Goal: Information Seeking & Learning: Check status

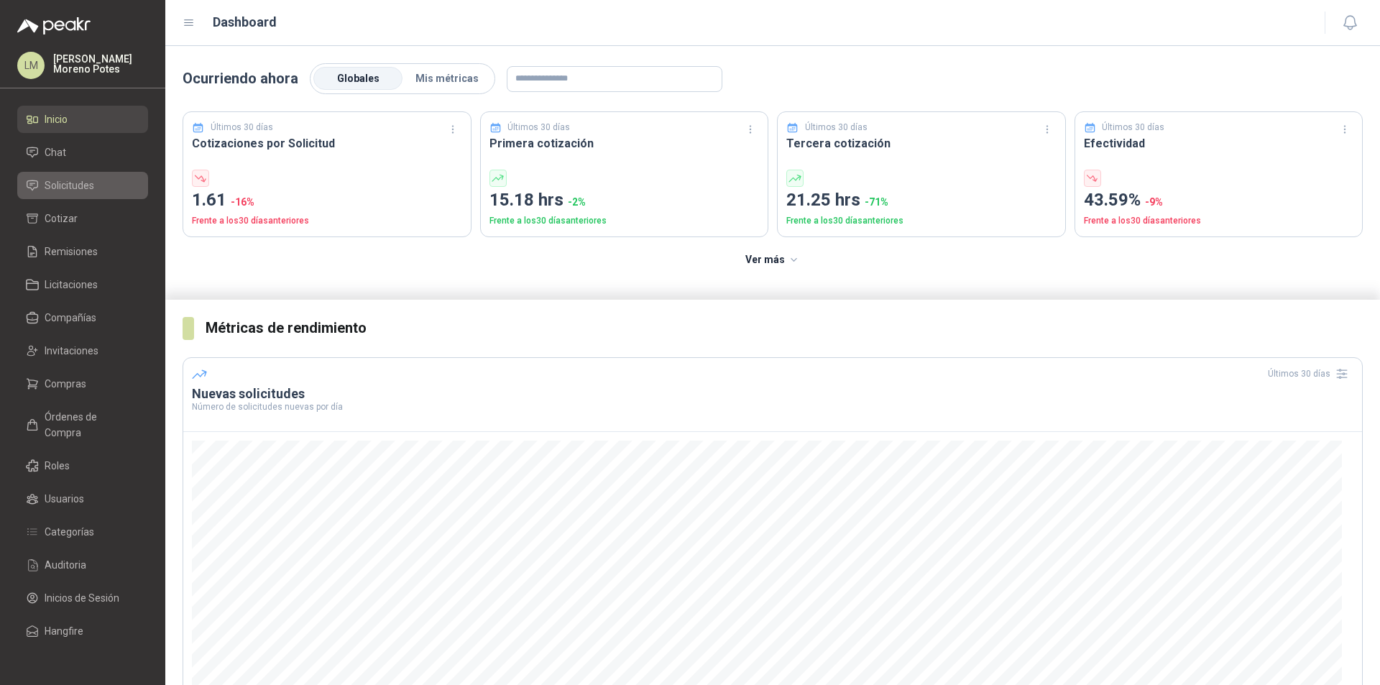
click at [91, 189] on span "Solicitudes" at bounding box center [70, 185] width 50 height 16
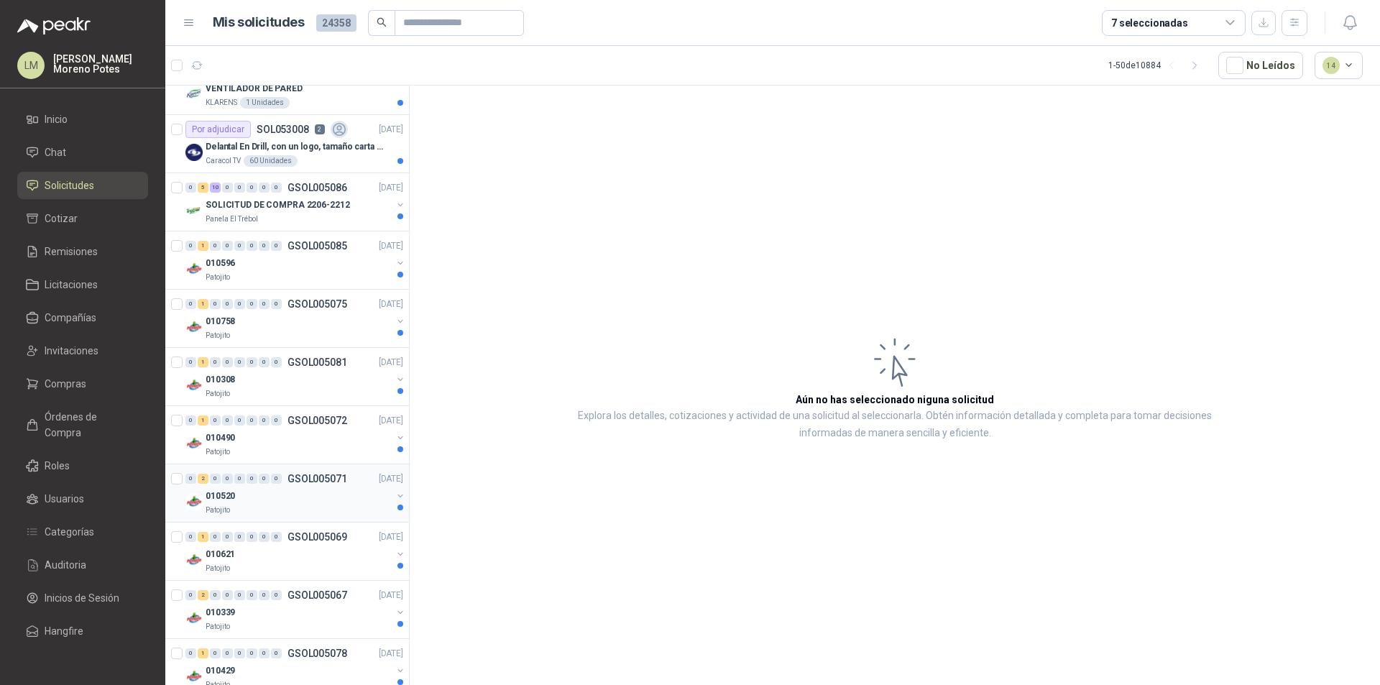
scroll to position [1763, 0]
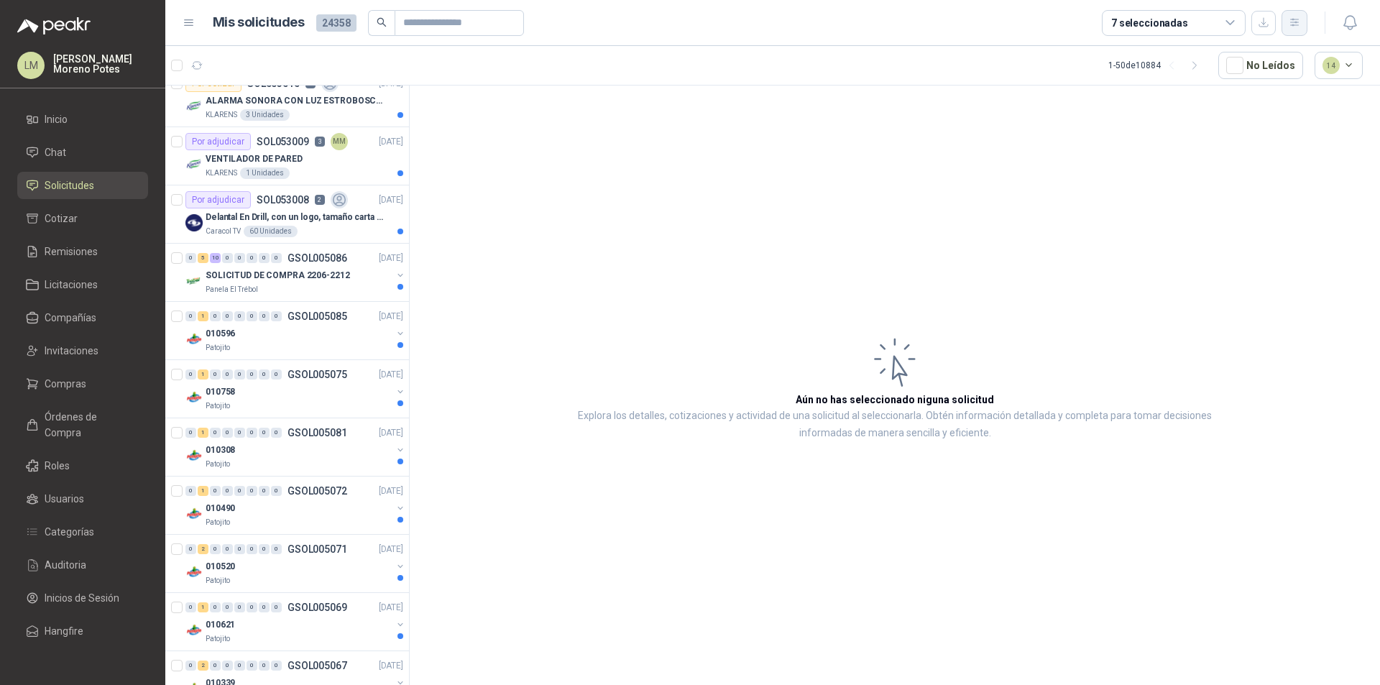
click at [1289, 23] on icon "button" at bounding box center [1294, 23] width 12 height 12
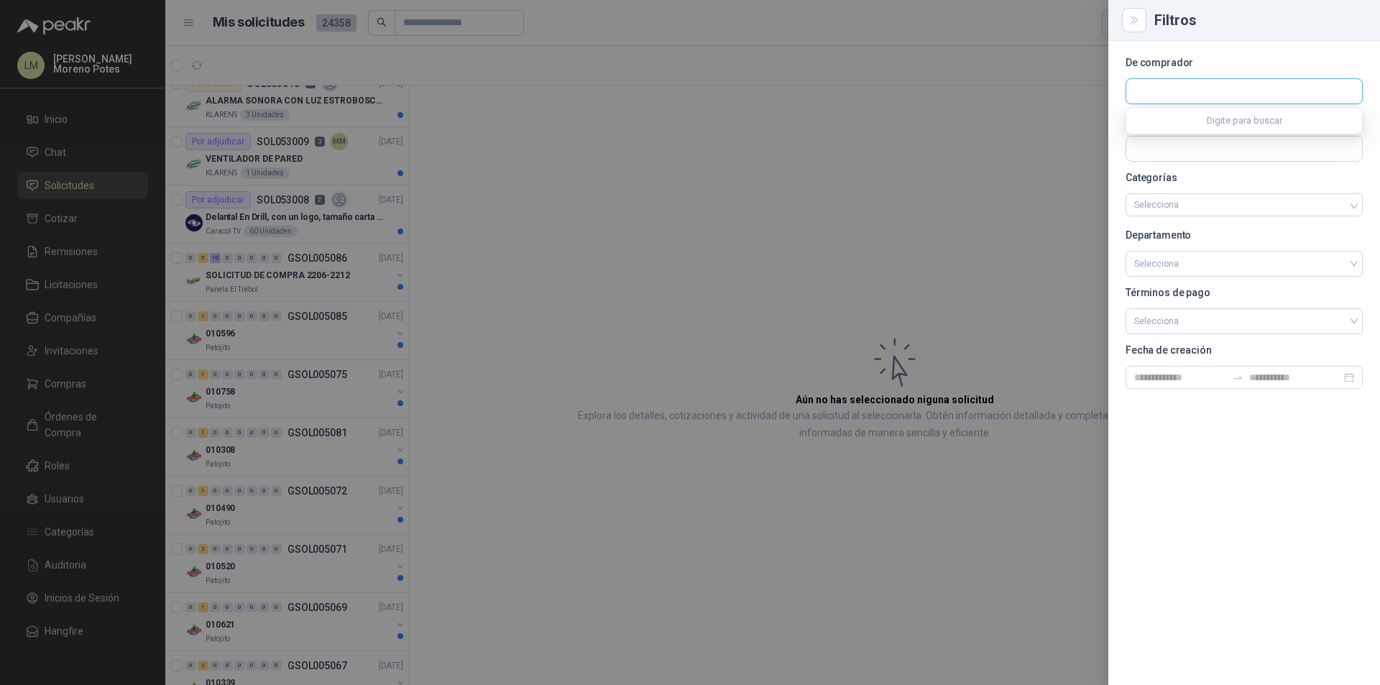
click at [1181, 88] on input "text" at bounding box center [1244, 91] width 236 height 24
type input "****"
click at [1198, 118] on p "Patojito" at bounding box center [1223, 122] width 129 height 9
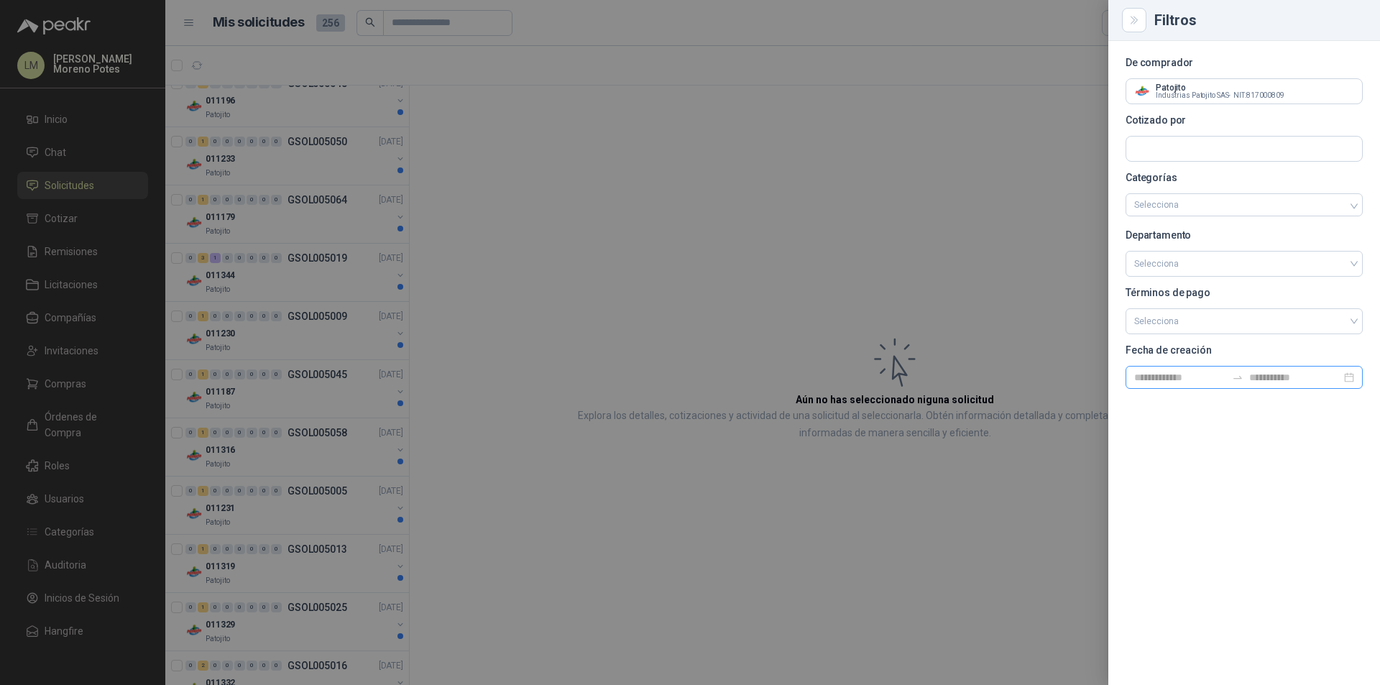
scroll to position [0, 0]
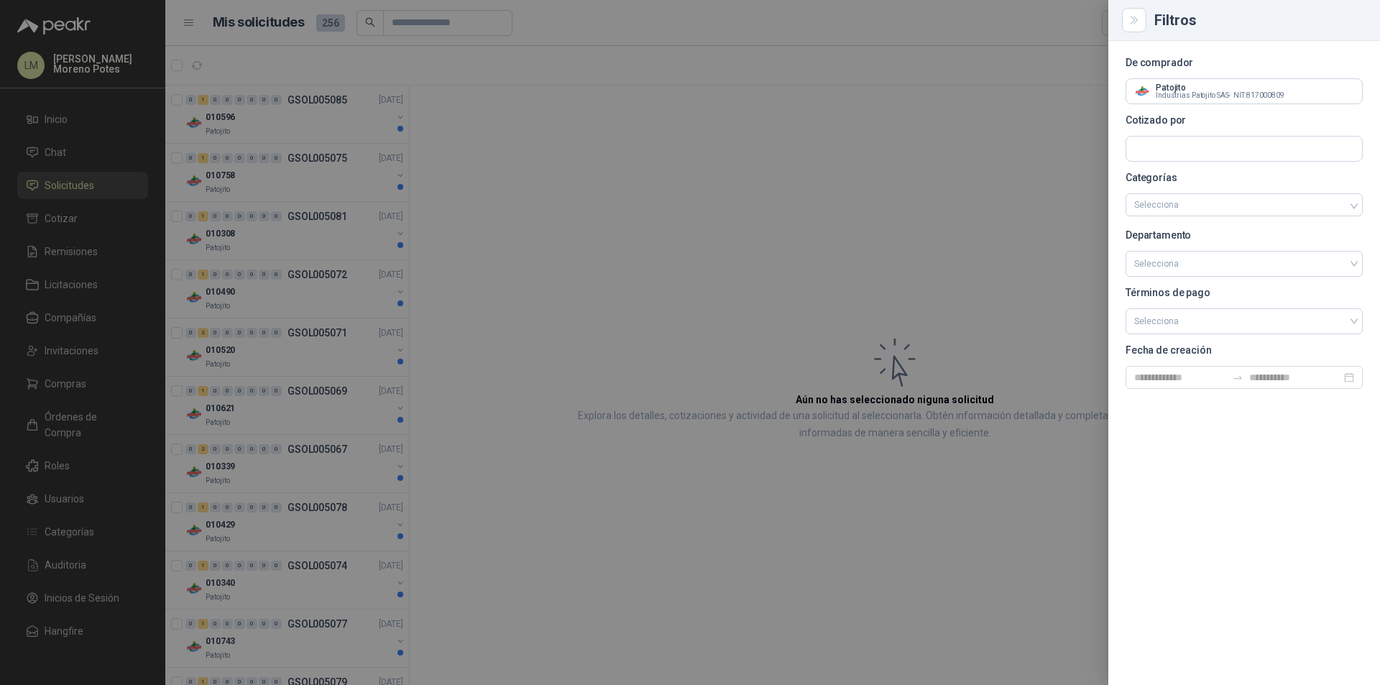
click at [691, 221] on div at bounding box center [690, 342] width 1380 height 685
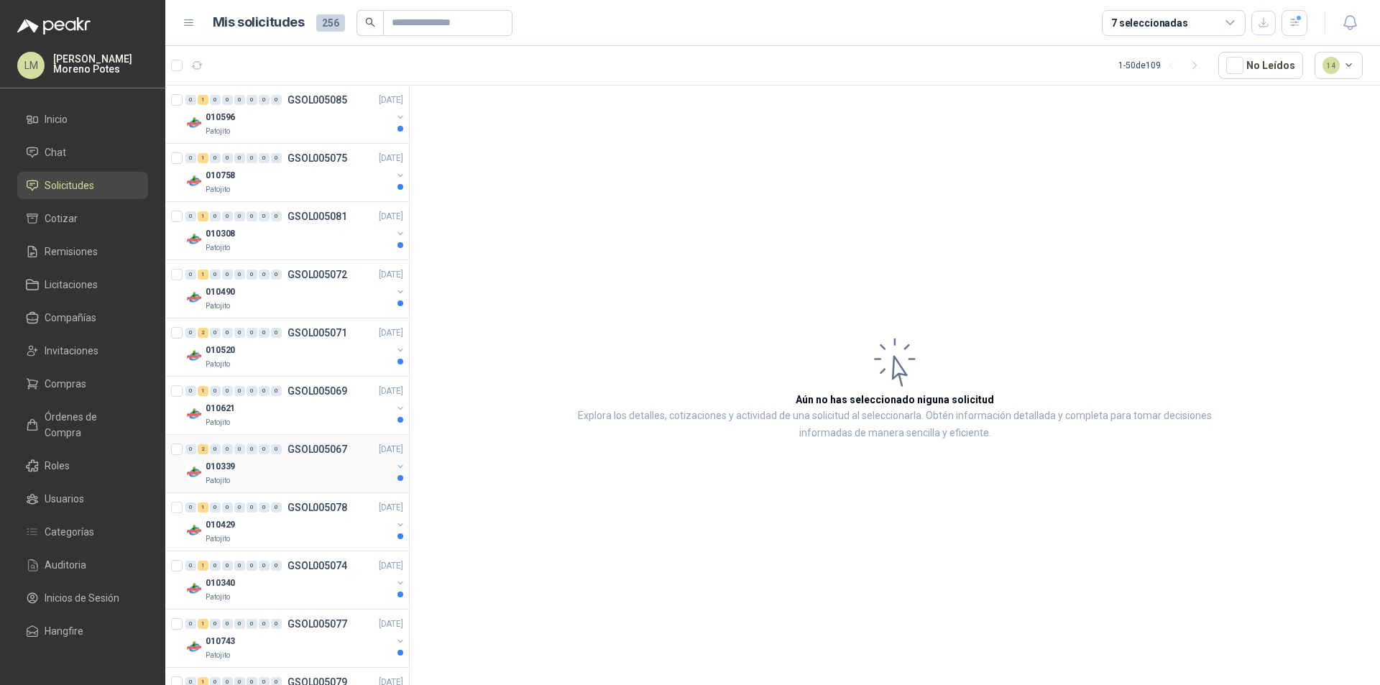
click at [316, 456] on div "0 2 0 0 0 0 0 0 GSOL005067 [DATE]" at bounding box center [295, 448] width 221 height 17
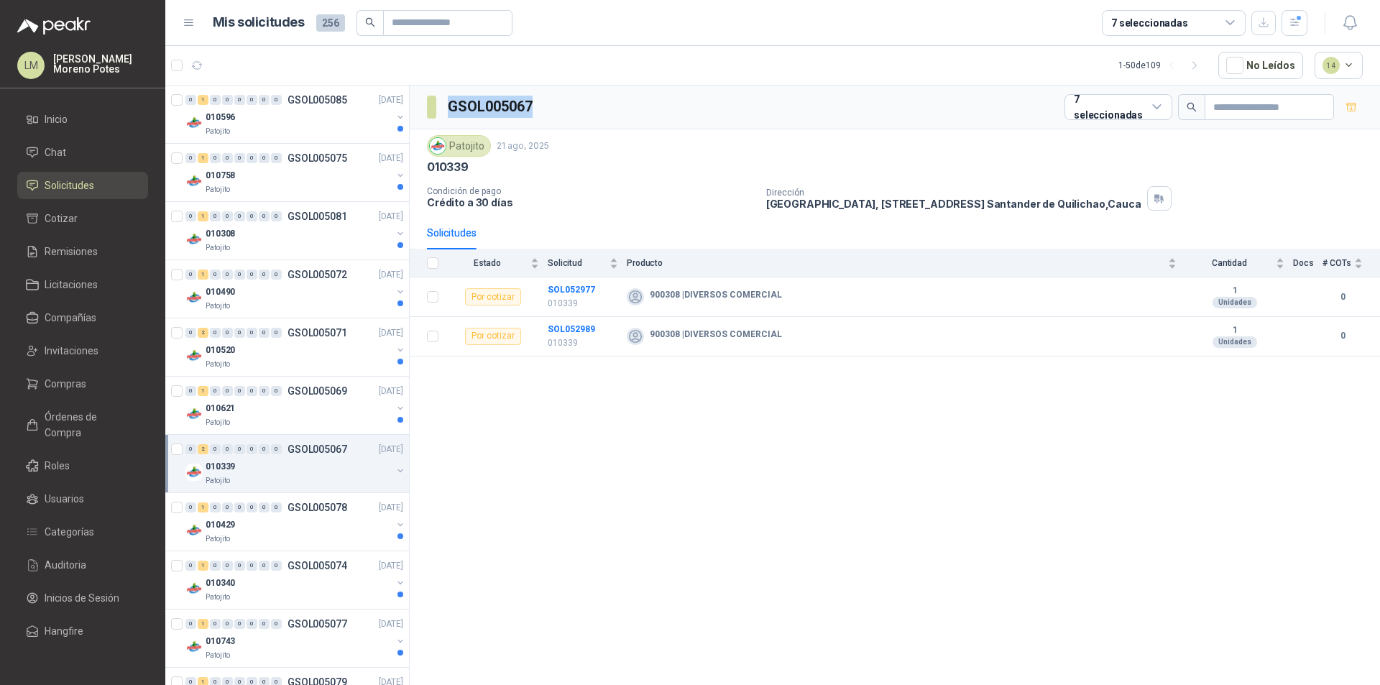
drag, startPoint x: 509, startPoint y: 100, endPoint x: 447, endPoint y: 101, distance: 61.8
click at [447, 101] on div "GSOL005067 7 seleccionadas" at bounding box center [895, 108] width 970 height 44
copy h3 "GSOL005067"
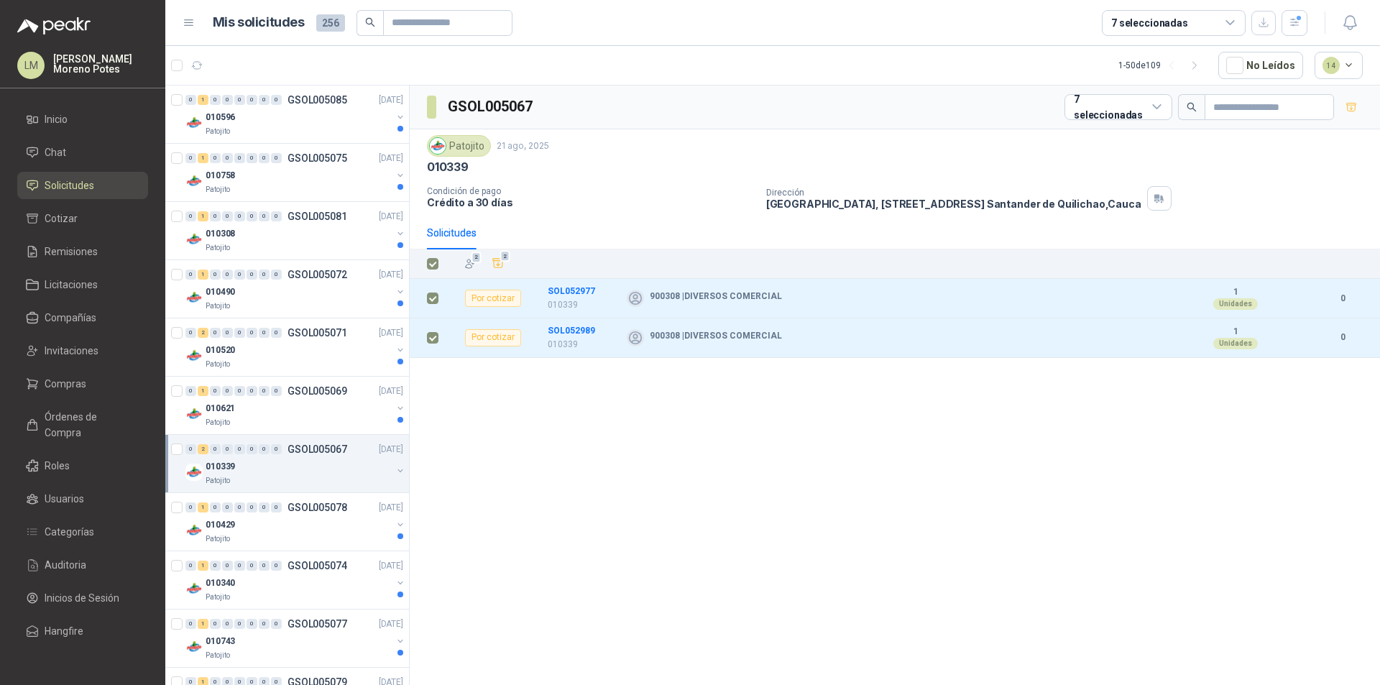
click at [439, 266] on th at bounding box center [428, 263] width 37 height 29
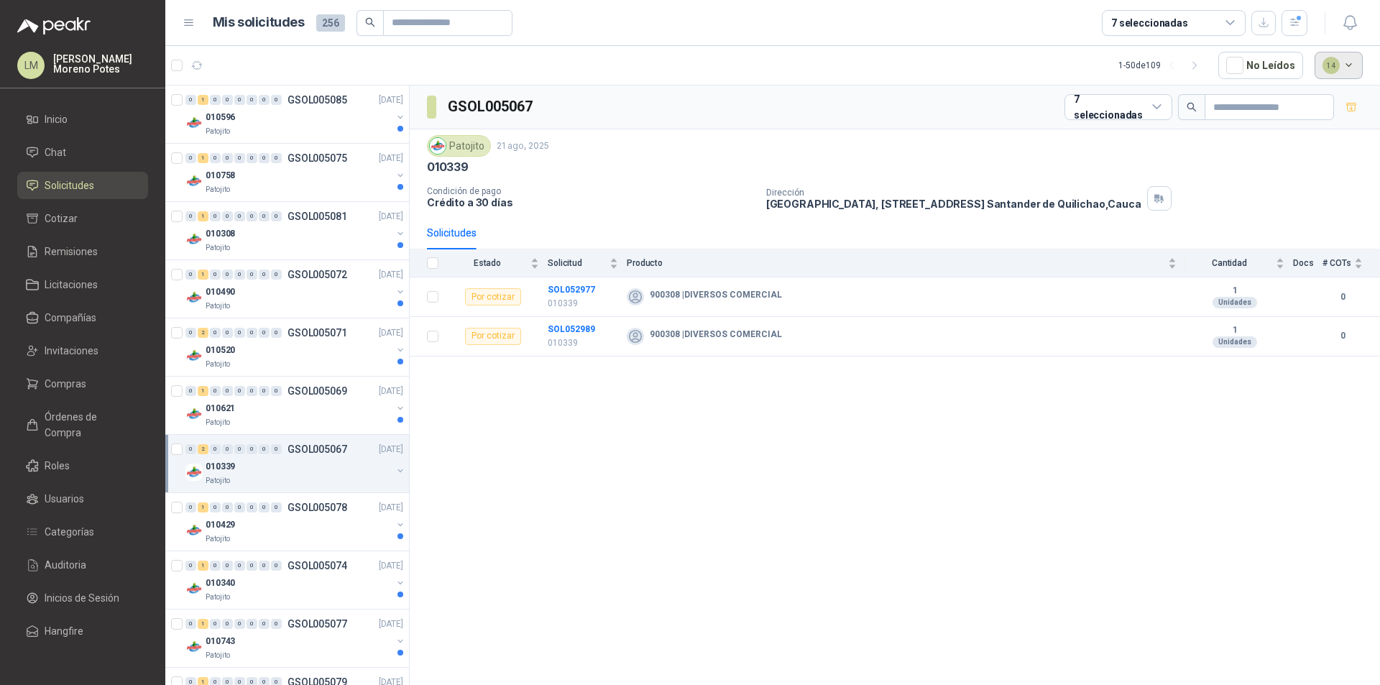
click at [1350, 68] on button "14" at bounding box center [1338, 65] width 49 height 27
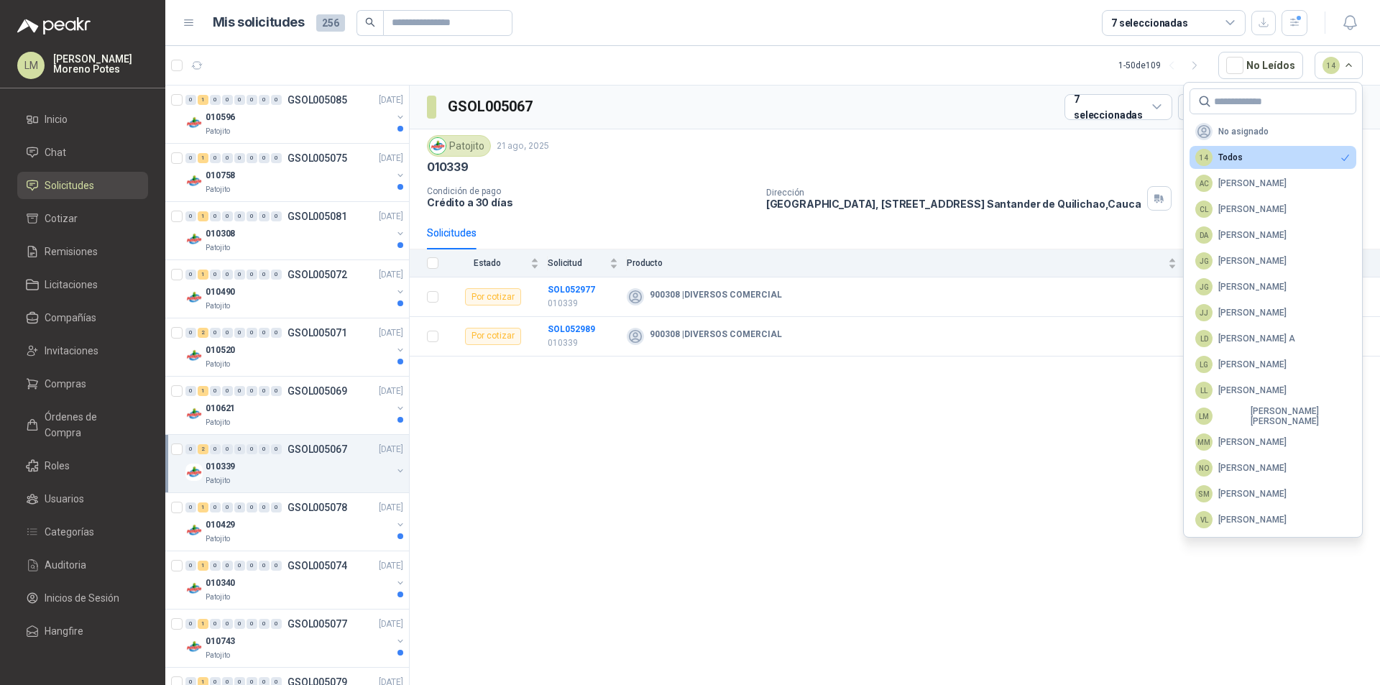
click at [897, 75] on article "1 - 50 de 109 No Leídos 14" at bounding box center [772, 65] width 1214 height 39
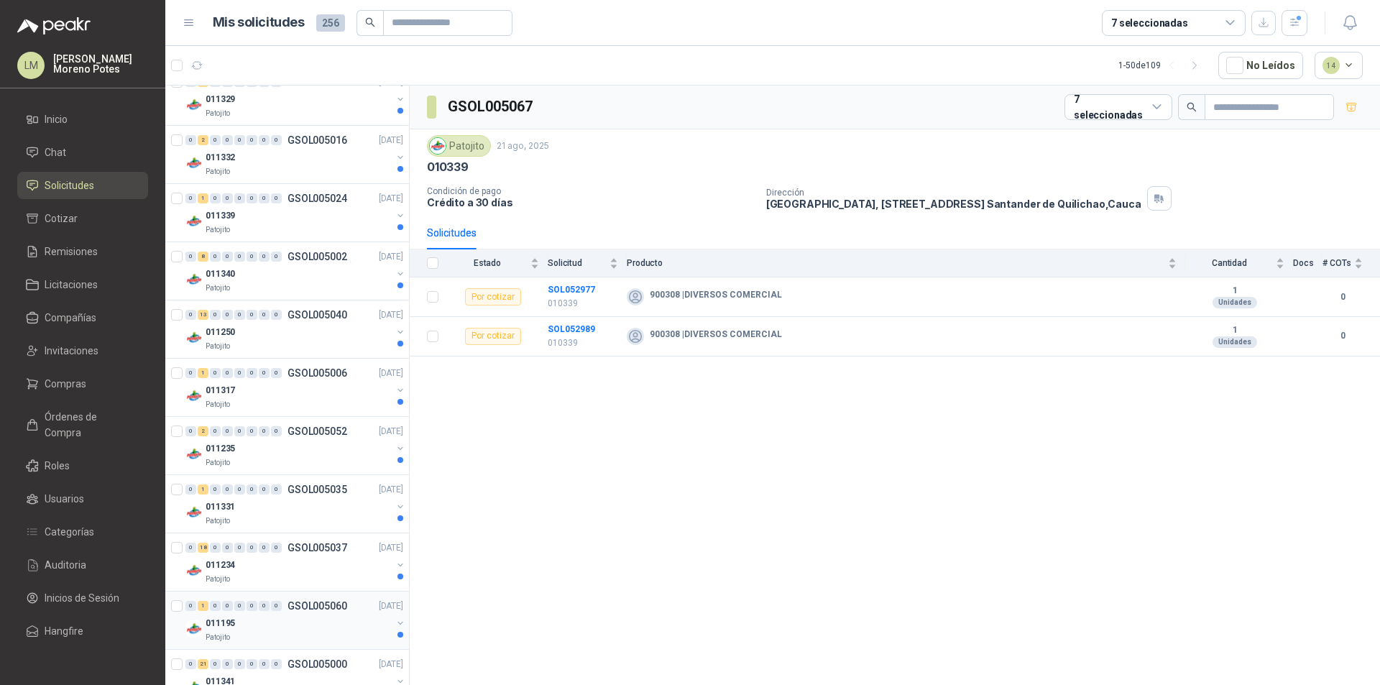
scroll to position [2326, 0]
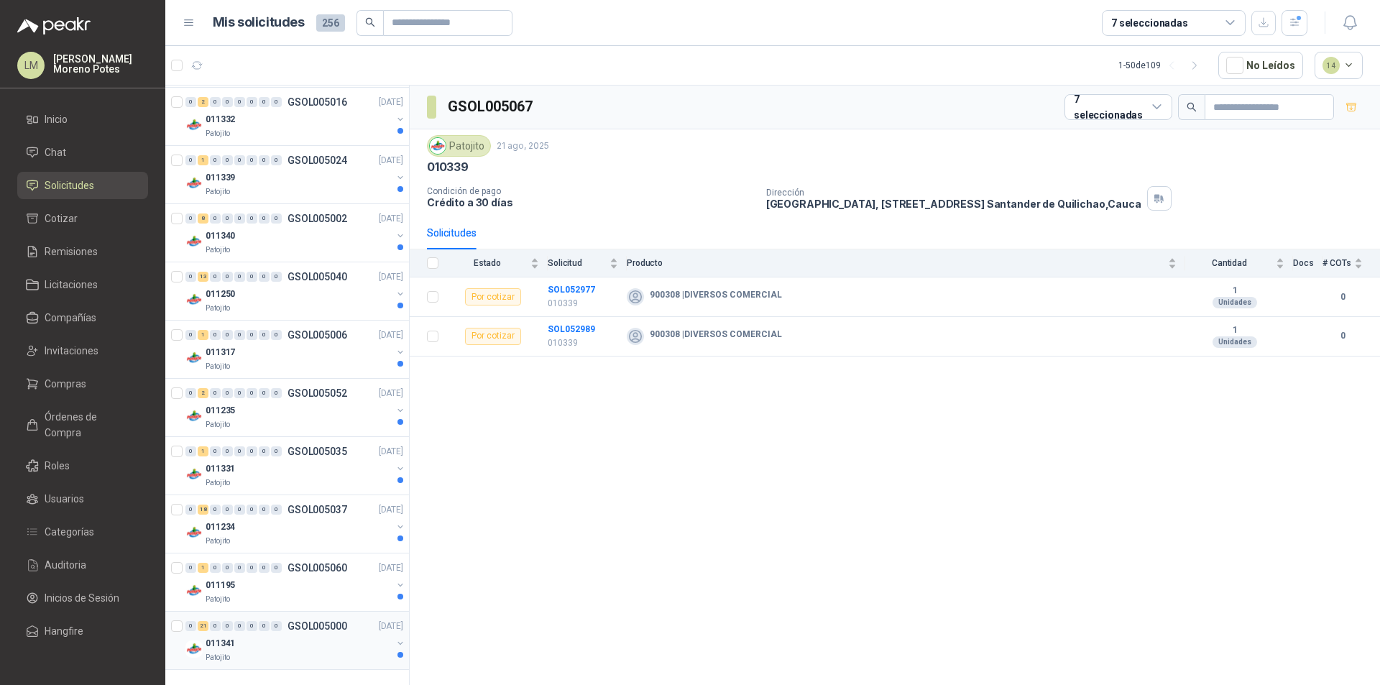
click at [274, 631] on div "0 21 0 0 0 0 0 0 GSOL005000 [DATE]" at bounding box center [295, 625] width 221 height 17
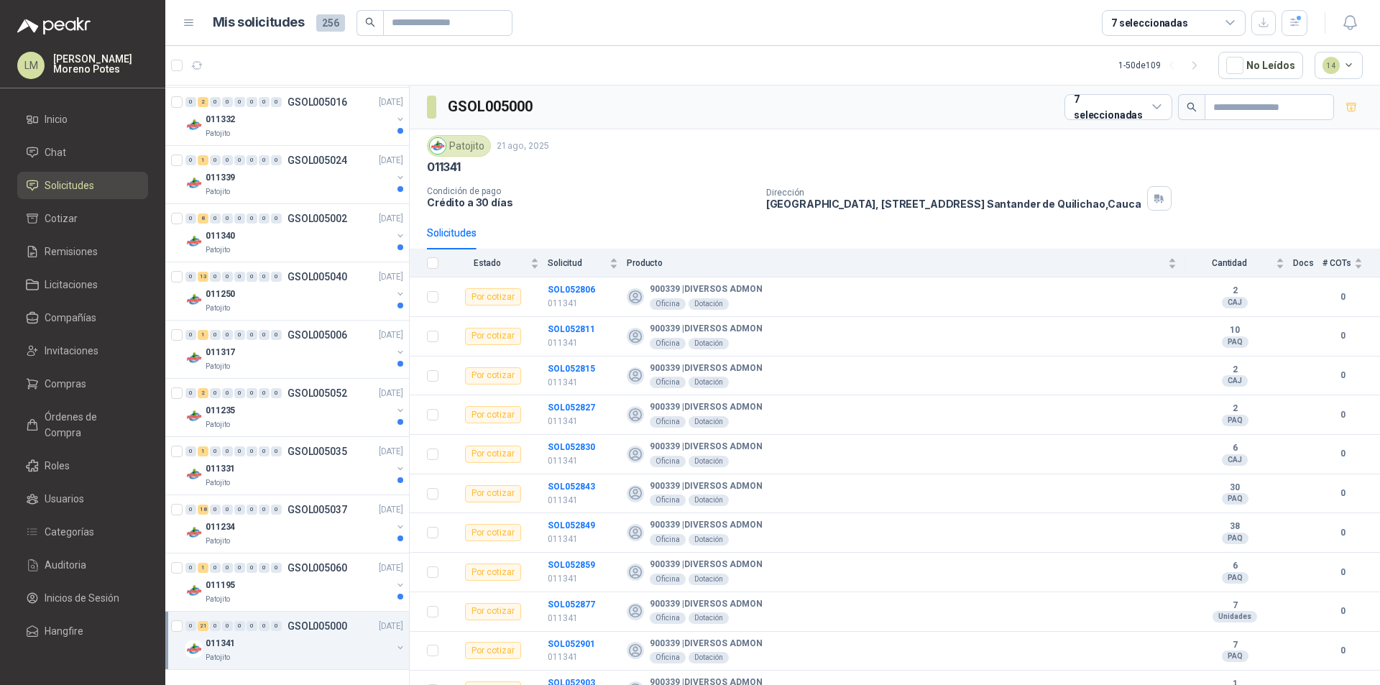
click at [1128, 110] on div "7 seleccionadas" at bounding box center [1118, 107] width 108 height 26
click at [832, 136] on div "Patojito [DATE]" at bounding box center [895, 146] width 936 height 22
click at [1171, 25] on div "7 seleccionadas" at bounding box center [1149, 23] width 77 height 16
click at [1001, 29] on article "Mis solicitudes 256 7 seleccionadas" at bounding box center [760, 23] width 1095 height 26
click at [1270, 262] on div "Cantidad" at bounding box center [1234, 263] width 99 height 14
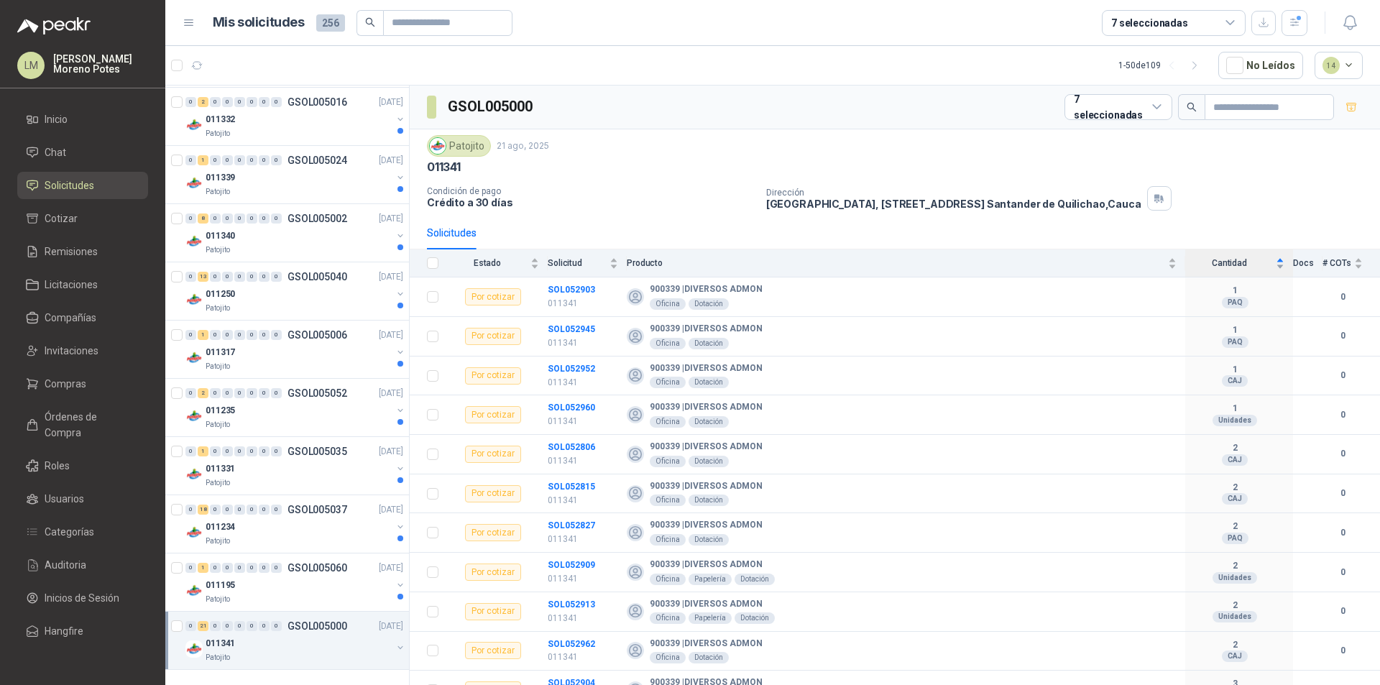
click at [1270, 261] on div "Cantidad" at bounding box center [1234, 263] width 99 height 14
click at [628, 226] on div "Solicitudes" at bounding box center [895, 232] width 936 height 33
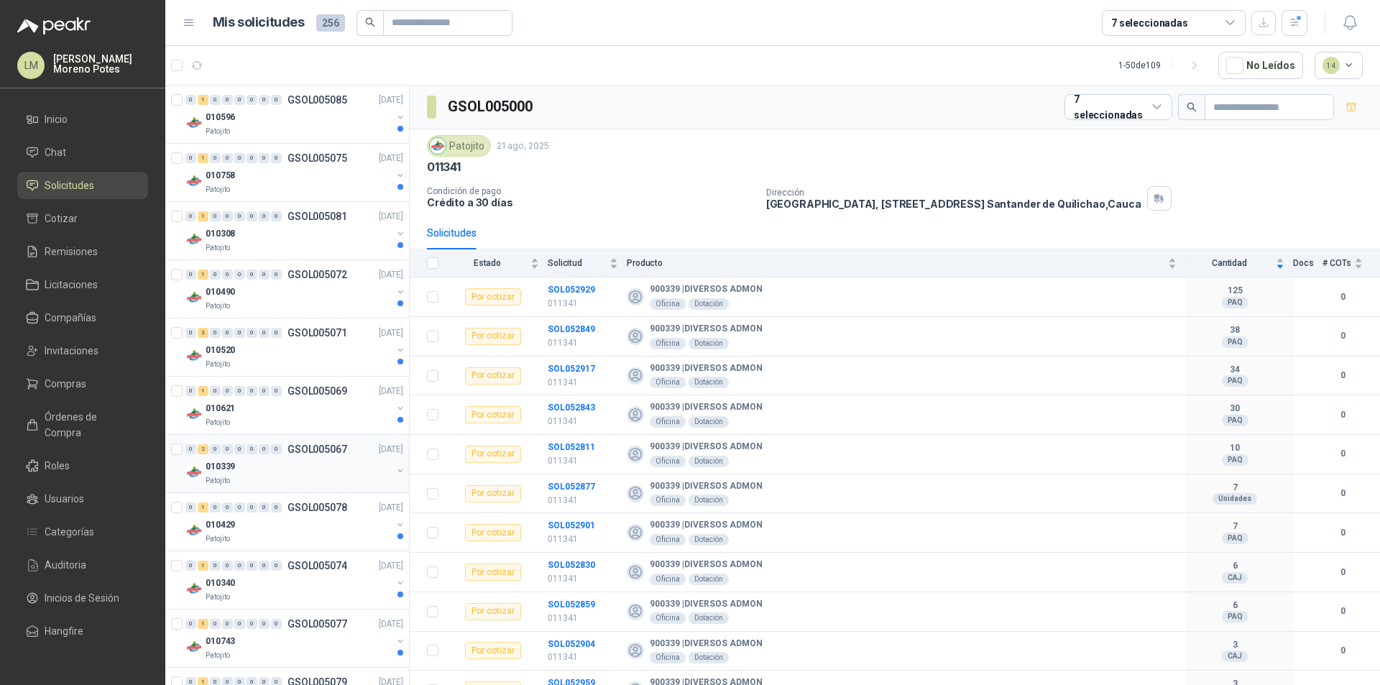
click at [343, 473] on div "010339" at bounding box center [299, 466] width 186 height 17
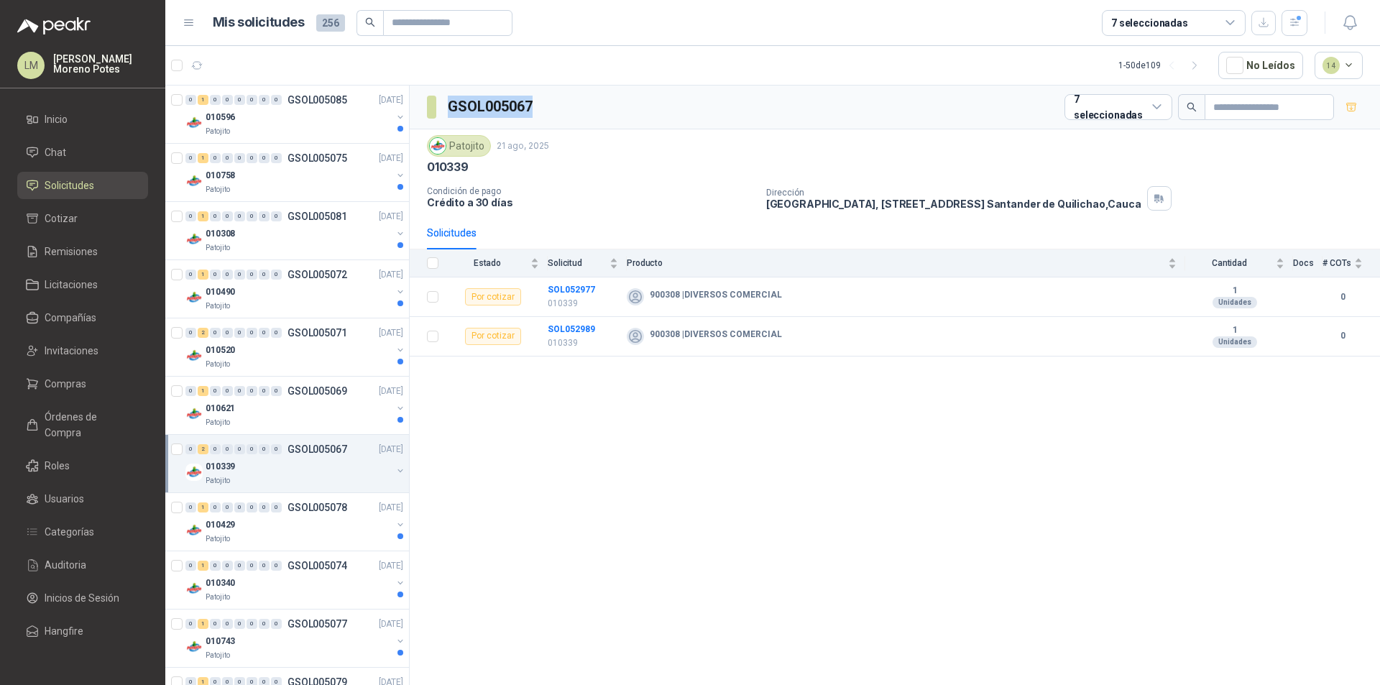
drag, startPoint x: 559, startPoint y: 111, endPoint x: 448, endPoint y: 105, distance: 110.8
click at [448, 105] on div "GSOL005067 7 seleccionadas" at bounding box center [895, 108] width 970 height 44
copy h3 "GSOL005067"
drag, startPoint x: 545, startPoint y: 289, endPoint x: 596, endPoint y: 287, distance: 50.3
click at [596, 287] on tr "Por cotizar SOL052977 010339 900308 | DIVERSOS COMERCIAL 1 Unidades 0" at bounding box center [895, 297] width 970 height 40
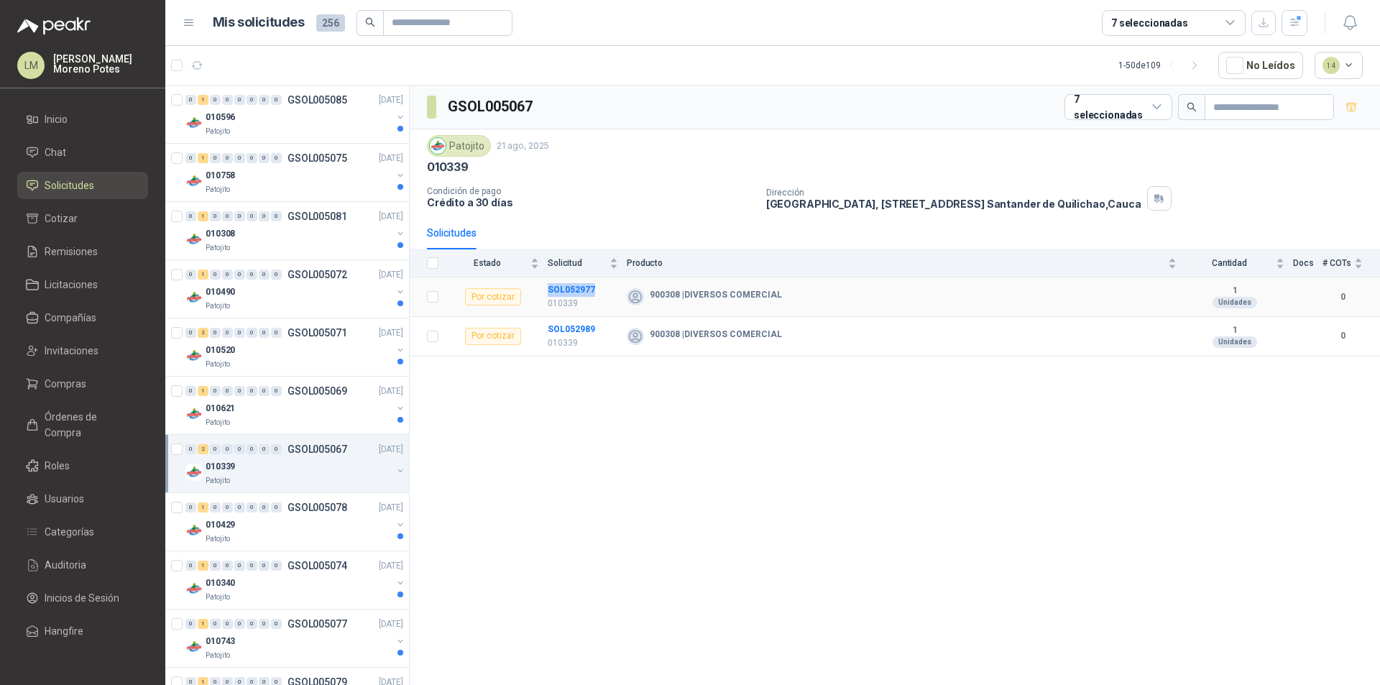
copy tr "SOL052977"
click at [286, 473] on div "010339" at bounding box center [299, 466] width 186 height 17
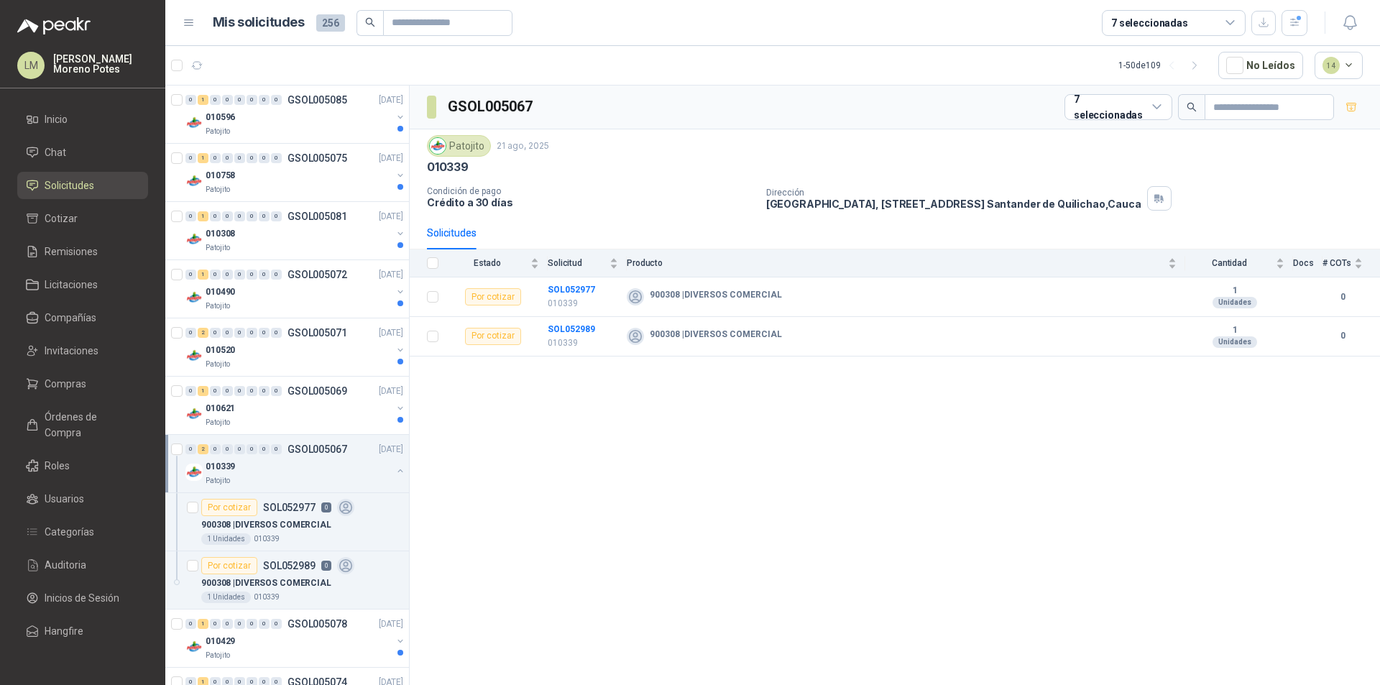
click at [594, 441] on div "GSOL005067 7 seleccionadas Patojito [DATE] 010339 Condición de pago Crédito a 3…" at bounding box center [895, 388] width 970 height 604
drag, startPoint x: 540, startPoint y: 282, endPoint x: 599, endPoint y: 290, distance: 59.4
click at [599, 290] on tr "Por cotizar SOL052977 010339 900308 | DIVERSOS COMERCIAL 1 Unidades 0" at bounding box center [895, 297] width 970 height 40
copy tr "SOL052977"
drag, startPoint x: 617, startPoint y: 431, endPoint x: 617, endPoint y: 424, distance: 7.2
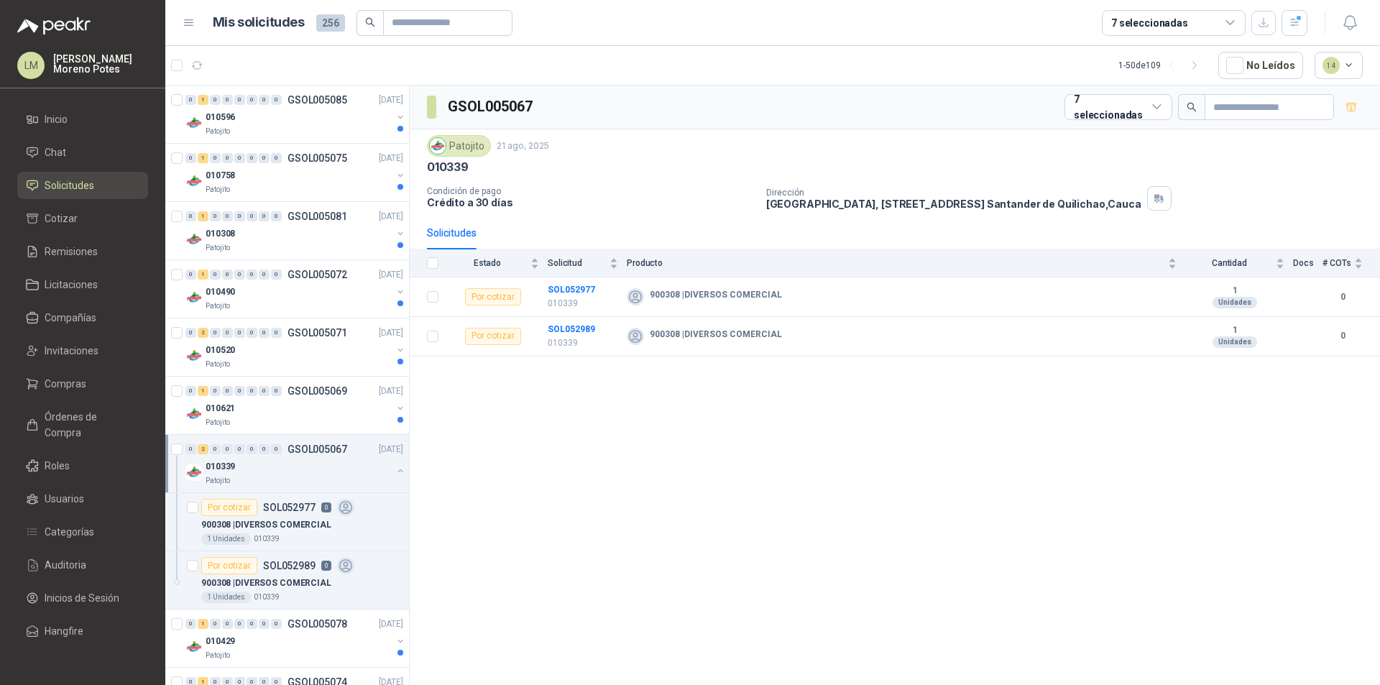
click at [617, 425] on div "GSOL005067 7 seleccionadas Patojito [DATE] 010339 Condición de pago Crédito a 3…" at bounding box center [895, 388] width 970 height 604
drag, startPoint x: 545, startPoint y: 289, endPoint x: 601, endPoint y: 287, distance: 56.1
click at [601, 287] on tr "Por cotizar SOL052977 010339 900308 | DIVERSOS COMERCIAL 1 Unidades 0" at bounding box center [895, 297] width 970 height 40
copy tr "SOL052977"
drag, startPoint x: 606, startPoint y: 321, endPoint x: 549, endPoint y: 326, distance: 57.7
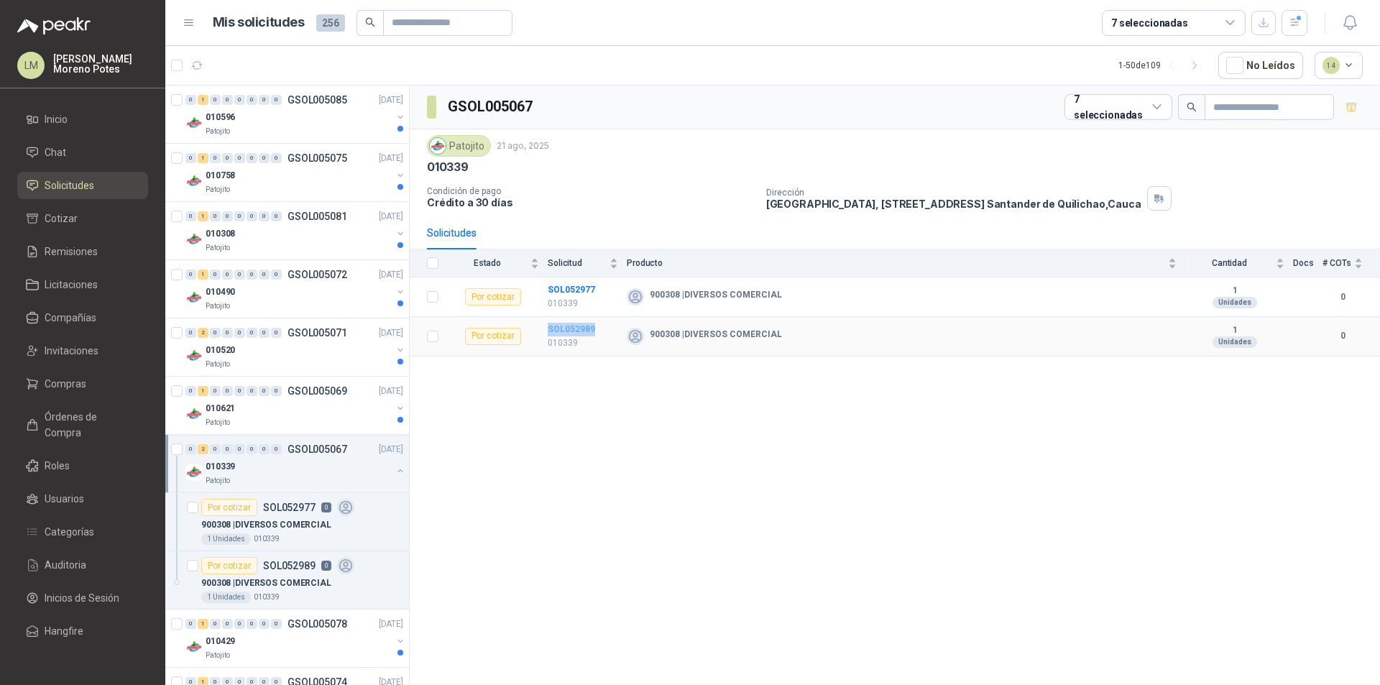
click at [549, 326] on td "SOL052989 010339" at bounding box center [587, 337] width 79 height 40
copy b "SOL052989"
drag, startPoint x: 494, startPoint y: 102, endPoint x: 446, endPoint y: 94, distance: 48.8
click at [446, 94] on div "GSOL005067 7 seleccionadas" at bounding box center [895, 108] width 970 height 44
copy h3 "GSOL005067"
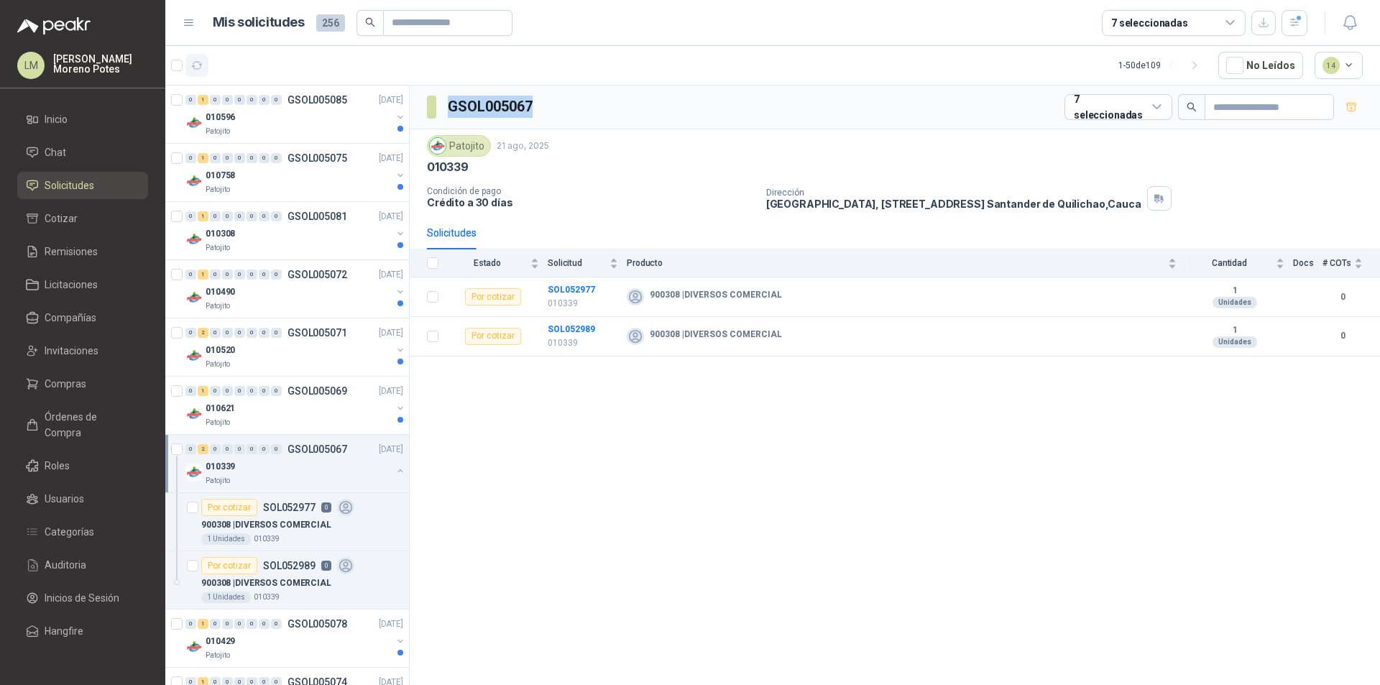
click at [198, 65] on icon "button" at bounding box center [197, 66] width 12 height 12
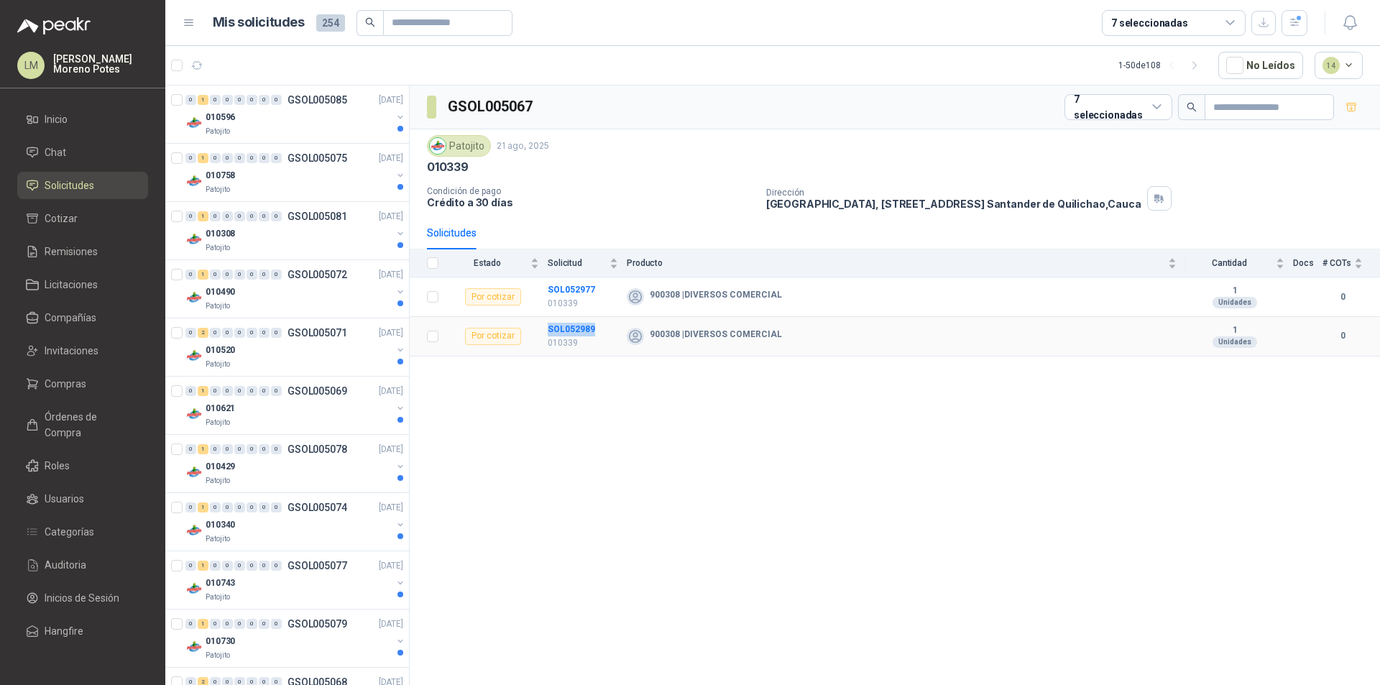
drag, startPoint x: 594, startPoint y: 327, endPoint x: 548, endPoint y: 320, distance: 46.4
click at [548, 320] on td "SOL052989 010339" at bounding box center [587, 337] width 79 height 40
copy b "SOL052989"
click at [312, 228] on div "010308" at bounding box center [299, 233] width 186 height 17
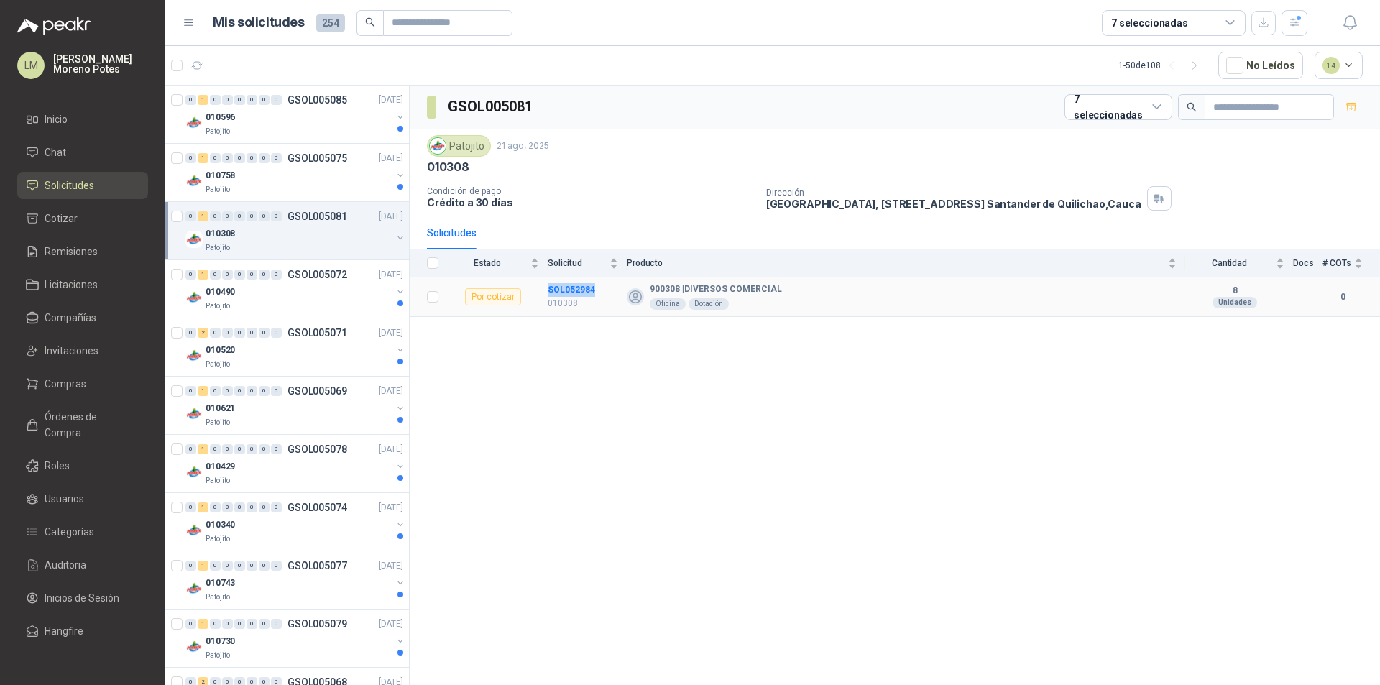
drag, startPoint x: 542, startPoint y: 291, endPoint x: 596, endPoint y: 292, distance: 53.9
click at [596, 292] on tr "Por cotizar SOL052984 010308 900308 | DIVERSOS COMERCIAL Oficina Dotación 8 Uni…" at bounding box center [895, 297] width 970 height 40
copy tr "SOL052984"
click at [195, 68] on icon "button" at bounding box center [197, 66] width 12 height 12
click at [331, 233] on div "010490" at bounding box center [299, 233] width 186 height 17
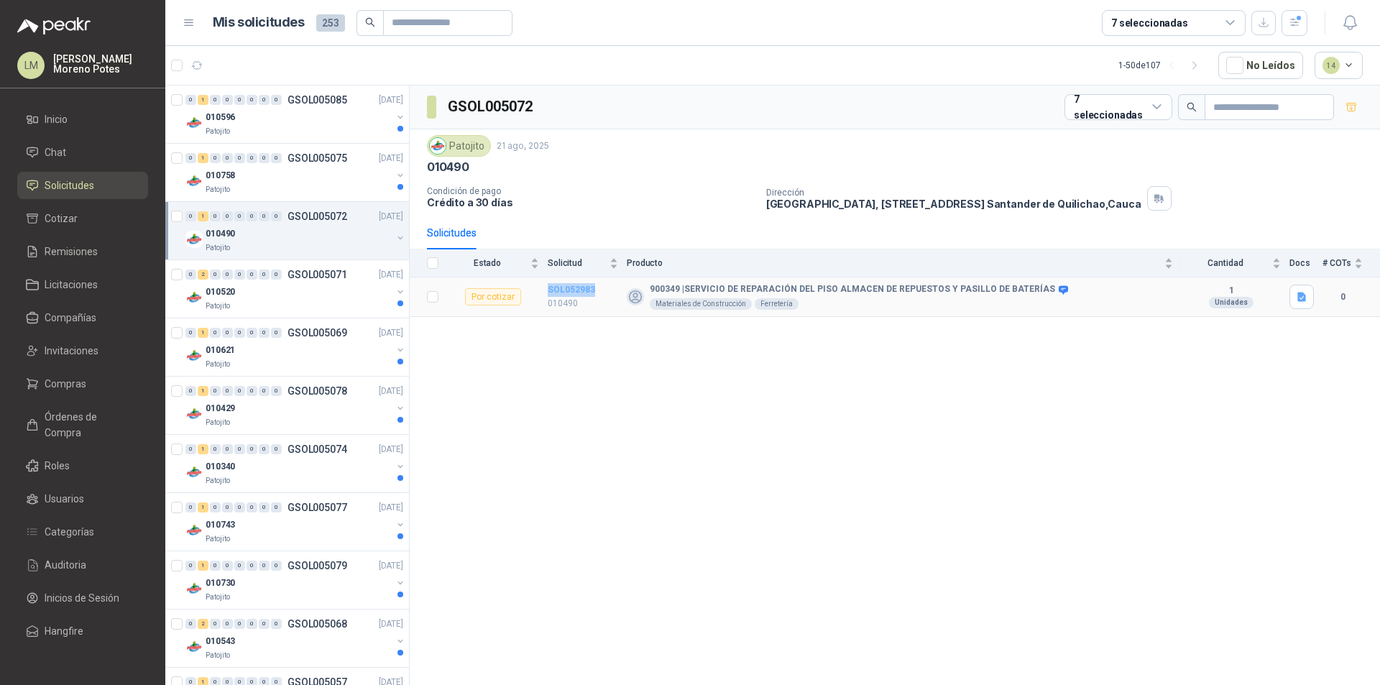
drag, startPoint x: 606, startPoint y: 287, endPoint x: 549, endPoint y: 289, distance: 56.8
click at [549, 289] on td "SOL052983 010490" at bounding box center [587, 297] width 79 height 40
copy b "SOL052983"
click at [306, 458] on div "010340" at bounding box center [299, 466] width 186 height 17
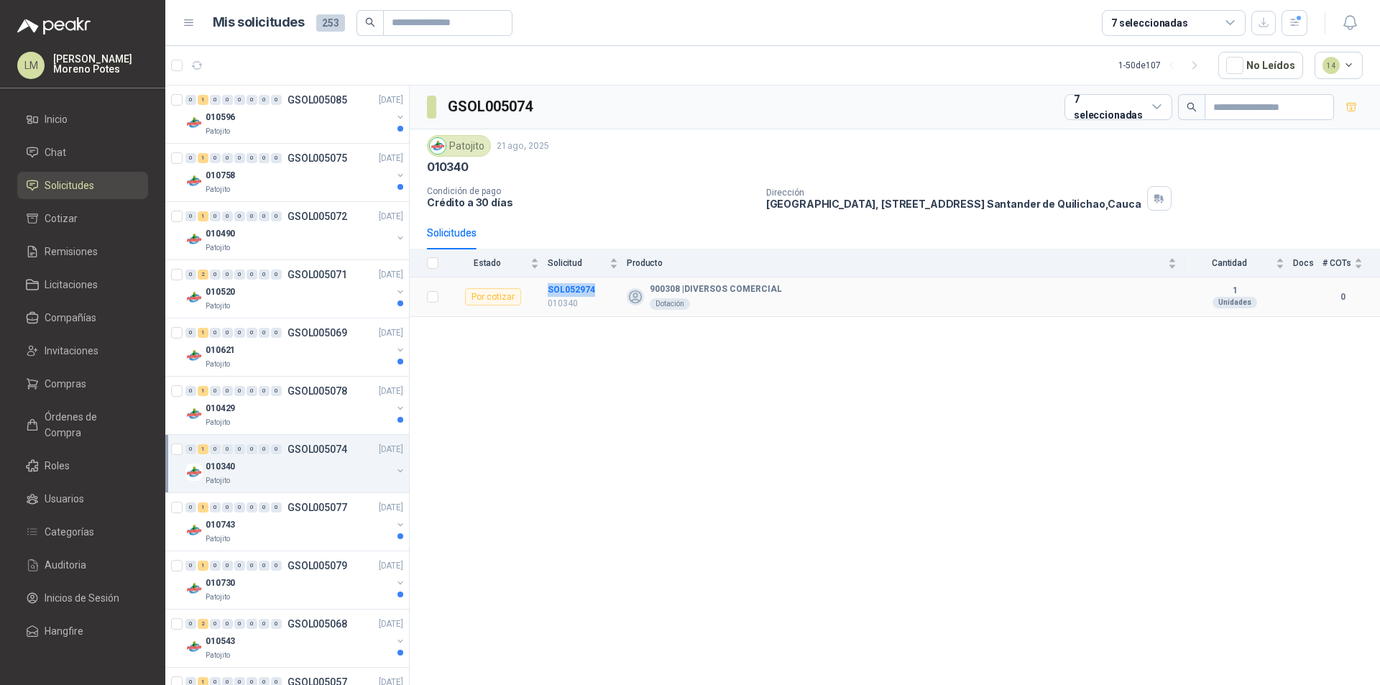
drag, startPoint x: 544, startPoint y: 290, endPoint x: 594, endPoint y: 292, distance: 50.3
click at [594, 292] on tr "Por cotizar SOL052974 010340 900308 | DIVERSOS COMERCIAL Dotación 1 Unidades 0" at bounding box center [895, 297] width 970 height 40
click at [201, 60] on icon "button" at bounding box center [197, 66] width 12 height 12
click at [332, 457] on link "0 1 0 0 0 0 0 0 GSOL005079 [DATE] 010730 Patojito" at bounding box center [295, 463] width 221 height 46
click at [588, 462] on div "GSOL005079 7 seleccionadas Patojito [DATE] 010730 Condición de pago Crédito a 3…" at bounding box center [895, 388] width 970 height 604
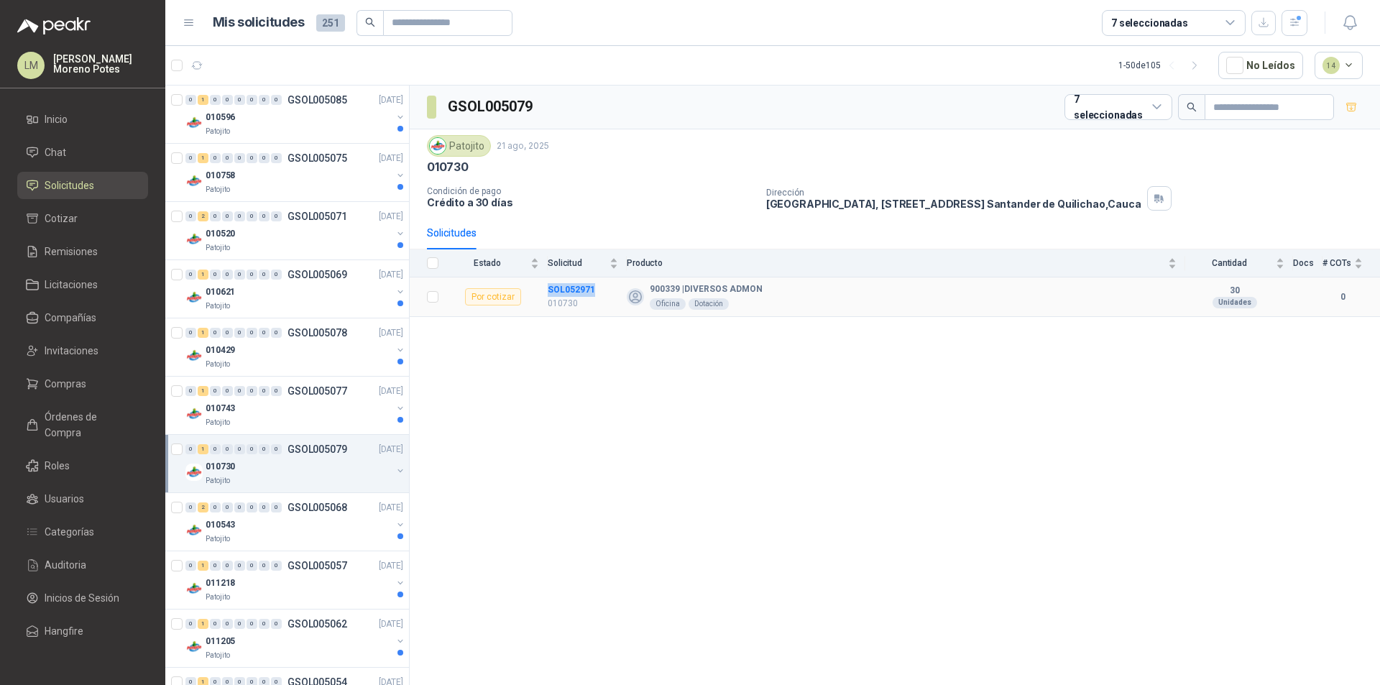
drag, startPoint x: 599, startPoint y: 290, endPoint x: 546, endPoint y: 292, distance: 53.2
click at [546, 292] on tr "Por cotizar SOL052971 010730 900339 | DIVERSOS ADMON Oficina Dotación 30 Unidad…" at bounding box center [895, 297] width 970 height 40
click at [202, 65] on icon "button" at bounding box center [197, 66] width 12 height 12
click at [194, 67] on icon "button" at bounding box center [197, 66] width 12 height 12
click at [200, 65] on icon "button" at bounding box center [197, 66] width 12 height 12
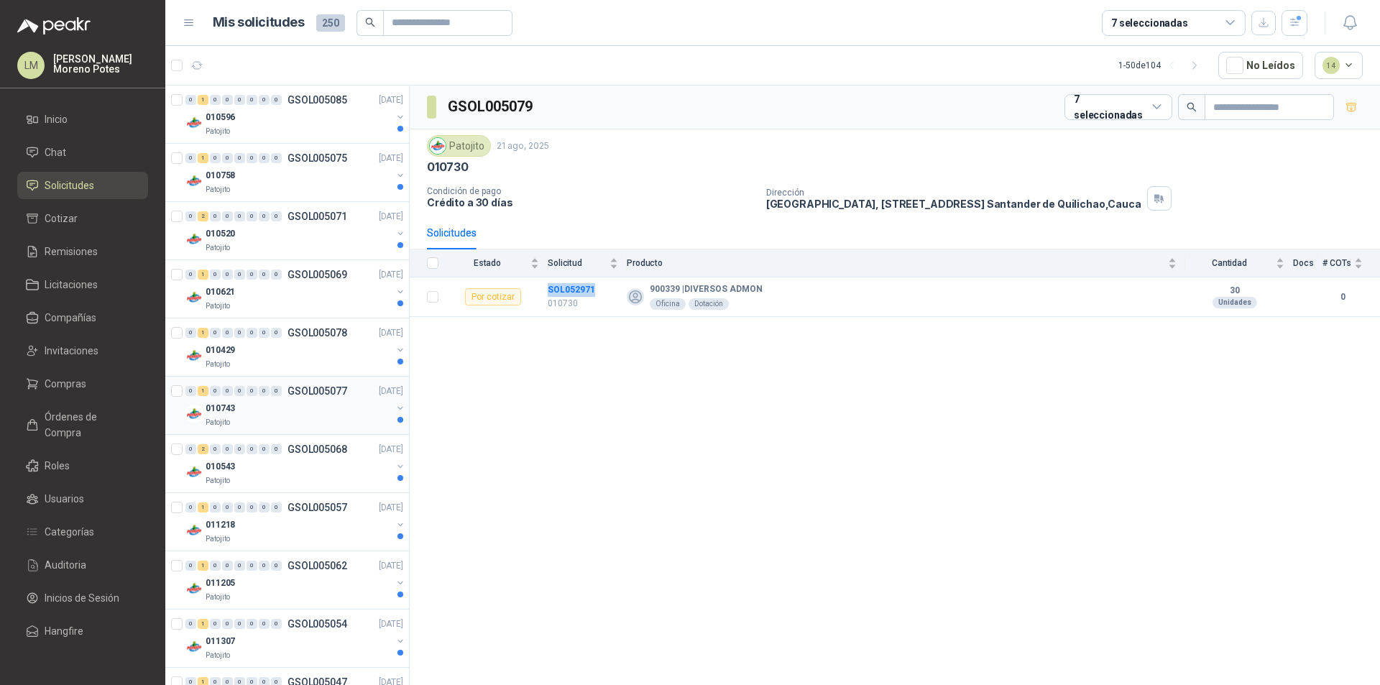
click at [347, 417] on div "Patojito" at bounding box center [299, 422] width 186 height 11
click at [320, 482] on div "Patojito" at bounding box center [299, 480] width 186 height 11
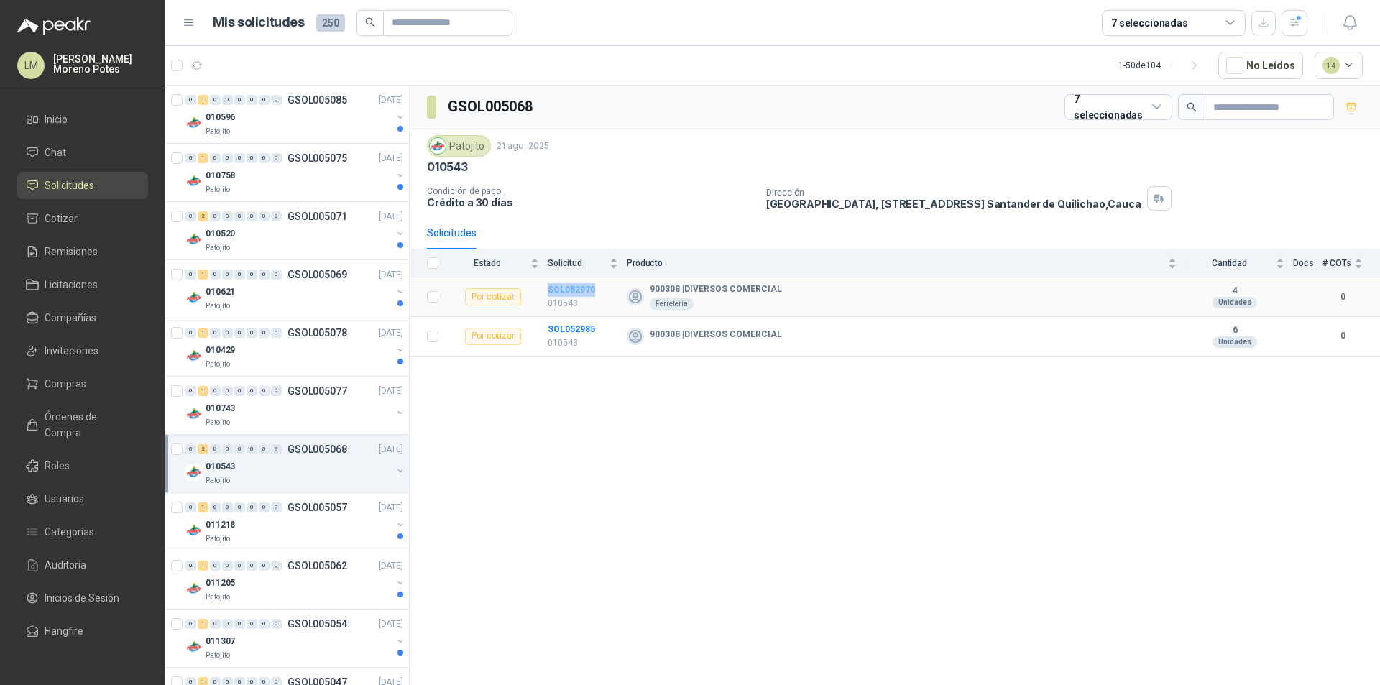
drag, startPoint x: 541, startPoint y: 288, endPoint x: 592, endPoint y: 288, distance: 51.0
click at [592, 288] on tr "Por cotizar SOL052970 010543 900308 | DIVERSOS COMERCIAL Ferretería 4 Unidades 0" at bounding box center [895, 297] width 970 height 40
drag, startPoint x: 600, startPoint y: 328, endPoint x: 548, endPoint y: 326, distance: 52.5
click at [548, 326] on td "SOL052985 010543" at bounding box center [587, 337] width 79 height 40
click at [194, 65] on icon "button" at bounding box center [197, 66] width 12 height 12
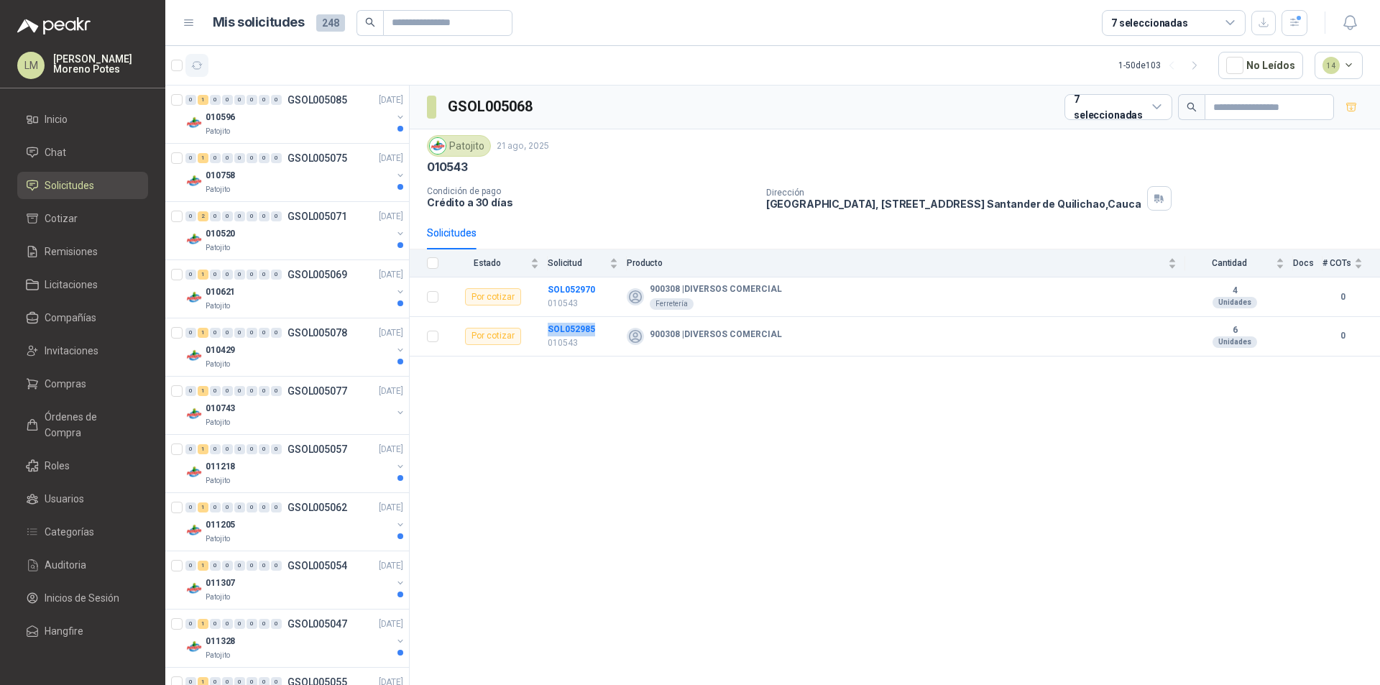
click at [190, 65] on button "button" at bounding box center [196, 65] width 23 height 23
click at [343, 458] on div "011218" at bounding box center [299, 466] width 186 height 17
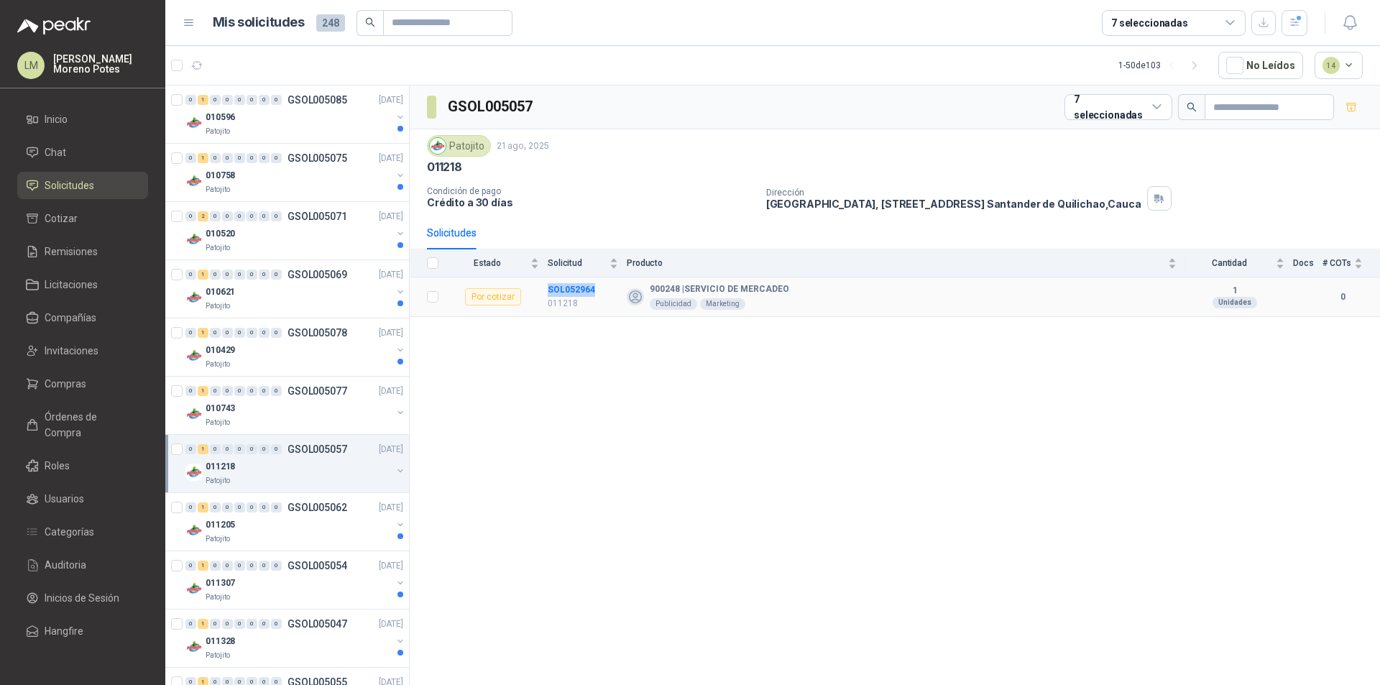
drag, startPoint x: 560, startPoint y: 290, endPoint x: 597, endPoint y: 288, distance: 36.7
click at [597, 288] on tr "Por cotizar SOL052964 011218 900248 | SERVICIO DE MERCADEO Publicidad Marketing…" at bounding box center [895, 297] width 970 height 40
click at [199, 65] on icon "button" at bounding box center [197, 66] width 12 height 12
click at [348, 470] on div "011053" at bounding box center [299, 466] width 186 height 17
drag, startPoint x: 544, startPoint y: 290, endPoint x: 593, endPoint y: 290, distance: 48.9
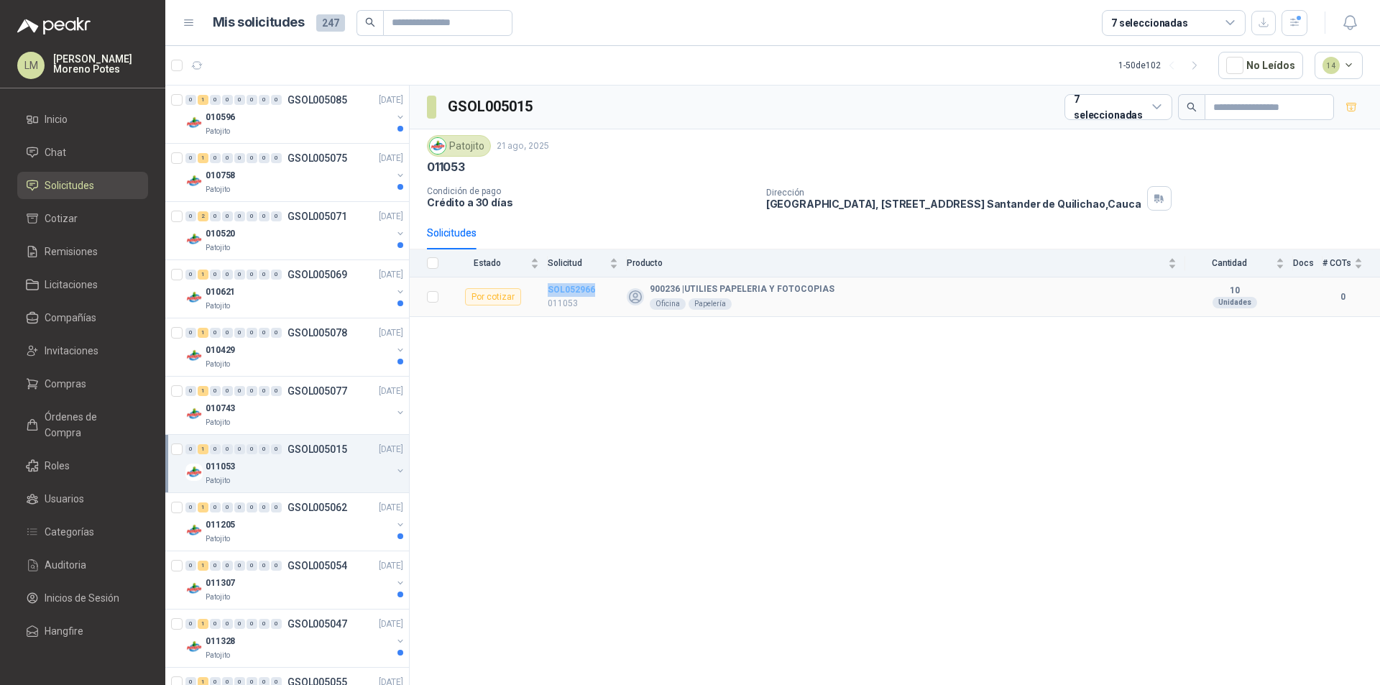
click at [593, 290] on tr "Por cotizar SOL052966 011053 900236 | UTILIES PAPELERIA Y FOTOCOPIAS Oficina Pa…" at bounding box center [895, 297] width 970 height 40
click at [200, 70] on icon "button" at bounding box center [197, 66] width 12 height 12
click at [341, 464] on div "011205" at bounding box center [299, 466] width 186 height 17
drag, startPoint x: 571, startPoint y: 101, endPoint x: 445, endPoint y: 105, distance: 125.8
click at [445, 105] on div "GSOL005062 7 seleccionadas" at bounding box center [895, 108] width 970 height 44
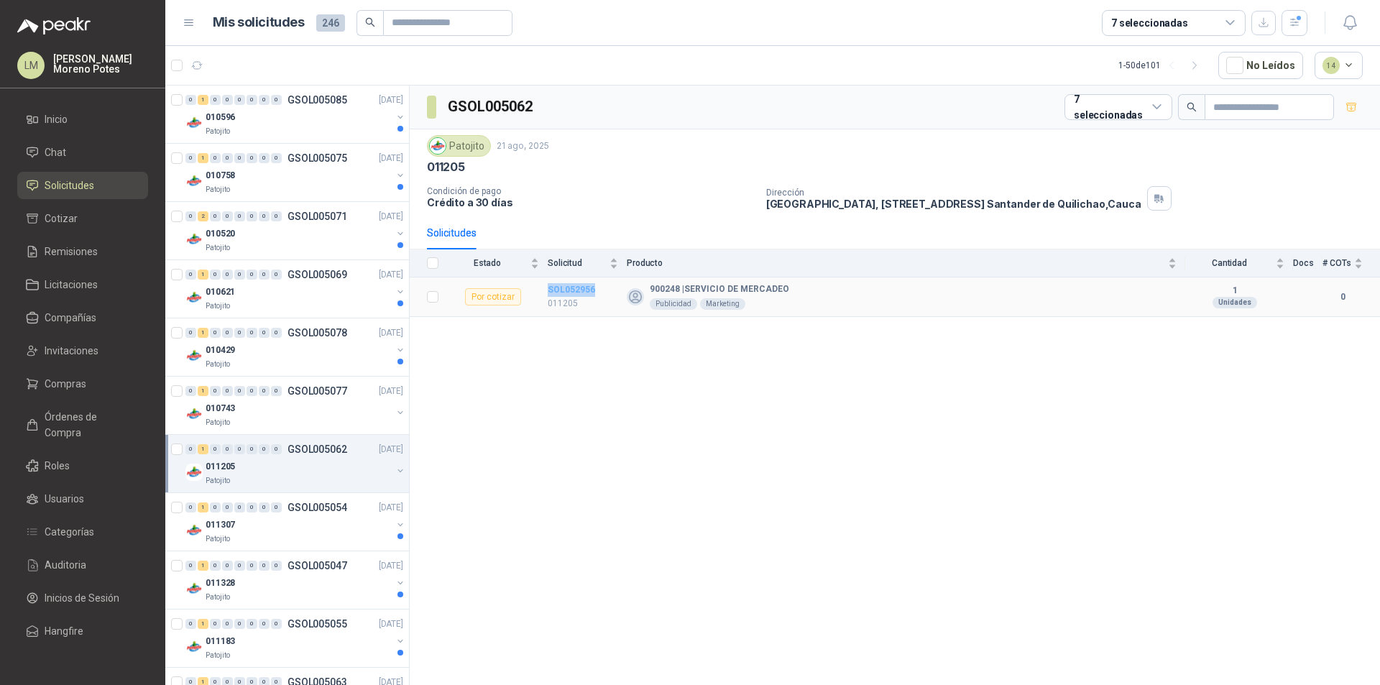
drag, startPoint x: 579, startPoint y: 289, endPoint x: 548, endPoint y: 292, distance: 31.8
click at [548, 292] on td "SOL052956 011205" at bounding box center [587, 297] width 79 height 40
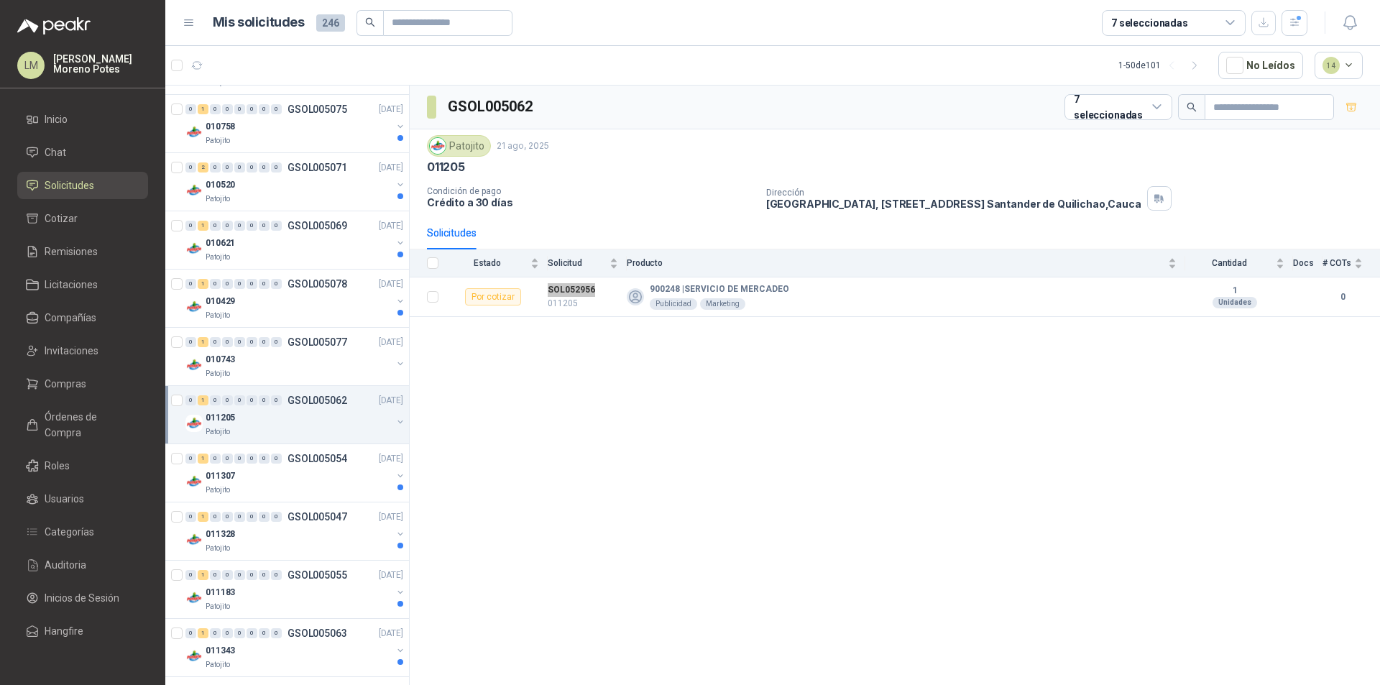
scroll to position [72, 0]
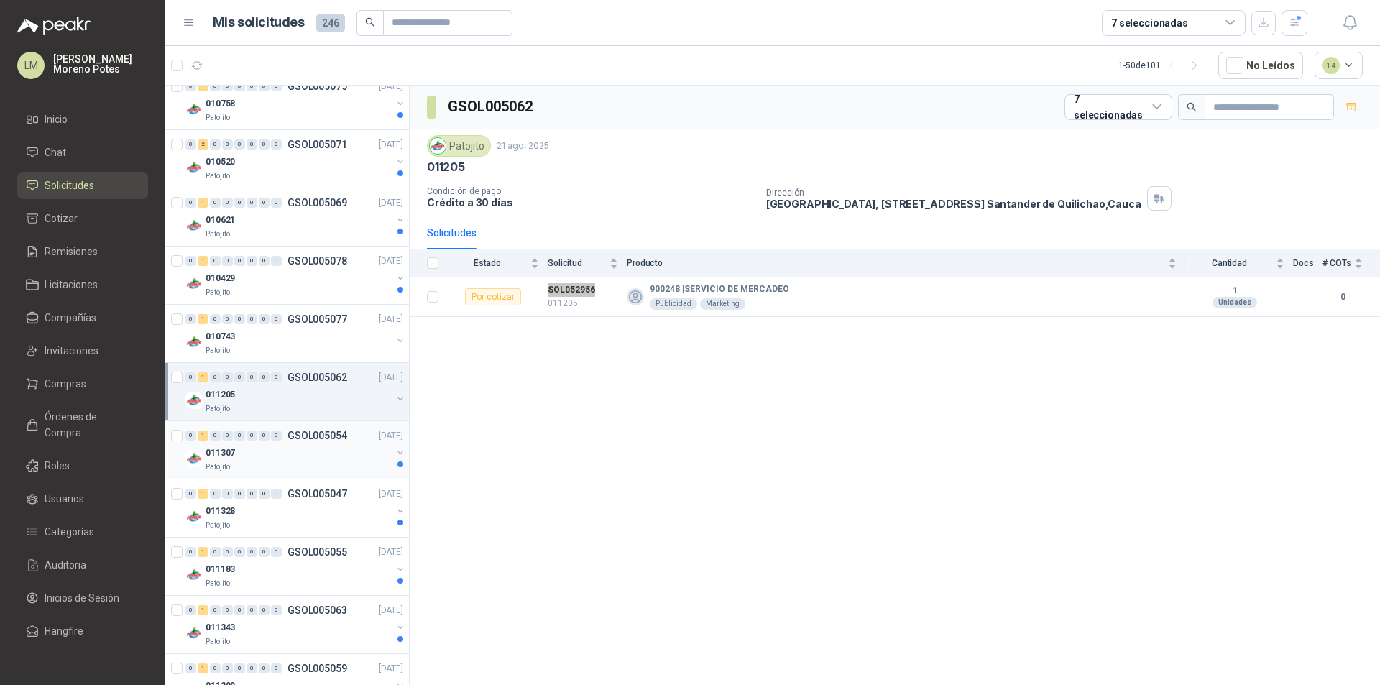
click at [277, 441] on div "0 1 0 0 0 0 0 0 GSOL005054 [DATE]" at bounding box center [295, 435] width 221 height 17
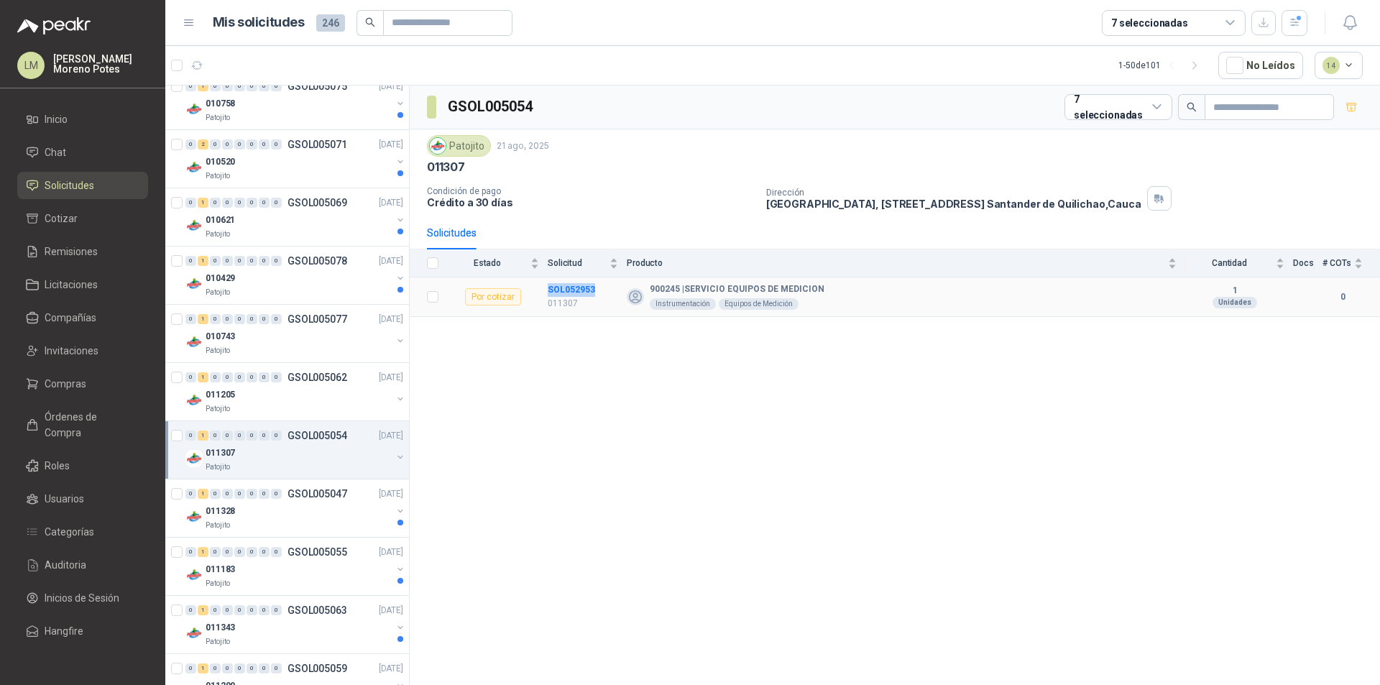
drag, startPoint x: 604, startPoint y: 295, endPoint x: 545, endPoint y: 290, distance: 59.1
click at [545, 290] on tr "Por cotizar SOL052953 011307 900245 | SERVICIO EQUIPOS DE MEDICION Instrumentac…" at bounding box center [895, 297] width 970 height 40
click at [946, 364] on div "GSOL005054 7 seleccionadas Patojito [DATE] 011307 Condición de pago Crédito a 3…" at bounding box center [895, 388] width 970 height 604
click at [756, 432] on div "GSOL005054 7 seleccionadas Patojito [DATE] 011307 Condición de pago Crédito a 3…" at bounding box center [895, 388] width 970 height 604
click at [342, 515] on div "011328" at bounding box center [299, 510] width 186 height 17
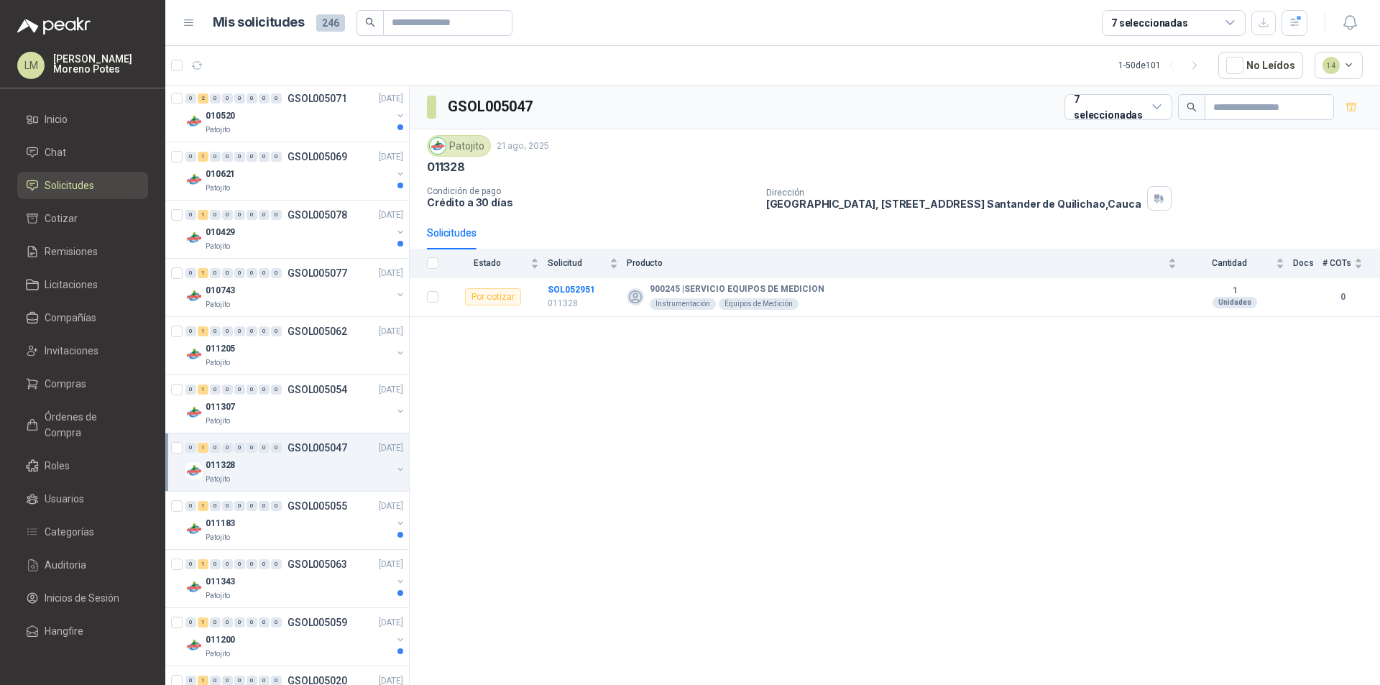
scroll to position [144, 0]
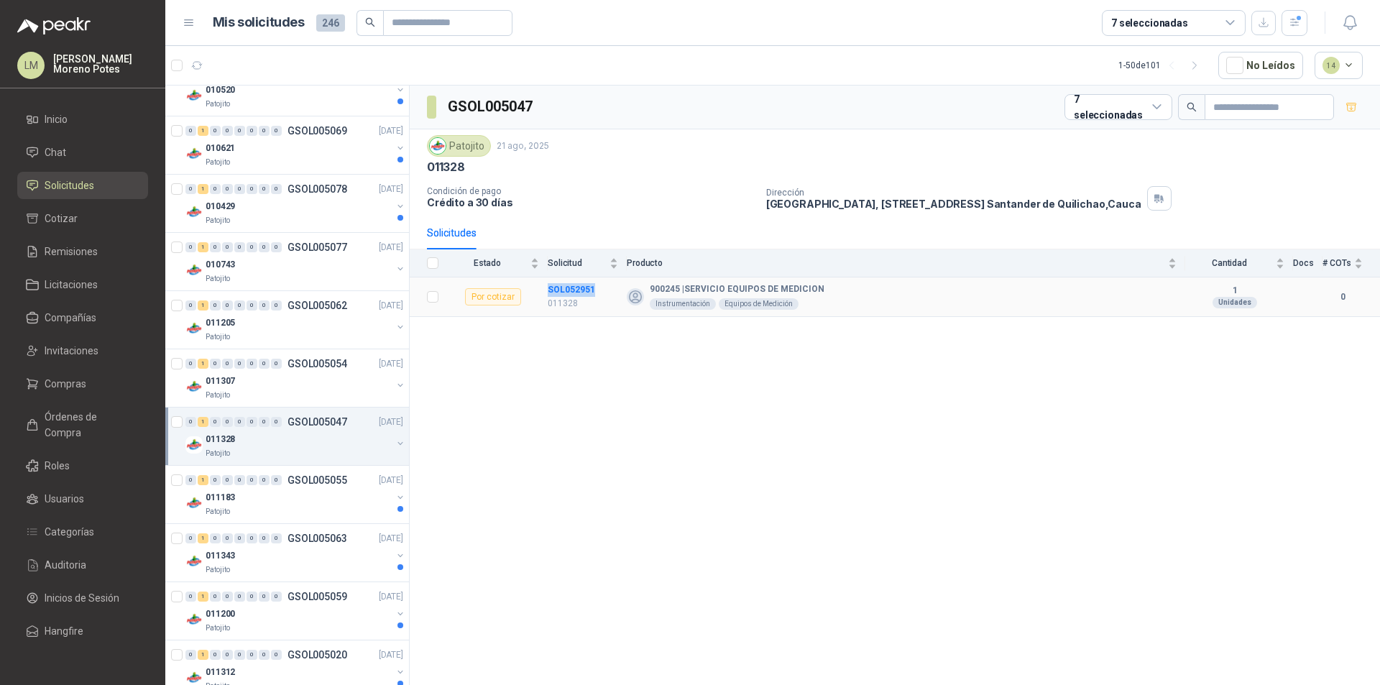
drag, startPoint x: 596, startPoint y: 287, endPoint x: 546, endPoint y: 292, distance: 50.5
click at [546, 292] on tr "Por cotizar SOL052951 011328 900245 | SERVICIO EQUIPOS DE MEDICION Instrumentac…" at bounding box center [895, 297] width 970 height 40
click at [298, 499] on div "011183" at bounding box center [299, 497] width 186 height 17
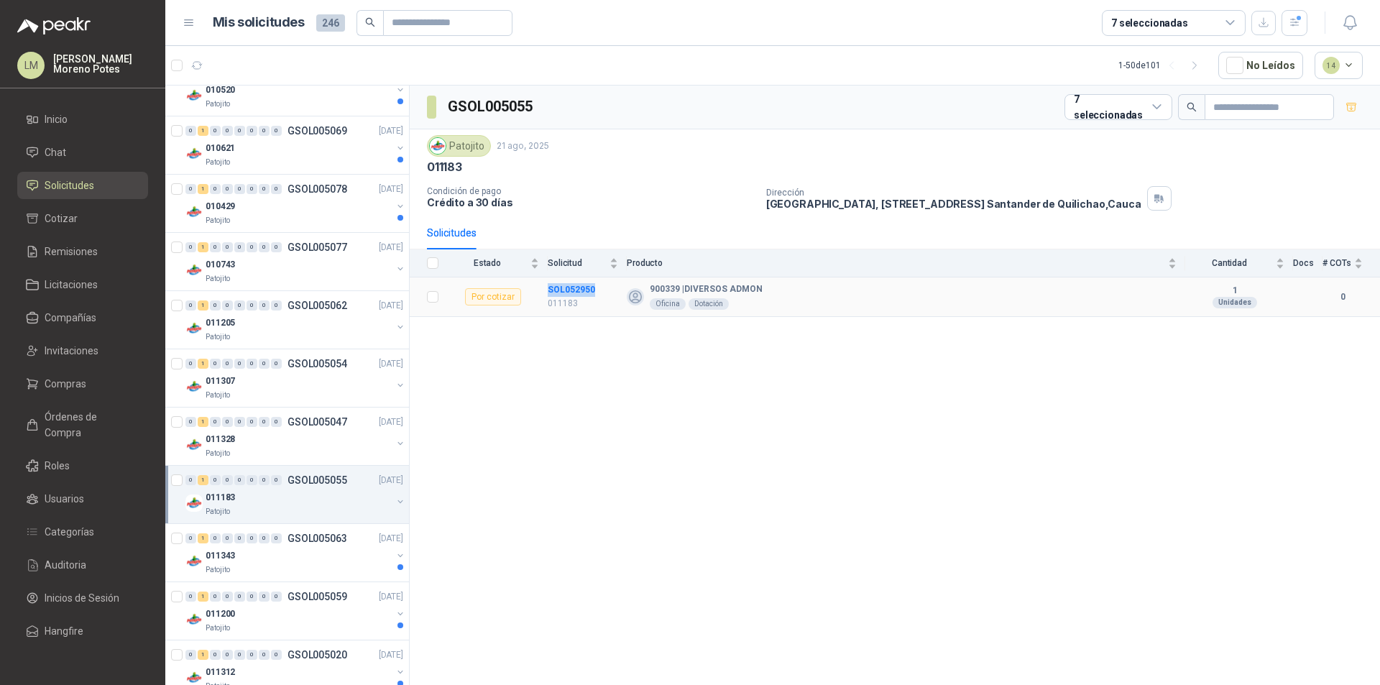
drag, startPoint x: 601, startPoint y: 287, endPoint x: 540, endPoint y: 290, distance: 61.1
click at [540, 290] on tr "Por cotizar SOL052950 011183 900339 | DIVERSOS ADMON Oficina Dotación 1 Unidade…" at bounding box center [895, 297] width 970 height 40
click at [305, 556] on div "011343" at bounding box center [299, 555] width 186 height 17
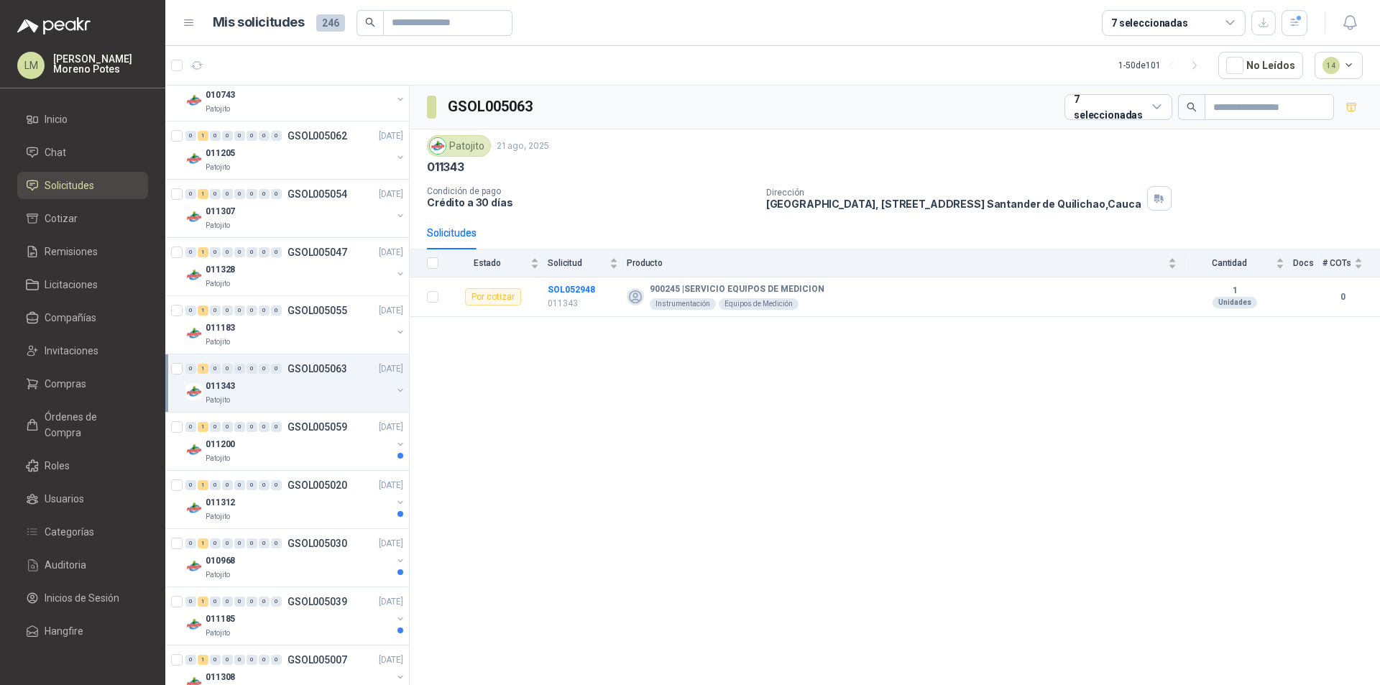
scroll to position [303, 0]
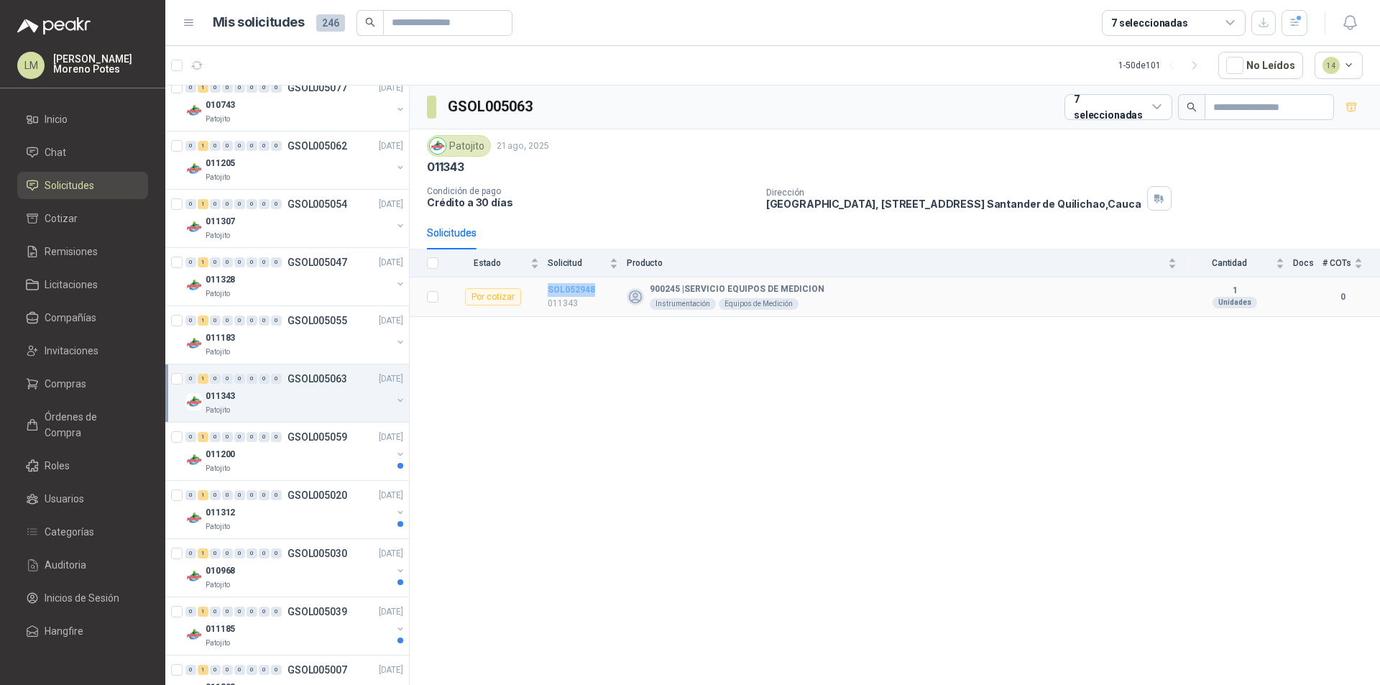
drag, startPoint x: 605, startPoint y: 290, endPoint x: 548, endPoint y: 289, distance: 56.8
click at [548, 289] on td "SOL052948 011343" at bounding box center [587, 297] width 79 height 40
click at [336, 461] on div "011200" at bounding box center [299, 453] width 186 height 17
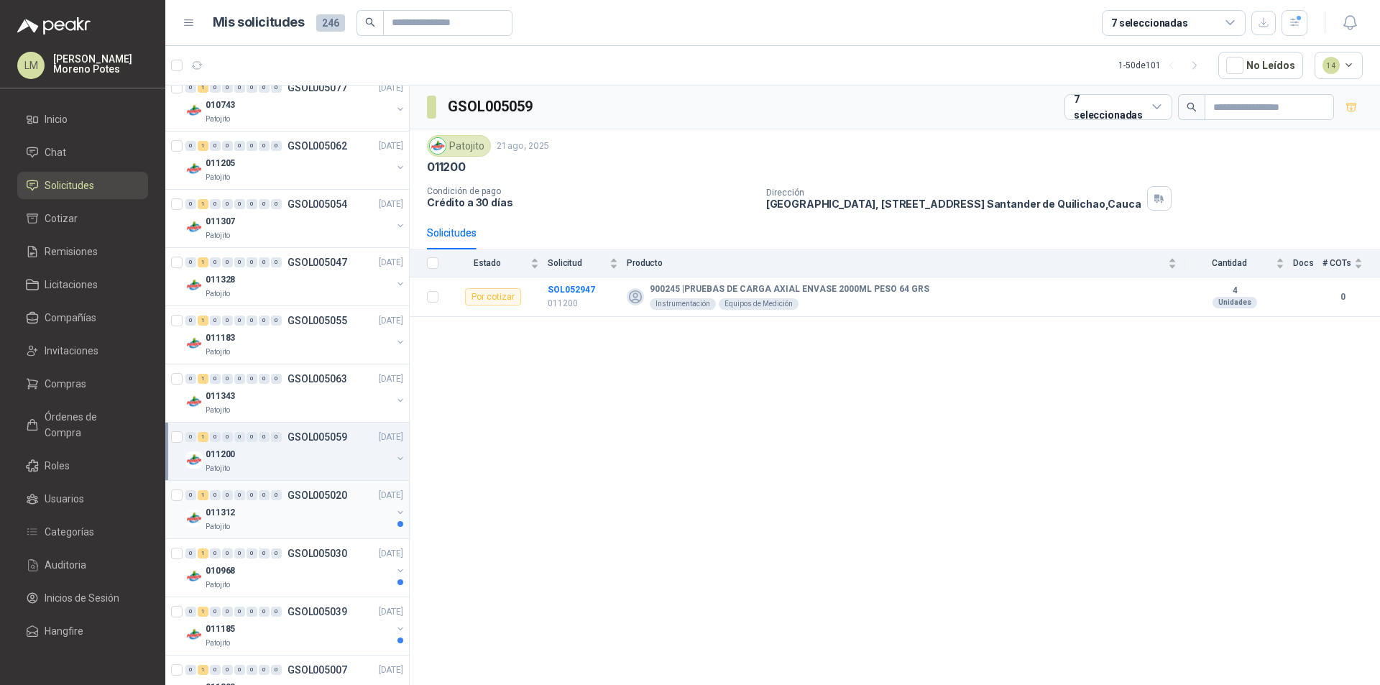
click at [320, 508] on div "011312" at bounding box center [299, 512] width 186 height 17
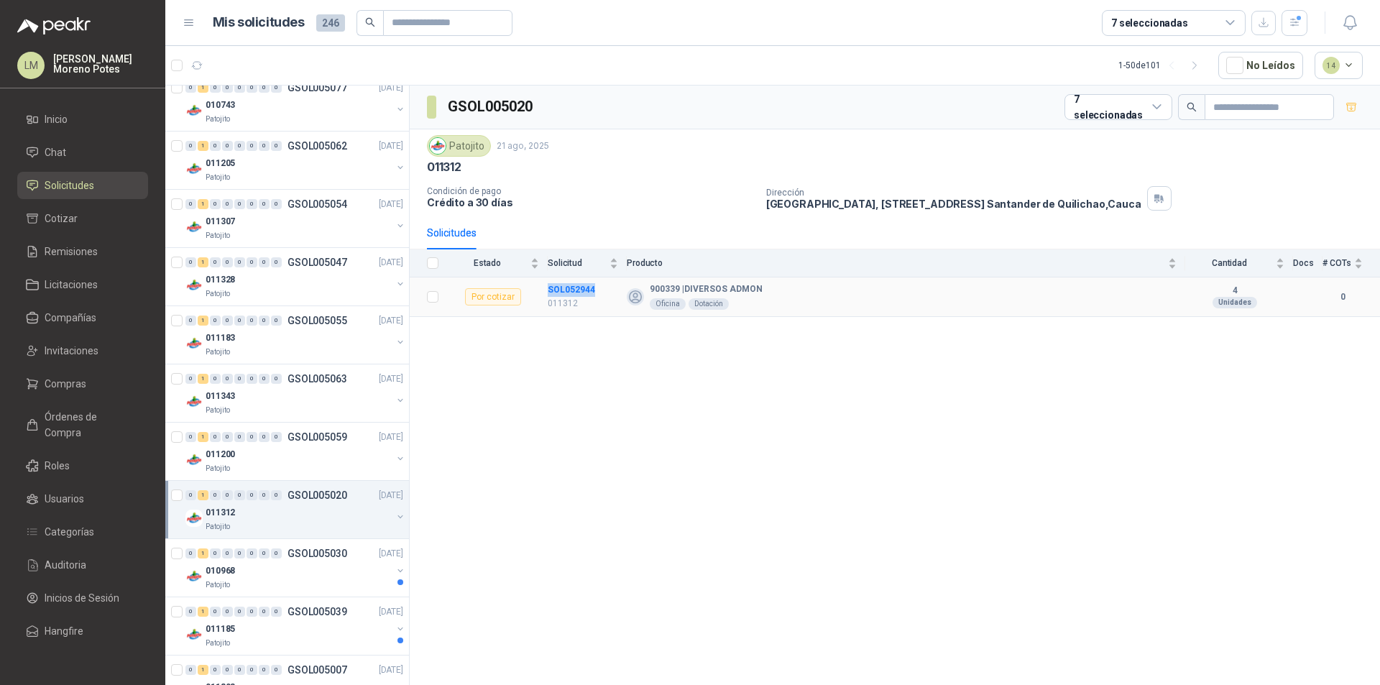
drag, startPoint x: 605, startPoint y: 290, endPoint x: 543, endPoint y: 285, distance: 62.7
click at [543, 285] on tr "Por cotizar SOL052944 011312 900339 | DIVERSOS ADMON Oficina Dotación 4 Unidade…" at bounding box center [895, 297] width 970 height 40
click at [293, 578] on div "010968" at bounding box center [299, 570] width 186 height 17
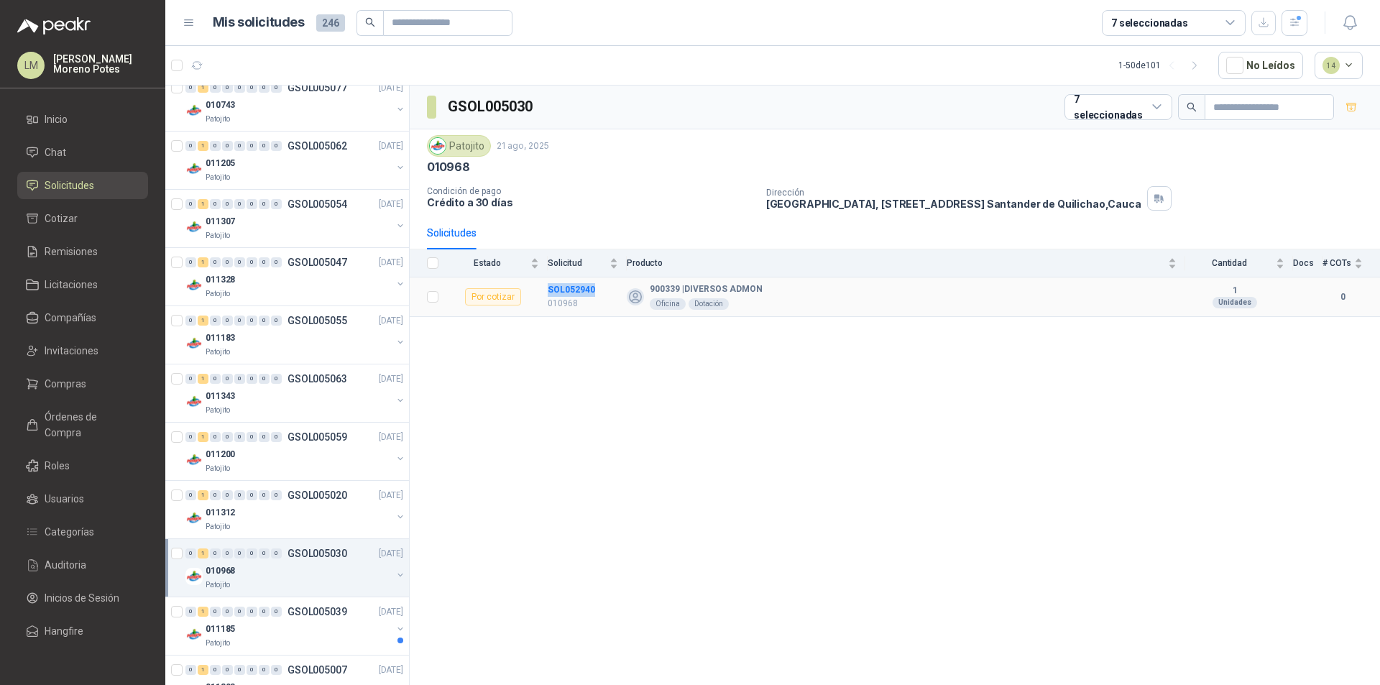
drag, startPoint x: 594, startPoint y: 285, endPoint x: 545, endPoint y: 292, distance: 49.4
click at [545, 292] on tr "Por cotizar SOL052940 010968 900339 | DIVERSOS ADMON Oficina Dotación 1 Unidade…" at bounding box center [895, 297] width 970 height 40
click at [292, 624] on div "011185" at bounding box center [299, 628] width 186 height 17
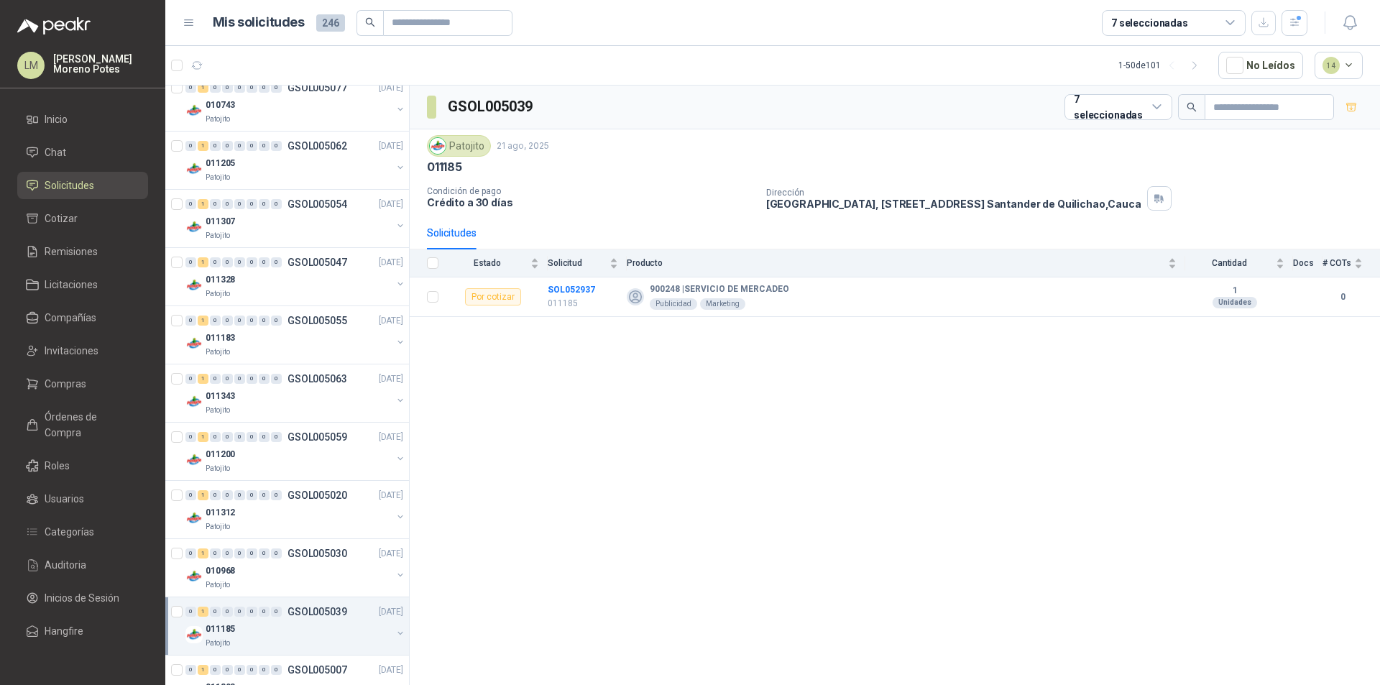
scroll to position [375, 0]
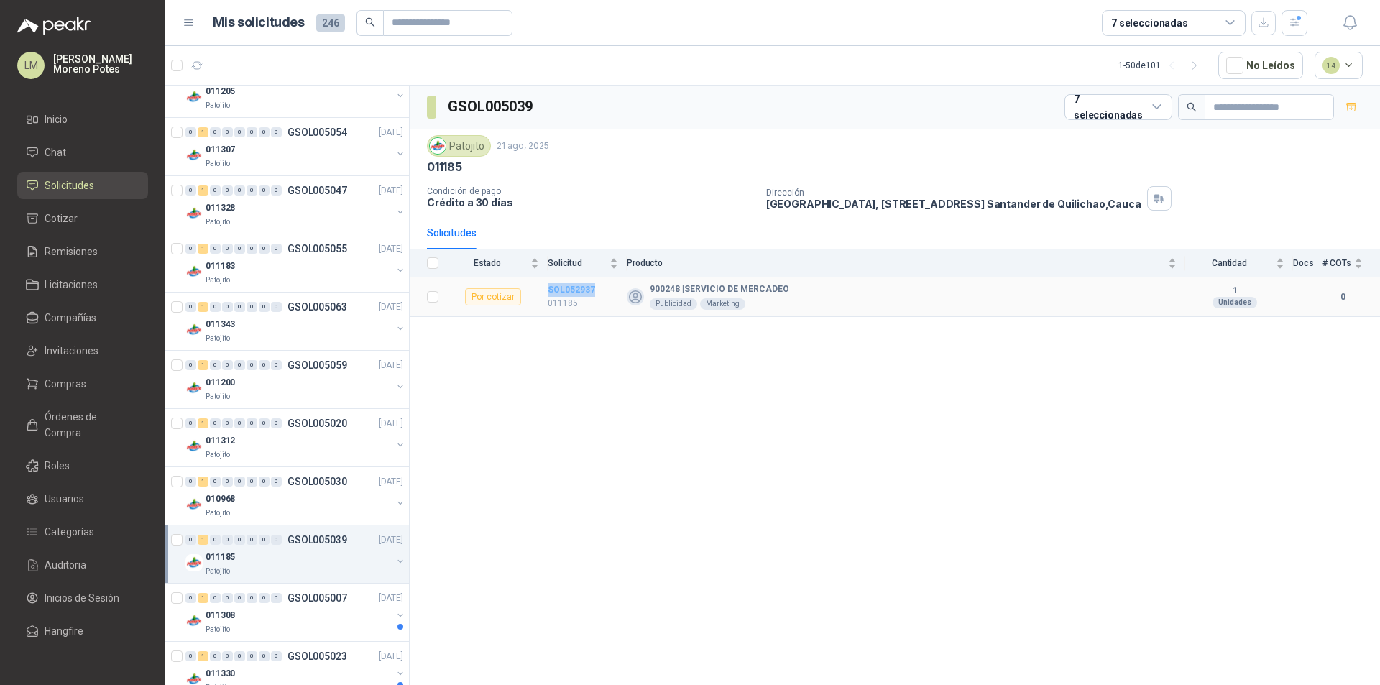
drag, startPoint x: 596, startPoint y: 289, endPoint x: 548, endPoint y: 287, distance: 47.5
click at [548, 287] on td "SOL052937 011185" at bounding box center [587, 297] width 79 height 40
click at [341, 606] on div "011308" at bounding box center [299, 614] width 186 height 17
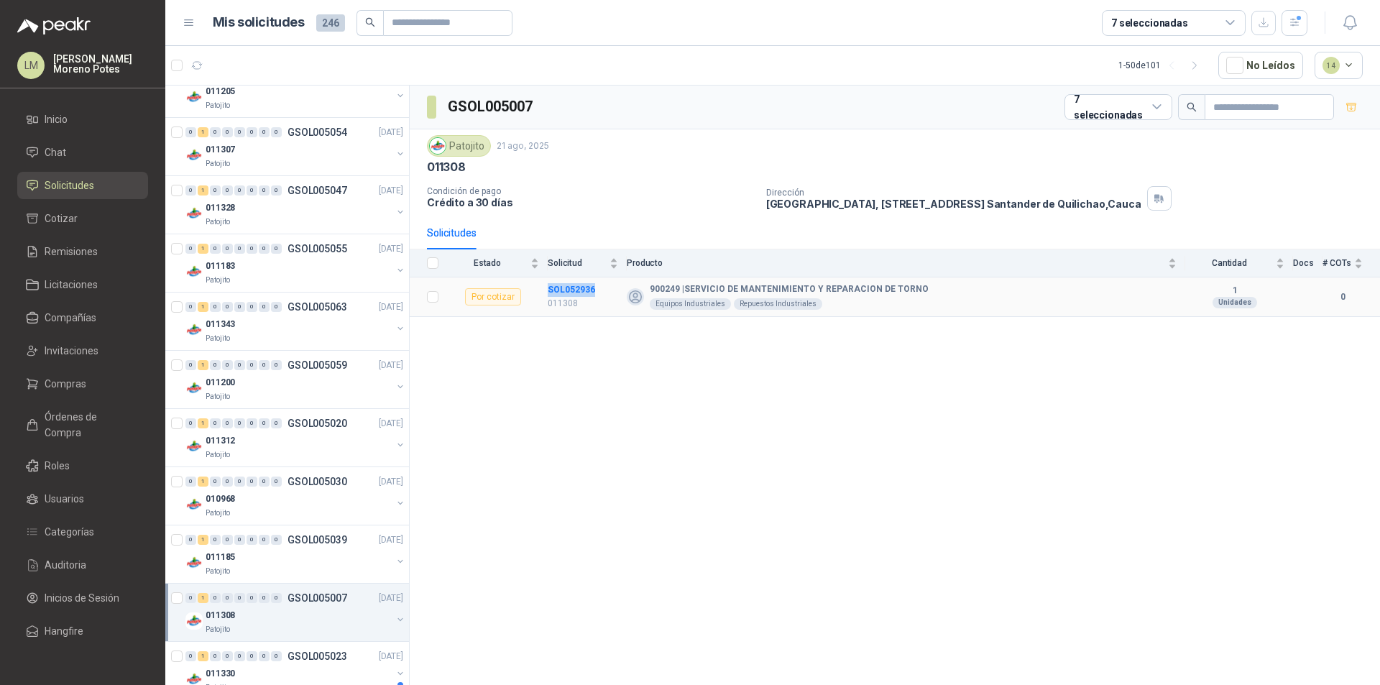
drag, startPoint x: 545, startPoint y: 287, endPoint x: 594, endPoint y: 290, distance: 48.2
click at [594, 290] on tr "Por cotizar SOL052936 011308 900249 | SERVICIO DE MANTENIMIENTO Y REPARACION [P…" at bounding box center [895, 297] width 970 height 40
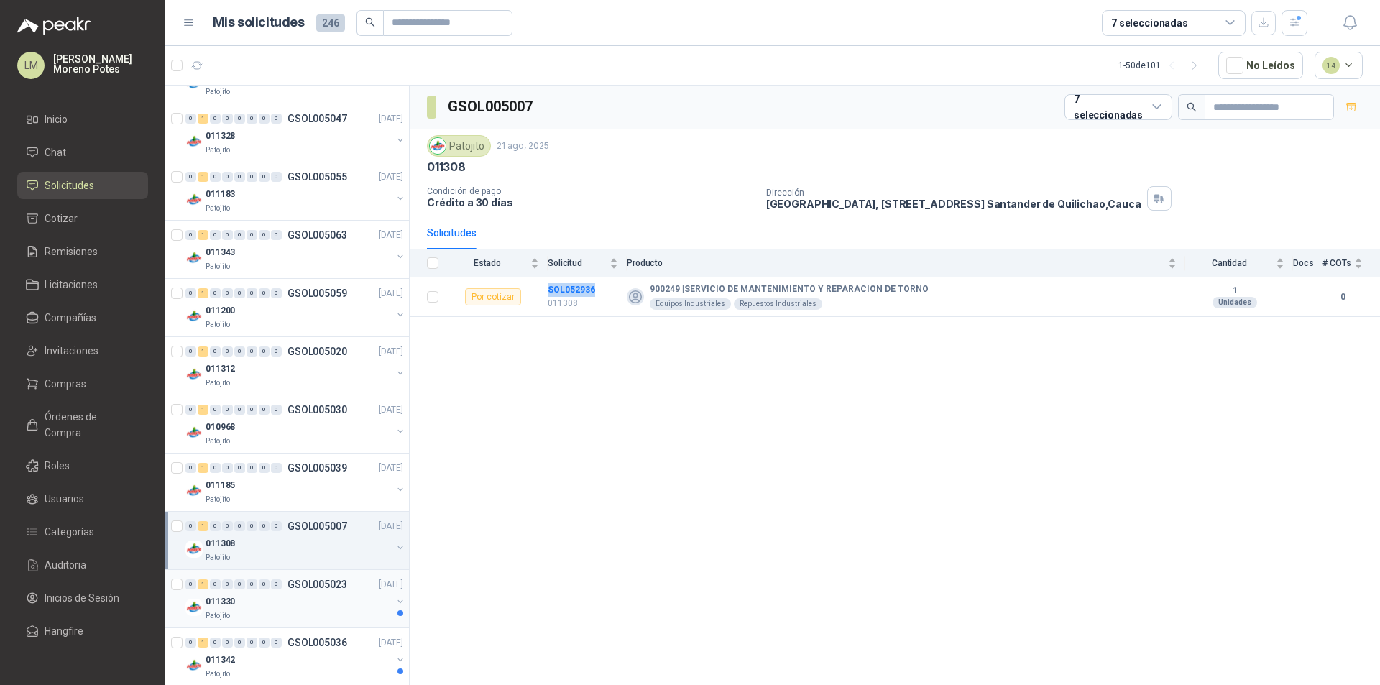
click at [310, 596] on div "011330" at bounding box center [299, 601] width 186 height 17
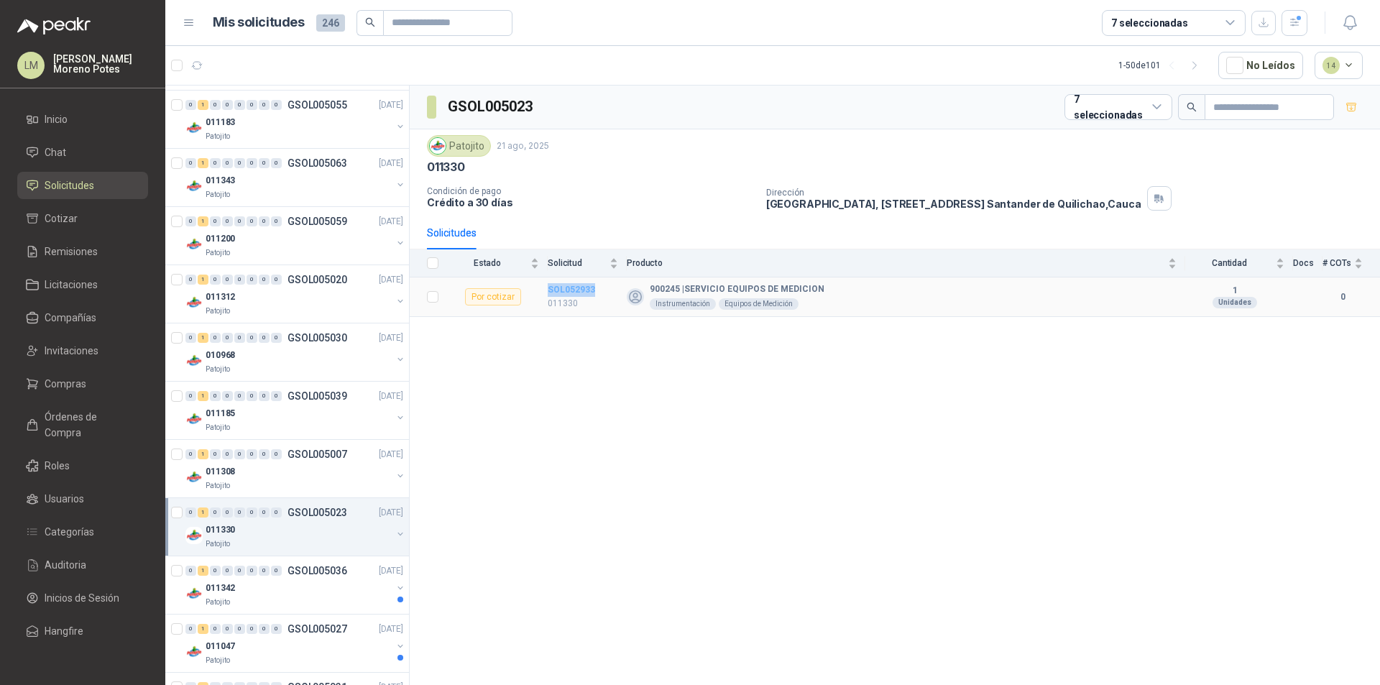
drag, startPoint x: 604, startPoint y: 287, endPoint x: 548, endPoint y: 286, distance: 56.1
click at [548, 286] on td "SOL052933 011330" at bounding box center [587, 297] width 79 height 40
click at [283, 593] on div "011342" at bounding box center [299, 587] width 186 height 17
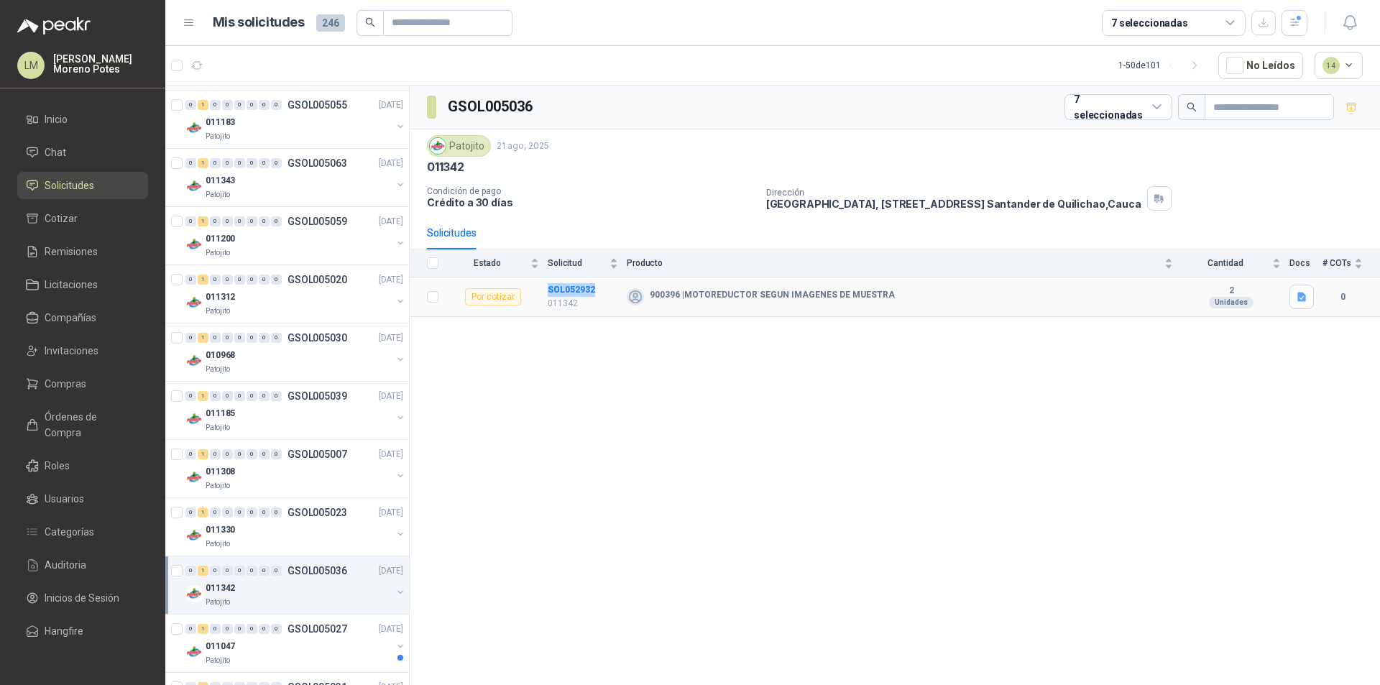
drag, startPoint x: 606, startPoint y: 289, endPoint x: 537, endPoint y: 294, distance: 69.2
click at [537, 294] on tr "Por cotizar SOL052932 011342 900396 | MOTOREDUCTOR SEGUN IMAGENES DE MUESTRA 2 …" at bounding box center [895, 297] width 970 height 40
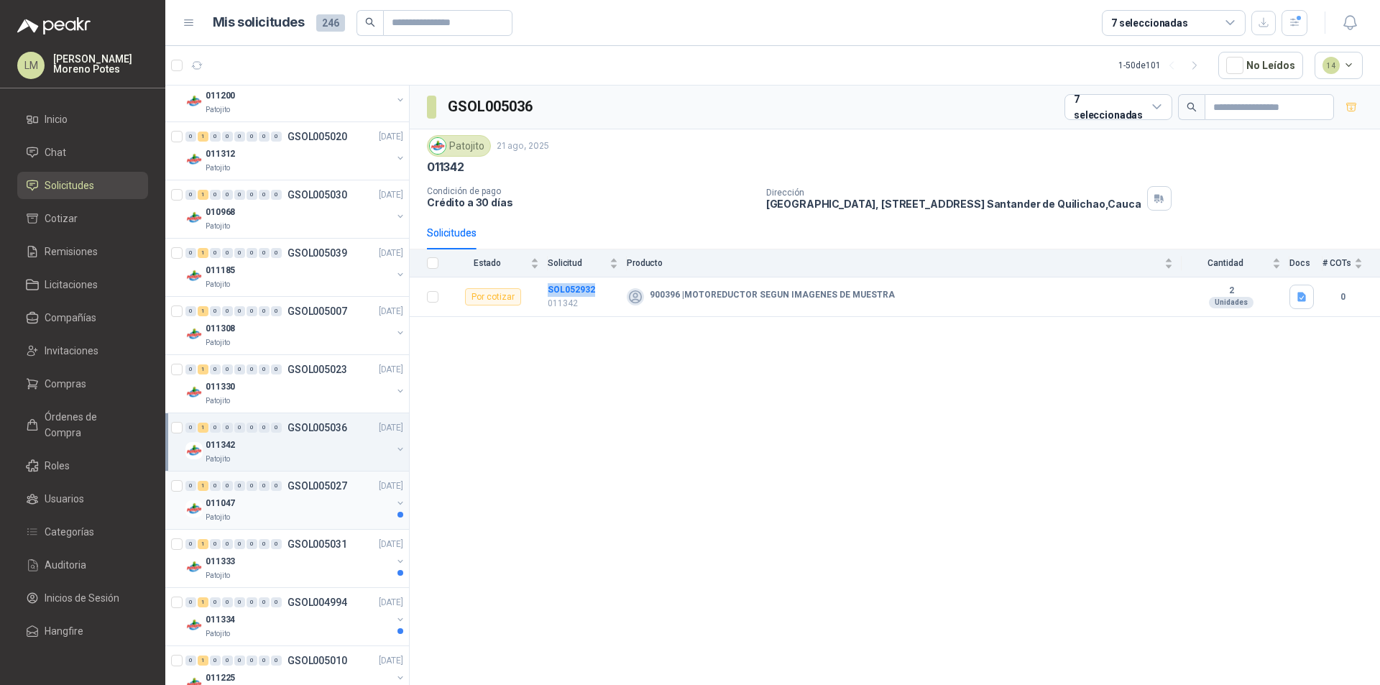
scroll to position [663, 0]
click at [333, 520] on div "Patojito" at bounding box center [299, 516] width 186 height 11
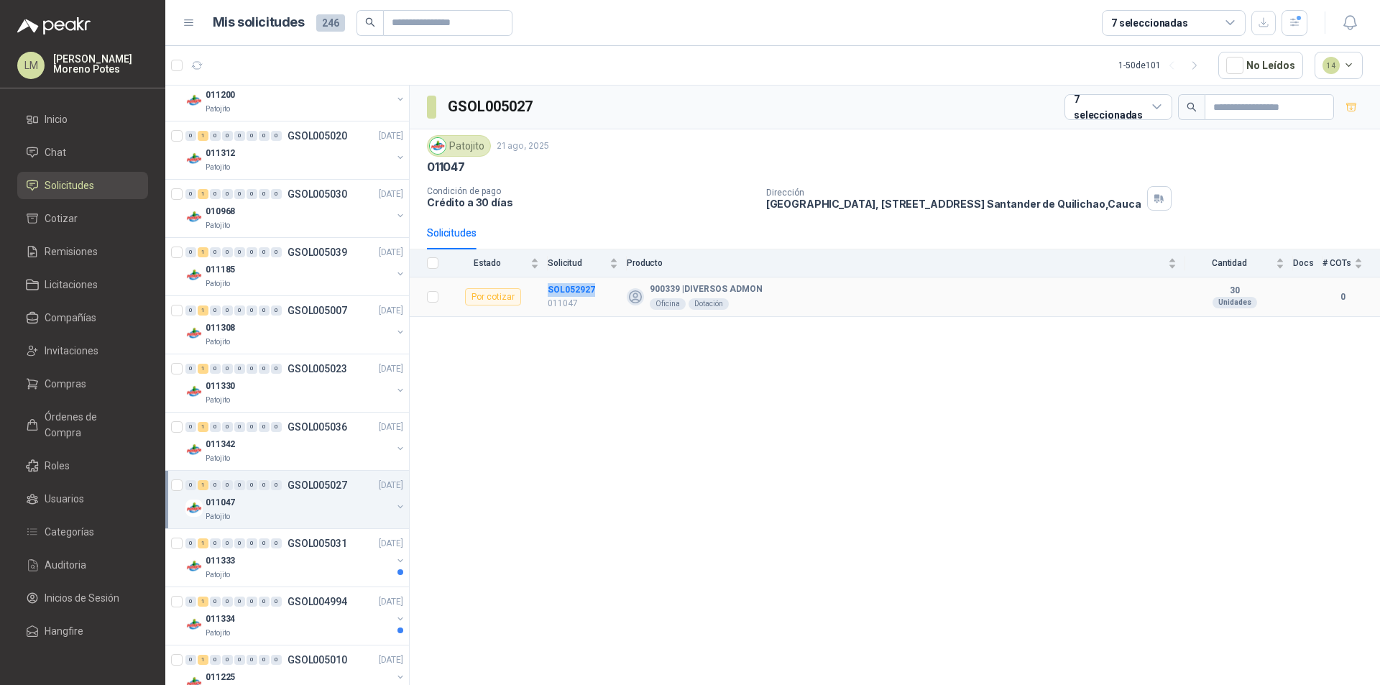
drag, startPoint x: 602, startPoint y: 288, endPoint x: 542, endPoint y: 287, distance: 60.4
click at [542, 287] on tr "Por cotizar SOL052927 011047 900339 | DIVERSOS ADMON Oficina Dotación 30 Unidad…" at bounding box center [895, 297] width 970 height 40
click at [309, 555] on div "011333" at bounding box center [299, 560] width 186 height 17
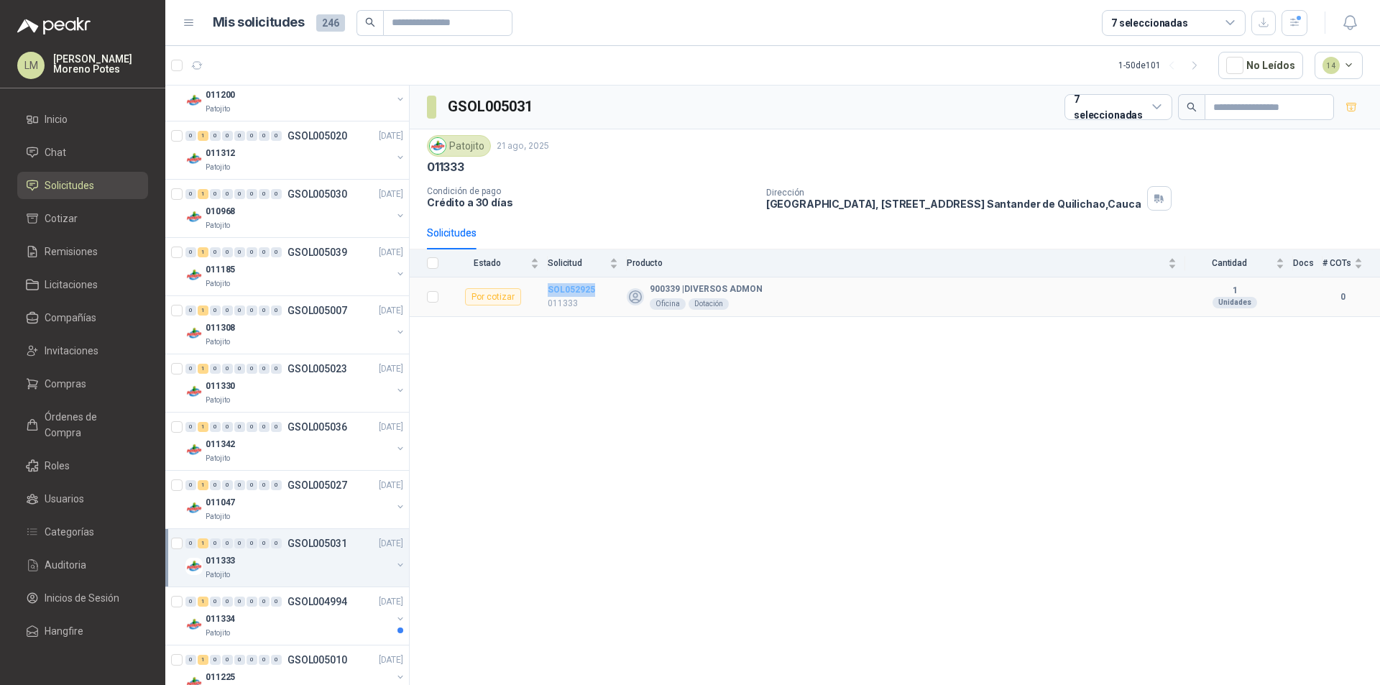
drag, startPoint x: 568, startPoint y: 292, endPoint x: 548, endPoint y: 295, distance: 19.5
click at [549, 295] on td "SOL052925 011333" at bounding box center [587, 297] width 79 height 40
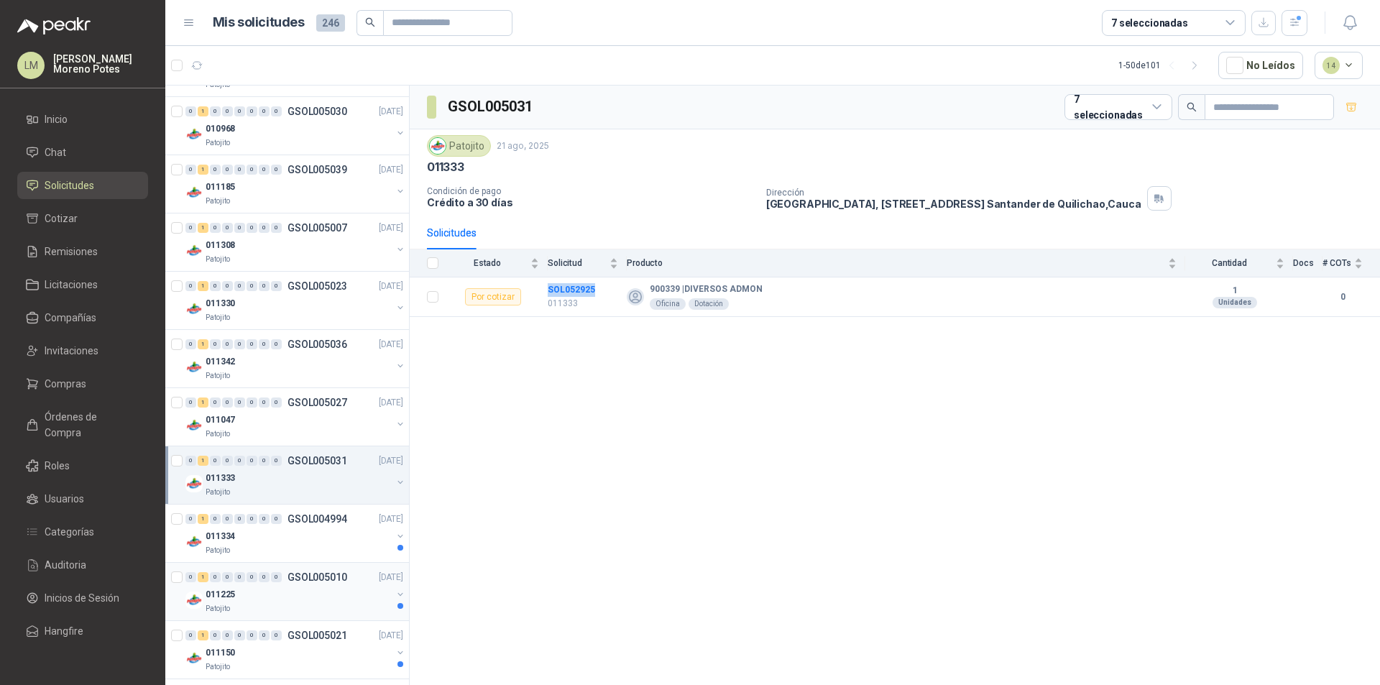
scroll to position [878, 0]
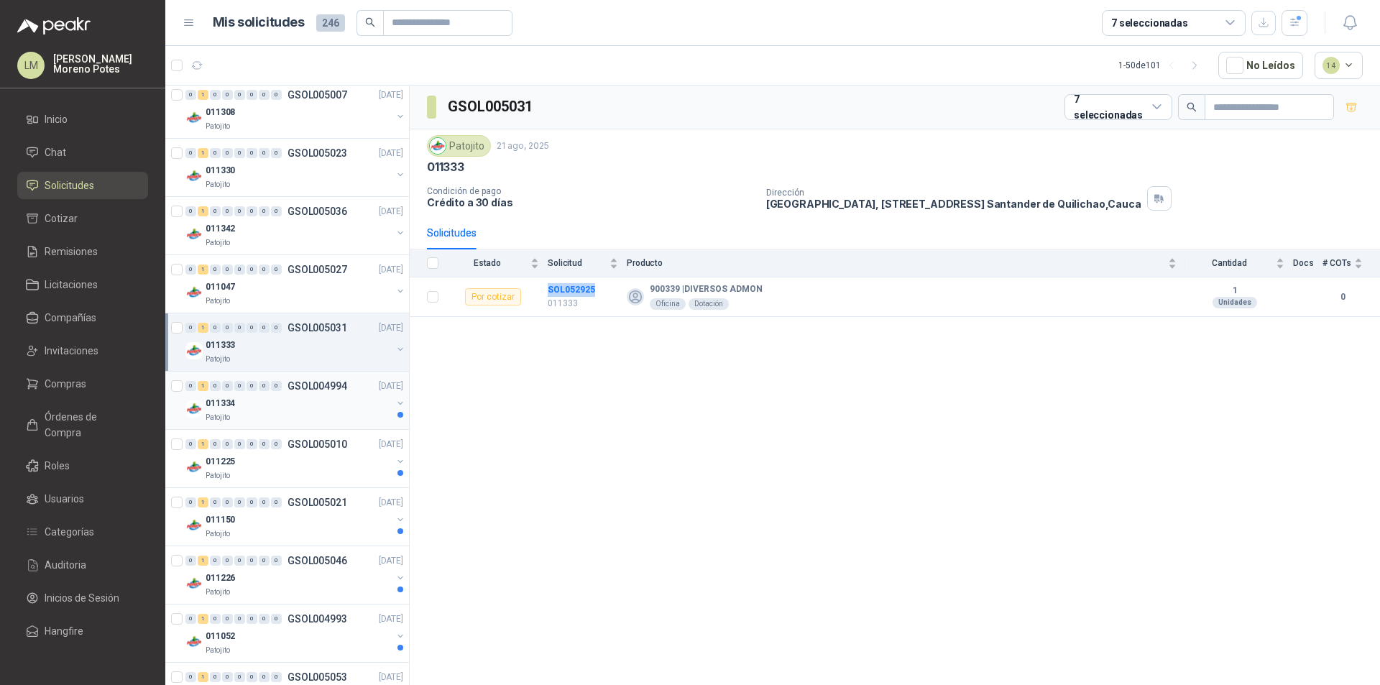
click at [326, 415] on div "Patojito" at bounding box center [299, 417] width 186 height 11
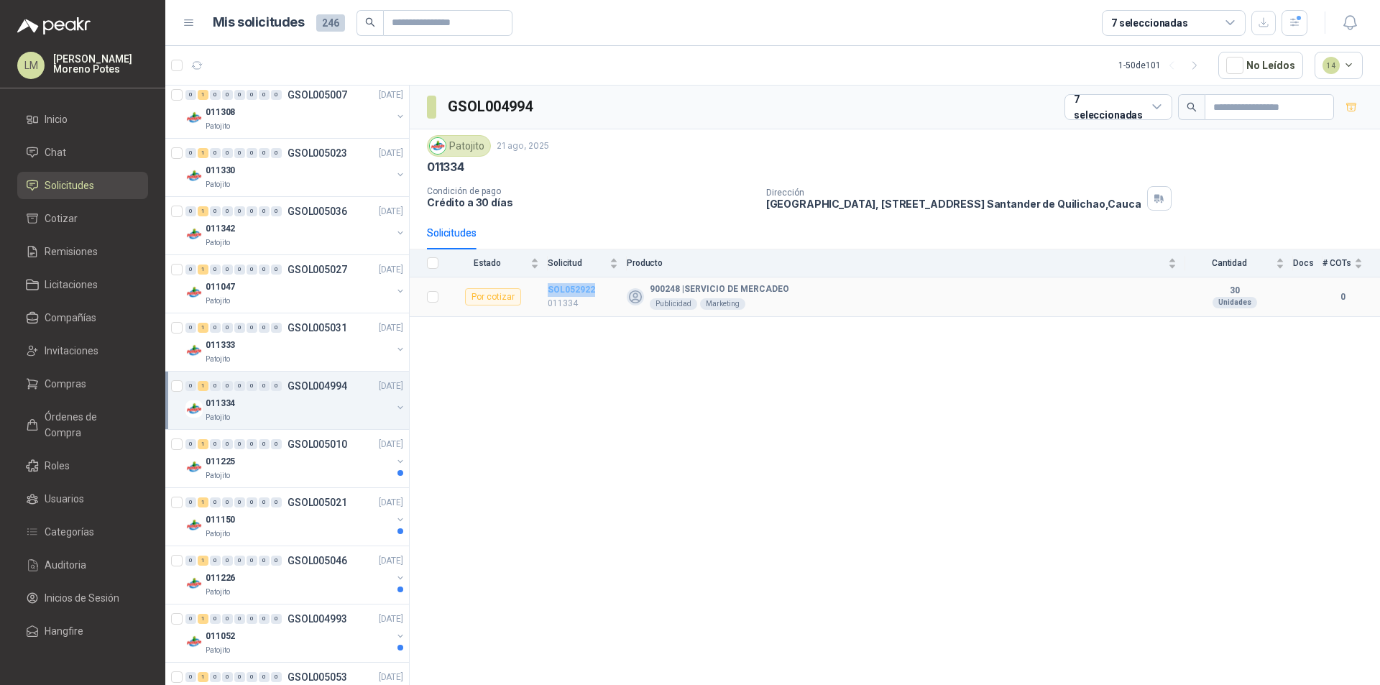
drag, startPoint x: 606, startPoint y: 284, endPoint x: 548, endPoint y: 292, distance: 58.8
click at [548, 292] on td "SOL052922 011334" at bounding box center [587, 297] width 79 height 40
click at [311, 455] on div "011225" at bounding box center [299, 461] width 186 height 17
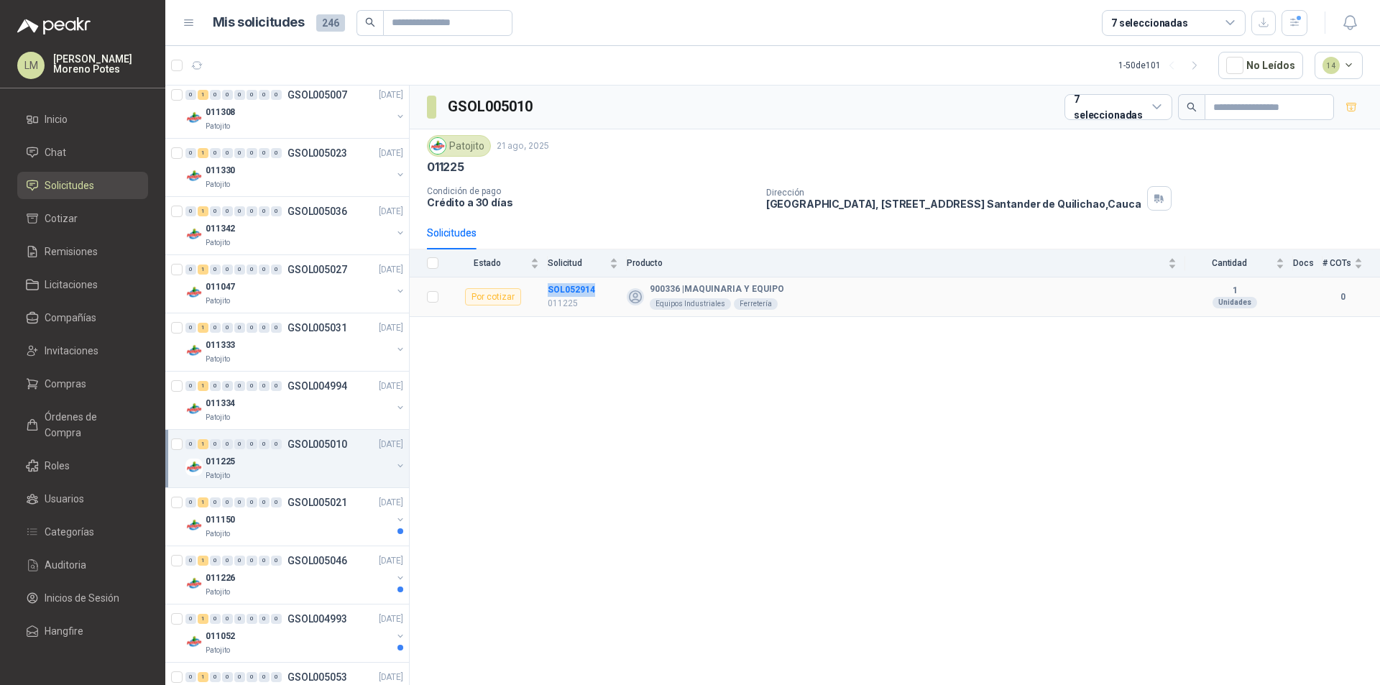
drag, startPoint x: 612, startPoint y: 290, endPoint x: 545, endPoint y: 293, distance: 66.9
click at [545, 293] on tr "Por cotizar SOL052914 011225 900336 | MAQUINARIA Y EQUIPO Equipos Industriales …" at bounding box center [895, 297] width 970 height 40
click at [294, 532] on div "Patojito" at bounding box center [299, 533] width 186 height 11
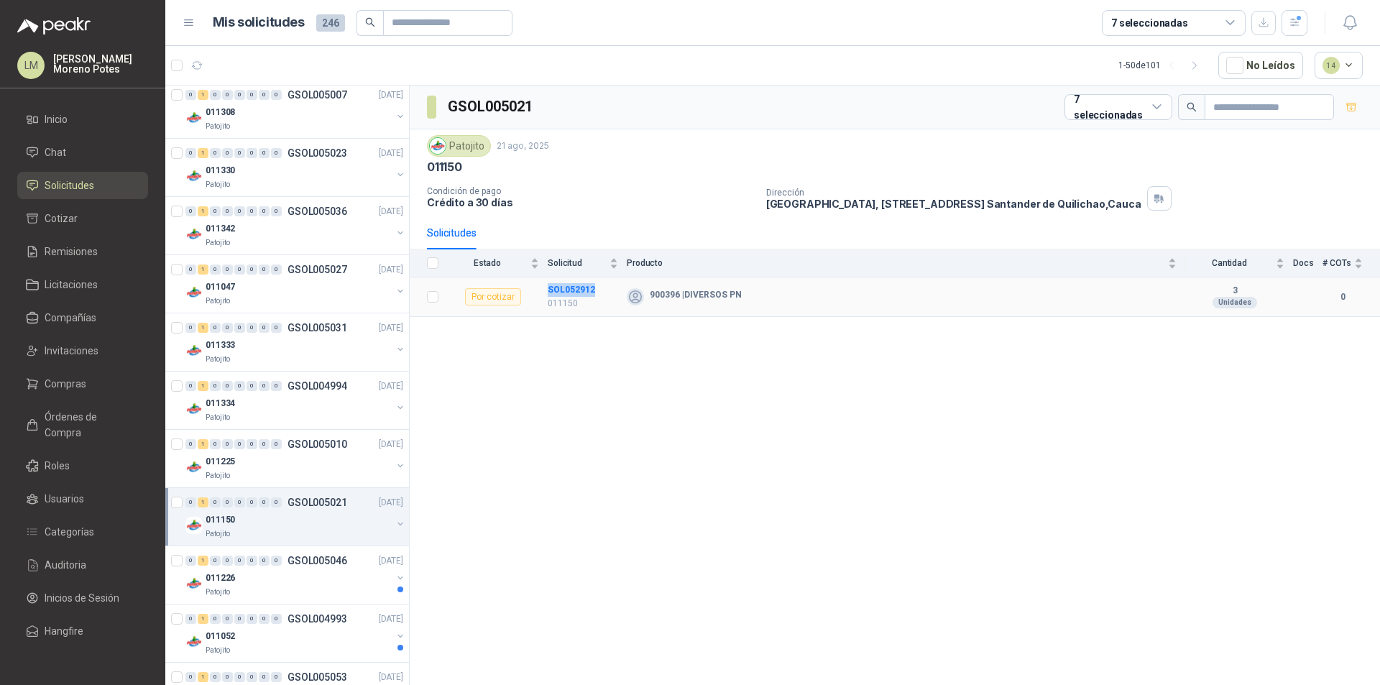
drag, startPoint x: 600, startPoint y: 290, endPoint x: 541, endPoint y: 297, distance: 59.3
click at [541, 297] on tr "Por cotizar SOL052912 011150 900396 | DIVERSOS PN 3 Unidades 0" at bounding box center [895, 297] width 970 height 40
click at [318, 587] on div "Patojito" at bounding box center [299, 591] width 186 height 11
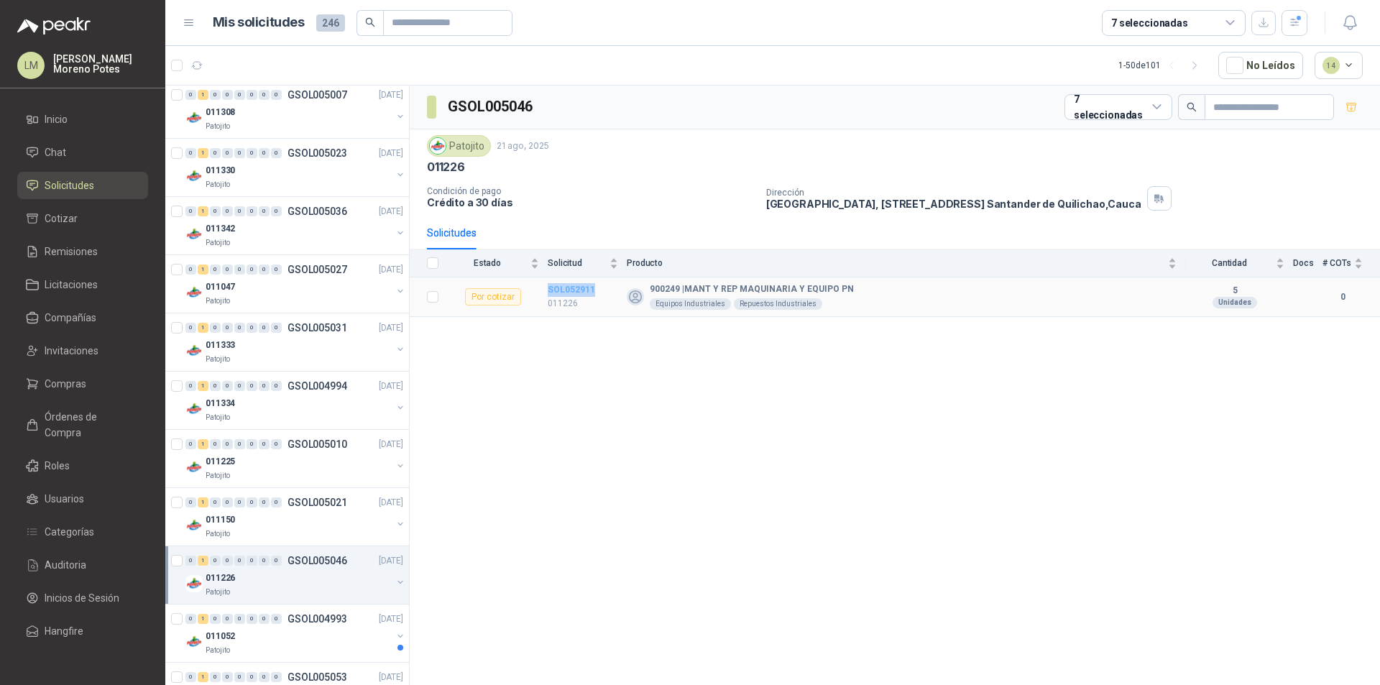
drag, startPoint x: 601, startPoint y: 288, endPoint x: 549, endPoint y: 291, distance: 52.5
click at [549, 291] on td "SOL052911 011226" at bounding box center [587, 297] width 79 height 40
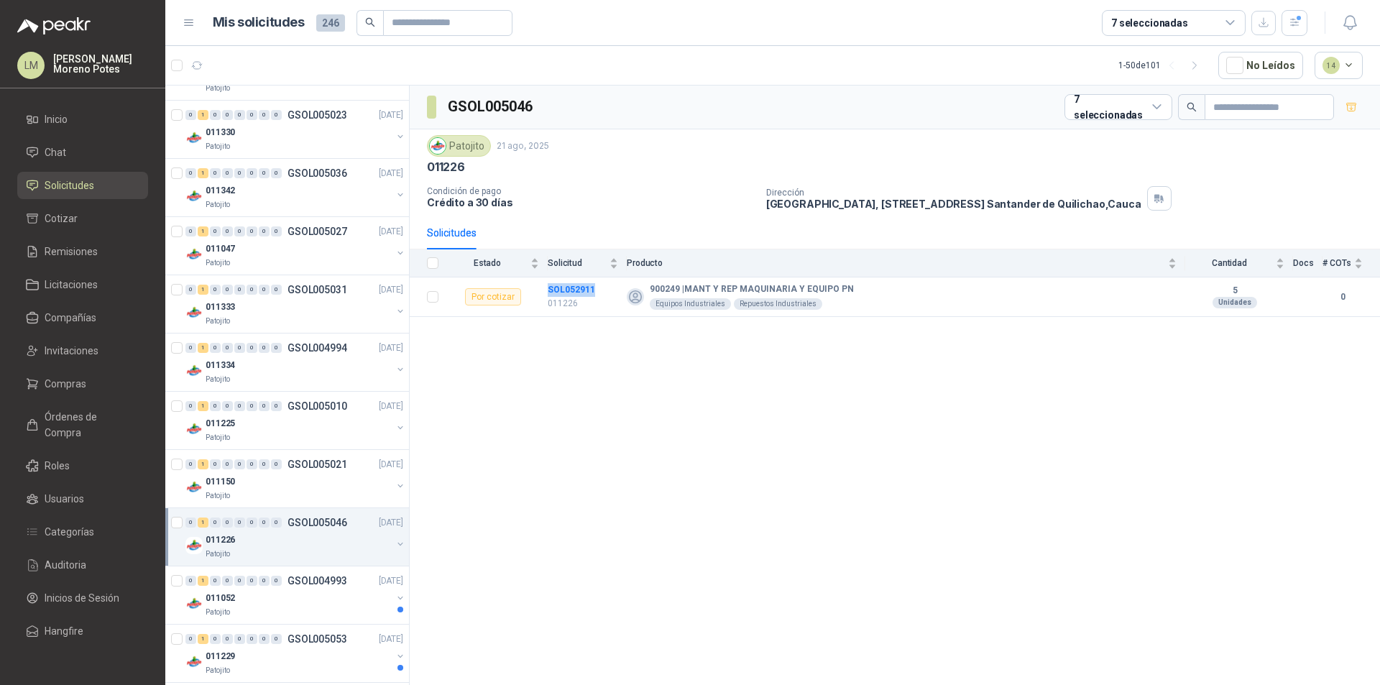
scroll to position [950, 0]
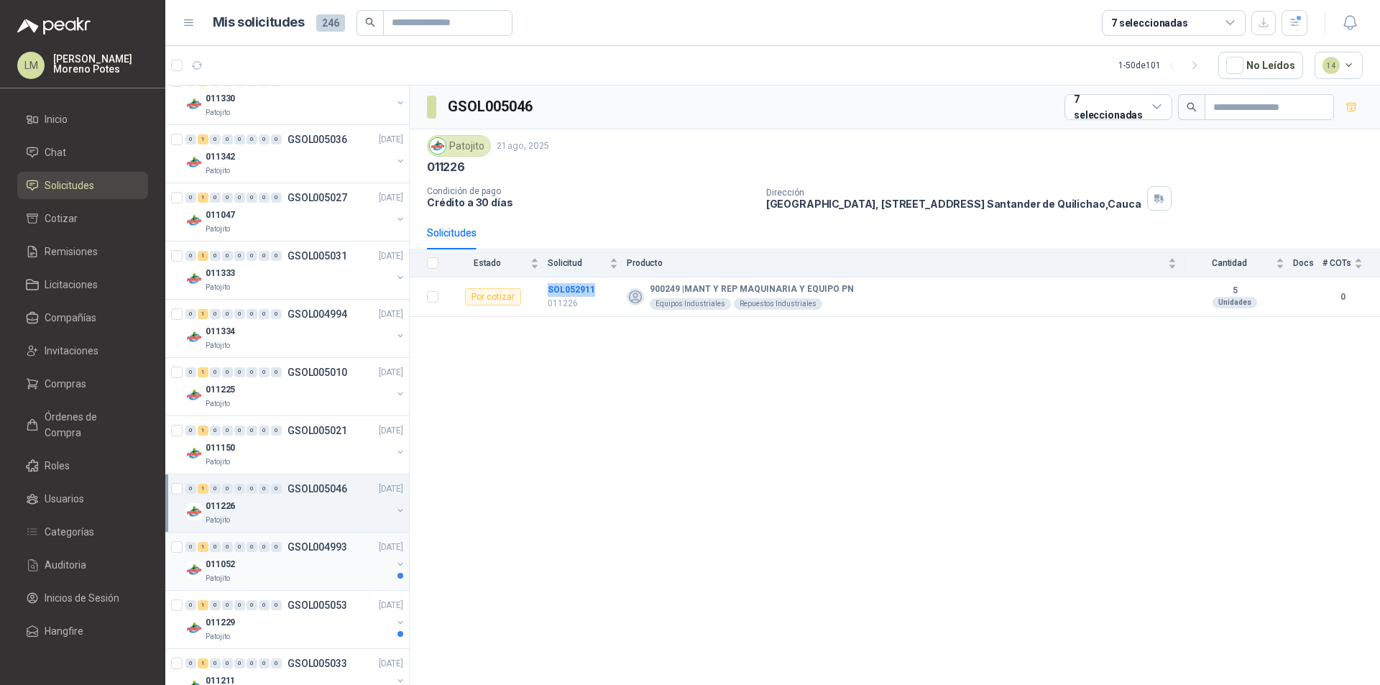
click at [308, 552] on p "GSOL004993" at bounding box center [317, 547] width 60 height 10
drag, startPoint x: 611, startPoint y: 290, endPoint x: 543, endPoint y: 286, distance: 68.4
click at [543, 286] on tr "Por cotizar SOL052899 011052 900245 | SERVICIO EQUIPOS DE MEDICION Instrumentac…" at bounding box center [895, 297] width 970 height 40
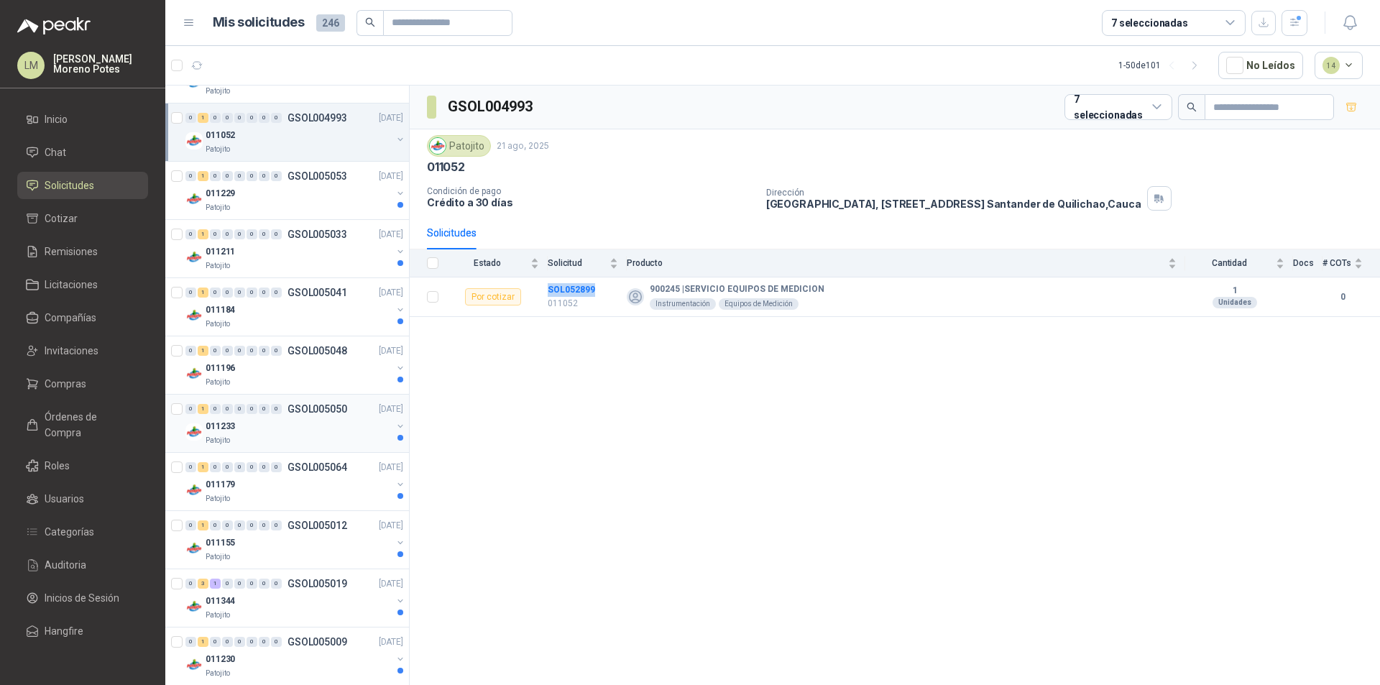
scroll to position [1381, 0]
click at [285, 186] on div "011229" at bounding box center [299, 191] width 186 height 17
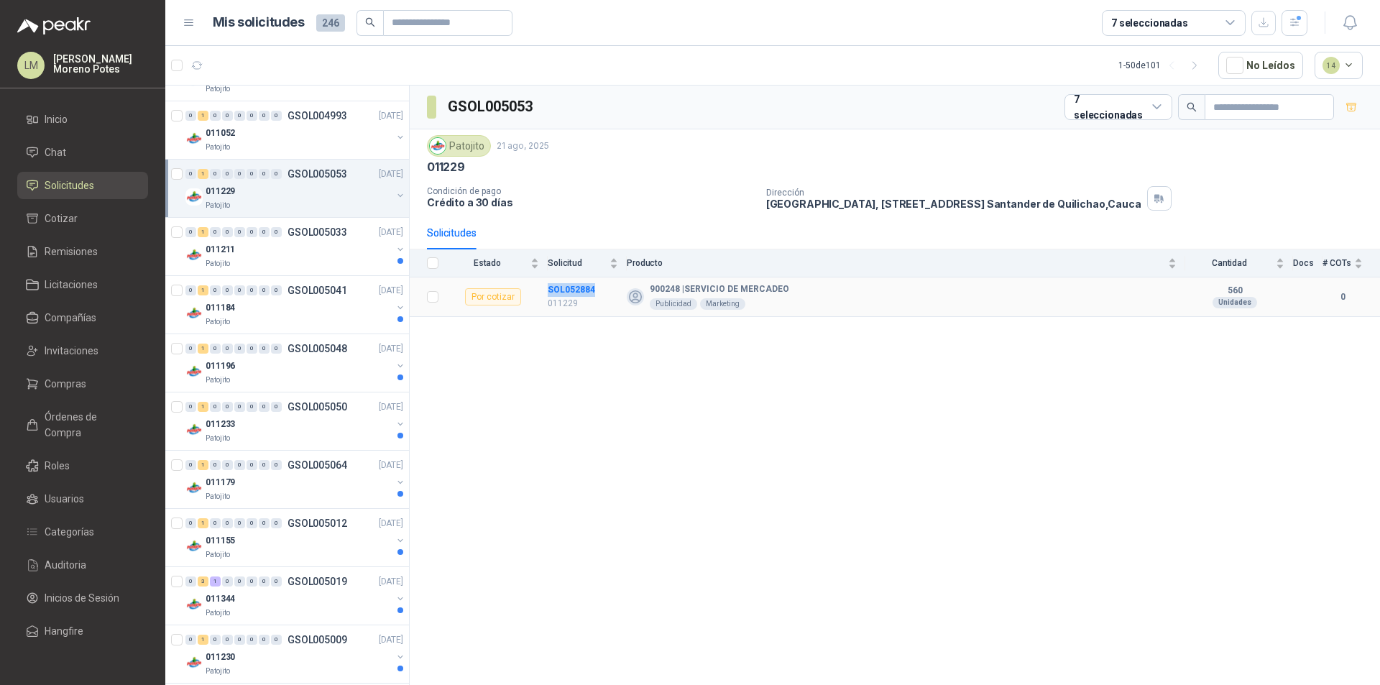
drag, startPoint x: 599, startPoint y: 285, endPoint x: 546, endPoint y: 285, distance: 52.5
click at [546, 285] on tr "Por cotizar SOL052884 011229 900248 | SERVICIO DE MERCADEO Publicidad Marketing…" at bounding box center [895, 297] width 970 height 40
click at [294, 251] on div "011211" at bounding box center [299, 249] width 186 height 17
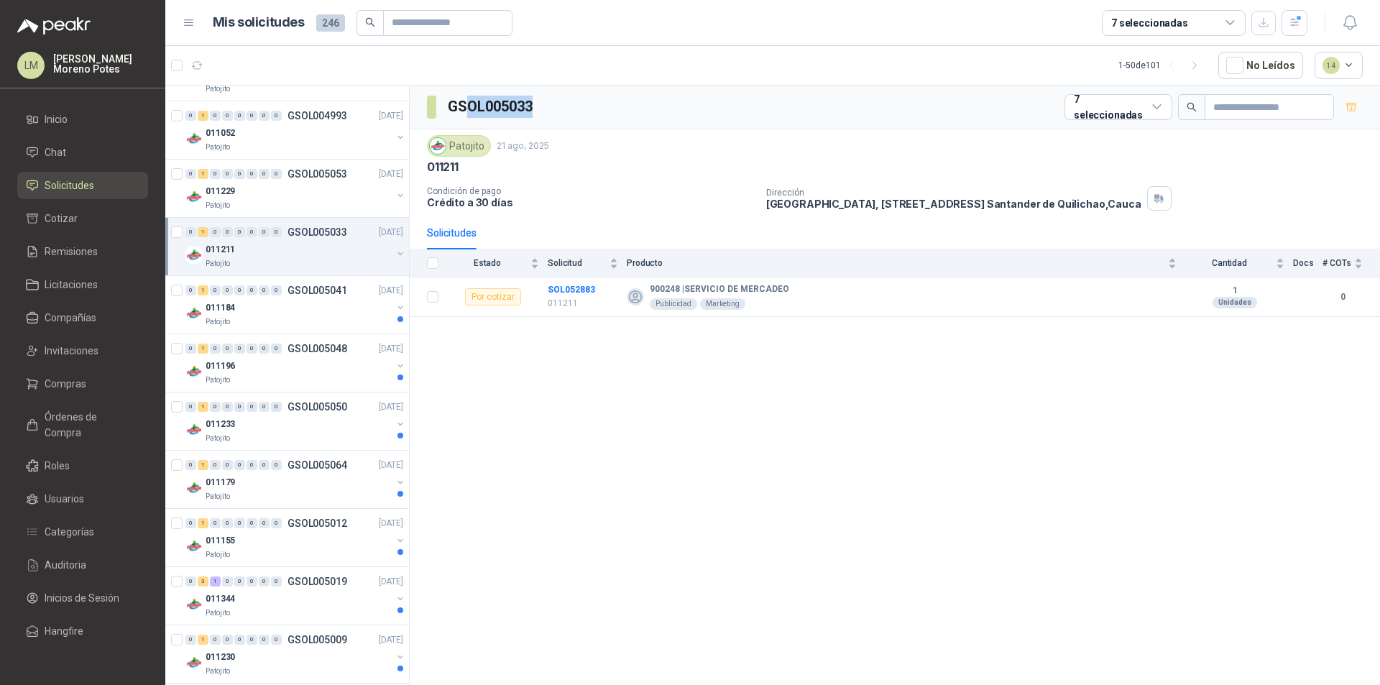
drag, startPoint x: 561, startPoint y: 106, endPoint x: 466, endPoint y: 109, distance: 94.9
click at [466, 109] on div "GSOL005033 7 seleccionadas" at bounding box center [895, 108] width 970 height 44
drag, startPoint x: 596, startPoint y: 285, endPoint x: 546, endPoint y: 292, distance: 50.7
click at [546, 292] on tr "Por cotizar SOL052883 011211 900248 | SERVICIO DE MERCADEO Publicidad Marketing…" at bounding box center [895, 297] width 970 height 40
click at [299, 314] on div "011184" at bounding box center [299, 307] width 186 height 17
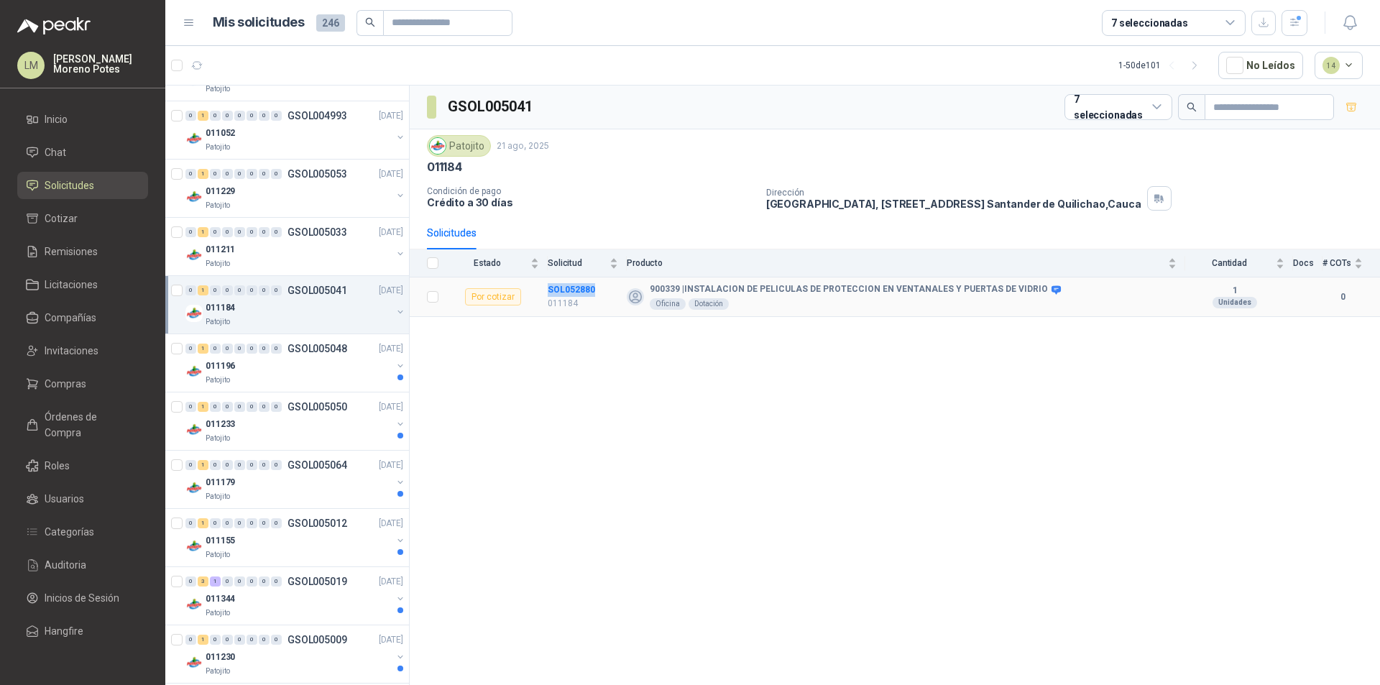
drag, startPoint x: 611, startPoint y: 290, endPoint x: 545, endPoint y: 291, distance: 66.1
click at [545, 291] on tr "Por cotizar SOL052880 011184 900339 | INSTALACION DE PELICULAS DE PROTECCION EN…" at bounding box center [895, 297] width 970 height 40
click at [313, 380] on div "Patojito" at bounding box center [299, 379] width 186 height 11
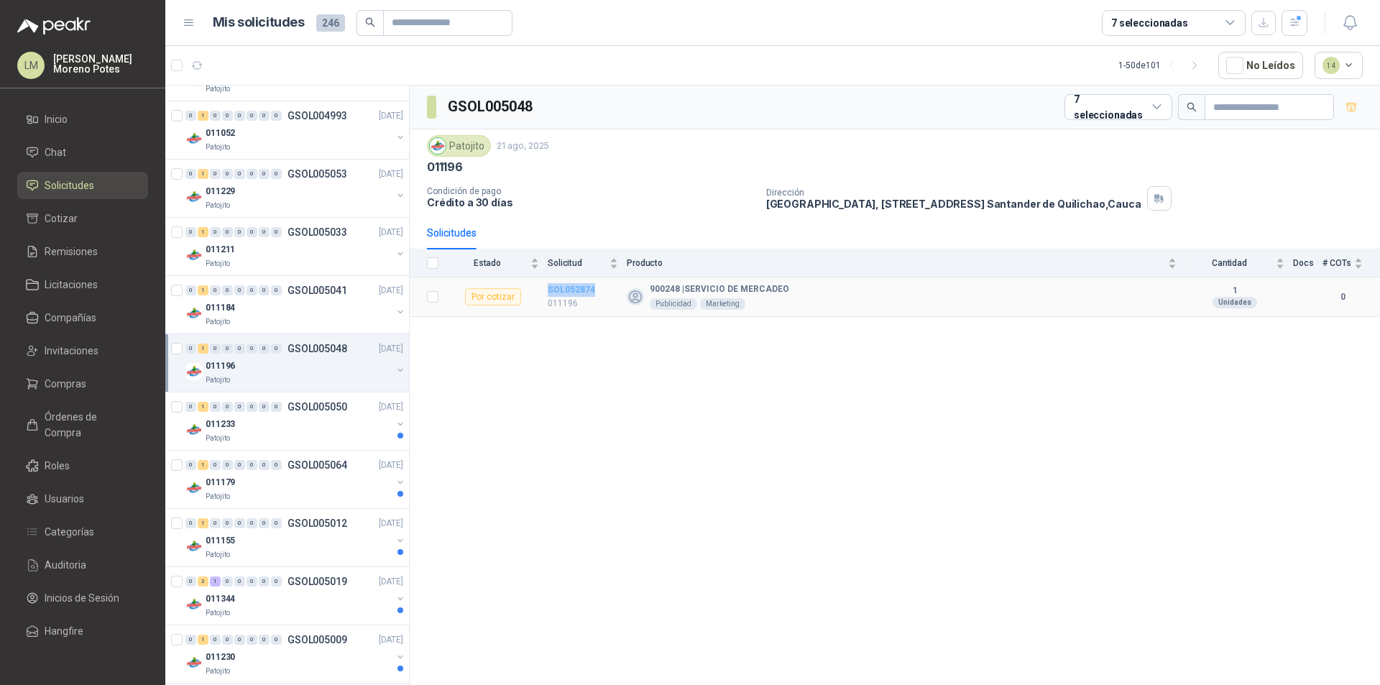
drag, startPoint x: 603, startPoint y: 290, endPoint x: 548, endPoint y: 290, distance: 54.6
click at [548, 290] on td "SOL052874 011196" at bounding box center [587, 297] width 79 height 40
click at [305, 442] on div "Patojito" at bounding box center [299, 438] width 186 height 11
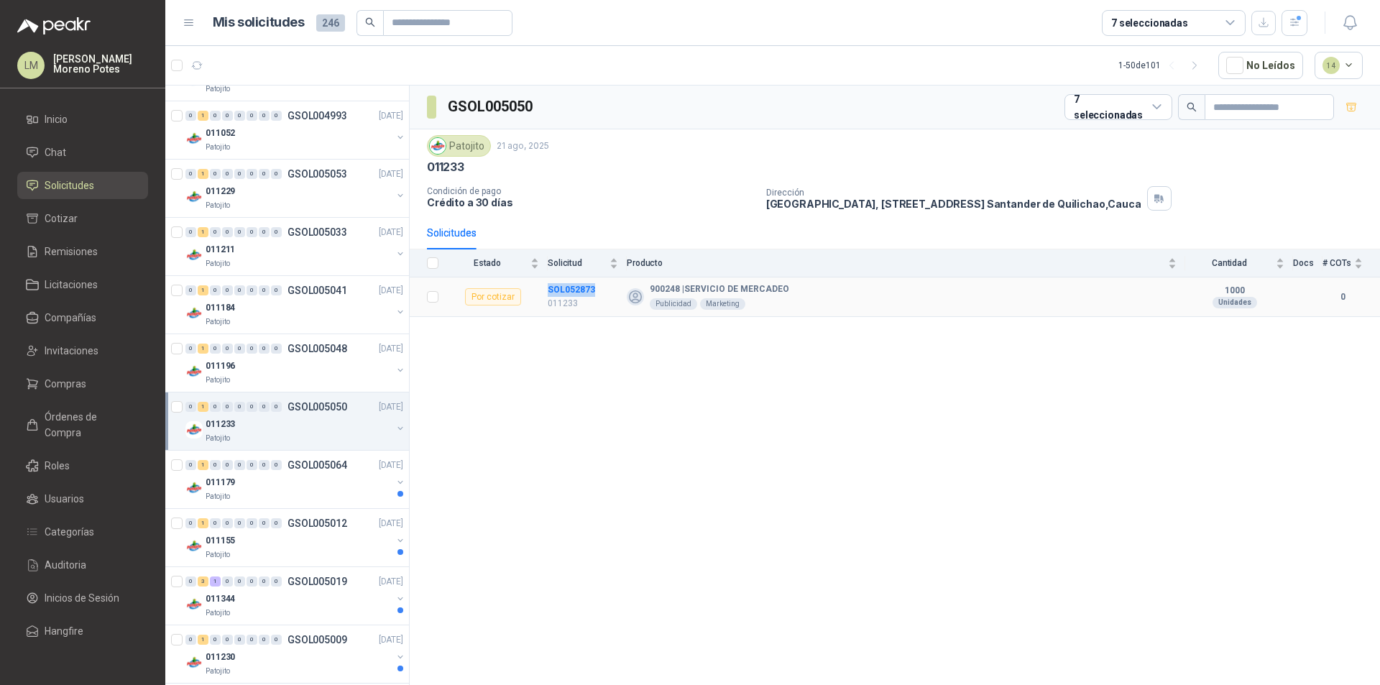
drag, startPoint x: 597, startPoint y: 286, endPoint x: 547, endPoint y: 292, distance: 50.7
click at [547, 292] on tr "Por cotizar SOL052873 011233 900248 | SERVICIO DE MERCADEO Publicidad Marketing…" at bounding box center [895, 297] width 970 height 40
click at [304, 468] on p "GSOL005064" at bounding box center [317, 465] width 60 height 10
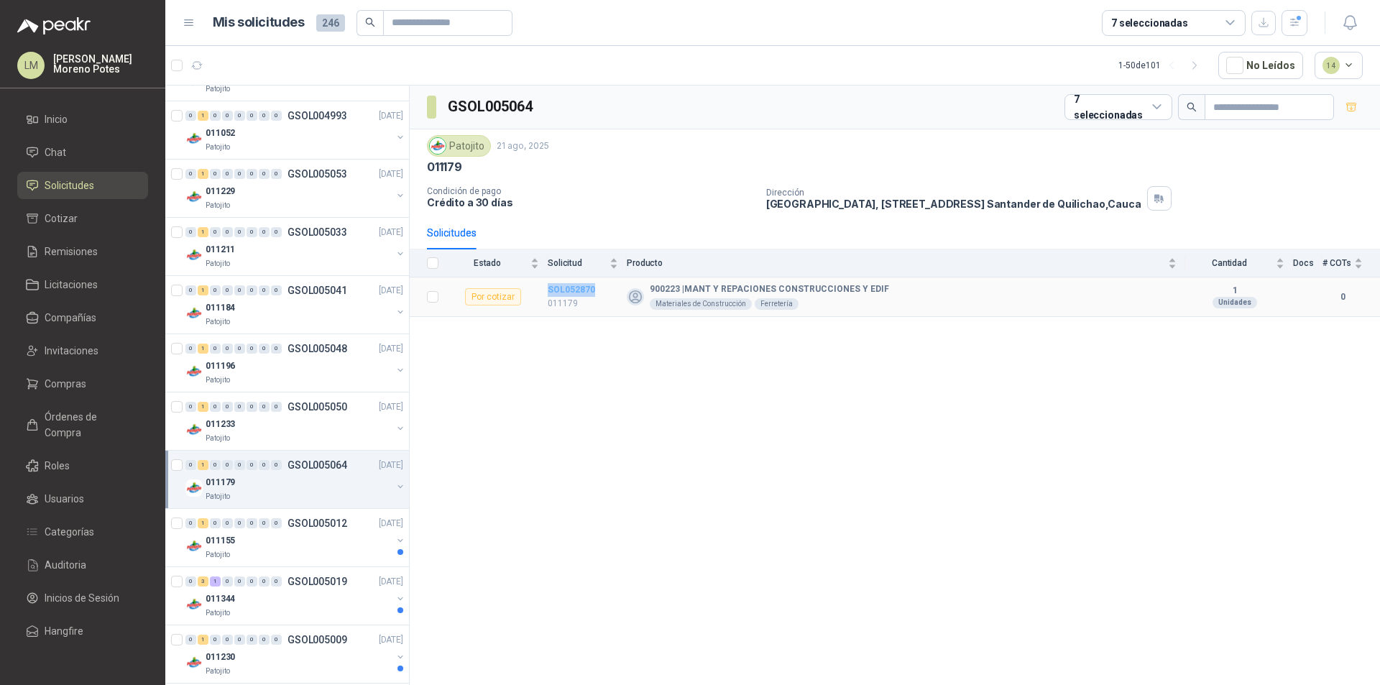
drag, startPoint x: 600, startPoint y: 291, endPoint x: 548, endPoint y: 288, distance: 52.5
click at [548, 288] on td "SOL052870 011179" at bounding box center [587, 297] width 79 height 40
click at [351, 544] on div "011155" at bounding box center [299, 540] width 186 height 17
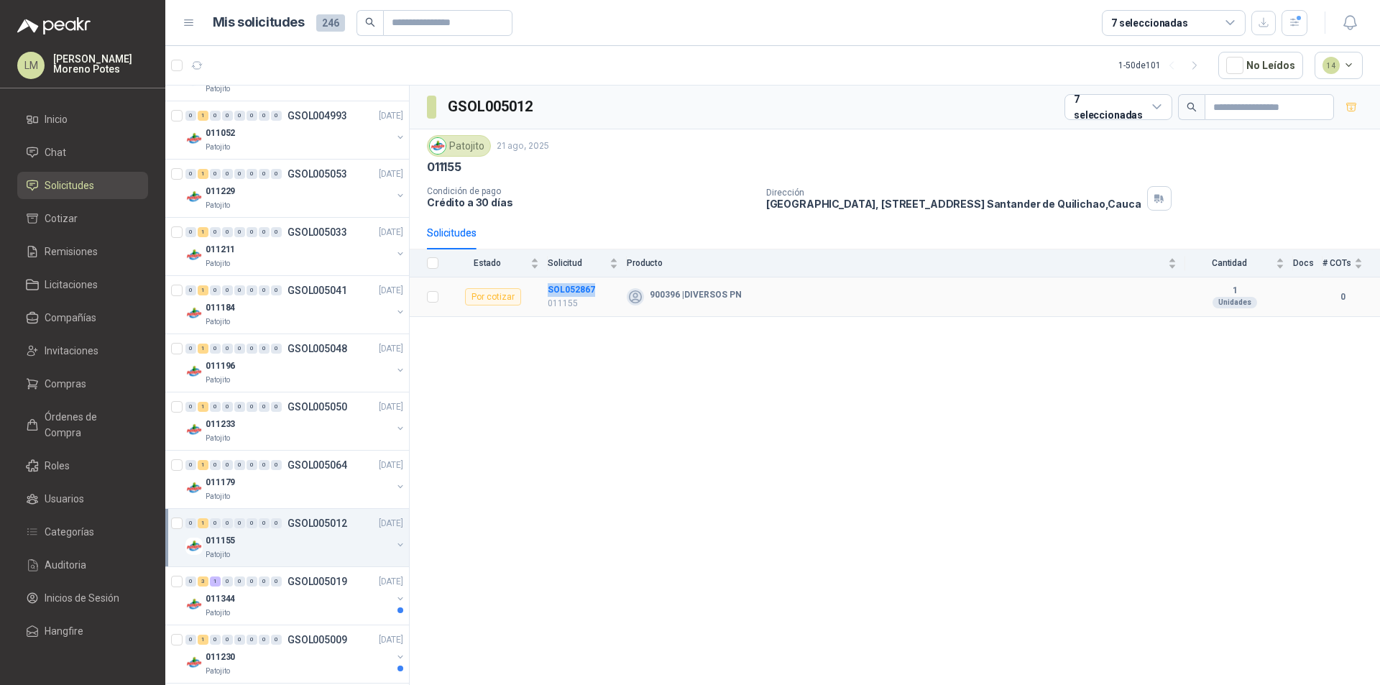
drag, startPoint x: 599, startPoint y: 292, endPoint x: 546, endPoint y: 287, distance: 52.6
click at [546, 287] on tr "Por cotizar SOL052867 011155 900396 | DIVERSOS PN 1 Unidades 0" at bounding box center [895, 297] width 970 height 40
click at [316, 588] on div "0 3 1 0 0 0 0 0 GSOL005019 [DATE]" at bounding box center [295, 581] width 221 height 17
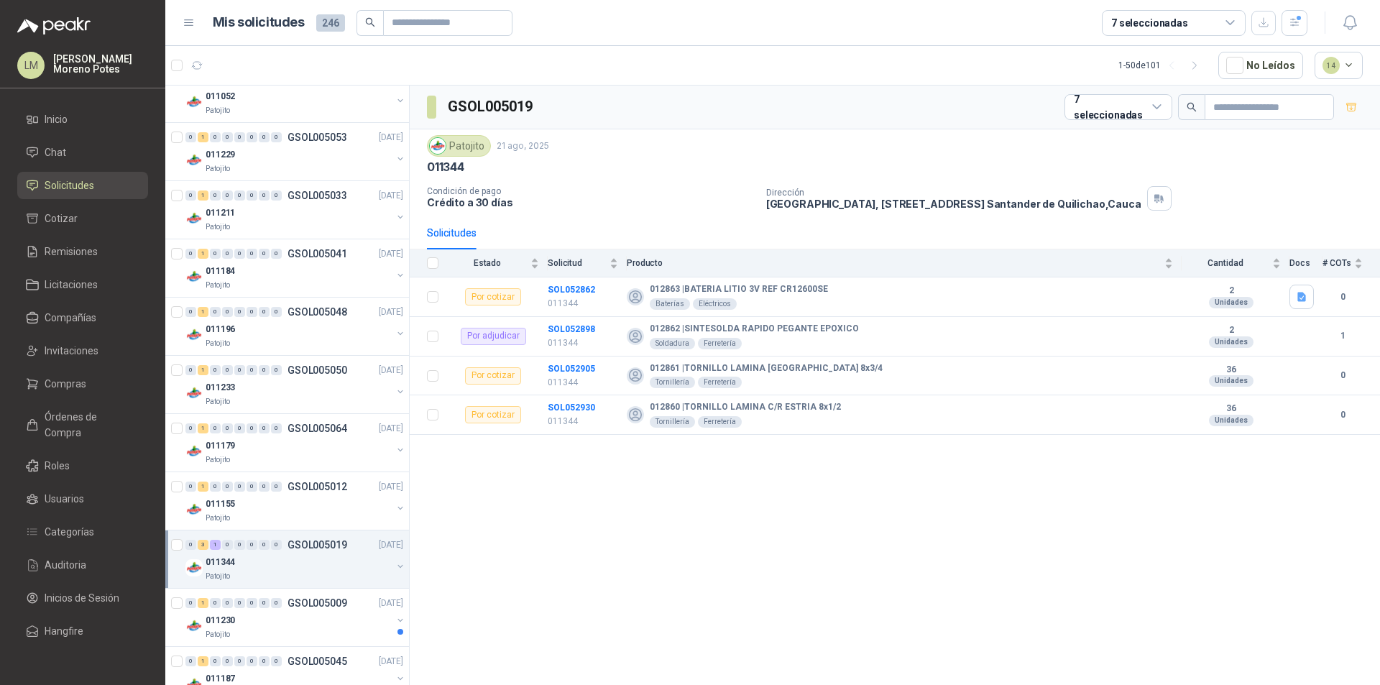
scroll to position [1453, 0]
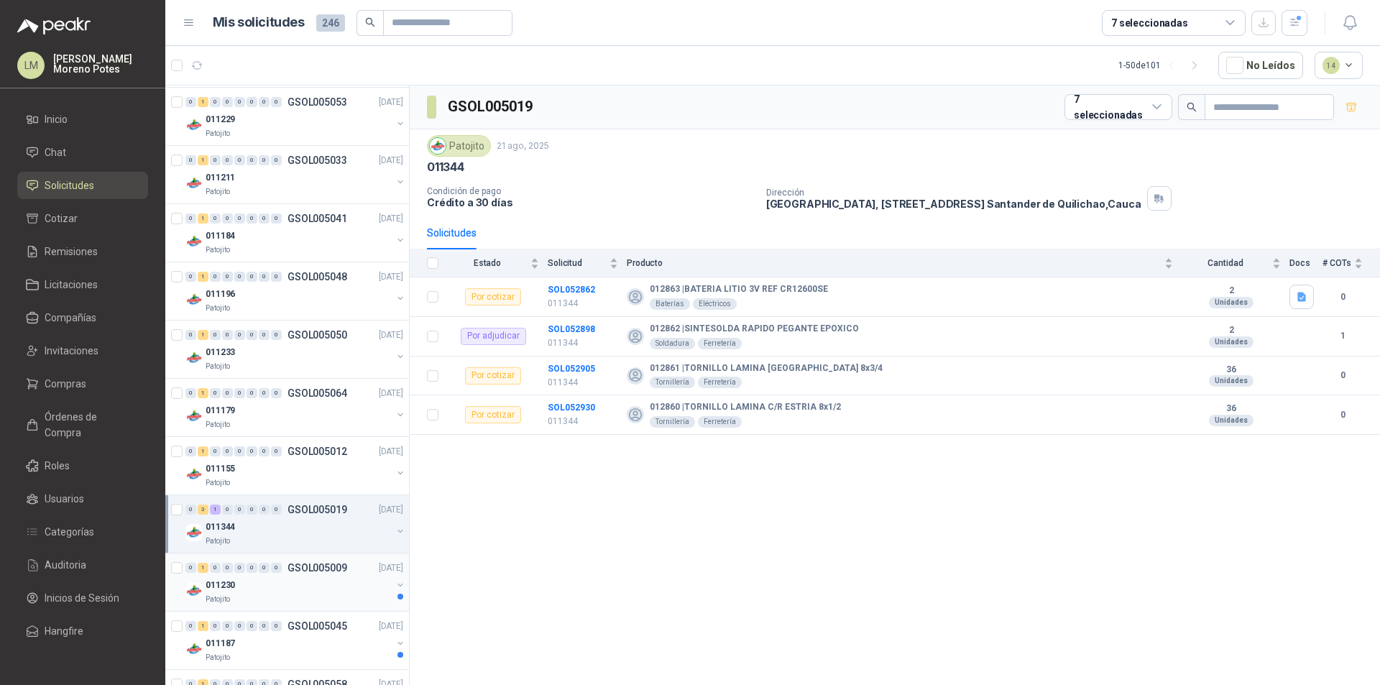
click at [309, 585] on div "011230" at bounding box center [299, 584] width 186 height 17
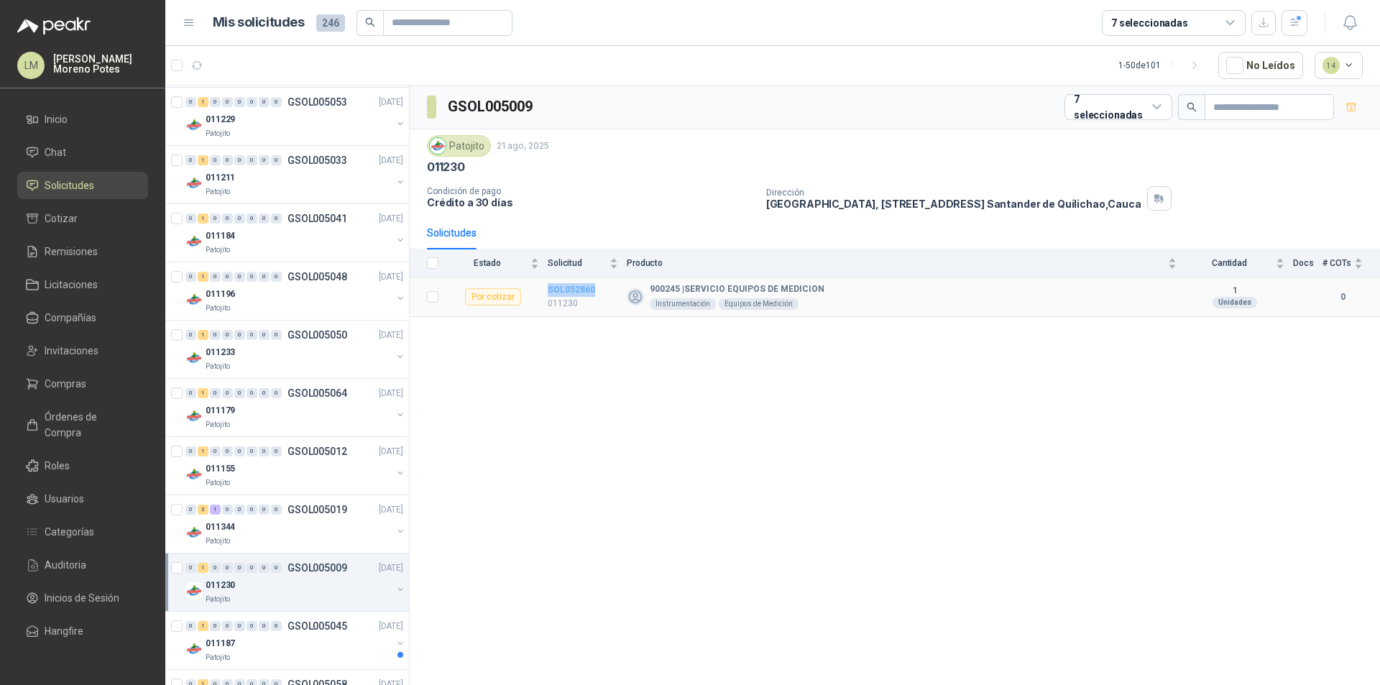
drag, startPoint x: 598, startPoint y: 287, endPoint x: 548, endPoint y: 292, distance: 49.8
click at [548, 292] on td "SOL052860 011230" at bounding box center [587, 297] width 79 height 40
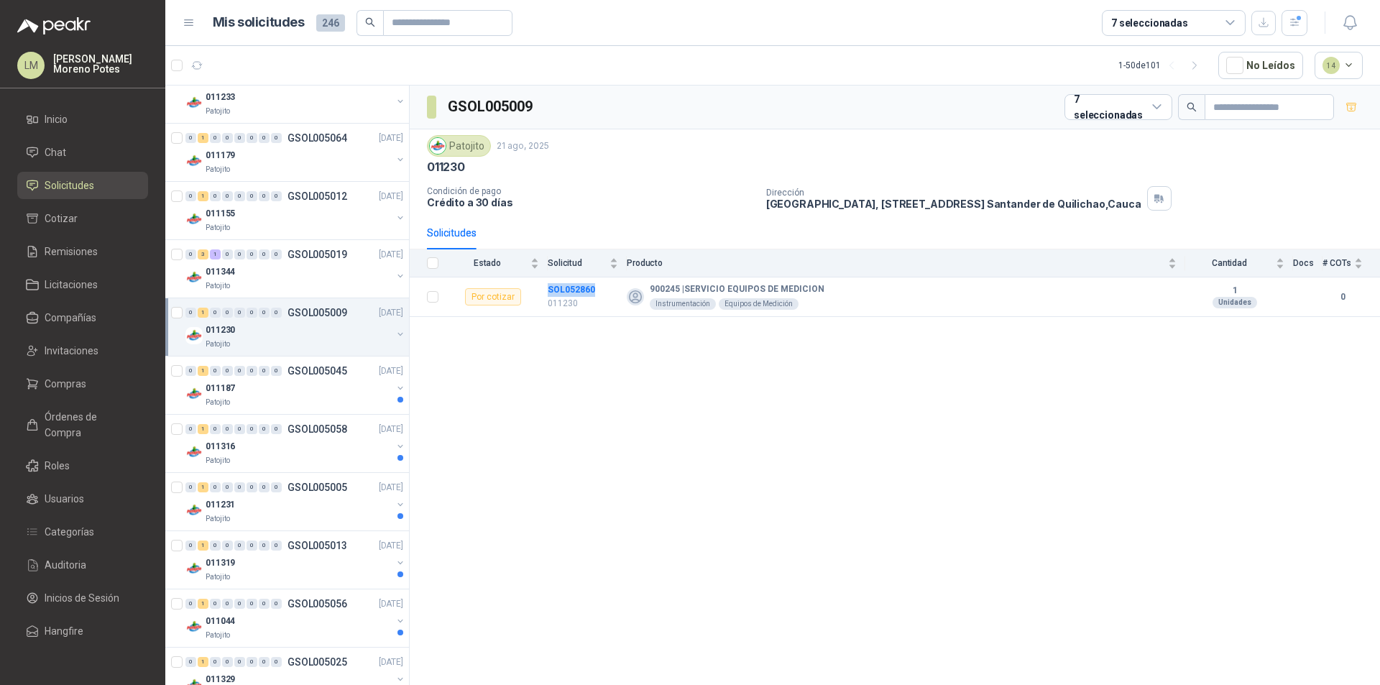
scroll to position [1679, 0]
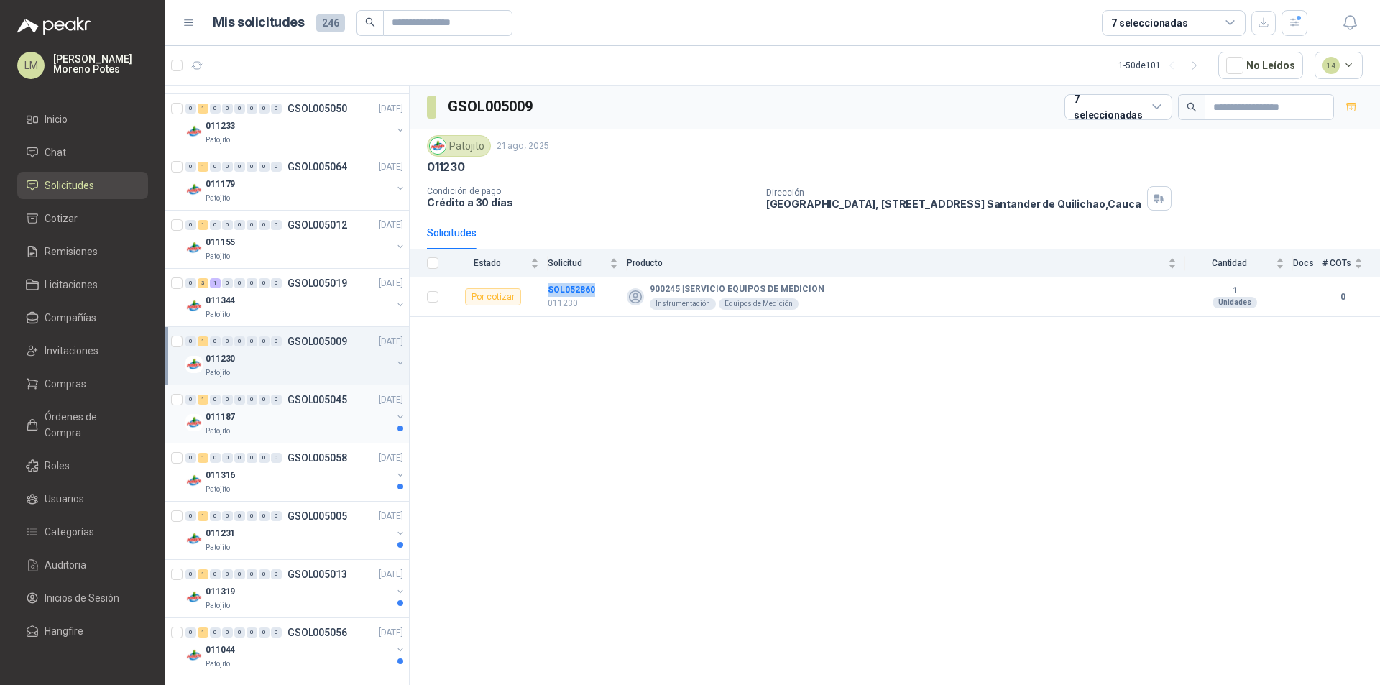
click at [305, 408] on div "011187" at bounding box center [299, 416] width 186 height 17
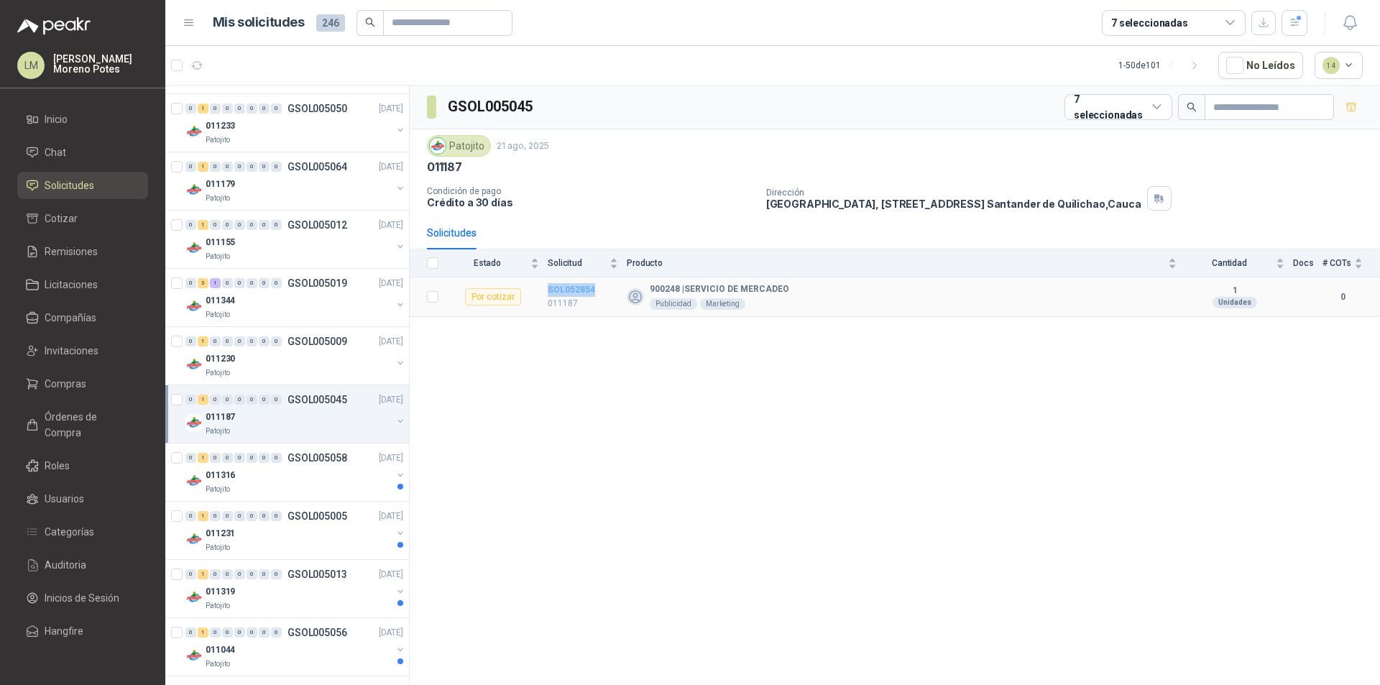
drag, startPoint x: 598, startPoint y: 288, endPoint x: 548, endPoint y: 290, distance: 49.6
click at [548, 290] on td "SOL052854 011187" at bounding box center [587, 297] width 79 height 40
click at [311, 463] on div "0 1 0 0 0 0 0 0 GSOL005058 [DATE]" at bounding box center [295, 457] width 221 height 17
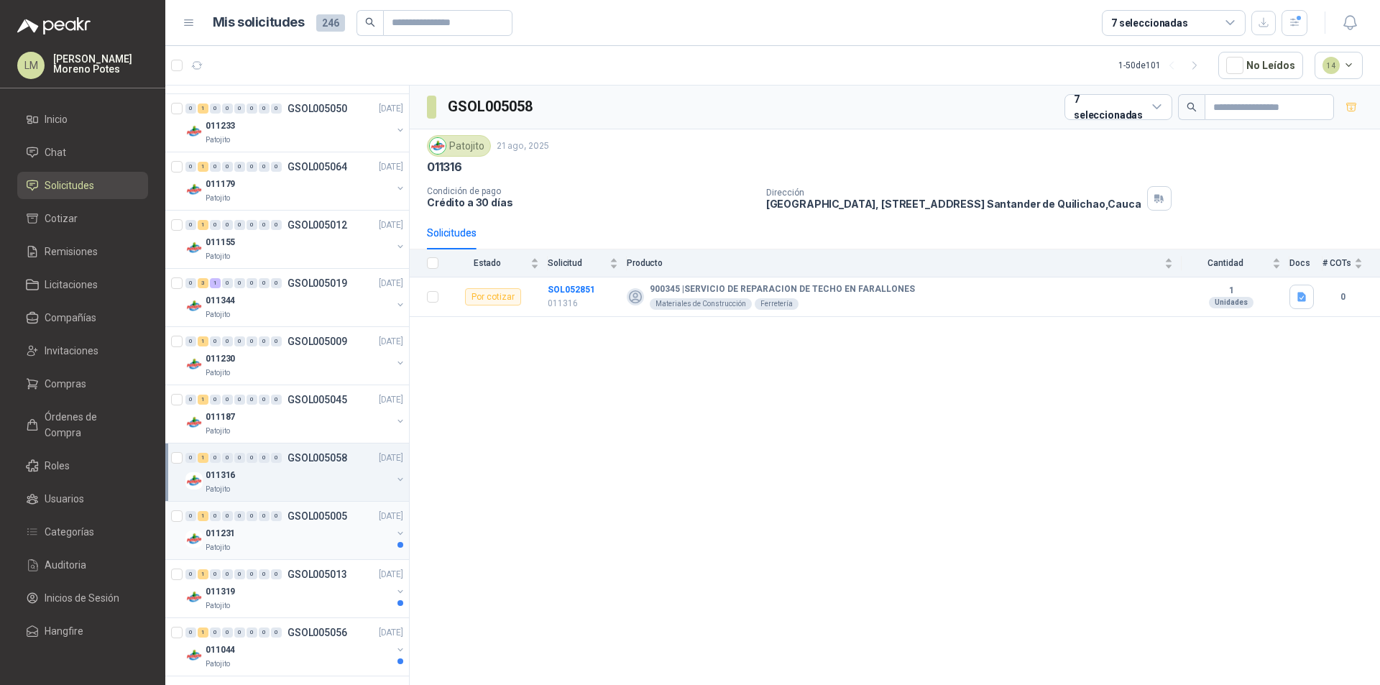
click at [303, 520] on p "GSOL005005" at bounding box center [317, 516] width 60 height 10
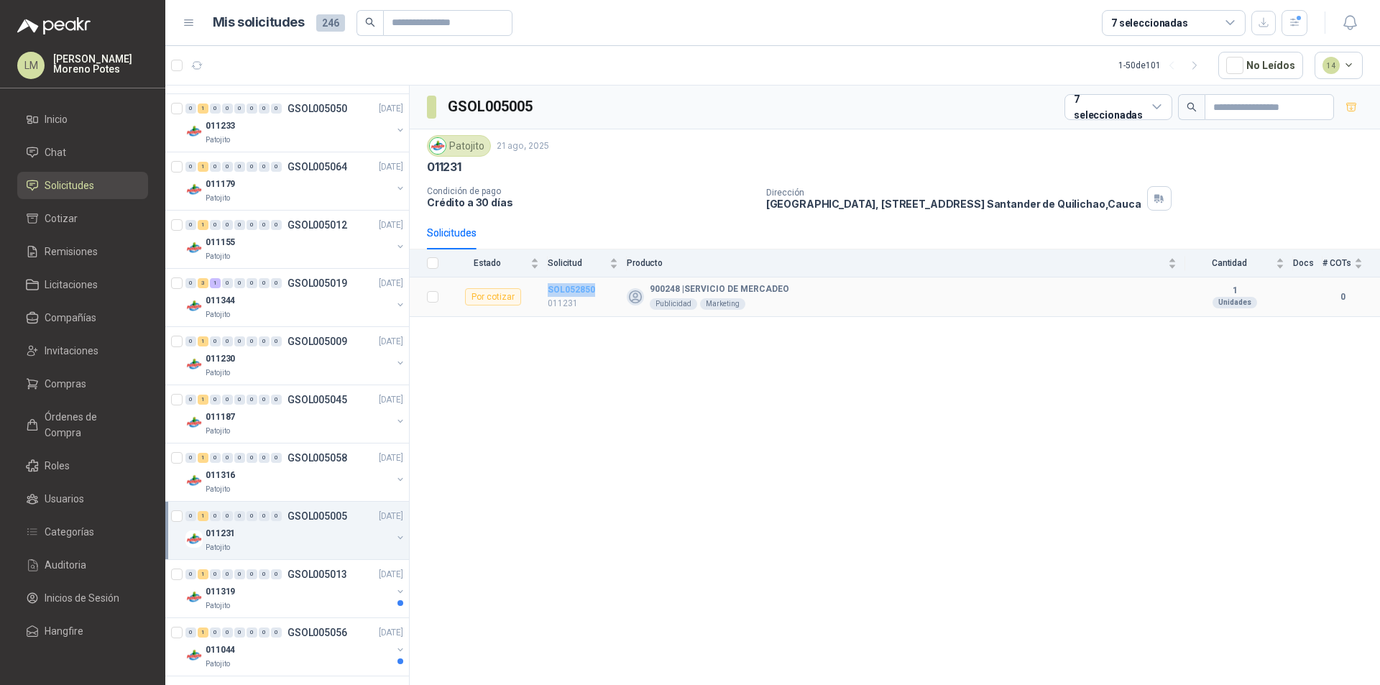
drag, startPoint x: 599, startPoint y: 288, endPoint x: 548, endPoint y: 294, distance: 52.1
click at [548, 294] on td "SOL052850 011231" at bounding box center [587, 297] width 79 height 40
click at [284, 588] on div "011319" at bounding box center [299, 591] width 186 height 17
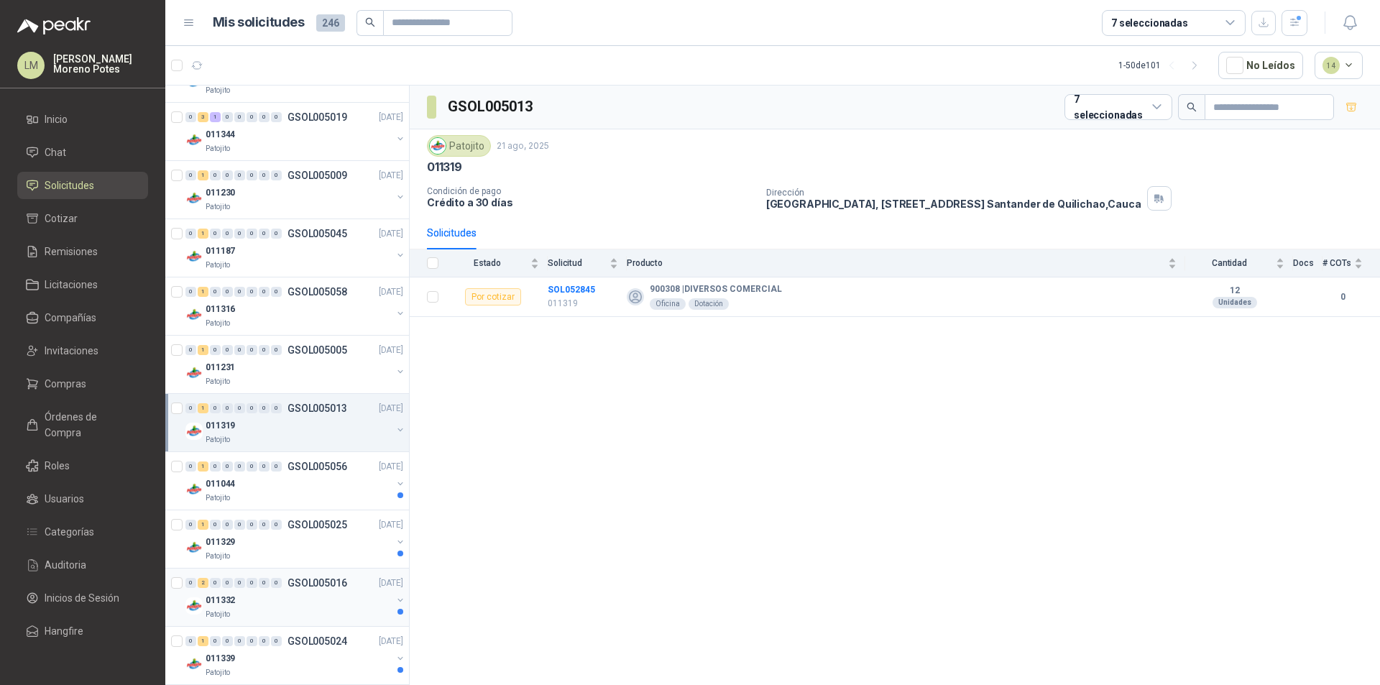
scroll to position [1823, 0]
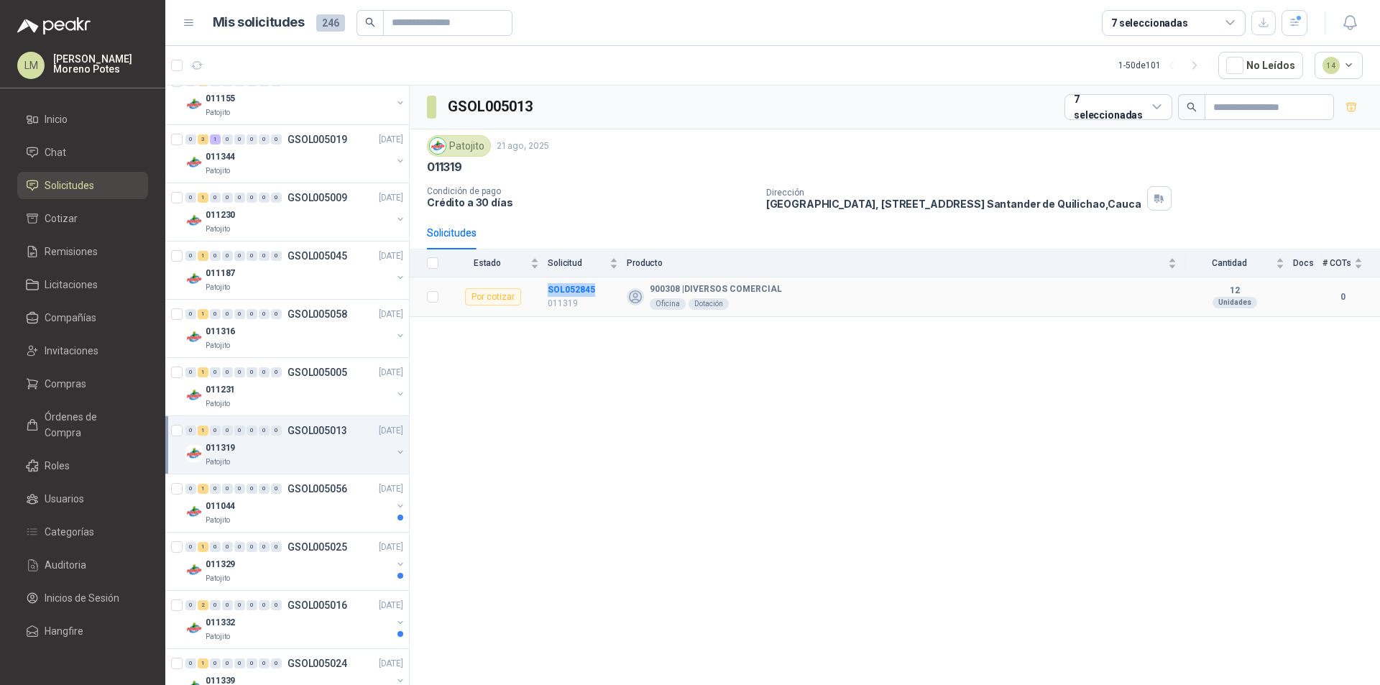
drag, startPoint x: 601, startPoint y: 287, endPoint x: 540, endPoint y: 294, distance: 62.1
click at [540, 294] on tr "Por cotizar SOL052845 011319 900308 | DIVERSOS COMERCIAL Oficina Dotación 12 Un…" at bounding box center [895, 297] width 970 height 40
click at [305, 502] on div "011044" at bounding box center [299, 505] width 186 height 17
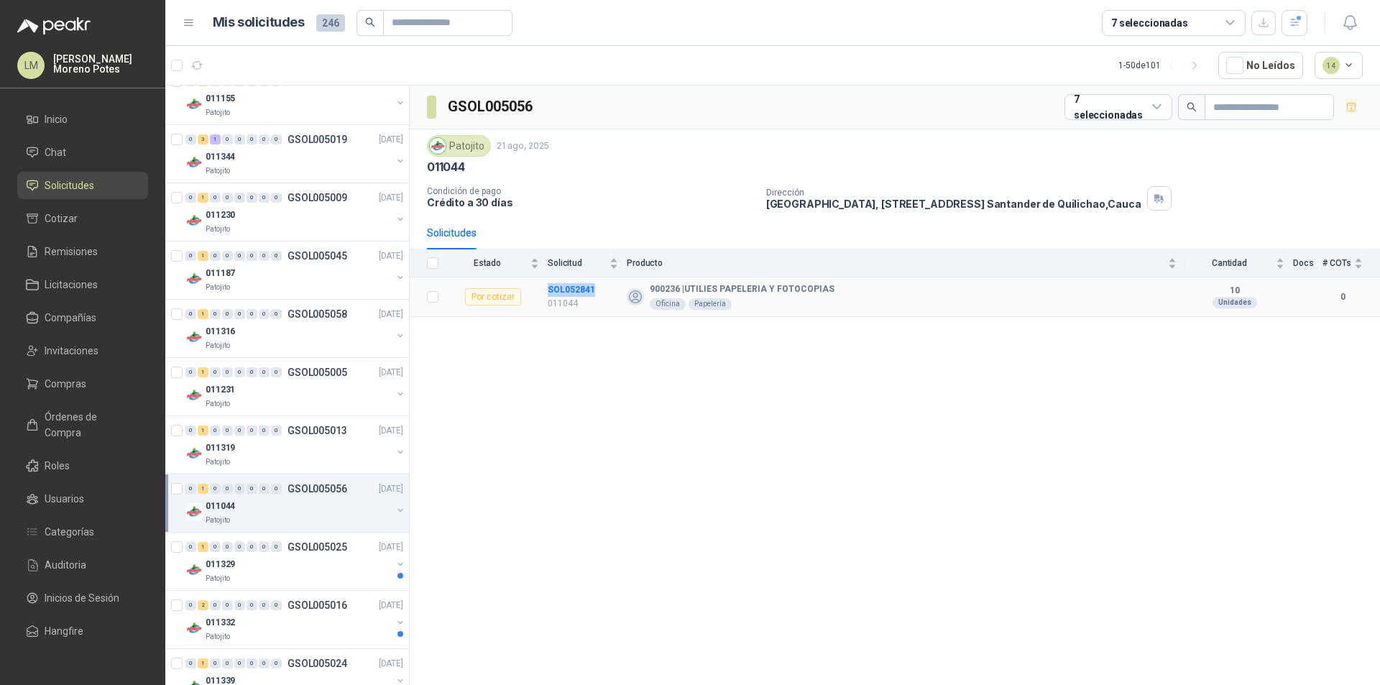
drag, startPoint x: 604, startPoint y: 286, endPoint x: 537, endPoint y: 294, distance: 68.0
click at [537, 294] on tr "Por cotizar SOL052841 011044 900236 | UTILIES PAPELERIA Y FOTOCOPIAS Oficina Pa…" at bounding box center [895, 297] width 970 height 40
click at [269, 568] on div "011329" at bounding box center [299, 563] width 186 height 17
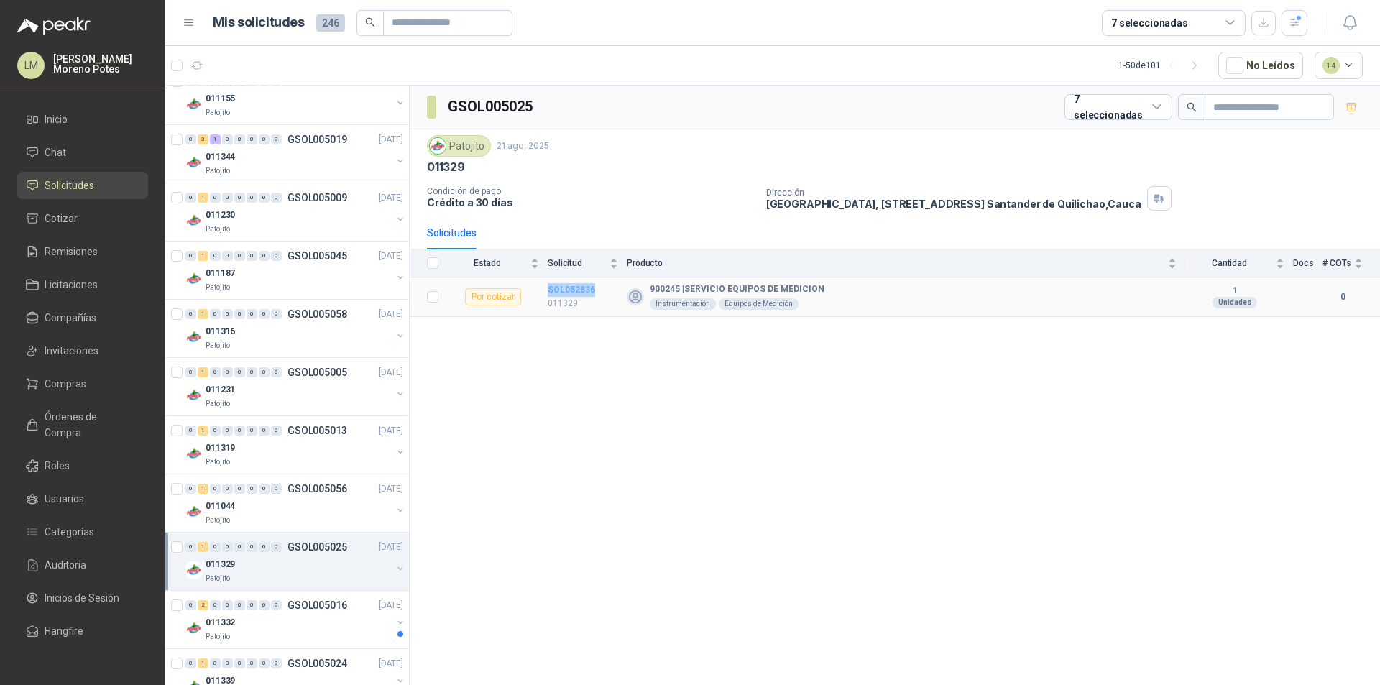
drag, startPoint x: 606, startPoint y: 285, endPoint x: 548, endPoint y: 292, distance: 59.4
click at [548, 292] on td "SOL052836 011329" at bounding box center [587, 297] width 79 height 40
click at [279, 609] on div "0" at bounding box center [276, 605] width 11 height 10
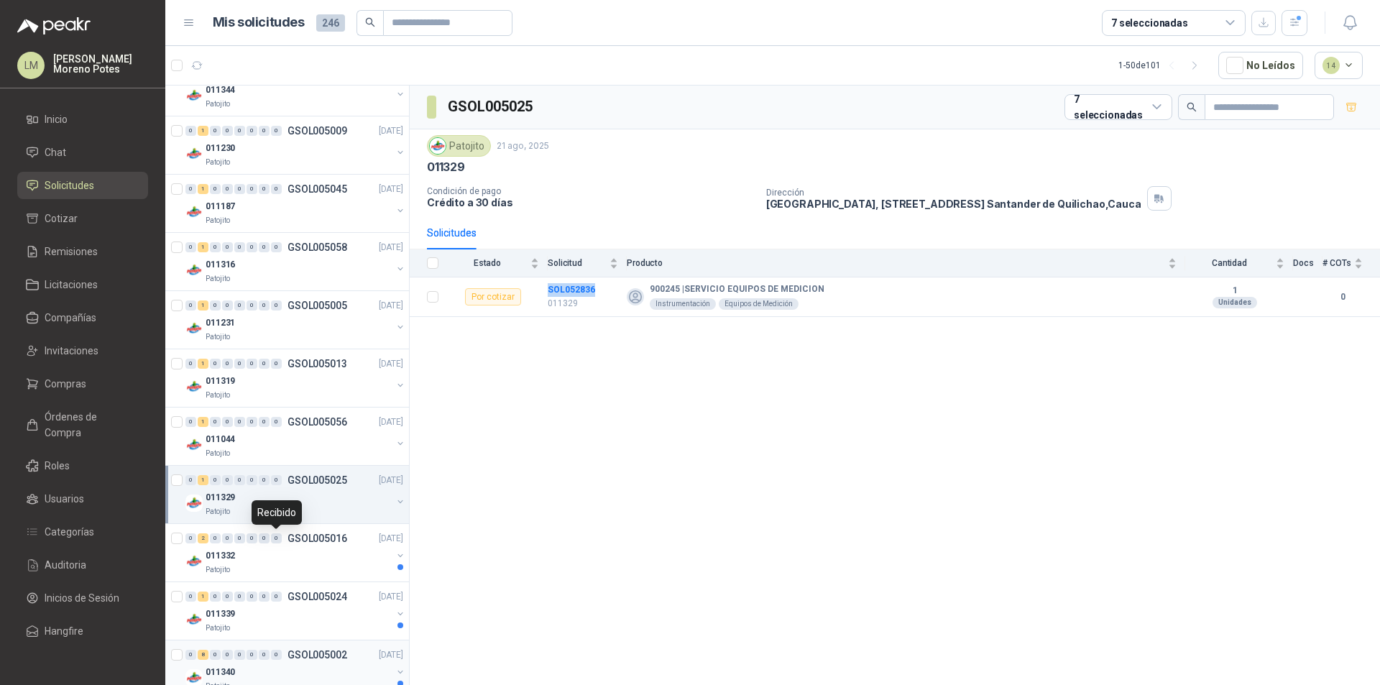
scroll to position [1967, 0]
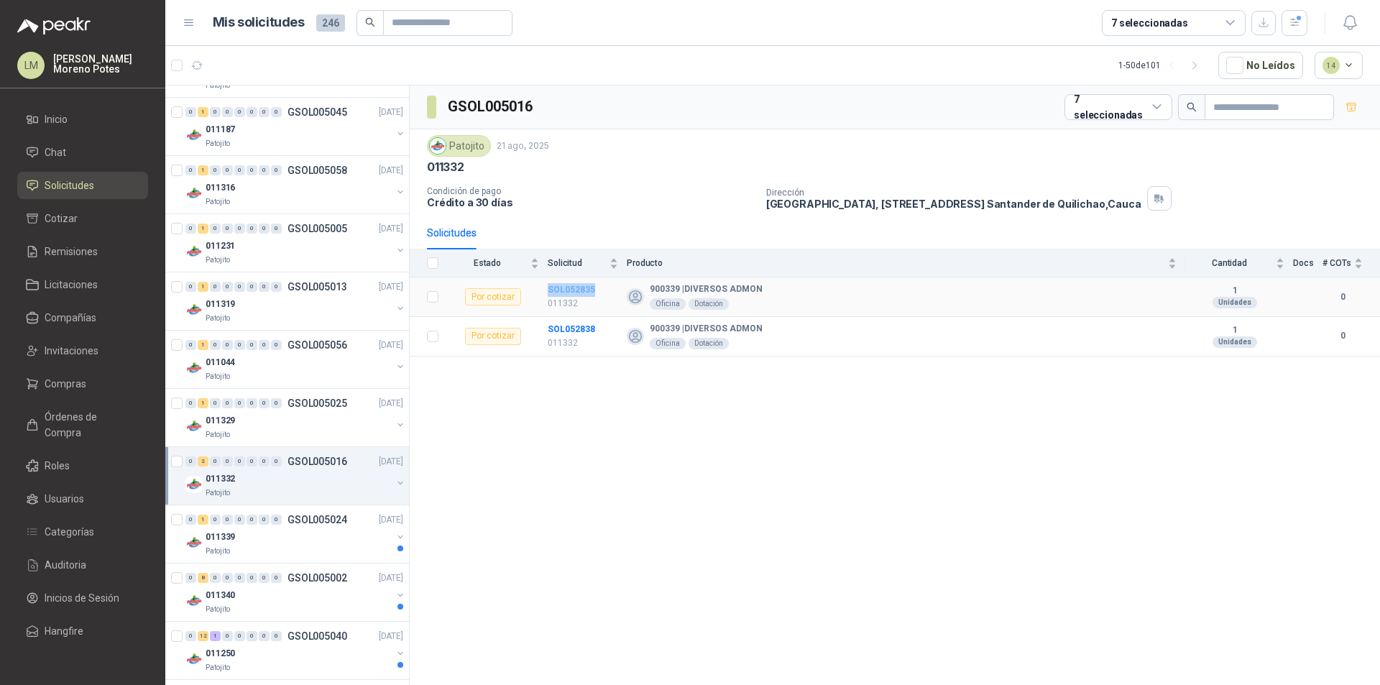
drag, startPoint x: 594, startPoint y: 290, endPoint x: 548, endPoint y: 291, distance: 46.0
click at [548, 291] on td "SOL052835 011332" at bounding box center [587, 297] width 79 height 40
drag, startPoint x: 600, startPoint y: 330, endPoint x: 544, endPoint y: 333, distance: 56.1
click at [544, 333] on tr "Por cotizar SOL052838 011332 900339 | DIVERSOS ADMON Oficina Dotación 1 Unidade…" at bounding box center [895, 337] width 970 height 40
click at [309, 532] on div "011339" at bounding box center [299, 536] width 186 height 17
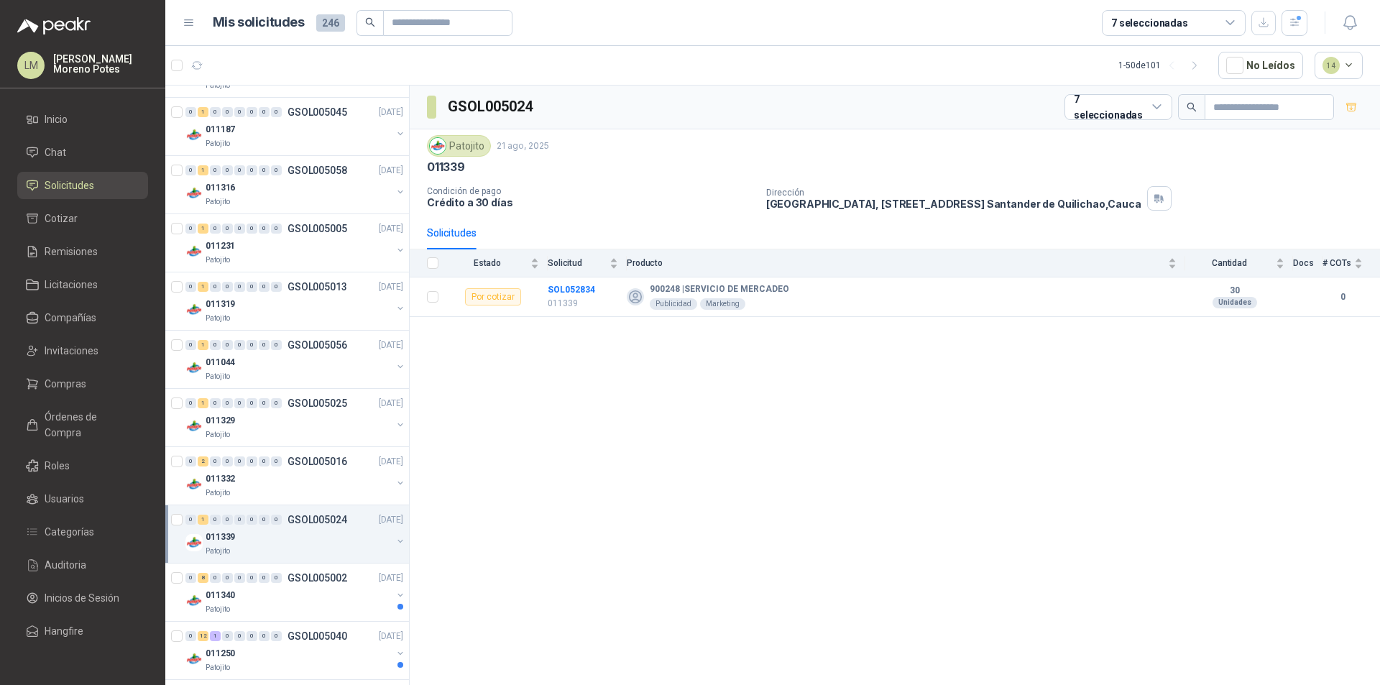
click at [345, 535] on div "011339" at bounding box center [299, 536] width 186 height 17
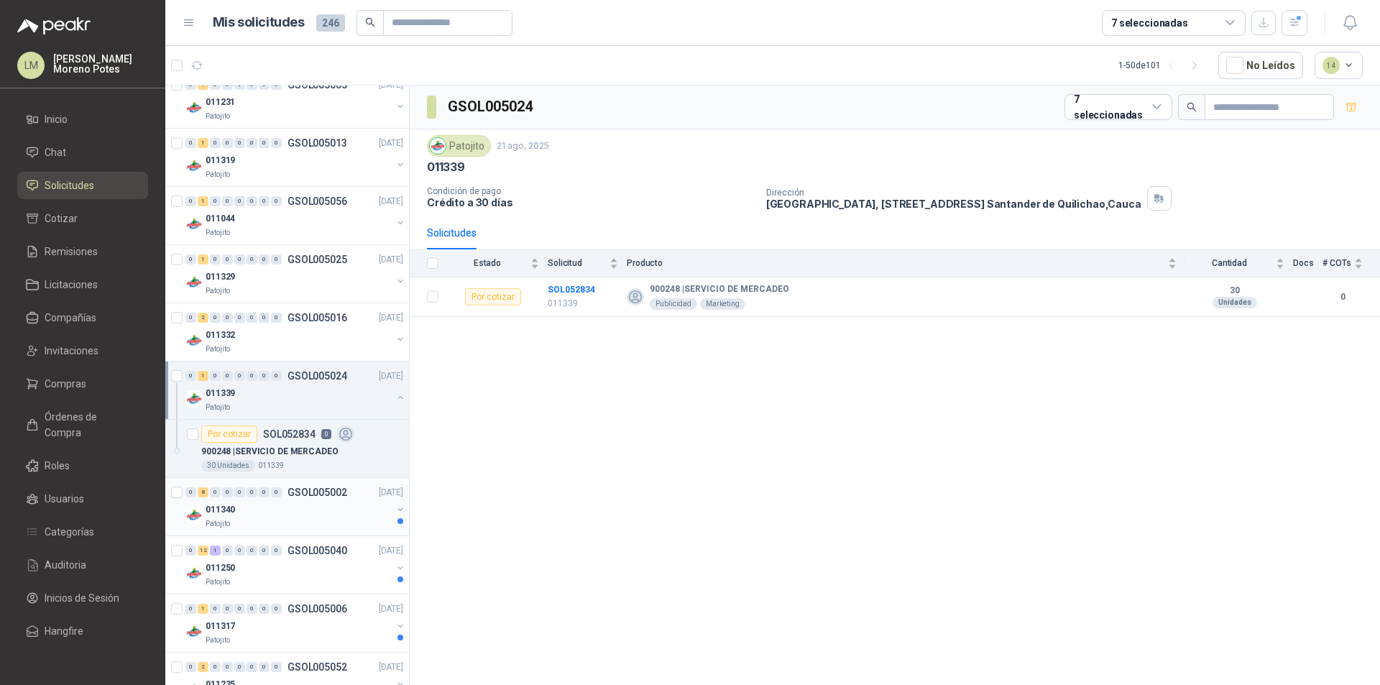
click at [319, 527] on div "Patojito" at bounding box center [299, 523] width 186 height 11
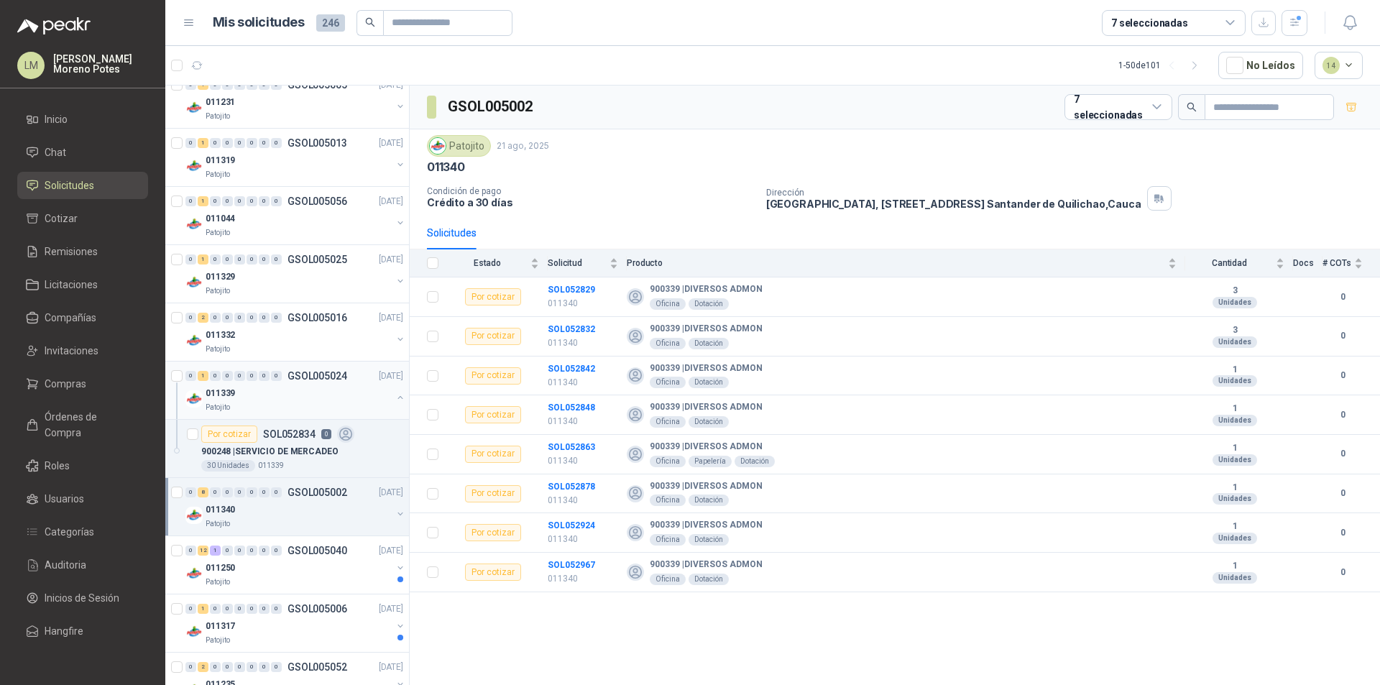
click at [394, 392] on button "button" at bounding box center [399, 397] width 11 height 11
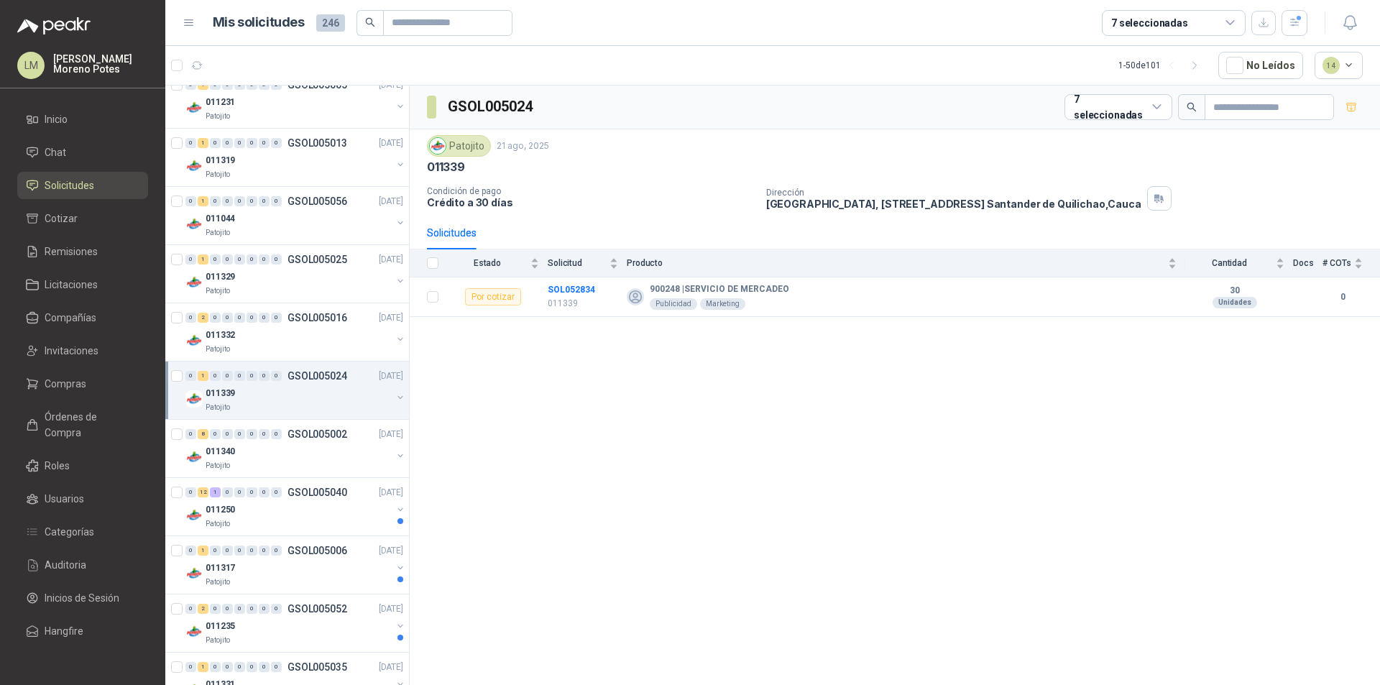
click at [346, 397] on div "011339" at bounding box center [299, 392] width 186 height 17
click at [392, 389] on div "011339 Patojito" at bounding box center [295, 398] width 221 height 29
click at [337, 459] on div "011340" at bounding box center [299, 451] width 186 height 17
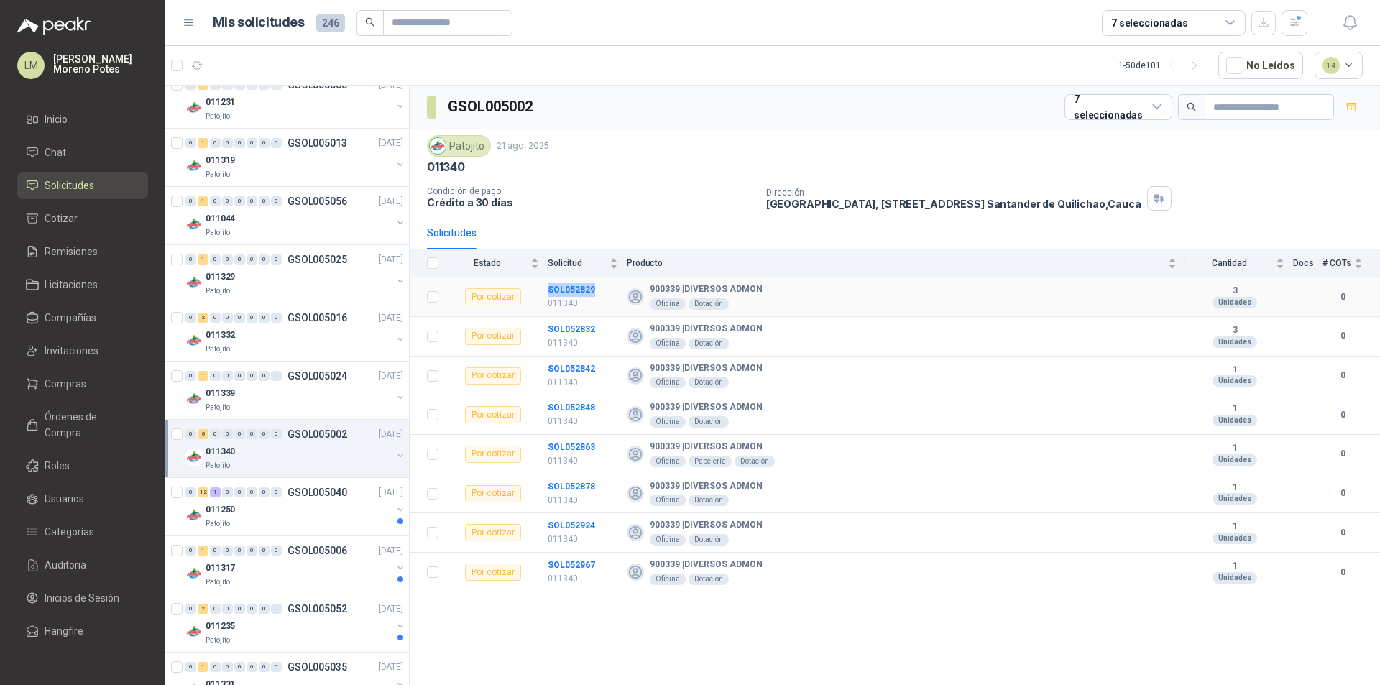
drag, startPoint x: 544, startPoint y: 292, endPoint x: 594, endPoint y: 285, distance: 50.8
click at [594, 285] on tr "Por cotizar SOL052829 011340 900339 | DIVERSOS ADMON Oficina Dotación 3 Unidade…" at bounding box center [895, 297] width 970 height 40
drag, startPoint x: 546, startPoint y: 331, endPoint x: 591, endPoint y: 331, distance: 45.3
click at [591, 331] on tr "Por cotizar SOL052832 011340 900339 | DIVERSOS ADMON Oficina Dotación 3 Unidade…" at bounding box center [895, 337] width 970 height 40
drag, startPoint x: 596, startPoint y: 369, endPoint x: 548, endPoint y: 369, distance: 48.9
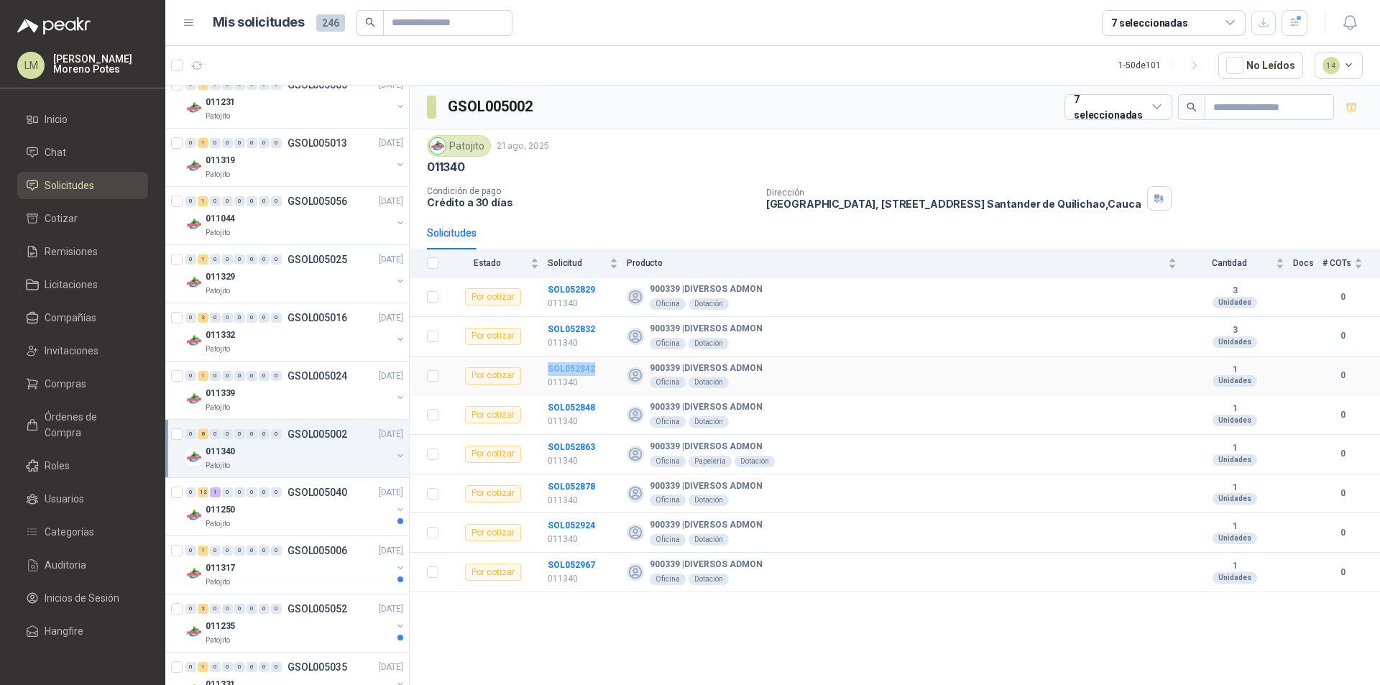
click at [548, 369] on td "SOL052842 011340" at bounding box center [587, 376] width 79 height 40
click at [573, 366] on b "SOL052842" at bounding box center [571, 369] width 47 height 10
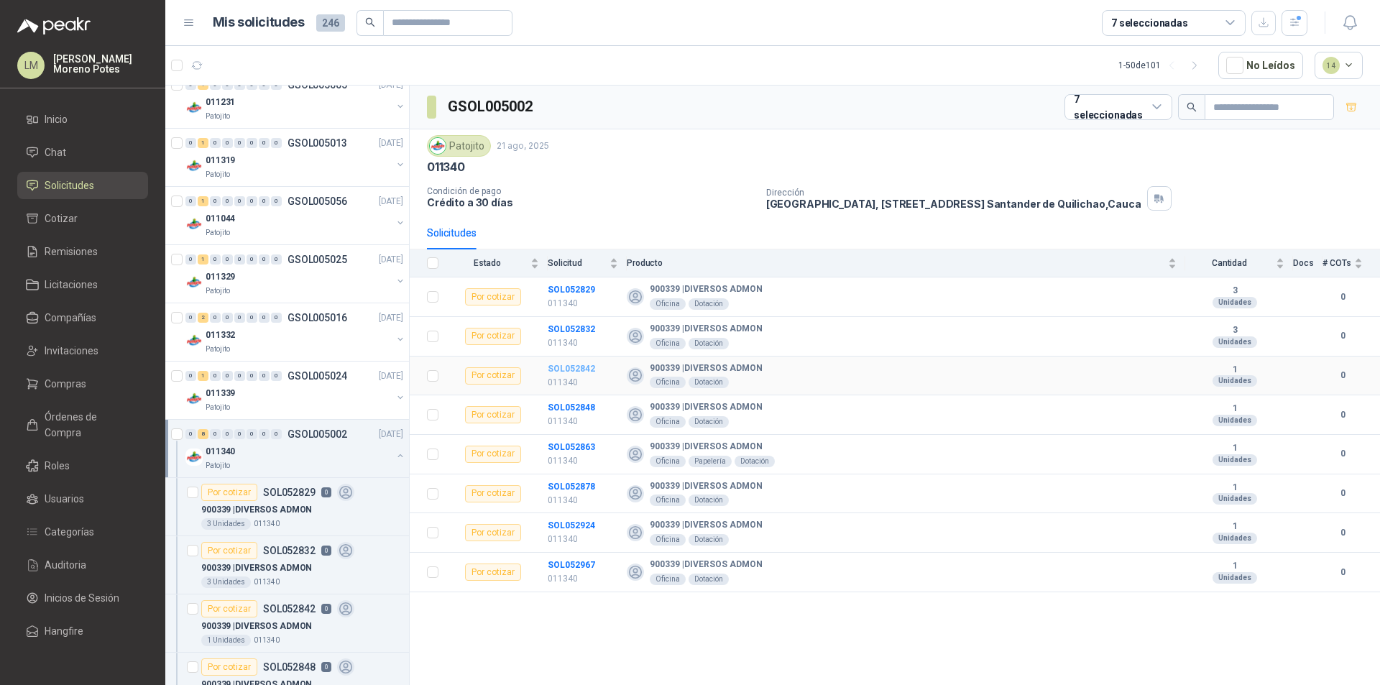
click at [575, 365] on b "SOL052842" at bounding box center [571, 369] width 47 height 10
click at [601, 366] on td "SOL052842 011340" at bounding box center [587, 376] width 79 height 40
click at [598, 407] on td "SOL052848 011340" at bounding box center [587, 415] width 79 height 40
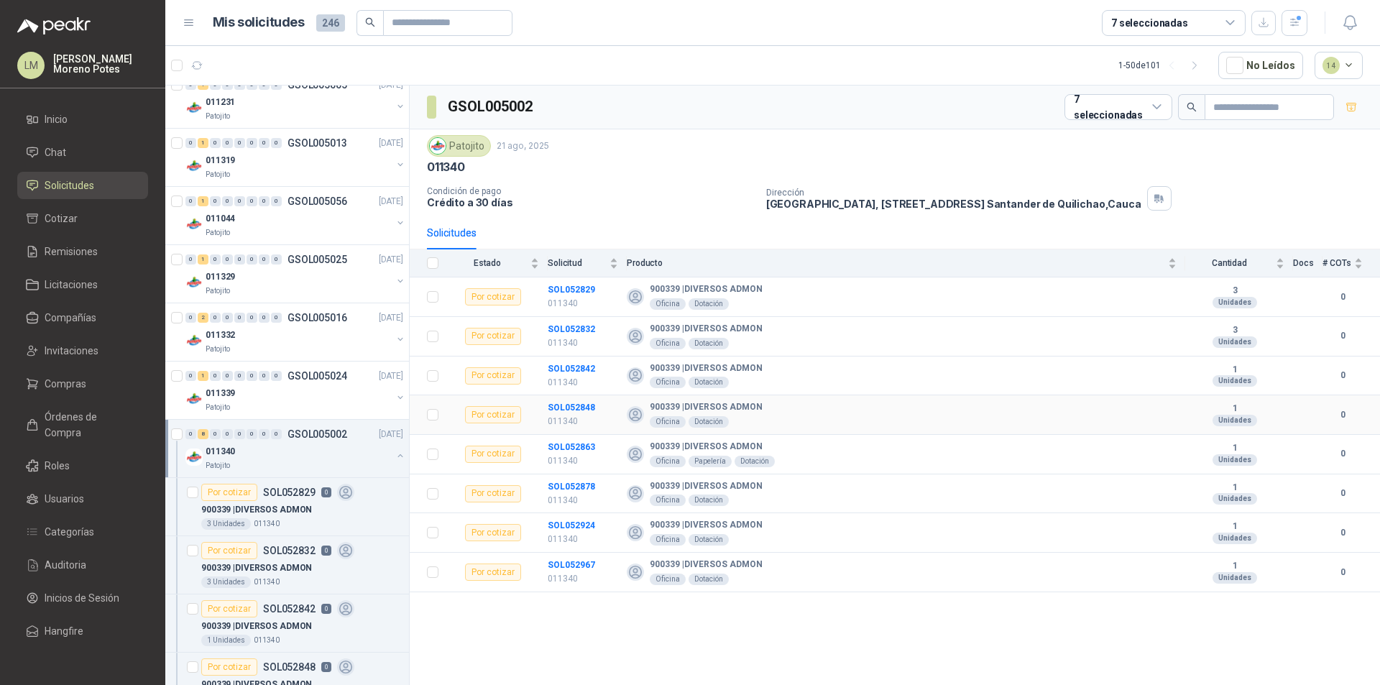
click at [598, 407] on td "SOL052848 011340" at bounding box center [587, 415] width 79 height 40
drag, startPoint x: 600, startPoint y: 449, endPoint x: 546, endPoint y: 450, distance: 53.9
click at [546, 450] on tr "Por cotizar SOL052863 011340 900339 | DIVERSOS ADMON Oficina Papelería Dotación…" at bounding box center [895, 455] width 970 height 40
drag, startPoint x: 602, startPoint y: 490, endPoint x: 548, endPoint y: 487, distance: 54.0
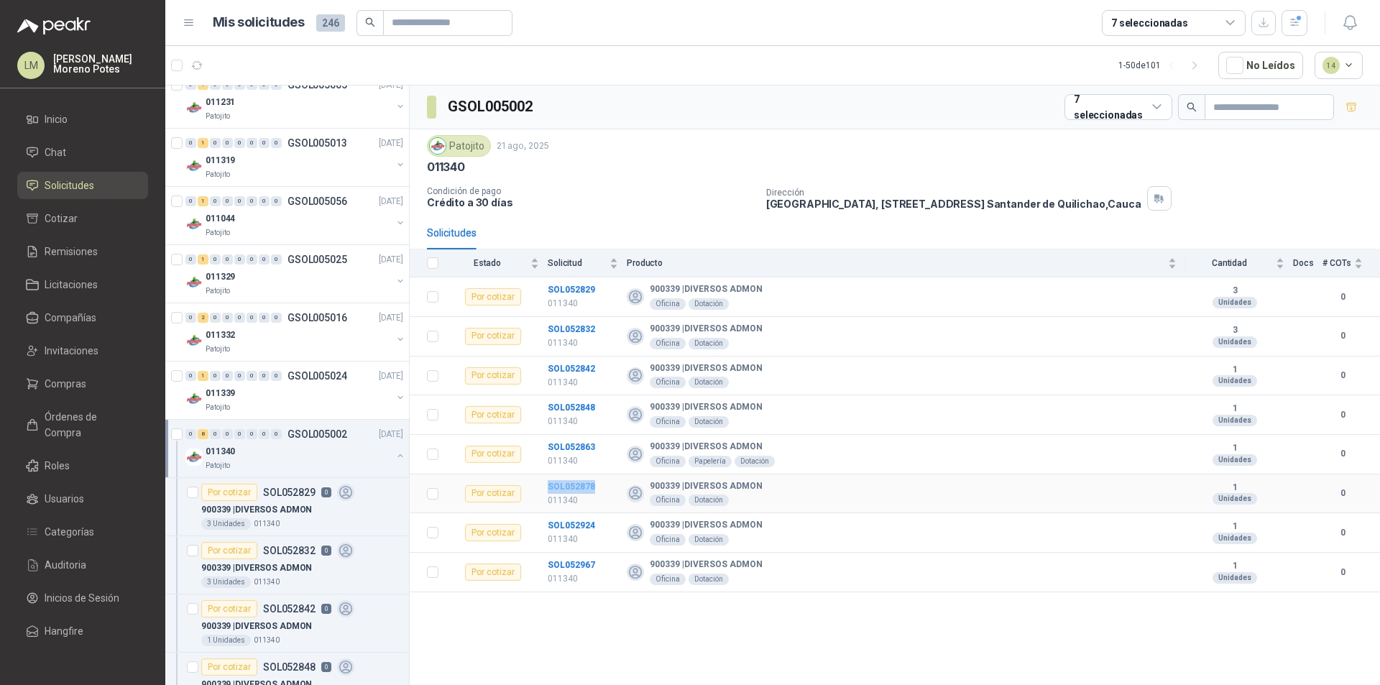
click at [548, 487] on td "SOL052878 011340" at bounding box center [587, 494] width 79 height 40
drag, startPoint x: 600, startPoint y: 529, endPoint x: 545, endPoint y: 529, distance: 55.3
click at [545, 529] on tr "Por cotizar SOL052924 011340 900339 | DIVERSOS ADMON Oficina Dotación 1 Unidade…" at bounding box center [895, 533] width 970 height 40
drag, startPoint x: 594, startPoint y: 558, endPoint x: 548, endPoint y: 561, distance: 45.4
click at [548, 561] on td "SOL052967 011340" at bounding box center [587, 573] width 79 height 40
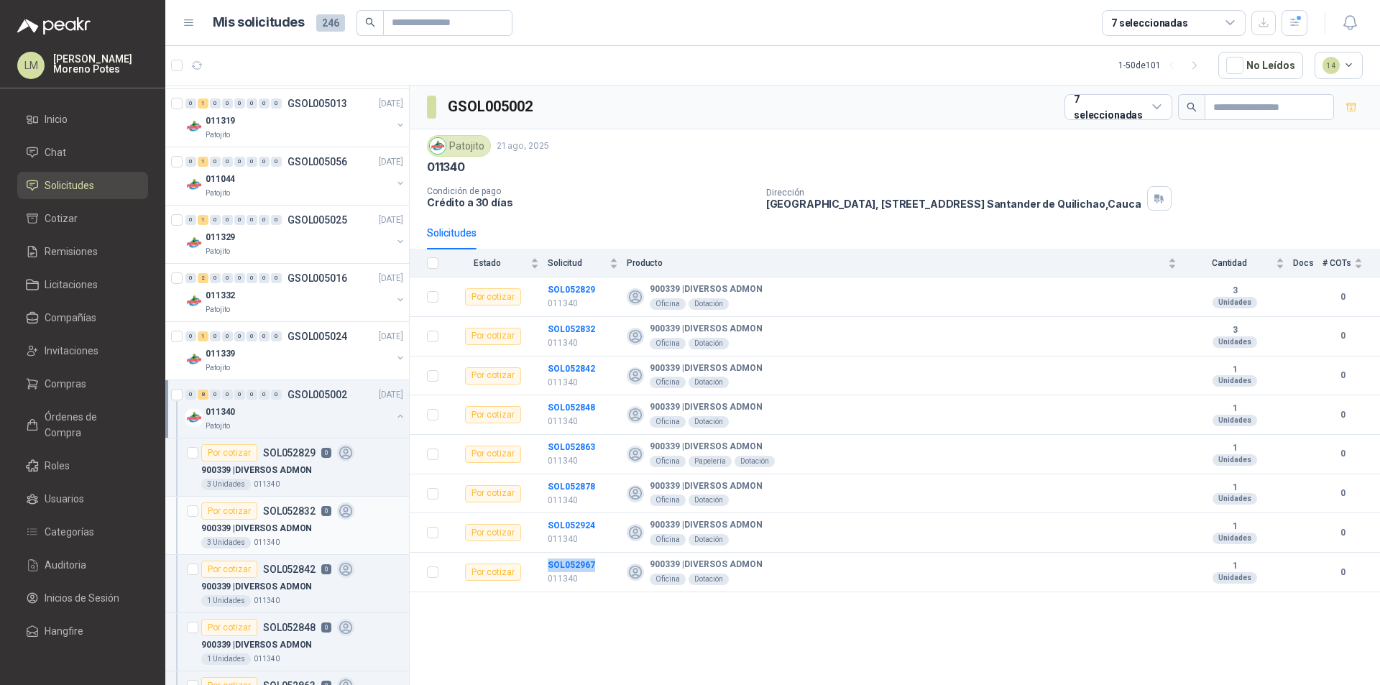
scroll to position [2182, 0]
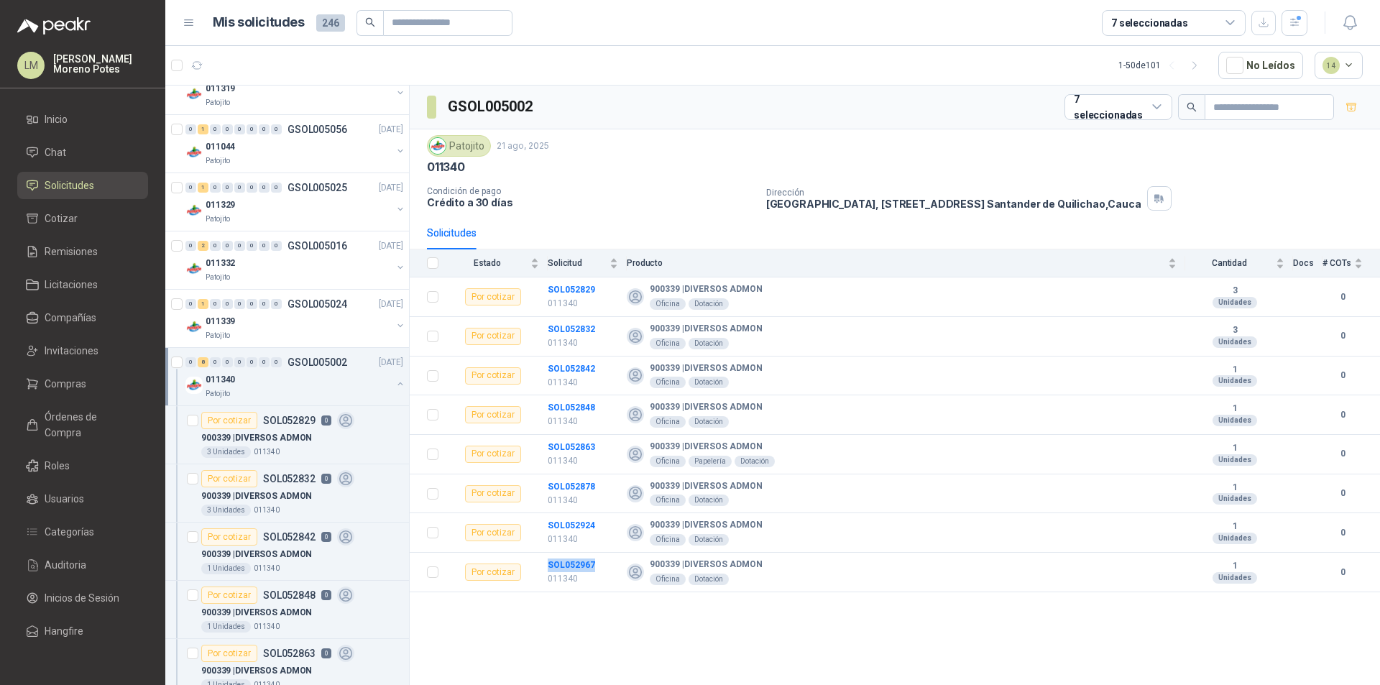
click at [394, 382] on button "button" at bounding box center [399, 383] width 11 height 11
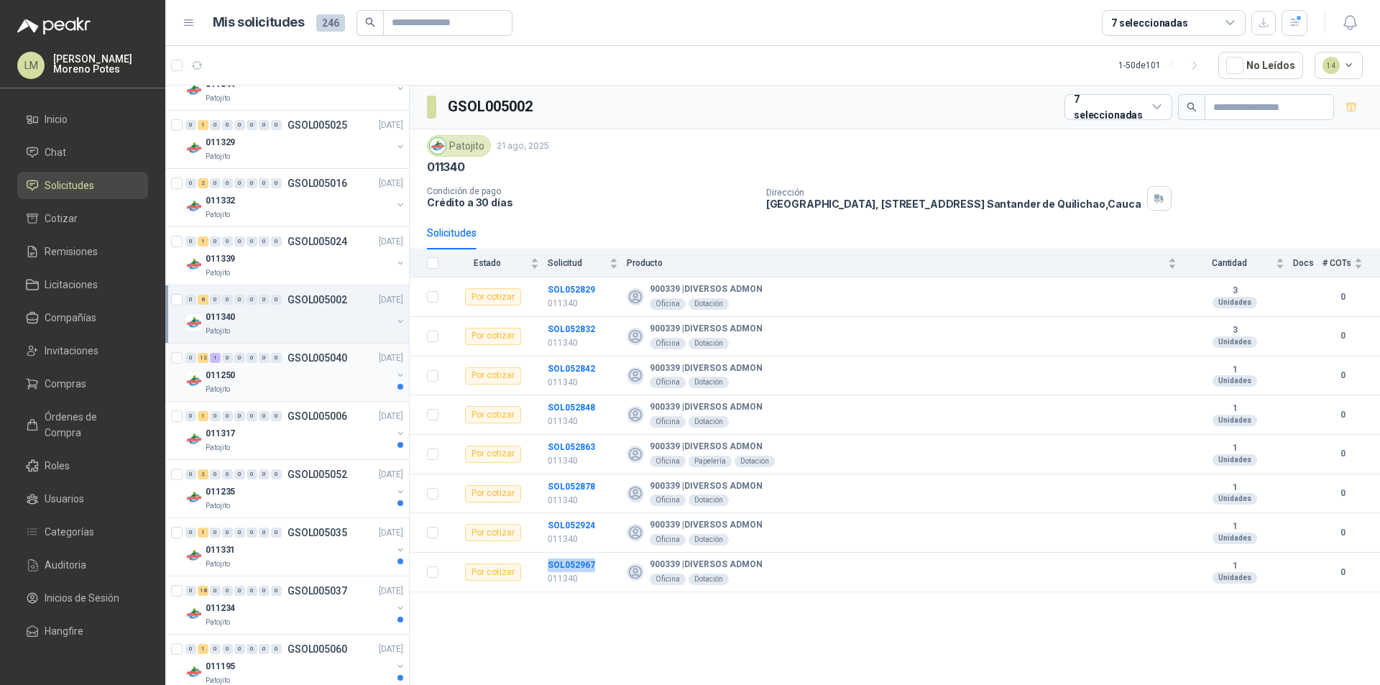
scroll to position [2254, 0]
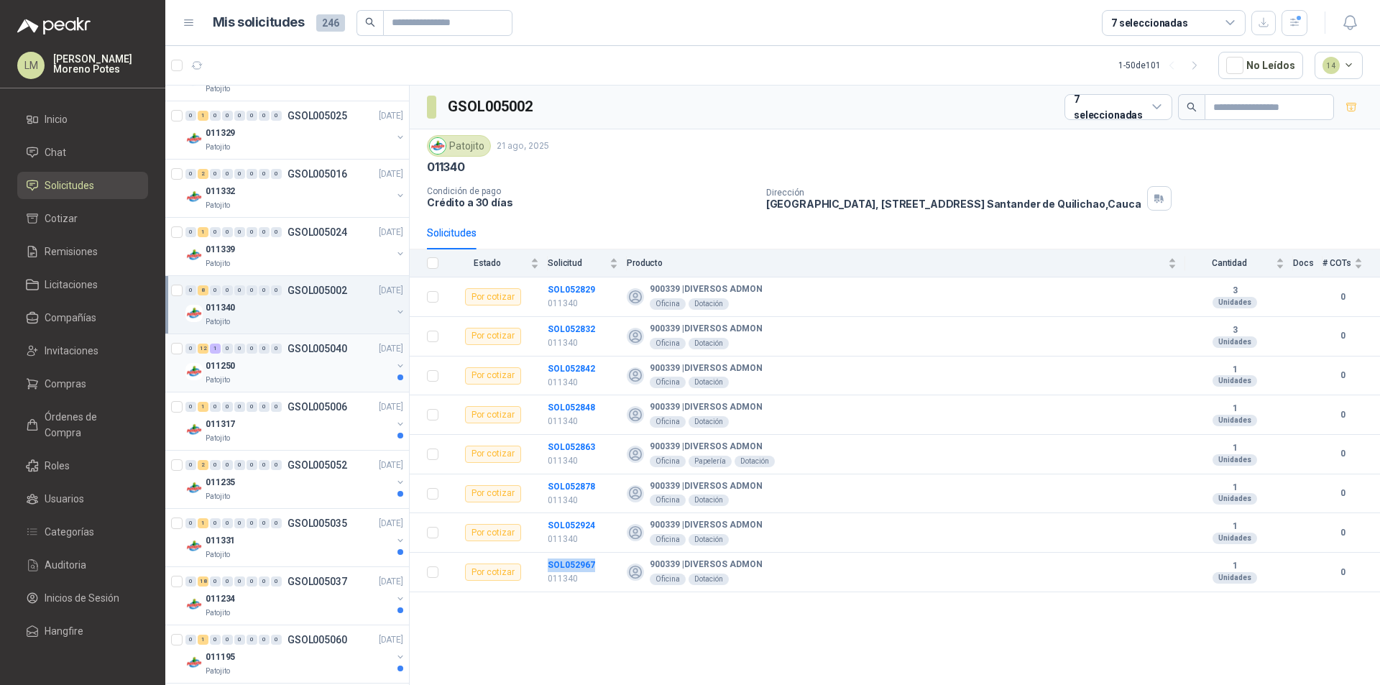
click at [315, 367] on div "011250" at bounding box center [299, 365] width 186 height 17
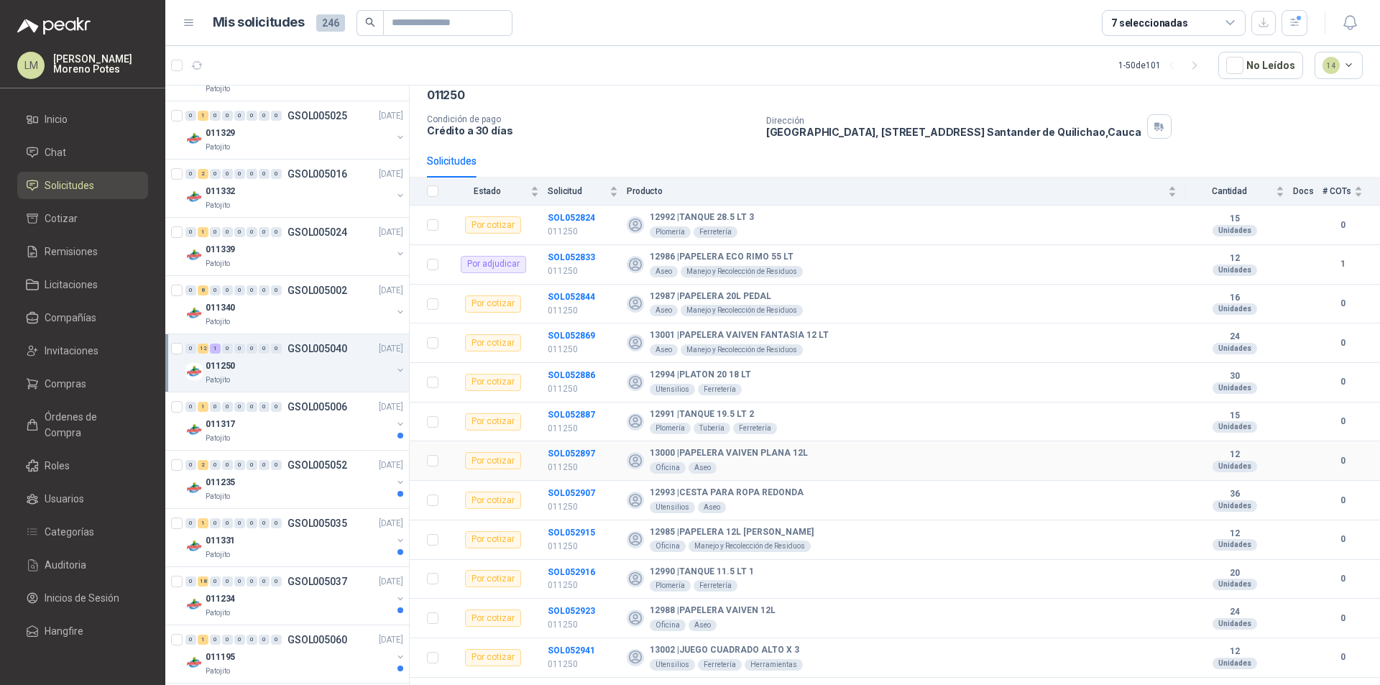
scroll to position [98, 0]
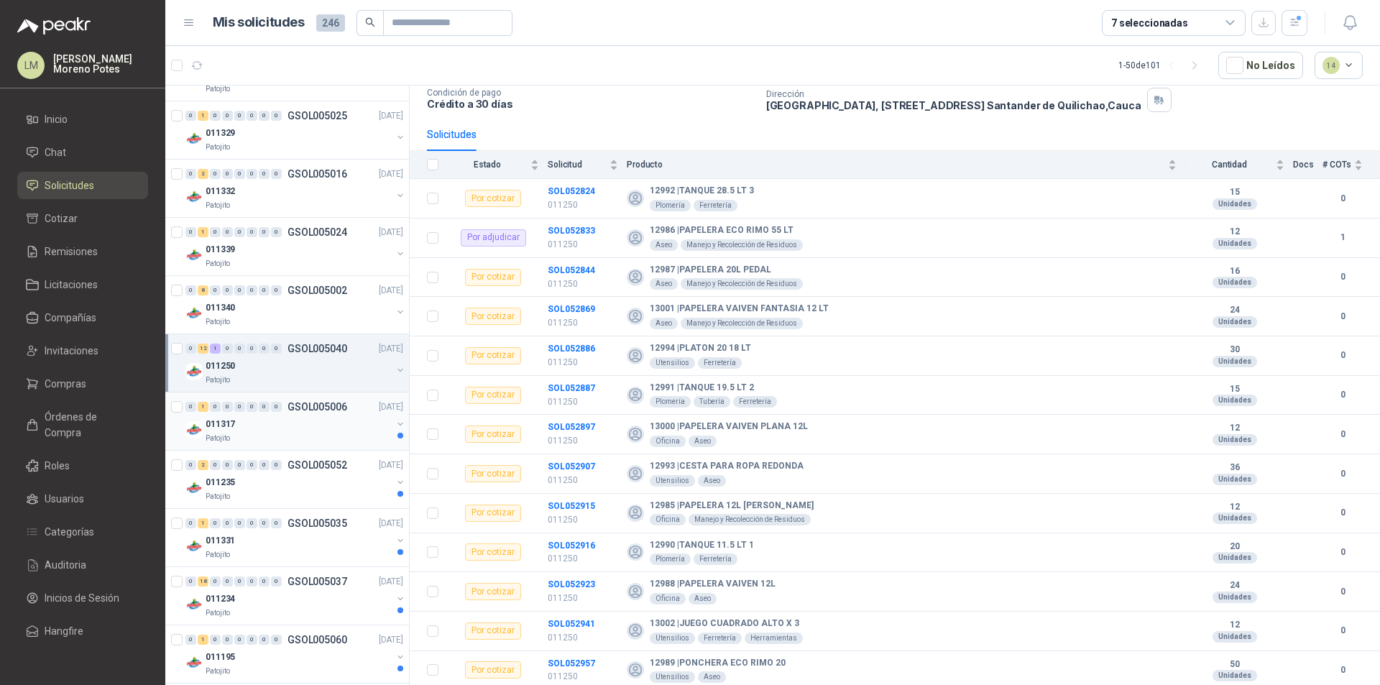
click at [277, 423] on div "011317" at bounding box center [299, 423] width 186 height 17
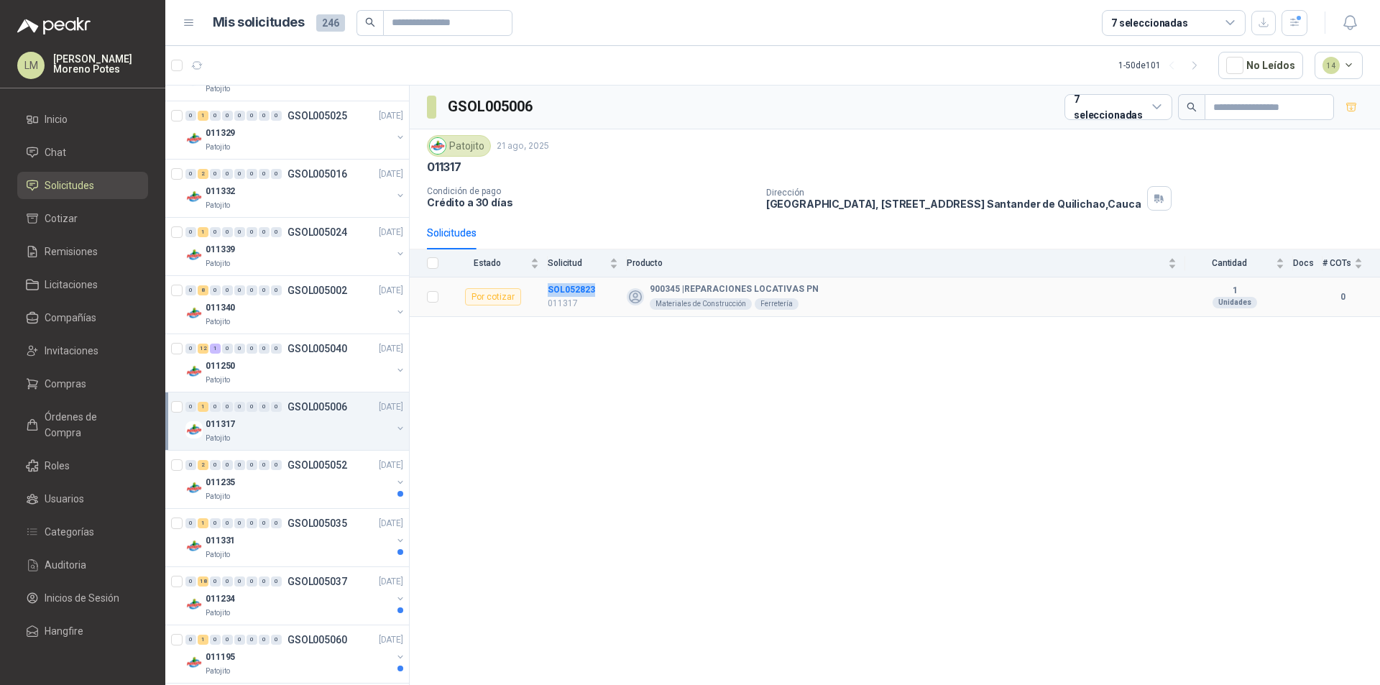
drag, startPoint x: 608, startPoint y: 286, endPoint x: 542, endPoint y: 293, distance: 66.5
click at [542, 293] on tr "Por cotizar SOL052823 011317 900345 | REPARACIONES LOCATIVAS PN Materiales de C…" at bounding box center [895, 297] width 970 height 40
click at [305, 474] on div "011235" at bounding box center [299, 482] width 186 height 17
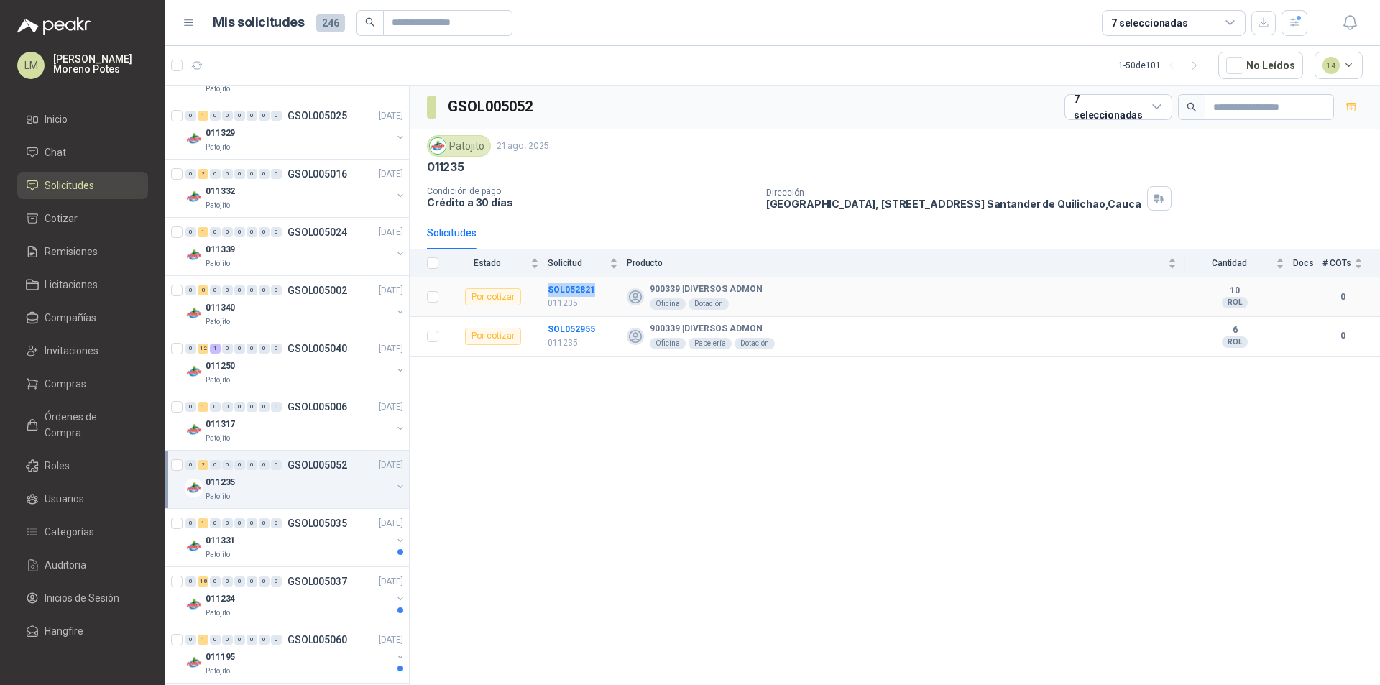
drag, startPoint x: 596, startPoint y: 290, endPoint x: 545, endPoint y: 290, distance: 50.3
click at [545, 290] on tr "Por cotizar SOL052821 011235 900339 | DIVERSOS ADMON Oficina Dotación 10 ROL 0" at bounding box center [895, 297] width 970 height 40
drag, startPoint x: 591, startPoint y: 328, endPoint x: 548, endPoint y: 326, distance: 43.2
click at [548, 326] on td "SOL052955 011235" at bounding box center [587, 337] width 79 height 40
click at [314, 548] on div "011331" at bounding box center [299, 540] width 186 height 17
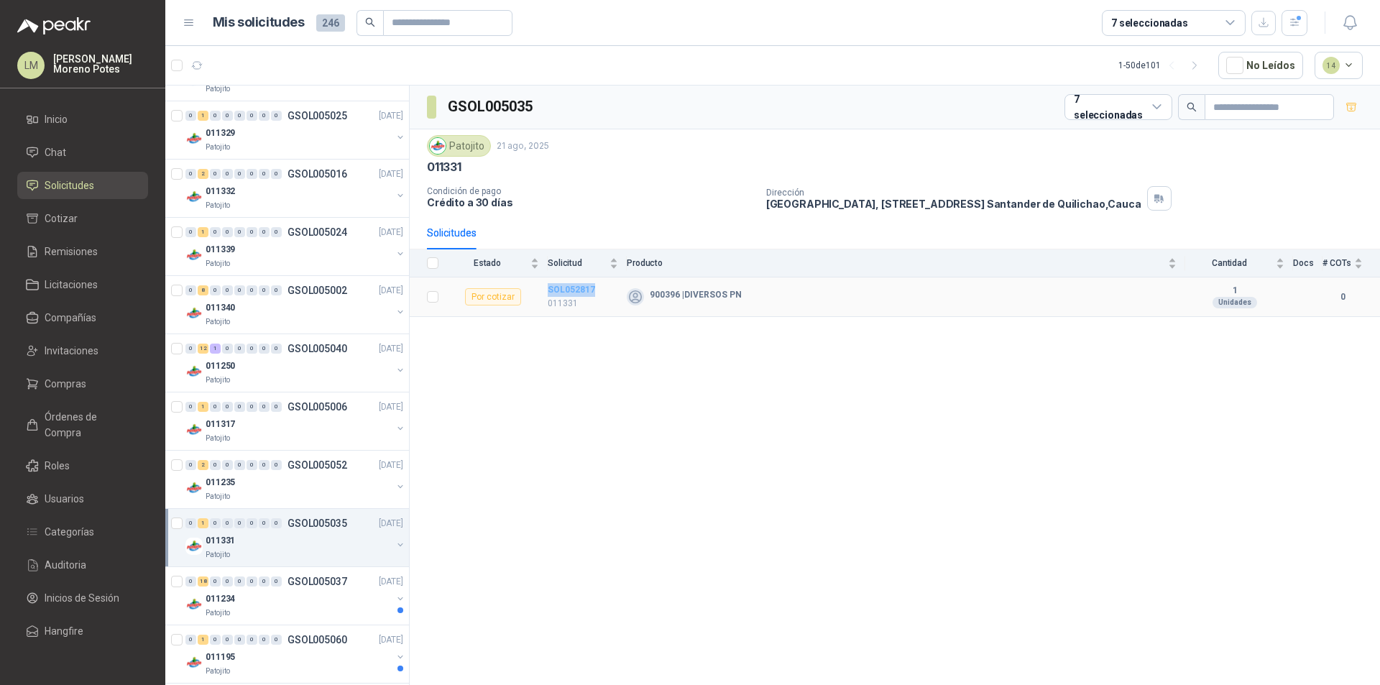
drag, startPoint x: 604, startPoint y: 287, endPoint x: 548, endPoint y: 288, distance: 55.3
click at [548, 288] on td "SOL052817 011331" at bounding box center [587, 297] width 79 height 40
click at [320, 499] on div "Patojito" at bounding box center [299, 496] width 186 height 11
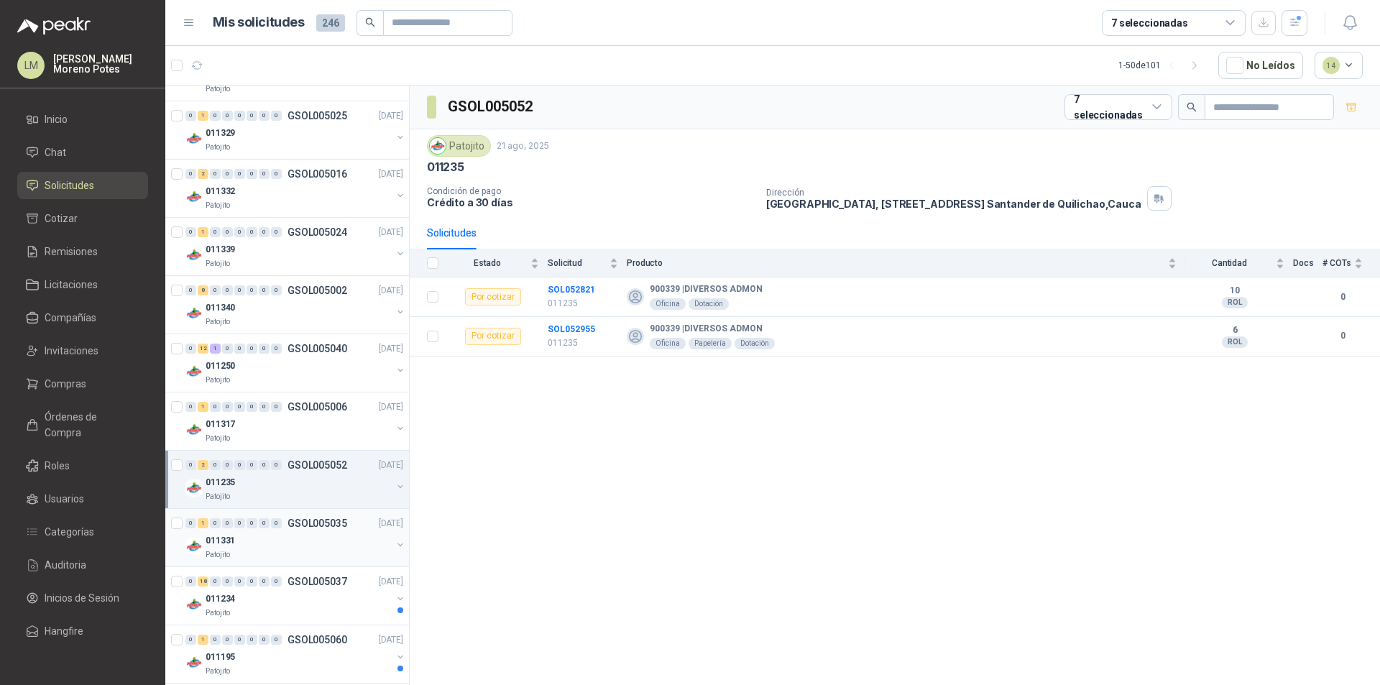
click at [283, 540] on div "011331" at bounding box center [299, 540] width 186 height 17
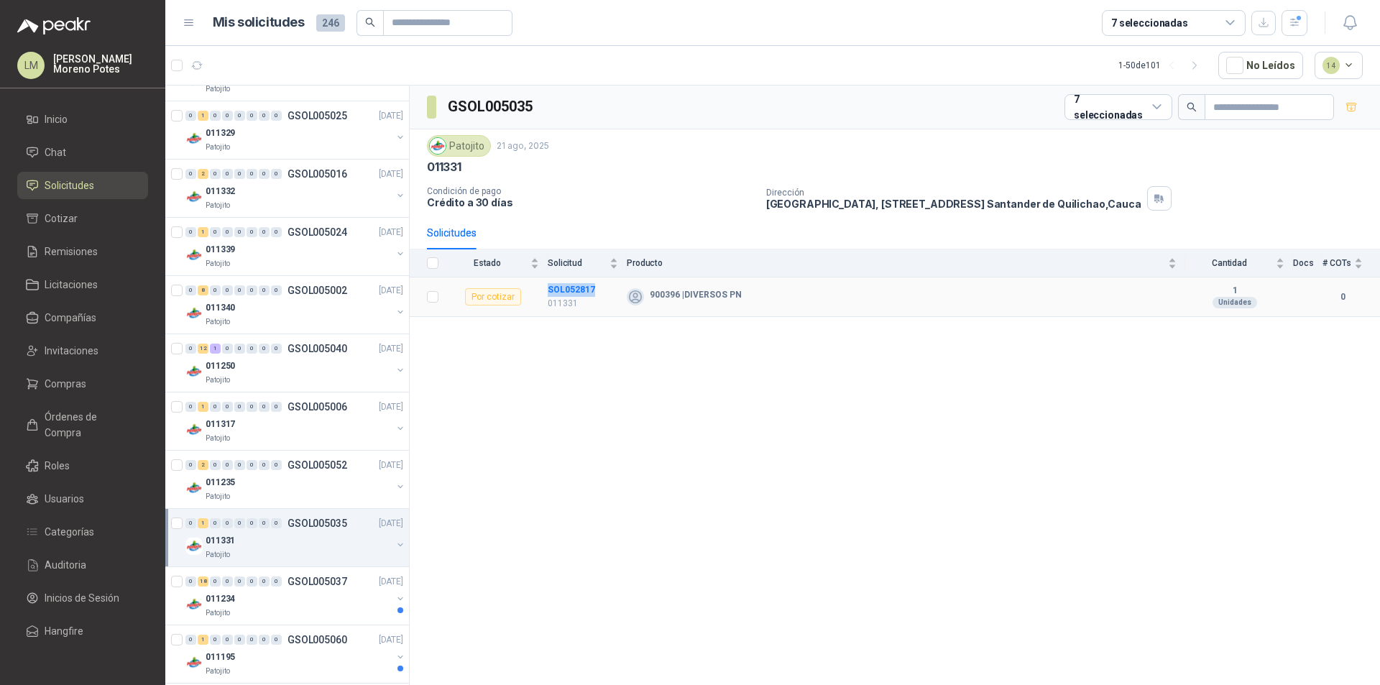
drag, startPoint x: 598, startPoint y: 290, endPoint x: 547, endPoint y: 290, distance: 51.0
click at [547, 290] on tr "Por cotizar SOL052817 011331 900396 | DIVERSOS PN 1 Unidades 0" at bounding box center [895, 297] width 970 height 40
click at [308, 585] on p "GSOL005037" at bounding box center [317, 581] width 60 height 10
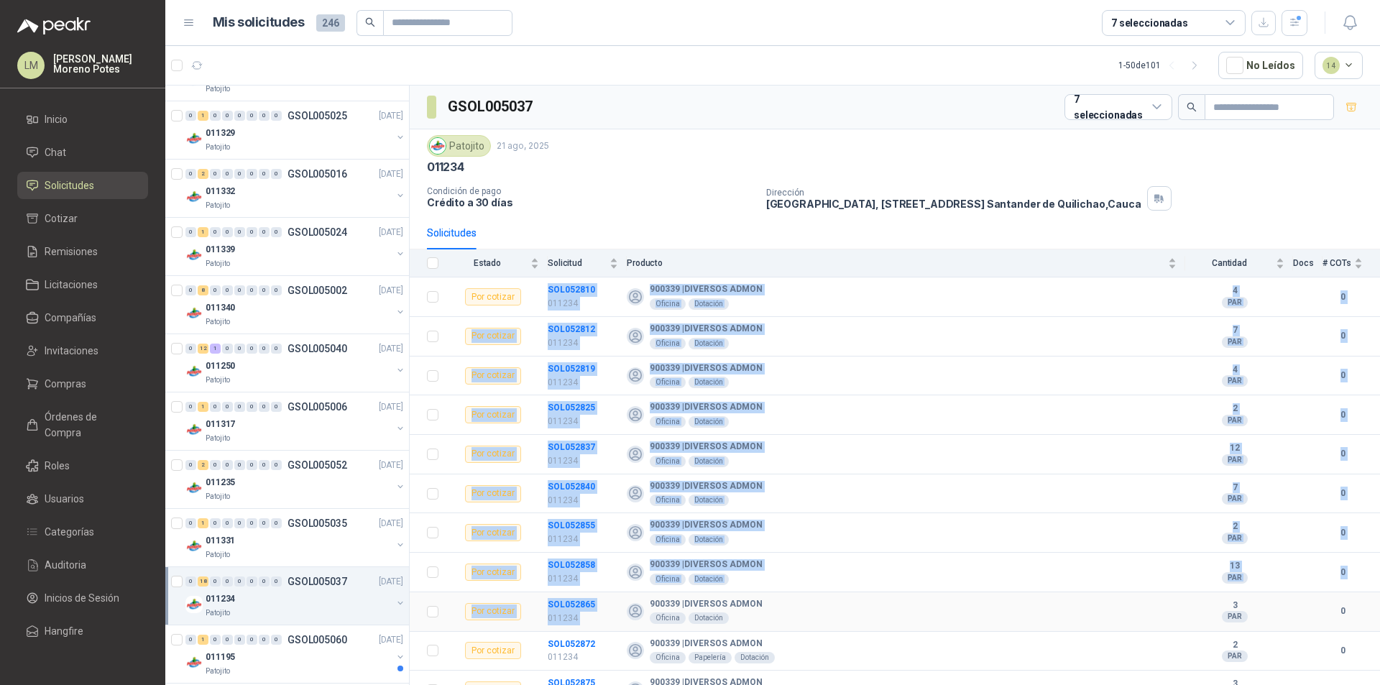
drag, startPoint x: 542, startPoint y: 287, endPoint x: 634, endPoint y: 598, distance: 323.8
click at [634, 598] on tbody "Por cotizar SOL052810 011234 900339 | DIVERSOS ADMON Oficina Dotación 4 PAR 0 P…" at bounding box center [895, 630] width 970 height 707
click at [885, 290] on div "900339 | DIVERSOS ADMON Oficina Dotación" at bounding box center [902, 297] width 550 height 26
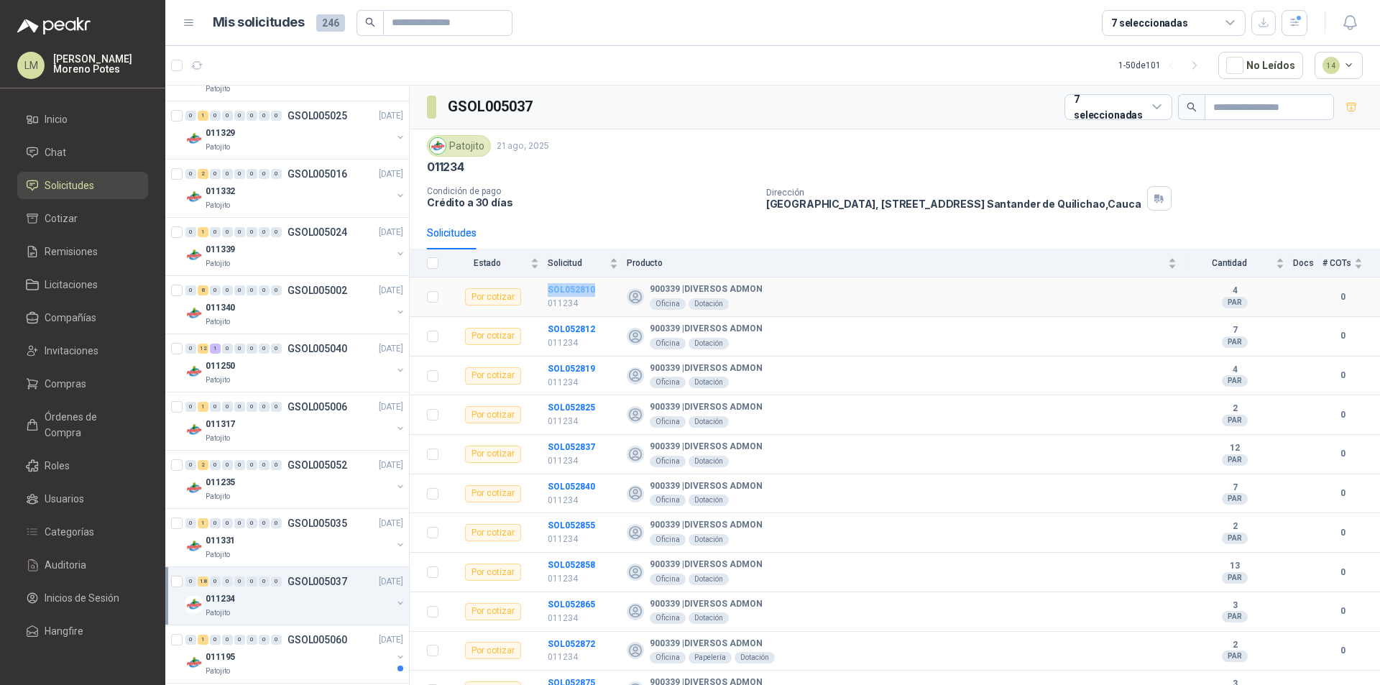
drag, startPoint x: 540, startPoint y: 291, endPoint x: 592, endPoint y: 285, distance: 52.8
click at [592, 285] on tr "Por cotizar SOL052810 011234 900339 | DIVERSOS ADMON Oficina Dotación 4 PAR 0" at bounding box center [895, 297] width 970 height 40
drag, startPoint x: 547, startPoint y: 326, endPoint x: 596, endPoint y: 326, distance: 48.9
click at [596, 326] on tr "Por cotizar SOL052812 011234 900339 | DIVERSOS ADMON Oficina Dotación 7 PAR 0" at bounding box center [895, 337] width 970 height 40
drag, startPoint x: 543, startPoint y: 367, endPoint x: 594, endPoint y: 365, distance: 51.1
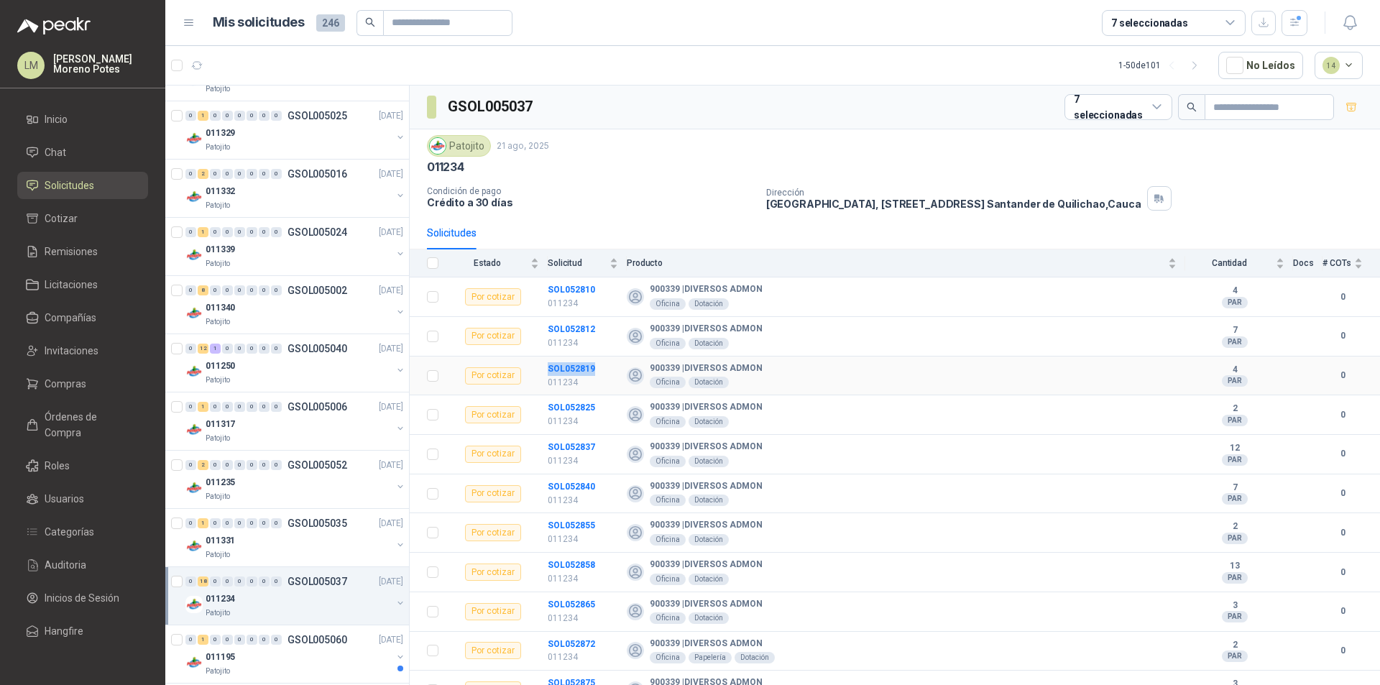
click at [594, 365] on tr "Por cotizar SOL052819 011234 900339 | DIVERSOS ADMON Oficina Dotación 4 PAR 0" at bounding box center [895, 376] width 970 height 40
drag, startPoint x: 544, startPoint y: 329, endPoint x: 583, endPoint y: 328, distance: 38.8
click at [583, 328] on tr "Por cotizar SOL052812 011234 900339 | DIVERSOS ADMON Oficina Dotación 7 PAR 0" at bounding box center [895, 337] width 970 height 40
click at [606, 356] on td "SOL052819 011234" at bounding box center [587, 376] width 79 height 40
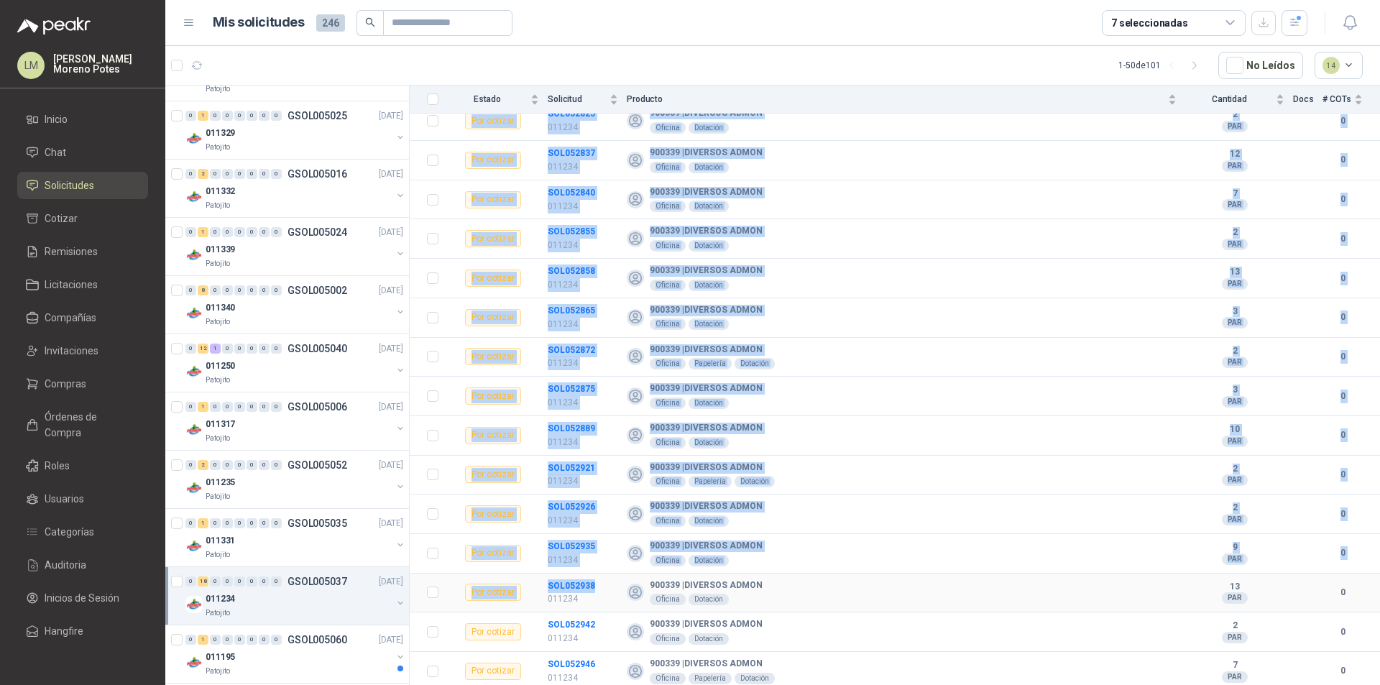
scroll to position [295, 0]
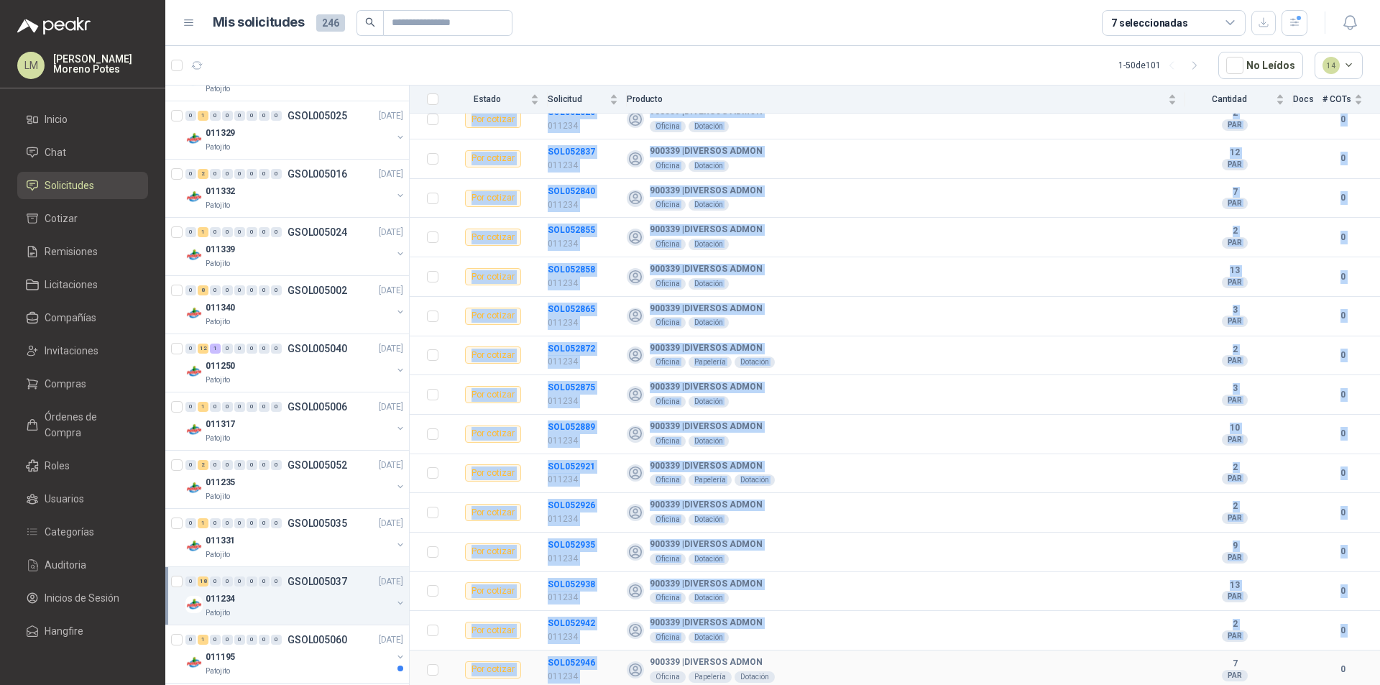
drag, startPoint x: 542, startPoint y: 290, endPoint x: 628, endPoint y: 663, distance: 382.8
click at [628, 660] on tbody "Por cotizar SOL052810 011234 900339 | DIVERSOS ADMON Oficina Dotación 4 PAR 0 P…" at bounding box center [895, 335] width 970 height 707
click at [948, 305] on div "900339 | DIVERSOS ADMON Oficina Dotación" at bounding box center [902, 316] width 550 height 26
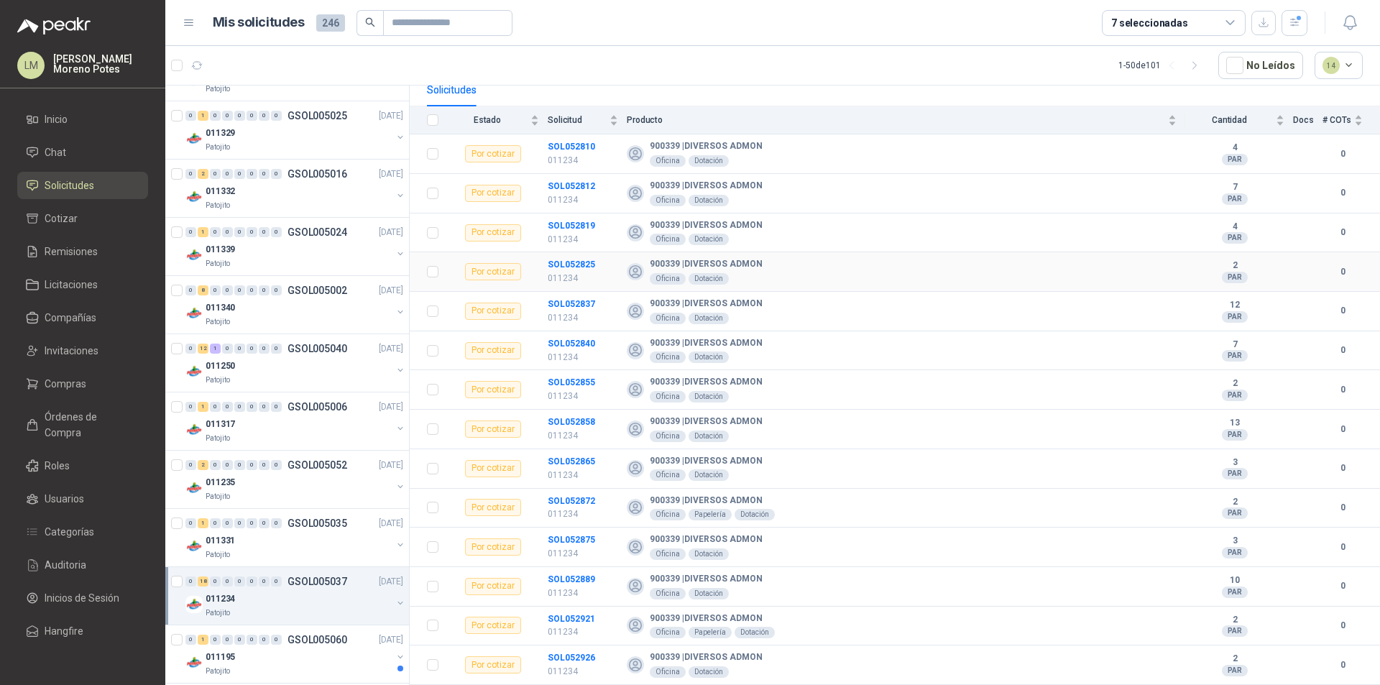
scroll to position [144, 0]
drag, startPoint x: 545, startPoint y: 142, endPoint x: 595, endPoint y: 144, distance: 50.3
click at [595, 144] on tr "Por cotizar SOL052810 011234 900339 | DIVERSOS ADMON Oficina Dotación 4 PAR 0" at bounding box center [895, 154] width 970 height 40
drag, startPoint x: 544, startPoint y: 183, endPoint x: 594, endPoint y: 182, distance: 50.3
click at [594, 182] on tr "Por cotizar SOL052812 011234 900339 | DIVERSOS ADMON Oficina Dotación 7 PAR 0" at bounding box center [895, 193] width 970 height 40
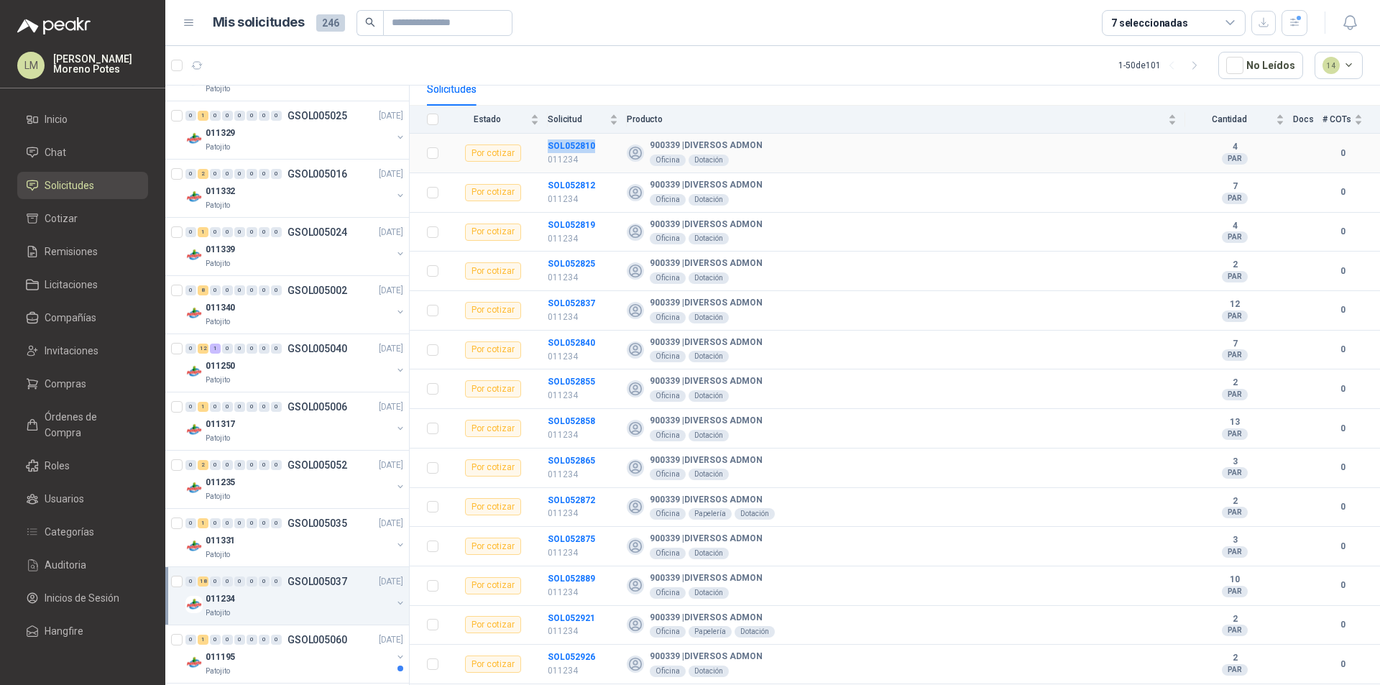
drag, startPoint x: 547, startPoint y: 142, endPoint x: 597, endPoint y: 146, distance: 50.5
click at [597, 146] on tr "Por cotizar SOL052810 011234 900339 | DIVERSOS ADMON Oficina Dotación 4 PAR 0" at bounding box center [895, 154] width 970 height 40
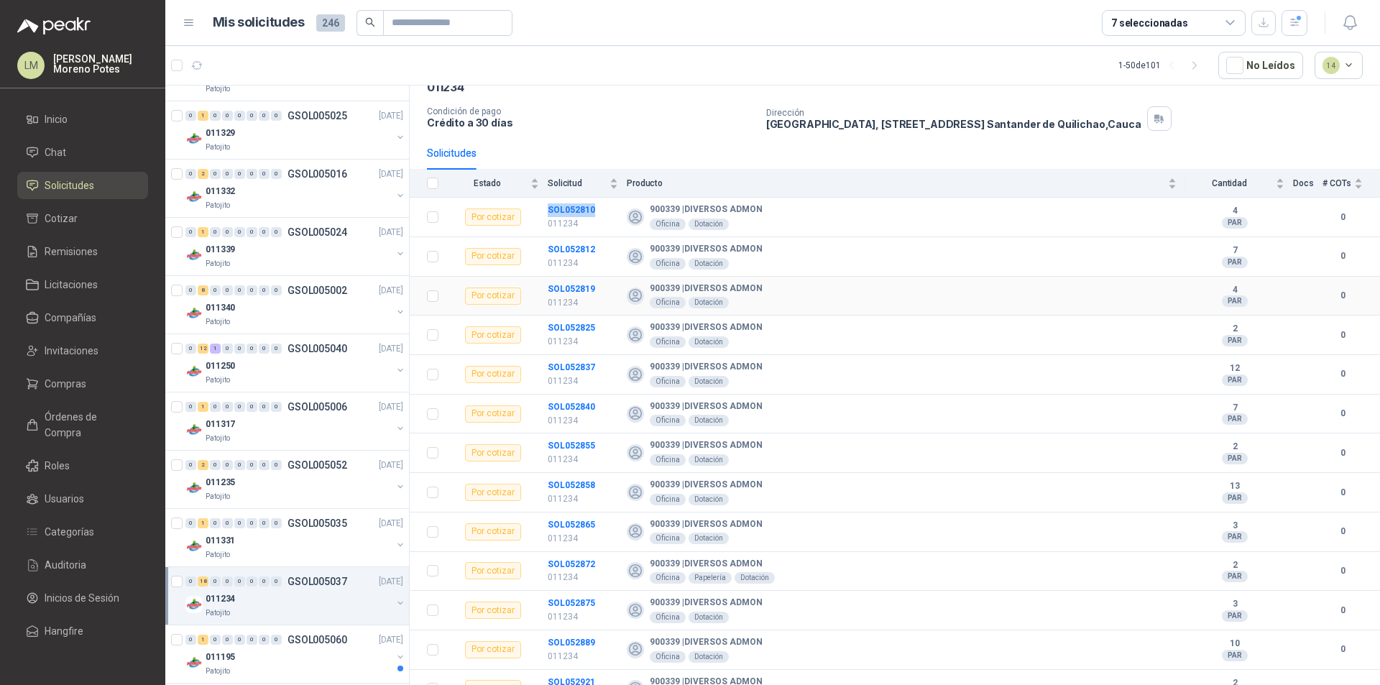
scroll to position [8, 0]
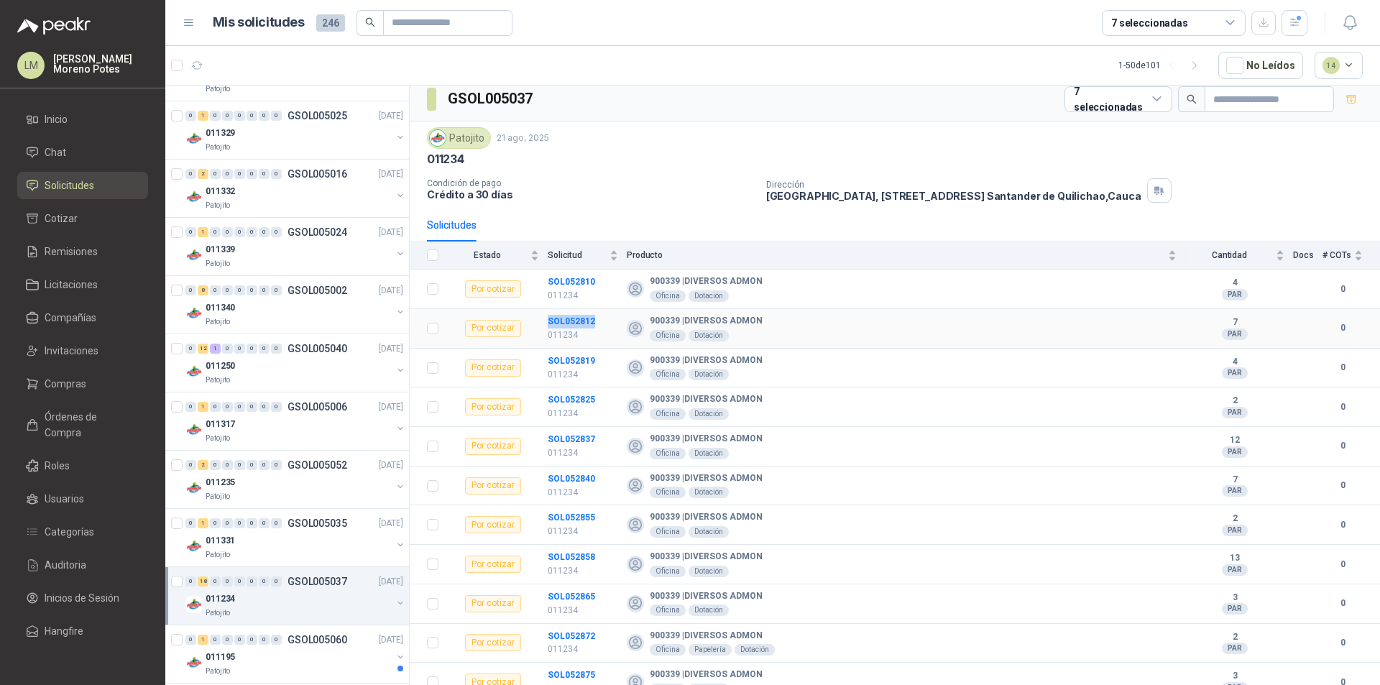
drag, startPoint x: 547, startPoint y: 320, endPoint x: 601, endPoint y: 318, distance: 54.0
click at [601, 318] on tr "Por cotizar SOL052812 011234 900339 | DIVERSOS ADMON Oficina Dotación 7 PAR 0" at bounding box center [895, 329] width 970 height 40
drag, startPoint x: 545, startPoint y: 361, endPoint x: 614, endPoint y: 357, distance: 69.8
click at [614, 357] on tr "Por cotizar SOL052819 011234 900339 | DIVERSOS ADMON Oficina Dotación 4 PAR 0" at bounding box center [895, 368] width 970 height 40
drag, startPoint x: 545, startPoint y: 400, endPoint x: 607, endPoint y: 402, distance: 62.5
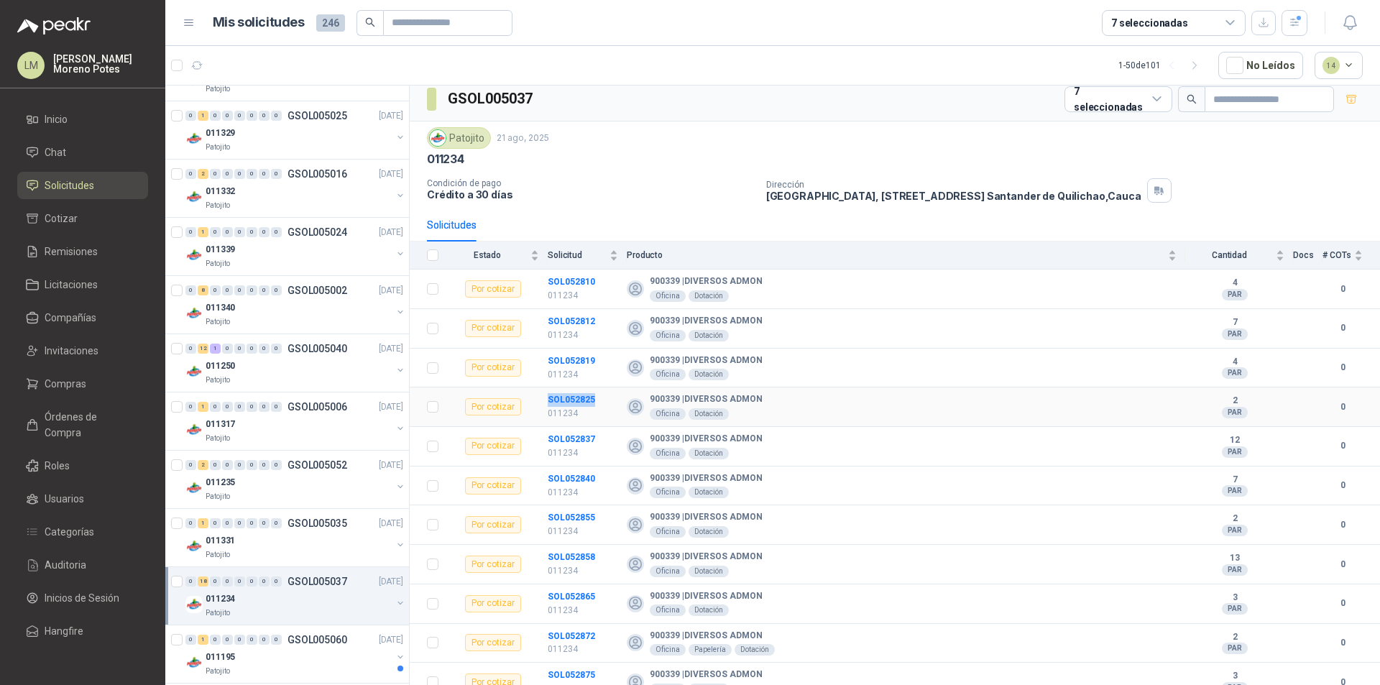
click at [607, 402] on tr "Por cotizar SOL052825 011234 900339 | DIVERSOS ADMON Oficina Dotación 2 PAR 0" at bounding box center [895, 407] width 970 height 40
drag, startPoint x: 547, startPoint y: 434, endPoint x: 614, endPoint y: 440, distance: 67.9
click at [614, 440] on tr "Por cotizar SOL052837 011234 900339 | DIVERSOS ADMON Oficina Dotación 12 PAR 0" at bounding box center [895, 447] width 970 height 40
drag, startPoint x: 547, startPoint y: 481, endPoint x: 597, endPoint y: 483, distance: 50.3
click at [597, 483] on tr "Por cotizar SOL052840 011234 900339 | DIVERSOS ADMON Oficina Dotación 7 PAR 0" at bounding box center [895, 486] width 970 height 40
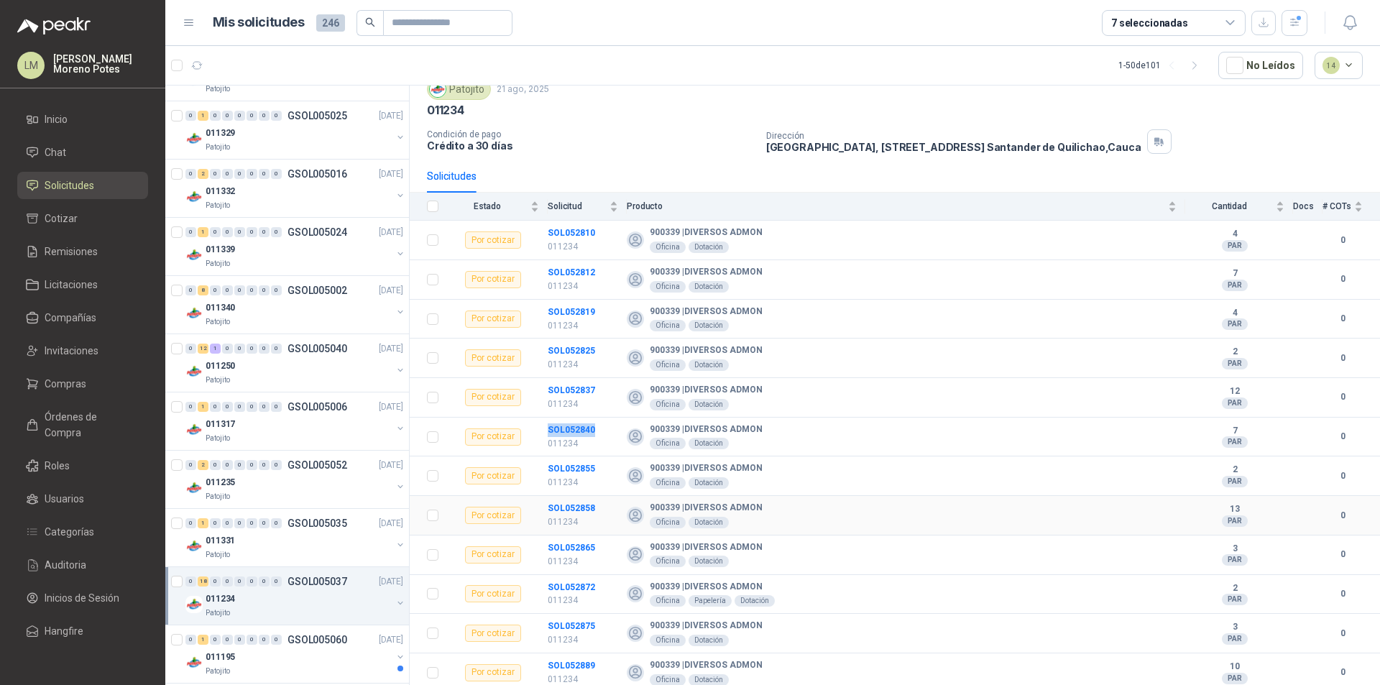
scroll to position [80, 0]
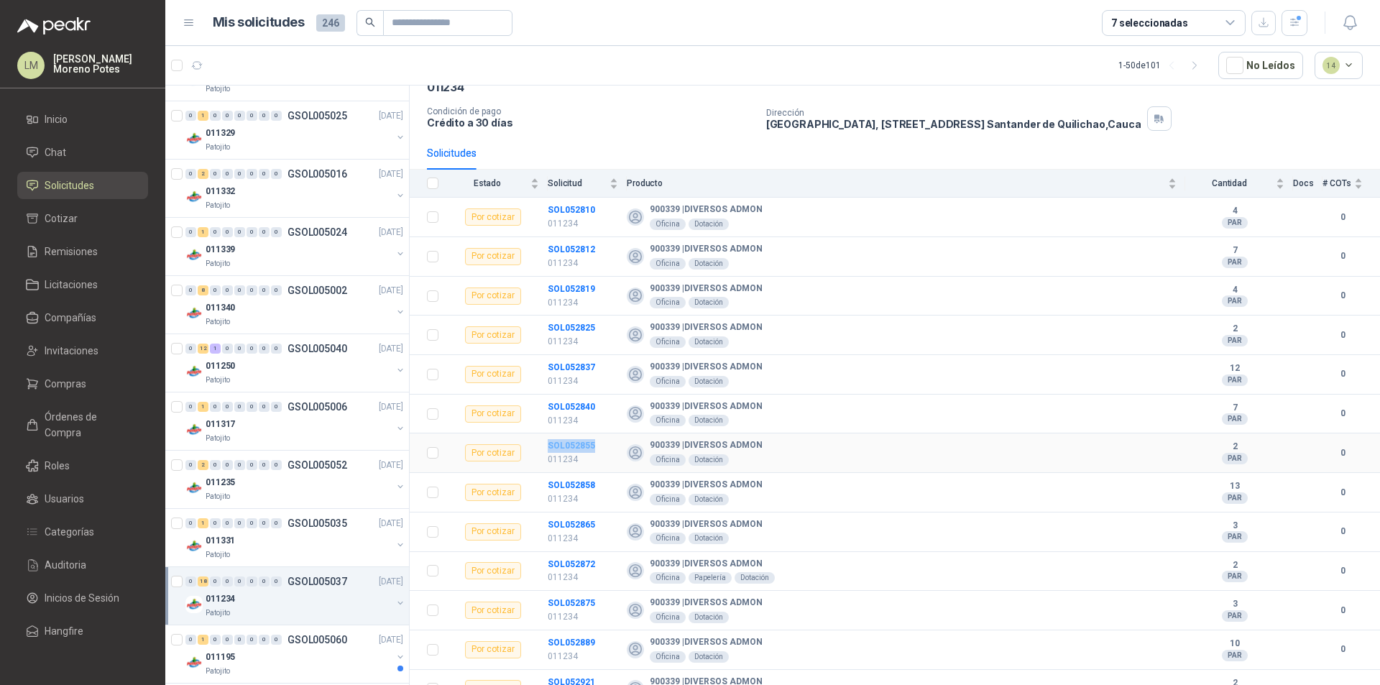
drag, startPoint x: 543, startPoint y: 447, endPoint x: 593, endPoint y: 448, distance: 49.6
click at [593, 448] on tr "Por cotizar SOL052855 011234 900339 | DIVERSOS ADMON Oficina Dotación 2 PAR 0" at bounding box center [895, 453] width 970 height 40
drag, startPoint x: 543, startPoint y: 486, endPoint x: 601, endPoint y: 481, distance: 57.6
click at [601, 481] on tr "Por cotizar SOL052858 011234 900339 | DIVERSOS ADMON Oficina Dotación 13 PAR 0" at bounding box center [895, 493] width 970 height 40
drag, startPoint x: 545, startPoint y: 522, endPoint x: 596, endPoint y: 522, distance: 51.0
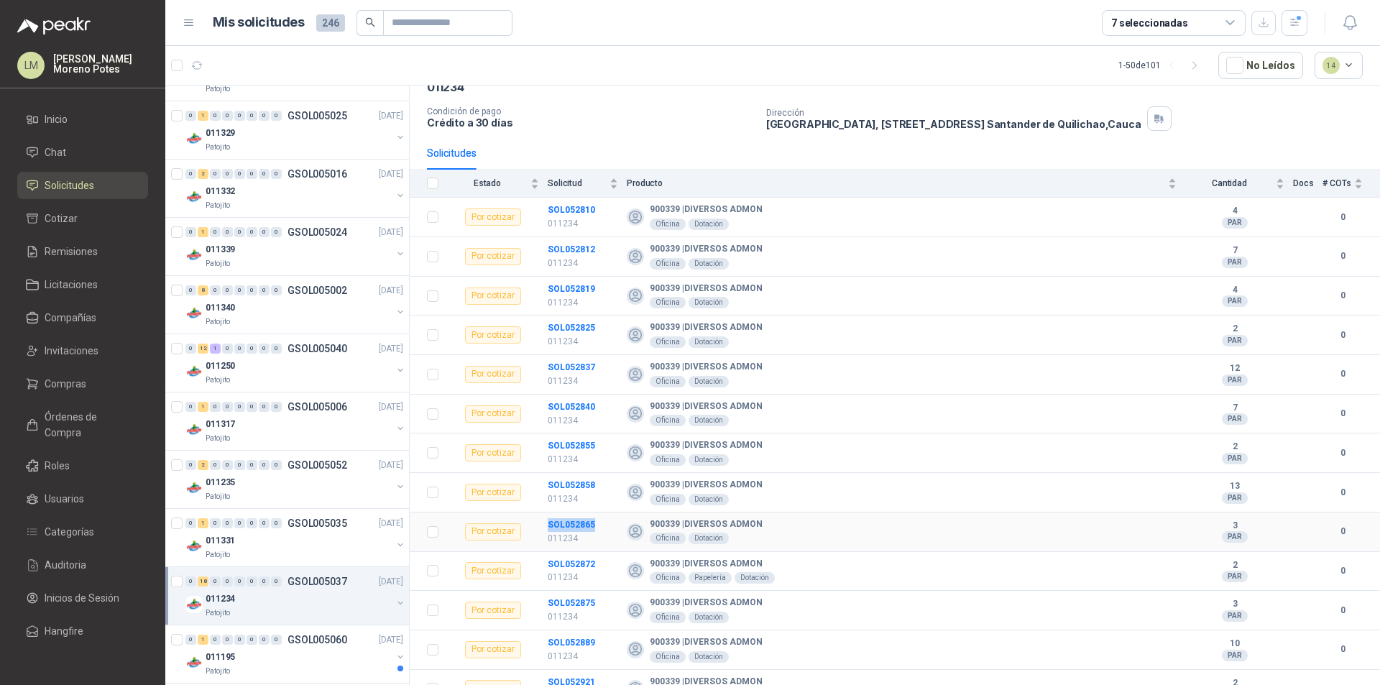
click at [596, 522] on tr "Por cotizar SOL052865 011234 900339 | DIVERSOS ADMON Oficina Dotación 3 PAR 0" at bounding box center [895, 532] width 970 height 40
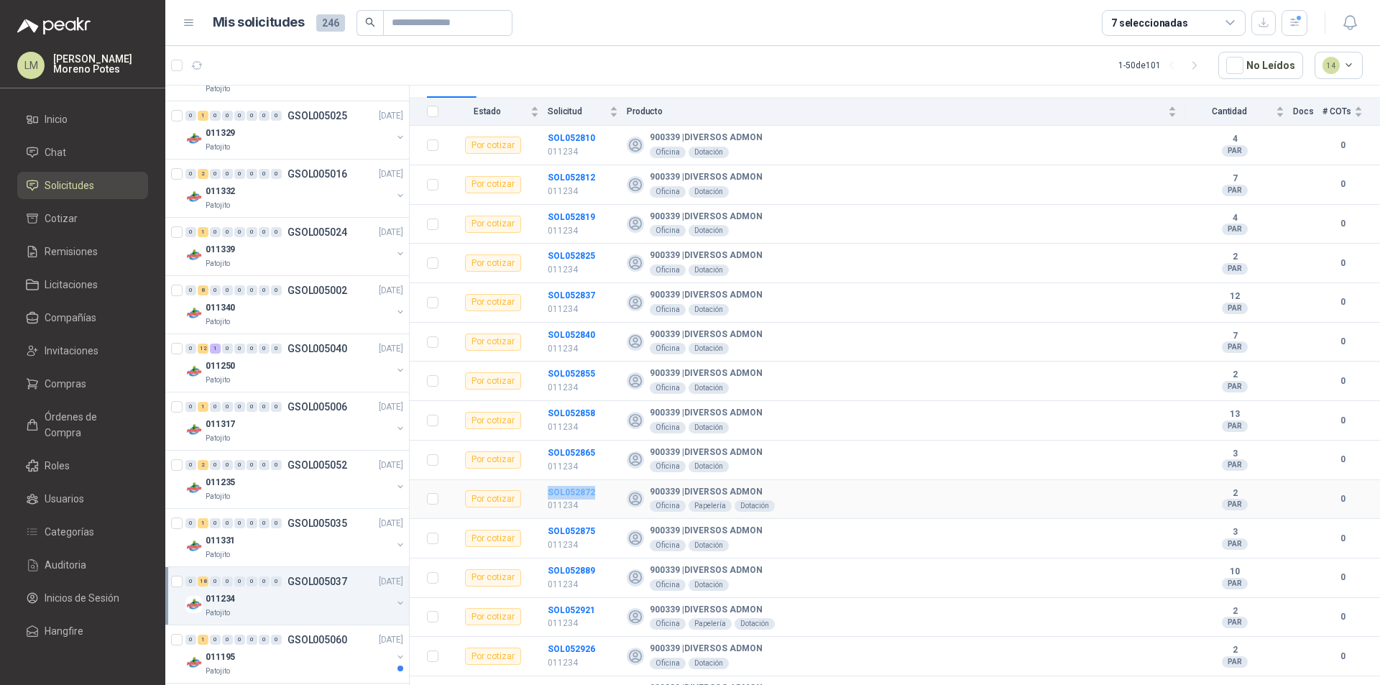
drag, startPoint x: 541, startPoint y: 490, endPoint x: 592, endPoint y: 492, distance: 51.1
click at [592, 492] on tr "Por cotizar SOL052872 011234 900339 | DIVERSOS ADMON Oficina Papelería Dotación…" at bounding box center [895, 500] width 970 height 40
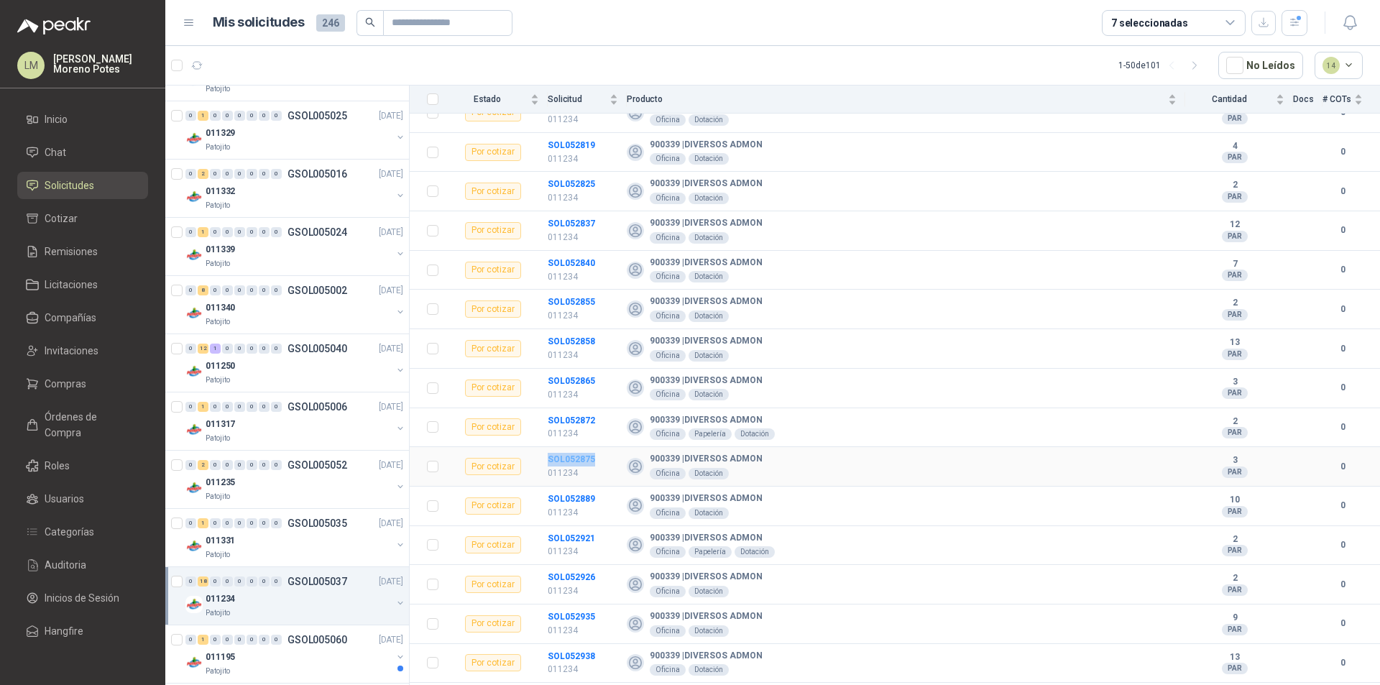
drag, startPoint x: 601, startPoint y: 458, endPoint x: 549, endPoint y: 460, distance: 51.8
click at [549, 460] on td "SOL052875 011234" at bounding box center [587, 467] width 79 height 40
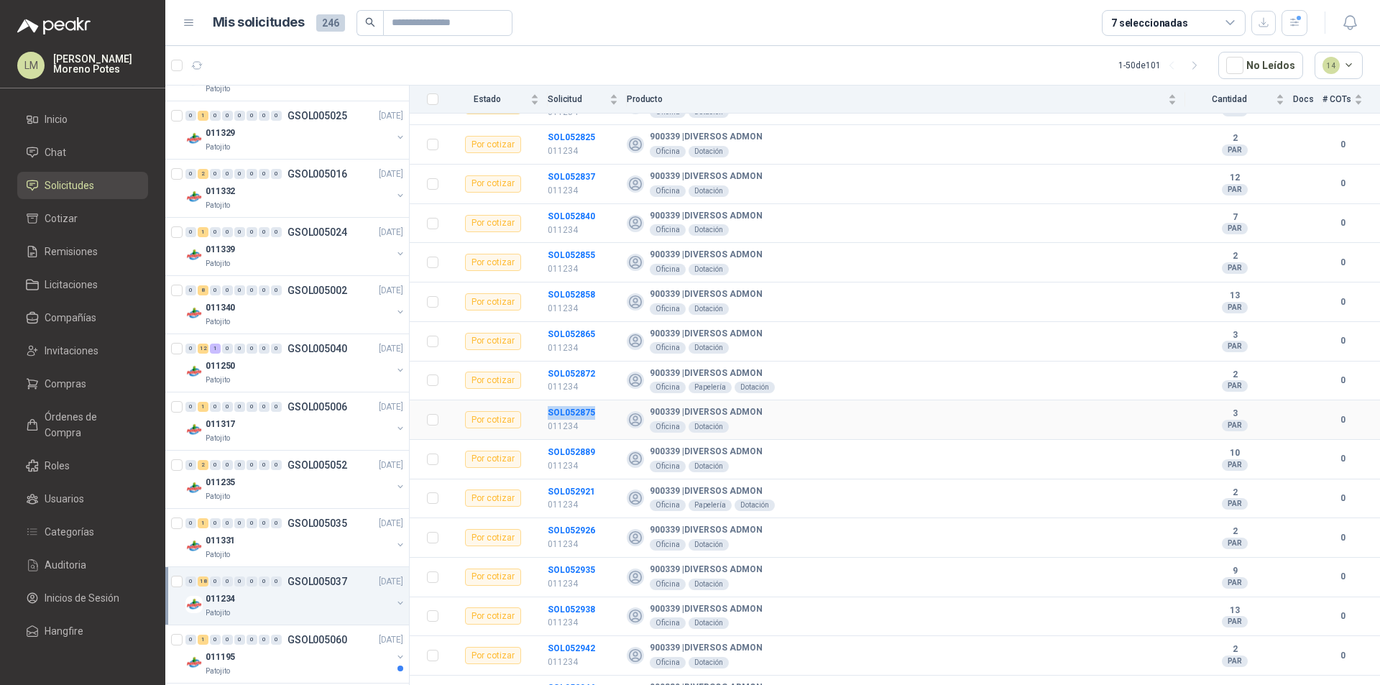
scroll to position [295, 0]
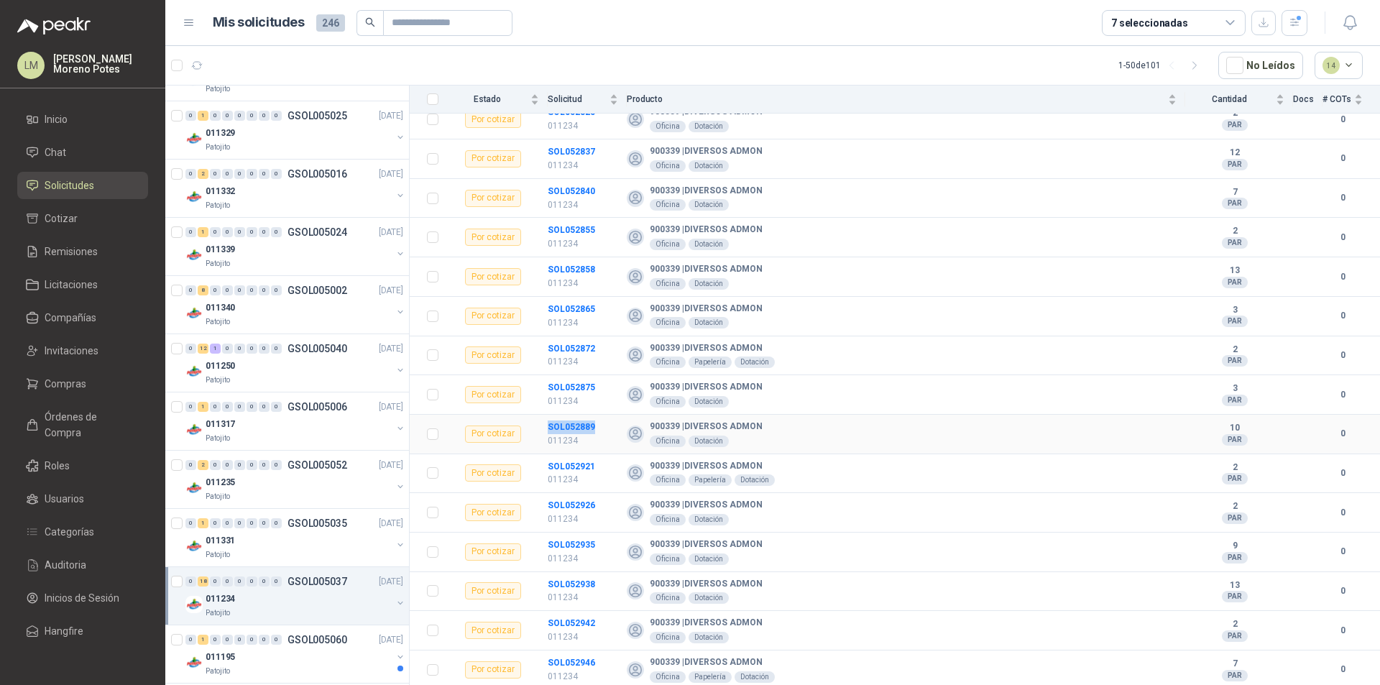
drag, startPoint x: 601, startPoint y: 429, endPoint x: 547, endPoint y: 423, distance: 54.9
click at [547, 423] on tr "Por cotizar SOL052889 011234 900339 | DIVERSOS ADMON Oficina Dotación 10 PAR 0" at bounding box center [895, 435] width 970 height 40
drag, startPoint x: 601, startPoint y: 466, endPoint x: 548, endPoint y: 465, distance: 52.5
click at [548, 465] on td "SOL052921 011234" at bounding box center [587, 474] width 79 height 40
drag, startPoint x: 591, startPoint y: 510, endPoint x: 549, endPoint y: 504, distance: 42.2
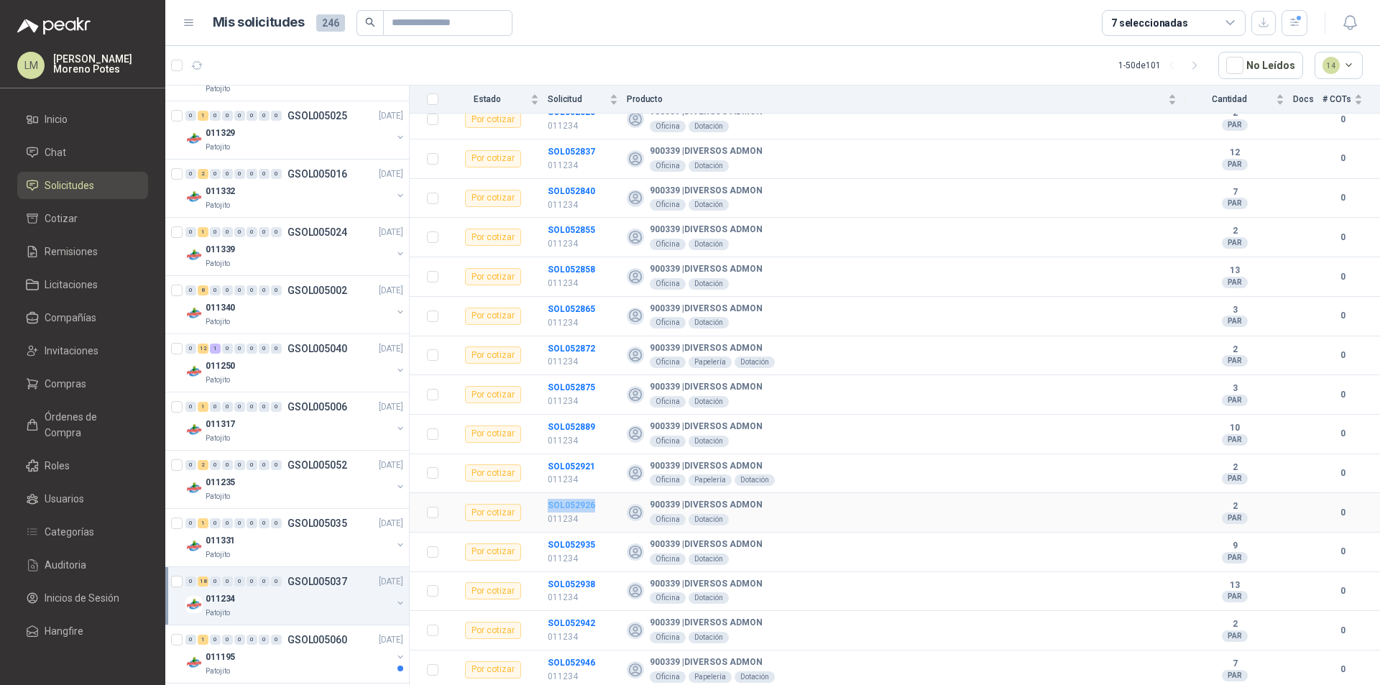
click at [549, 504] on td "SOL052926 011234" at bounding box center [587, 513] width 79 height 40
drag, startPoint x: 596, startPoint y: 543, endPoint x: 547, endPoint y: 545, distance: 48.9
click at [547, 545] on tr "Por cotizar SOL052935 011234 900339 | DIVERSOS ADMON Oficina Dotación 9 PAR 0" at bounding box center [895, 552] width 970 height 40
drag, startPoint x: 599, startPoint y: 585, endPoint x: 541, endPoint y: 584, distance: 57.5
click at [541, 584] on tr "Por cotizar SOL052938 011234 900339 | DIVERSOS ADMON Oficina Dotación 13 PAR 0" at bounding box center [895, 592] width 970 height 40
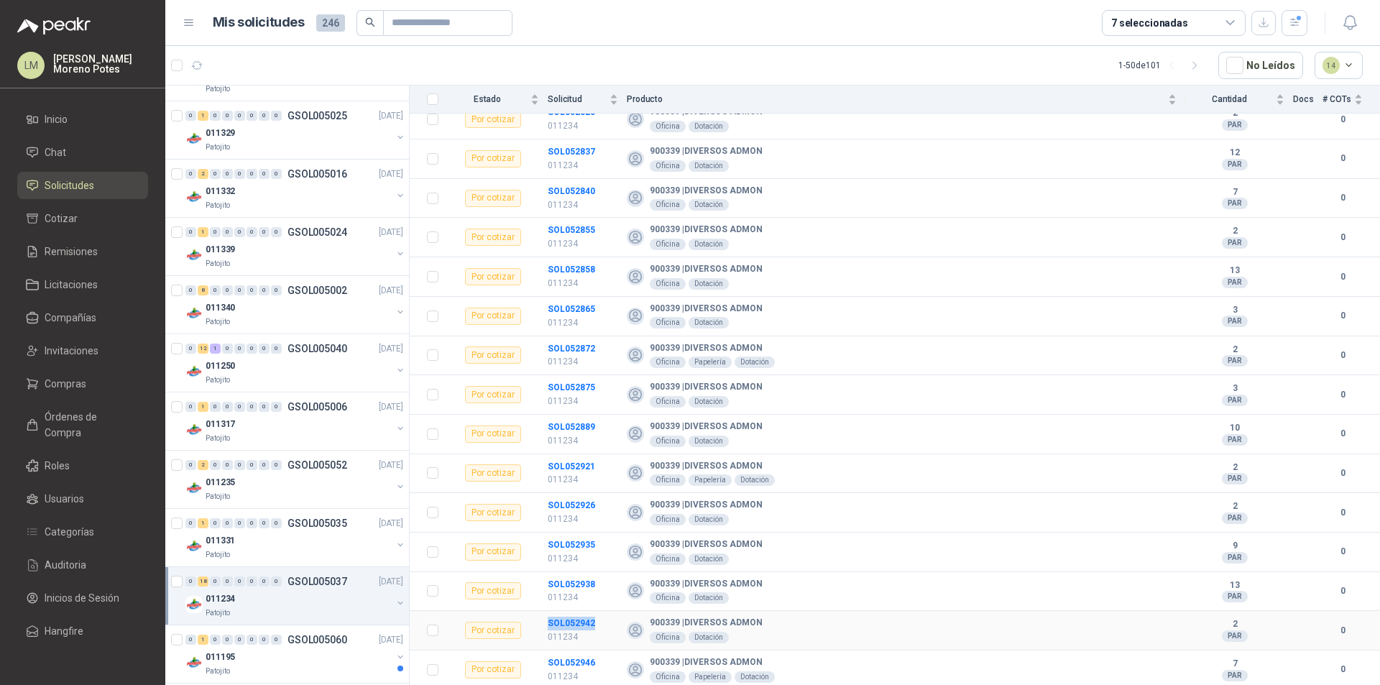
drag, startPoint x: 609, startPoint y: 626, endPoint x: 534, endPoint y: 624, distance: 75.5
click at [534, 624] on tr "Por cotizar SOL052942 011234 900339 | DIVERSOS ADMON Oficina Dotación 2 PAR 0" at bounding box center [895, 631] width 970 height 40
drag, startPoint x: 595, startPoint y: 663, endPoint x: 545, endPoint y: 658, distance: 49.8
click at [545, 658] on tr "Por cotizar SOL052946 011234 900339 | DIVERSOS ADMON Oficina Papelería Dotación…" at bounding box center [895, 670] width 970 height 40
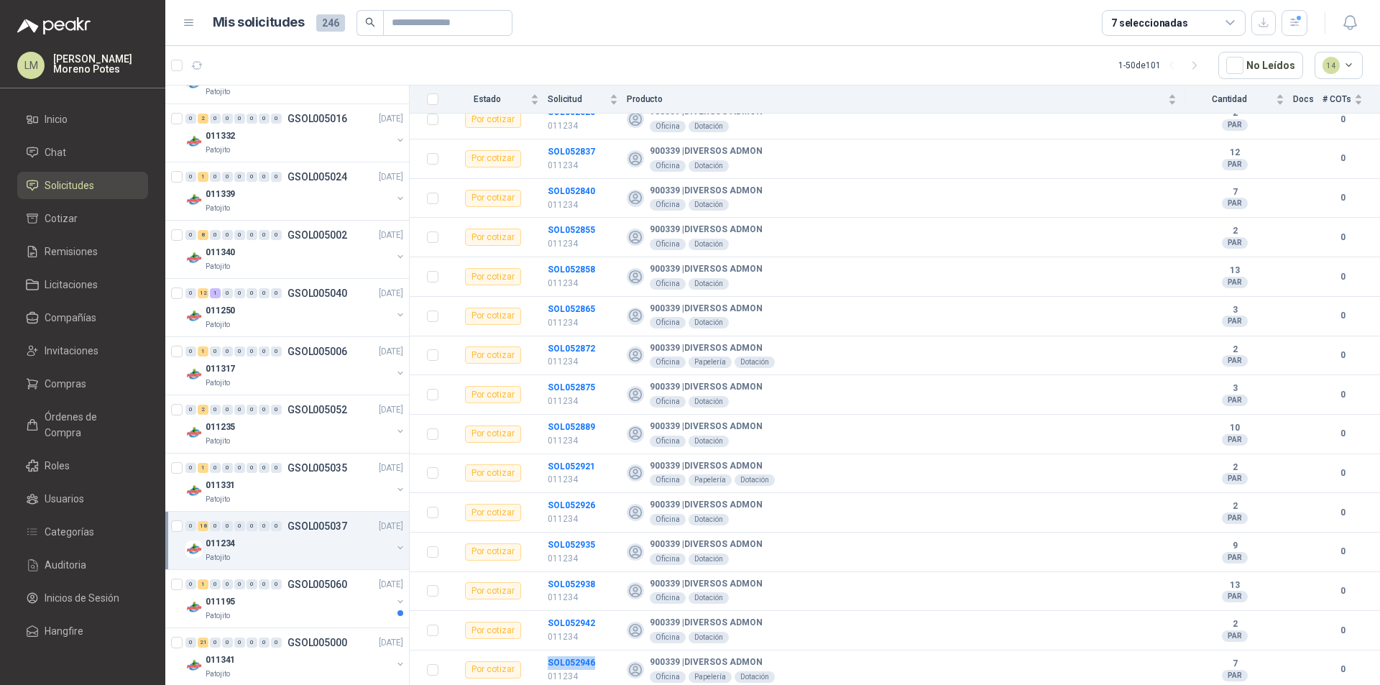
scroll to position [2326, 0]
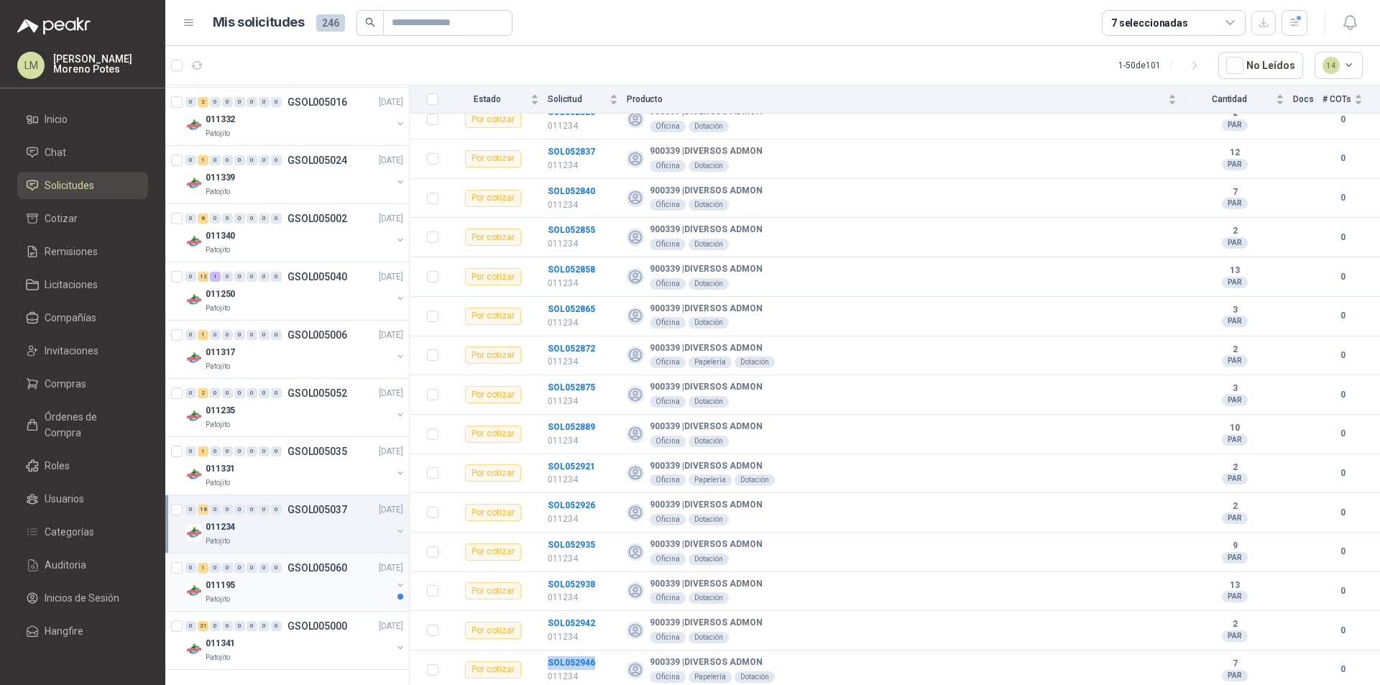
click at [300, 583] on div "011195" at bounding box center [299, 584] width 186 height 17
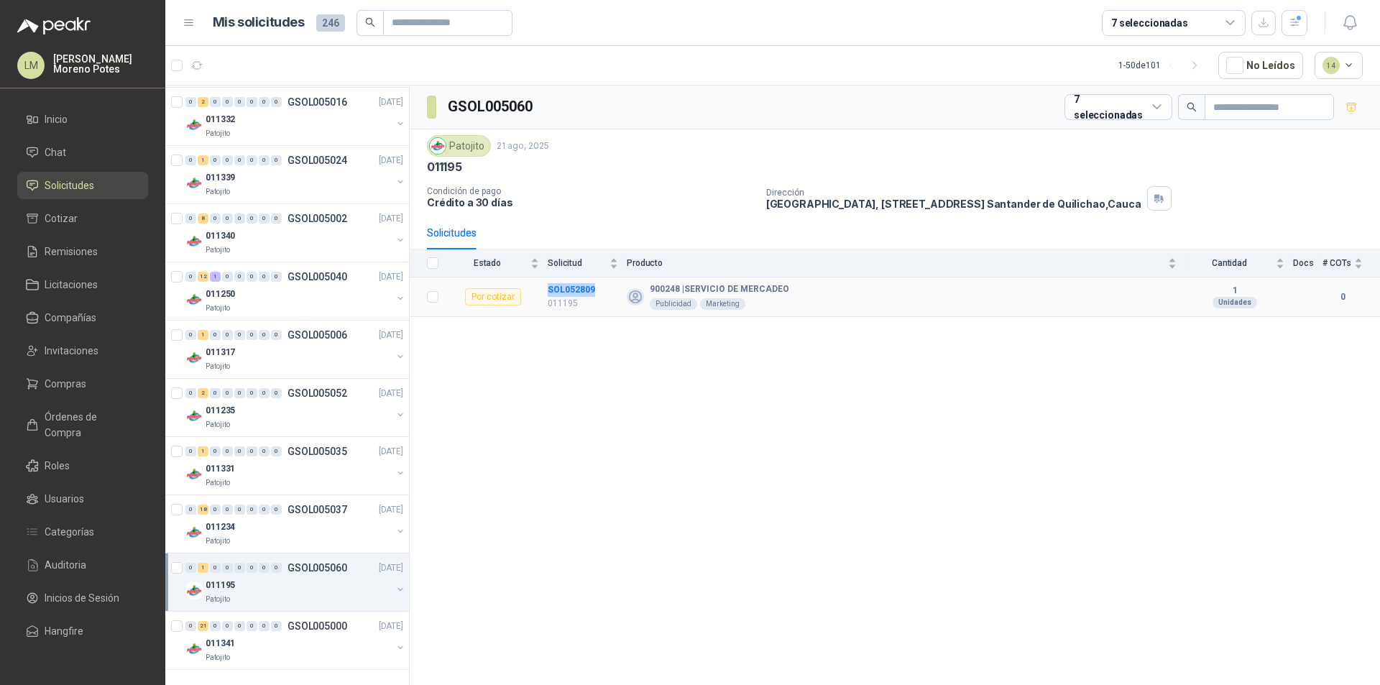
drag, startPoint x: 601, startPoint y: 289, endPoint x: 536, endPoint y: 292, distance: 65.5
click at [536, 292] on tr "Por cotizar SOL052809 011195 900248 | SERVICIO DE MERCADEO Publicidad Marketing…" at bounding box center [895, 297] width 970 height 40
click at [333, 645] on div "011341" at bounding box center [299, 642] width 186 height 17
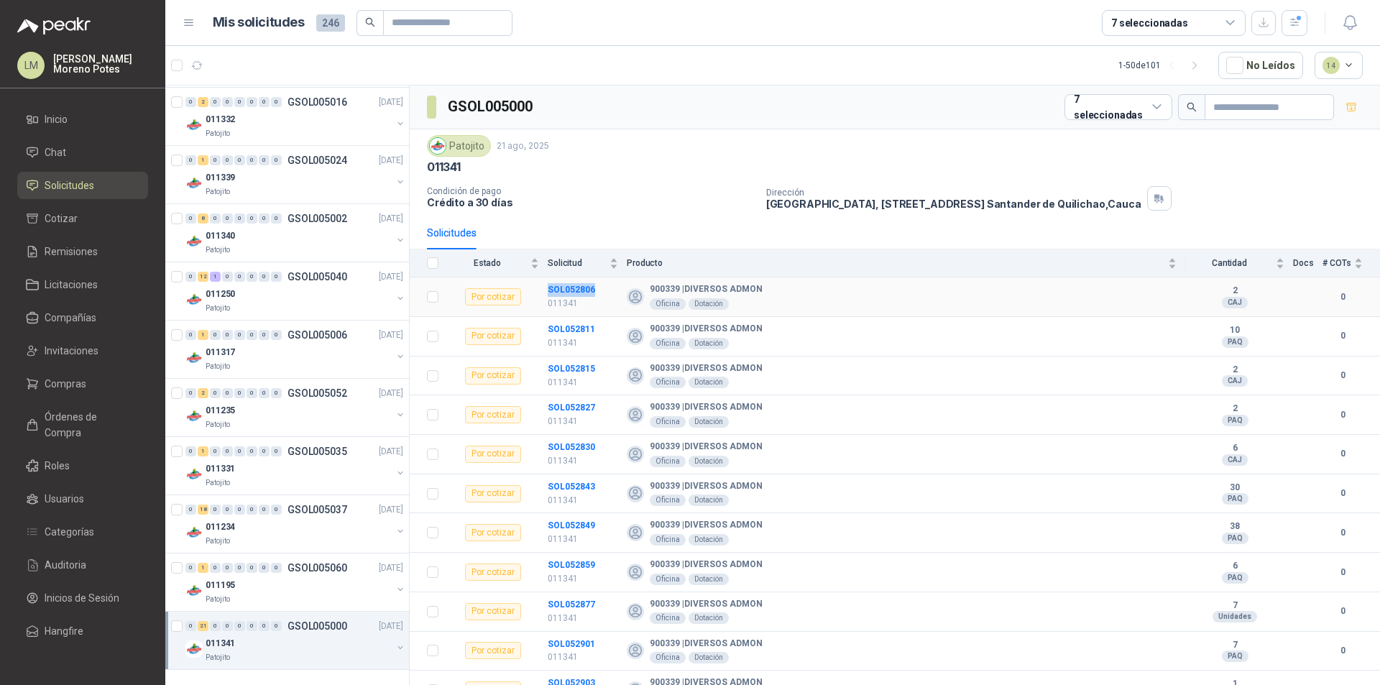
drag, startPoint x: 533, startPoint y: 293, endPoint x: 596, endPoint y: 291, distance: 63.3
click at [596, 291] on tr "Por cotizar SOL052806 011341 900339 | DIVERSOS ADMON Oficina Dotación 2 CAJ 0" at bounding box center [895, 297] width 970 height 40
drag, startPoint x: 540, startPoint y: 327, endPoint x: 591, endPoint y: 325, distance: 51.1
click at [591, 325] on tr "Por cotizar SOL052811 011341 900339 | DIVERSOS ADMON Oficina Dotación 10 PAQ 0" at bounding box center [895, 337] width 970 height 40
drag, startPoint x: 538, startPoint y: 369, endPoint x: 601, endPoint y: 367, distance: 62.6
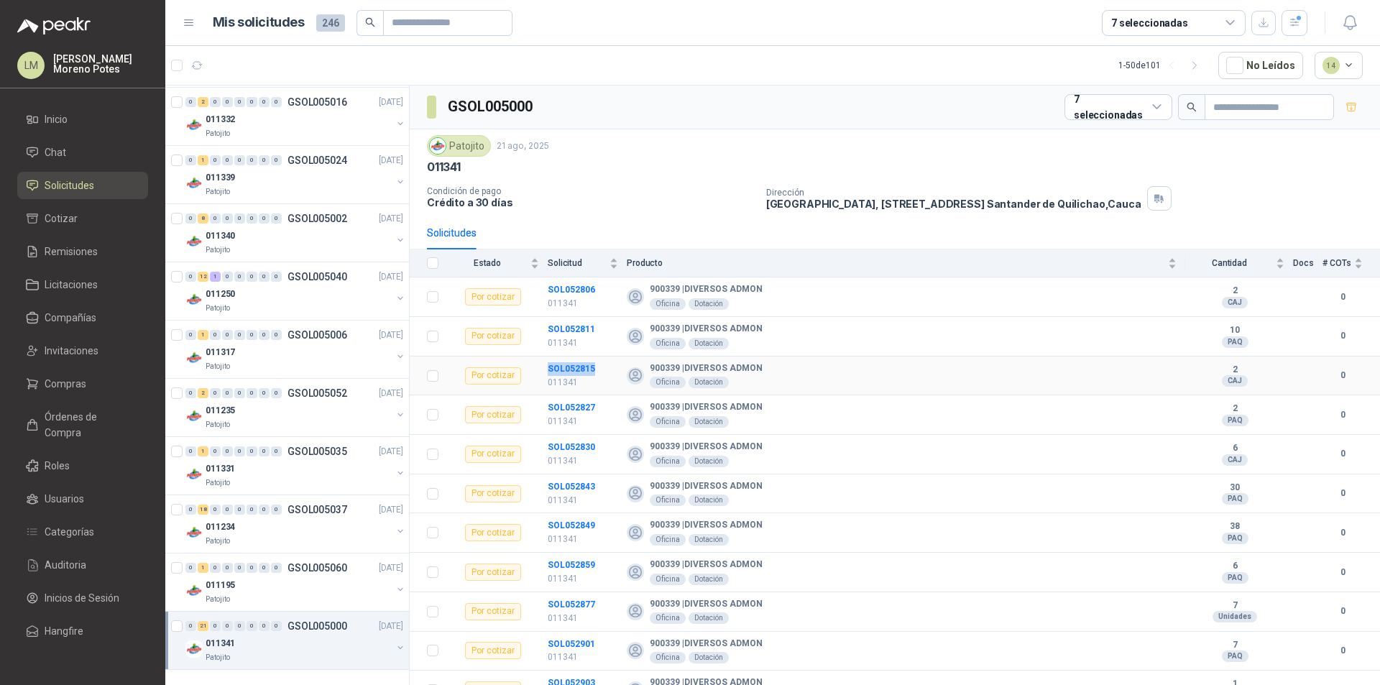
click at [601, 367] on tr "Por cotizar SOL052815 011341 900339 | DIVERSOS ADMON Oficina Dotación 2 CAJ 0" at bounding box center [895, 376] width 970 height 40
drag, startPoint x: 545, startPoint y: 405, endPoint x: 607, endPoint y: 406, distance: 62.5
click at [607, 406] on tr "Por cotizar SOL052827 011341 900339 | DIVERSOS ADMON Oficina Dotación 2 PAQ 0" at bounding box center [895, 415] width 970 height 40
drag, startPoint x: 544, startPoint y: 448, endPoint x: 595, endPoint y: 445, distance: 51.1
click at [595, 445] on tr "Por cotizar SOL052830 011341 900339 | DIVERSOS ADMON Oficina Dotación 6 CAJ 0" at bounding box center [895, 455] width 970 height 40
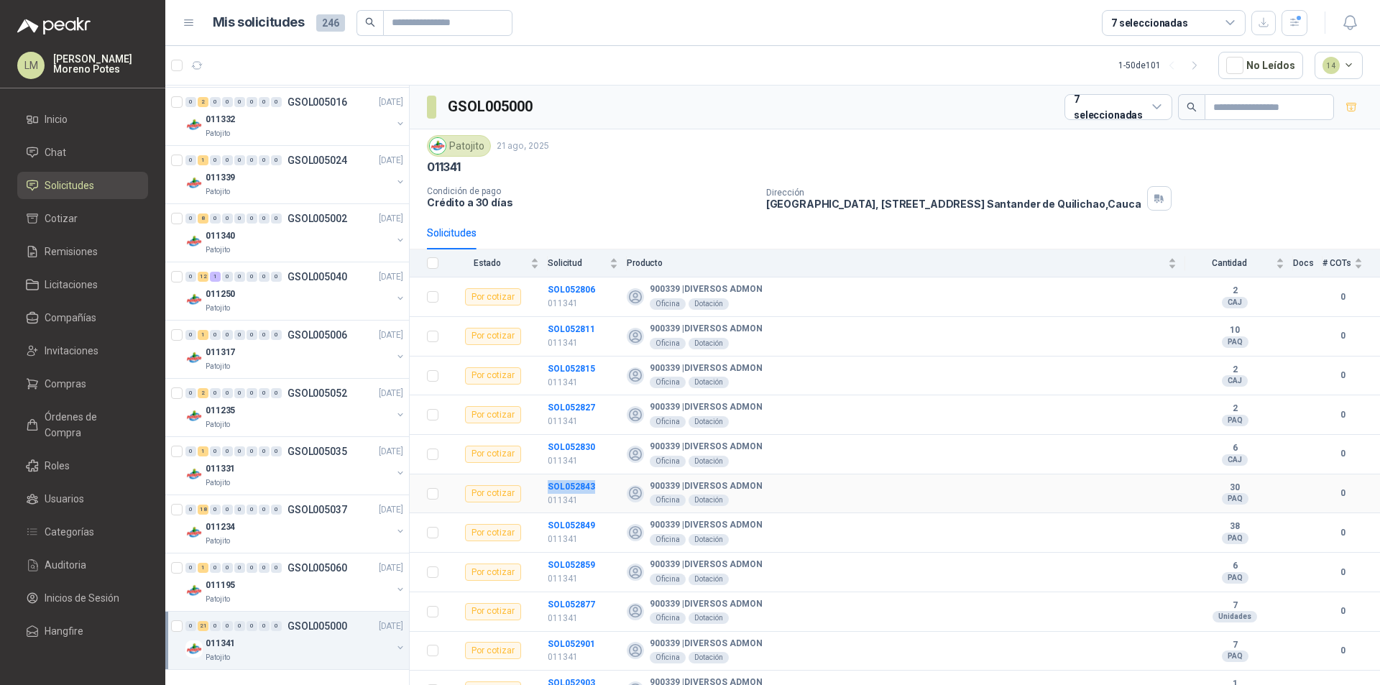
drag, startPoint x: 545, startPoint y: 486, endPoint x: 597, endPoint y: 484, distance: 52.5
click at [597, 484] on tr "Por cotizar SOL052843 011341 900339 | DIVERSOS ADMON Oficina Dotación 30 PAQ 0" at bounding box center [895, 494] width 970 height 40
drag, startPoint x: 545, startPoint y: 522, endPoint x: 596, endPoint y: 527, distance: 51.9
click at [596, 527] on tr "Por cotizar SOL052849 011341 900339 | DIVERSOS ADMON Oficina Dotación 38 PAQ 0" at bounding box center [895, 533] width 970 height 40
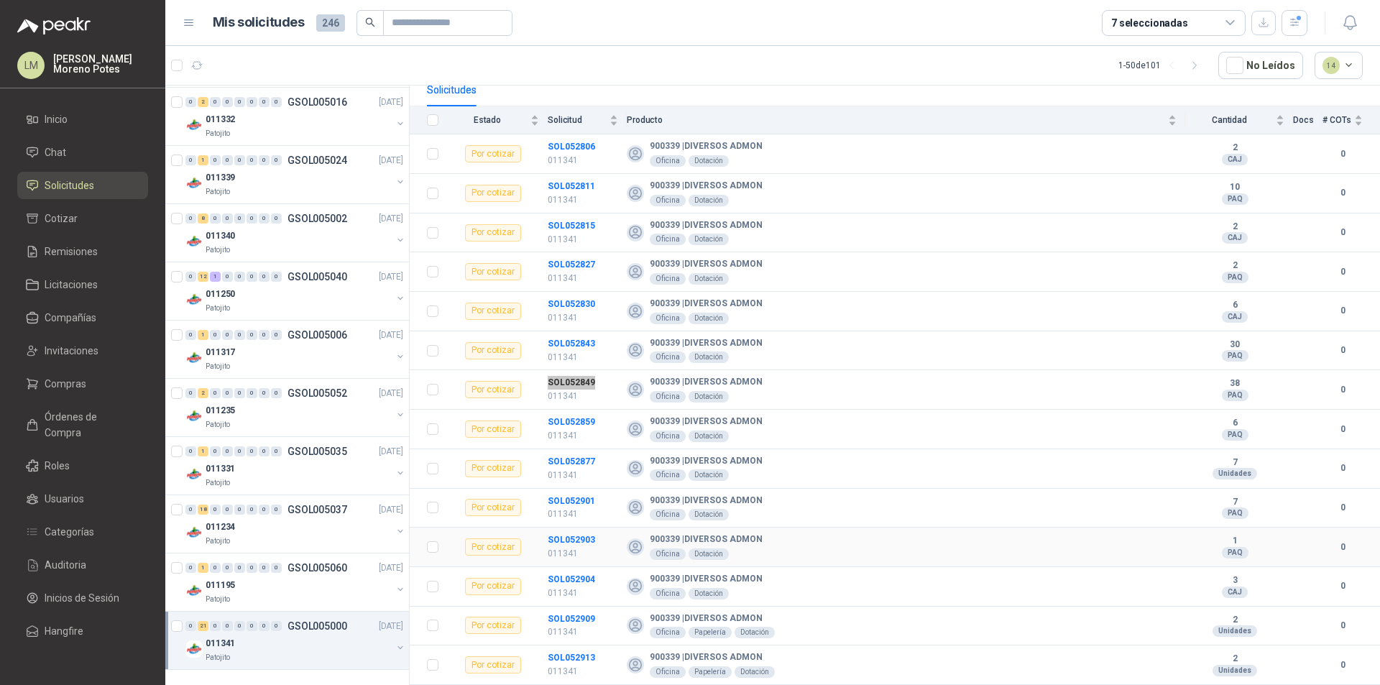
scroll to position [144, 0]
drag, startPoint x: 609, startPoint y: 420, endPoint x: 553, endPoint y: 422, distance: 56.1
click at [553, 422] on td "SOL052859 011341" at bounding box center [587, 429] width 79 height 40
click at [599, 433] on p "011341" at bounding box center [583, 435] width 70 height 14
drag, startPoint x: 547, startPoint y: 422, endPoint x: 601, endPoint y: 419, distance: 54.0
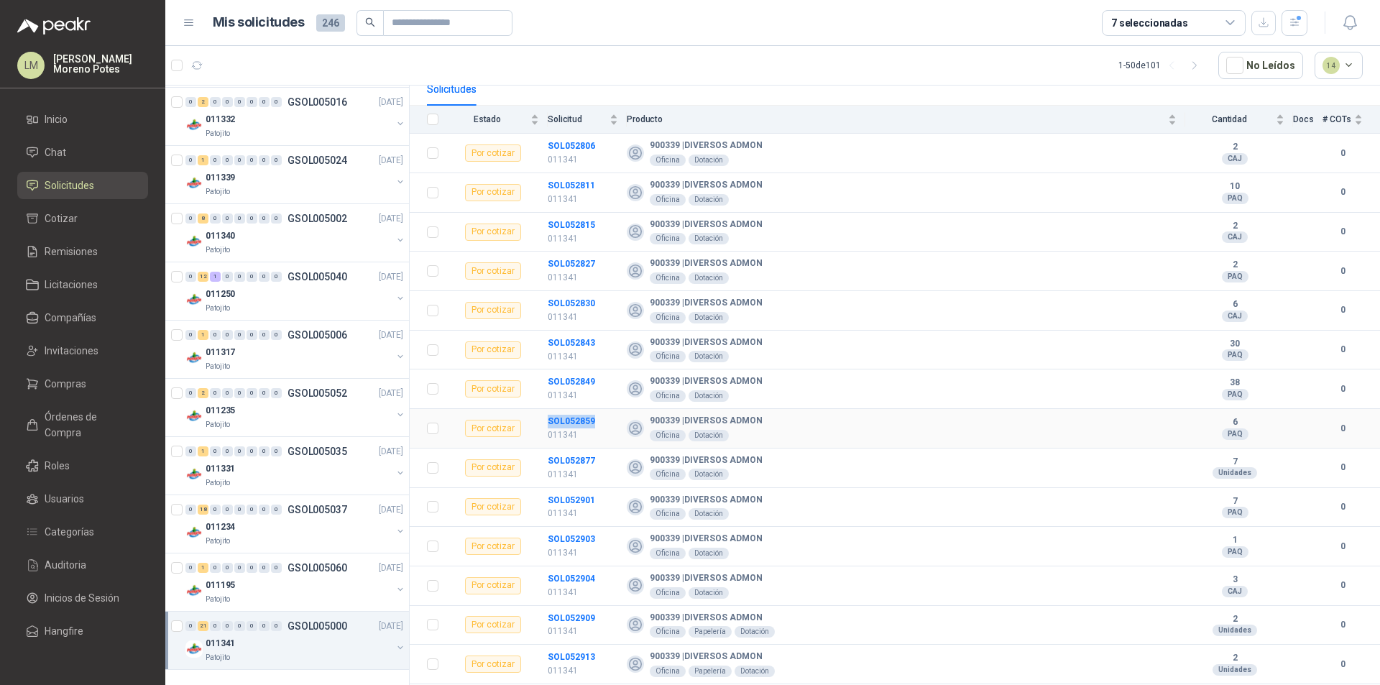
click at [601, 419] on tr "Por cotizar SOL052859 011341 900339 | DIVERSOS ADMON Oficina Dotación 6 PAQ 0" at bounding box center [895, 429] width 970 height 40
drag, startPoint x: 543, startPoint y: 458, endPoint x: 596, endPoint y: 459, distance: 53.9
click at [596, 459] on tr "Por cotizar SOL052877 011341 900339 | DIVERSOS ADMON Oficina Dotación 7 Unidade…" at bounding box center [895, 468] width 970 height 40
drag, startPoint x: 605, startPoint y: 499, endPoint x: 596, endPoint y: 501, distance: 8.7
click at [600, 499] on td "SOL052901 011341" at bounding box center [587, 508] width 79 height 40
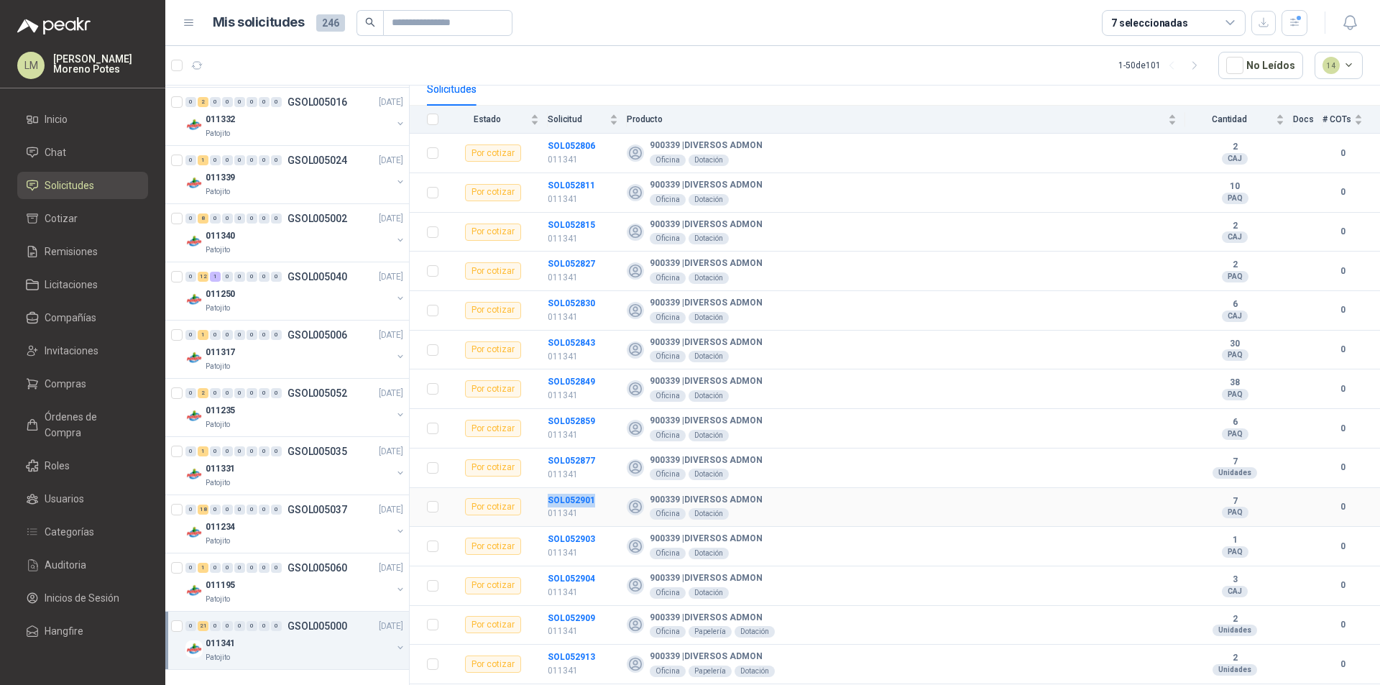
drag, startPoint x: 544, startPoint y: 501, endPoint x: 614, endPoint y: 498, distance: 69.8
click at [614, 498] on tr "Por cotizar SOL052901 011341 900339 | DIVERSOS ADMON Oficina Dotación 7 PAQ 0" at bounding box center [895, 508] width 970 height 40
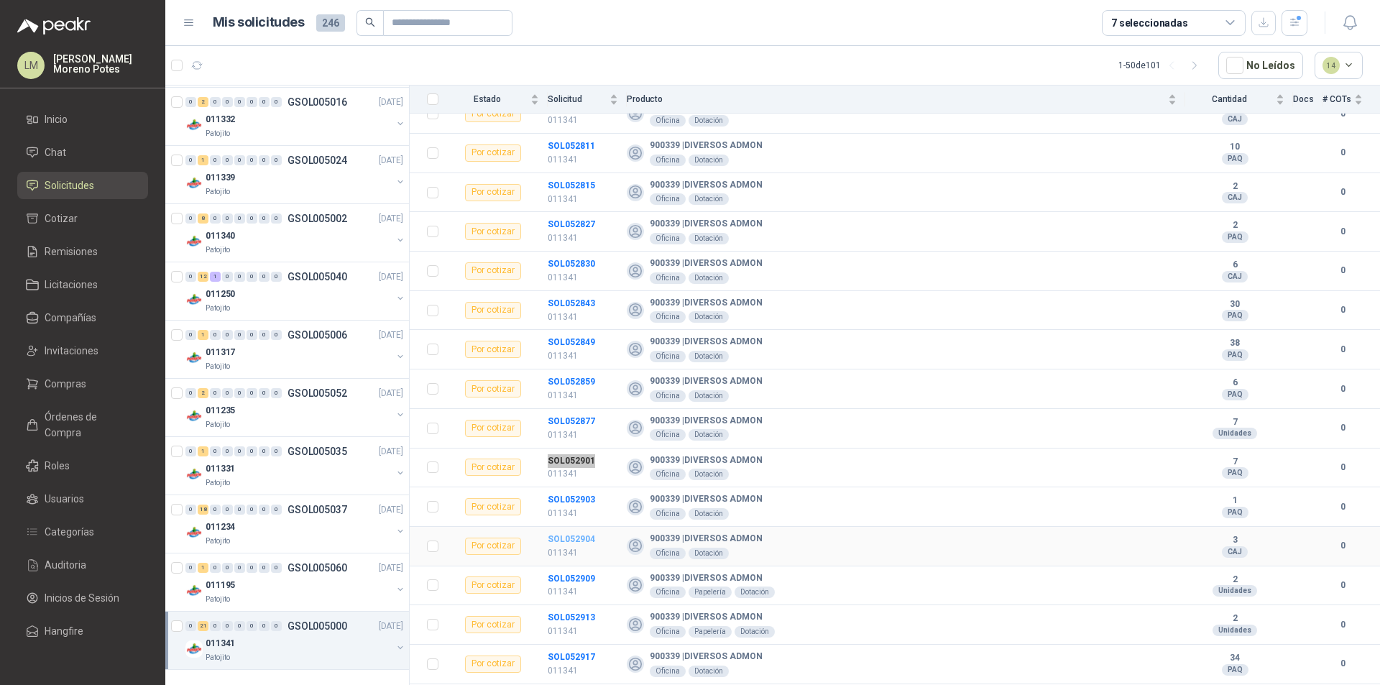
scroll to position [216, 0]
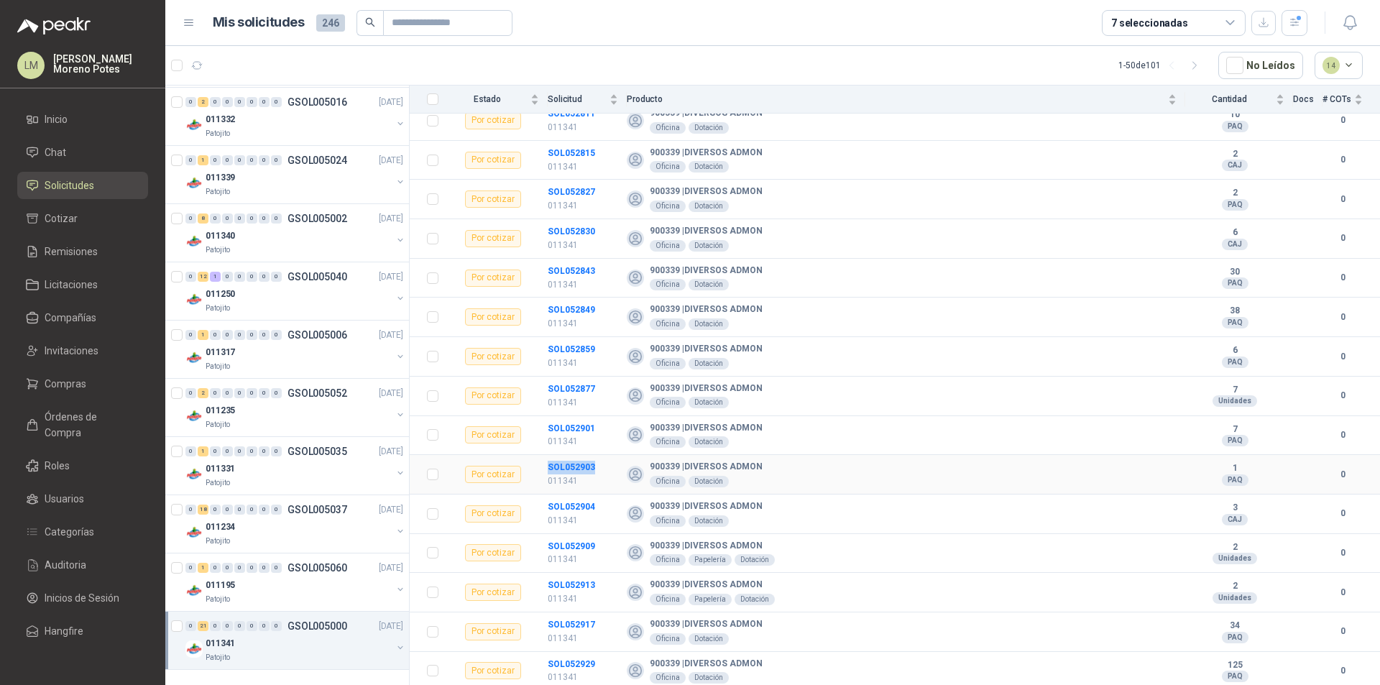
drag, startPoint x: 547, startPoint y: 466, endPoint x: 606, endPoint y: 468, distance: 59.0
click at [606, 468] on tr "Por cotizar SOL052903 011341 900339 | DIVERSOS ADMON Oficina Dotación 1 PAQ 0" at bounding box center [895, 475] width 970 height 40
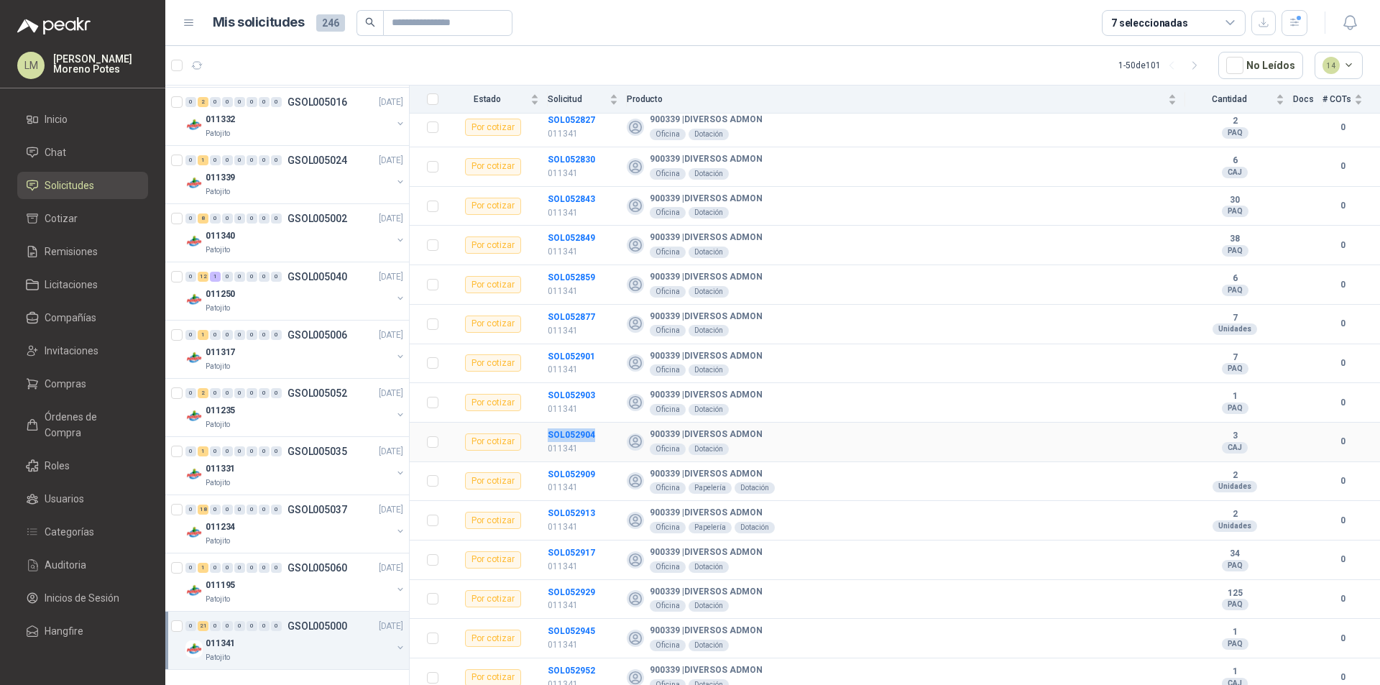
drag, startPoint x: 544, startPoint y: 431, endPoint x: 599, endPoint y: 434, distance: 54.7
click at [599, 434] on tr "Por cotizar SOL052904 011341 900339 | DIVERSOS ADMON Oficina Dotación 3 CAJ 0" at bounding box center [895, 443] width 970 height 40
drag, startPoint x: 540, startPoint y: 475, endPoint x: 601, endPoint y: 476, distance: 60.4
click at [601, 476] on tr "Por cotizar SOL052909 011341 900339 | DIVERSOS ADMON Oficina Papelería Dotación…" at bounding box center [895, 482] width 970 height 40
drag, startPoint x: 545, startPoint y: 512, endPoint x: 596, endPoint y: 512, distance: 51.7
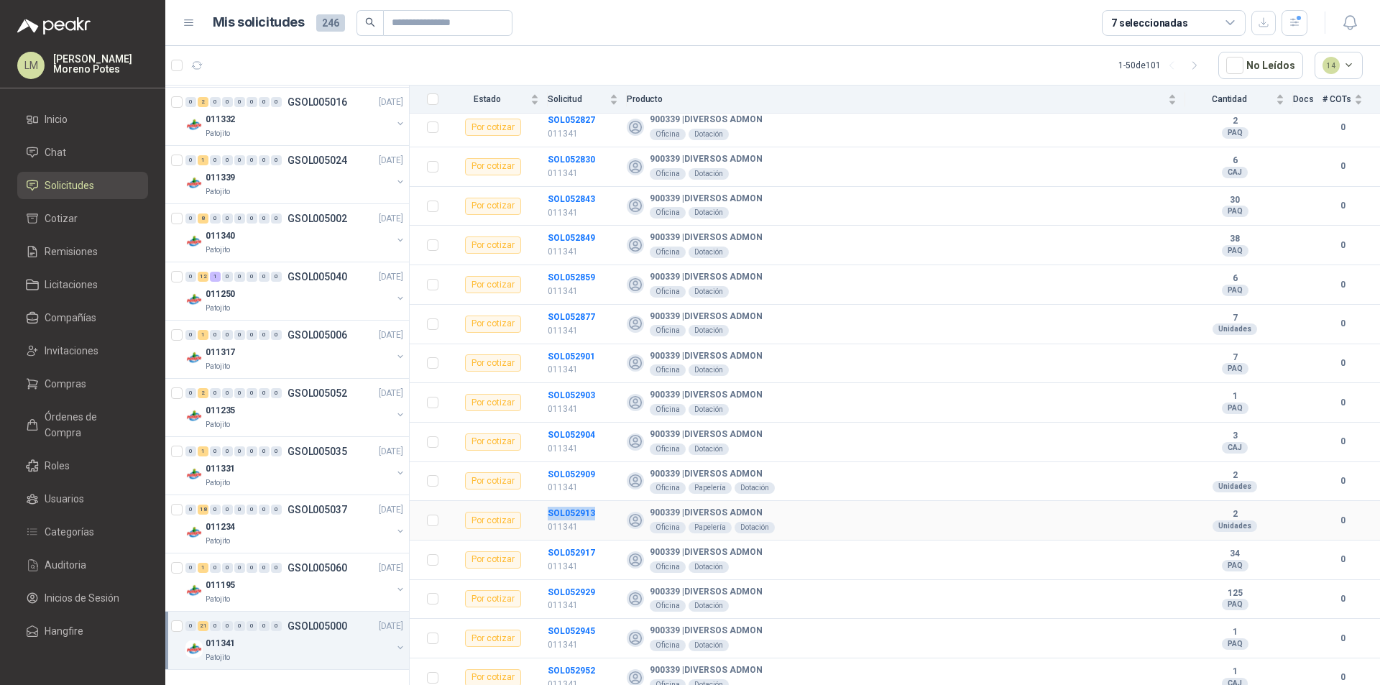
click at [596, 512] on tr "Por cotizar SOL052913 011341 900339 | DIVERSOS ADMON Oficina Papelería Dotación…" at bounding box center [895, 521] width 970 height 40
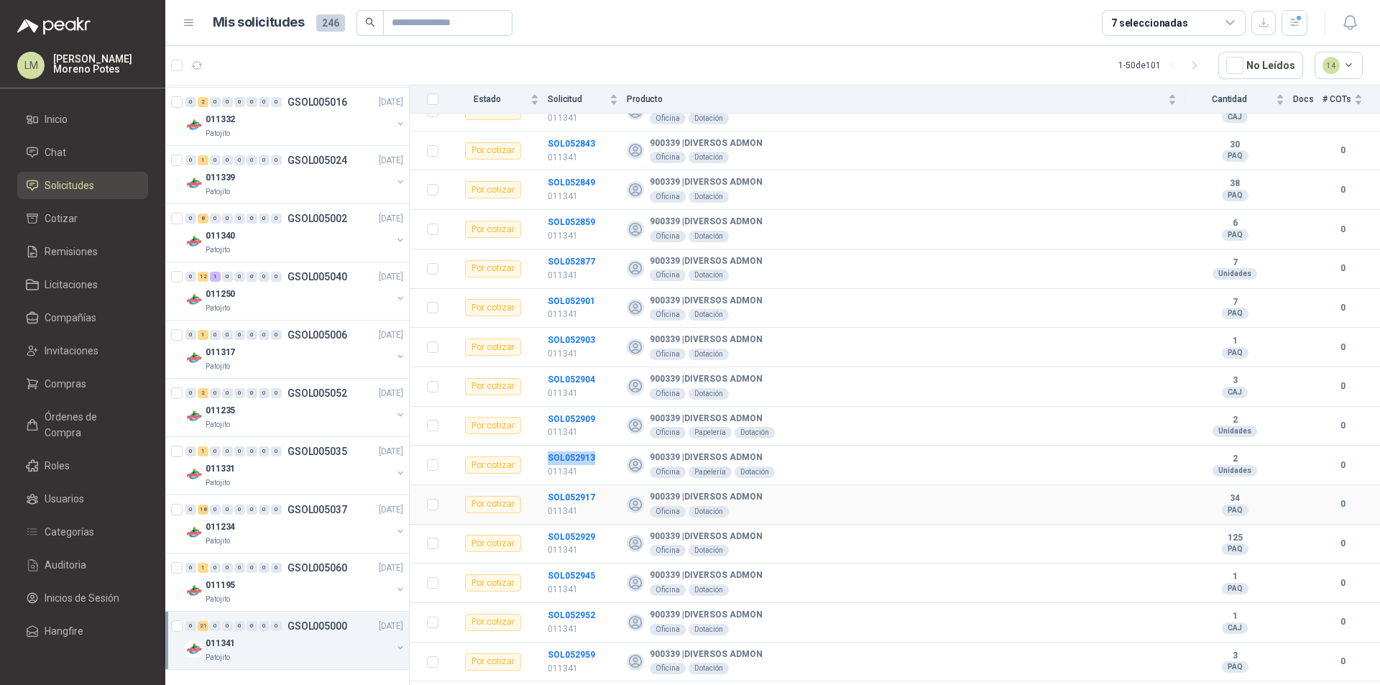
scroll to position [413, 0]
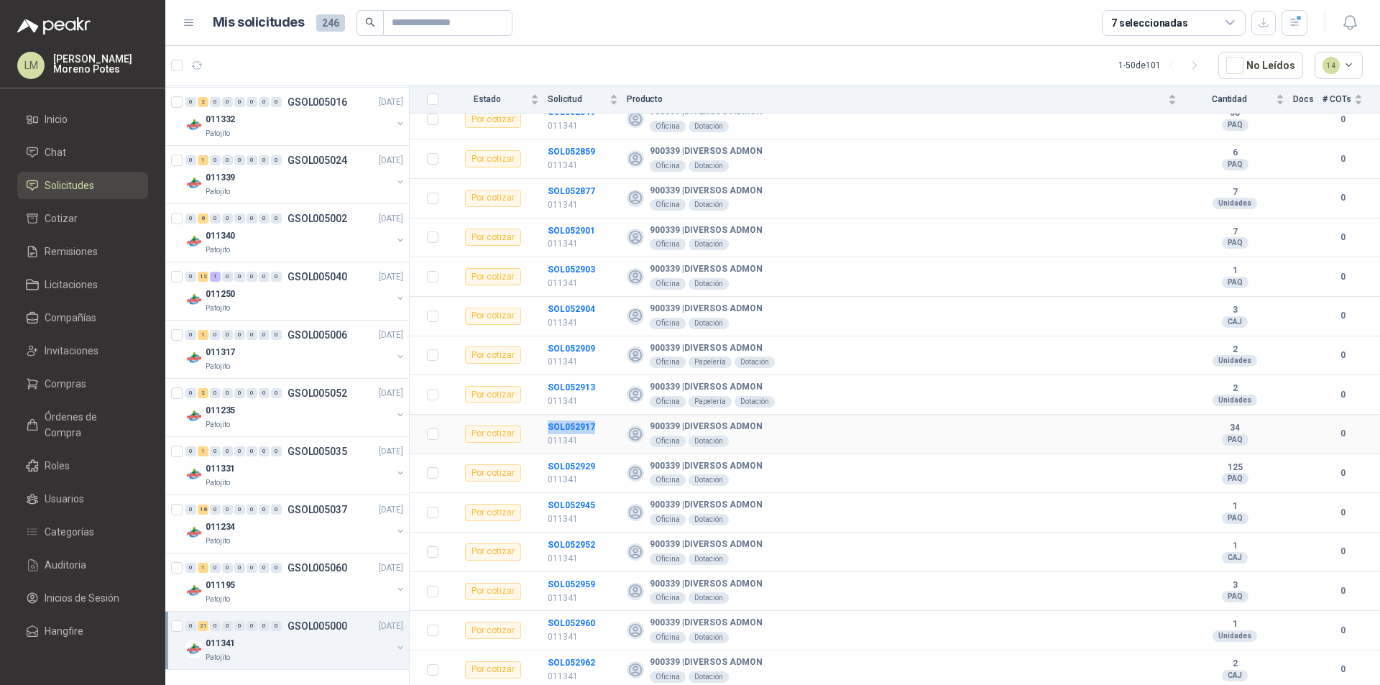
drag, startPoint x: 543, startPoint y: 428, endPoint x: 594, endPoint y: 428, distance: 51.7
click at [594, 428] on tr "Por cotizar SOL052917 011341 900339 | DIVERSOS ADMON Oficina Dotación 34 PAQ 0" at bounding box center [895, 435] width 970 height 40
drag, startPoint x: 538, startPoint y: 465, endPoint x: 605, endPoint y: 468, distance: 66.9
click at [605, 468] on tr "Por cotizar SOL052929 011341 900339 | DIVERSOS ADMON Oficina Dotación 125 PAQ 0" at bounding box center [895, 474] width 970 height 40
drag, startPoint x: 545, startPoint y: 505, endPoint x: 608, endPoint y: 502, distance: 63.3
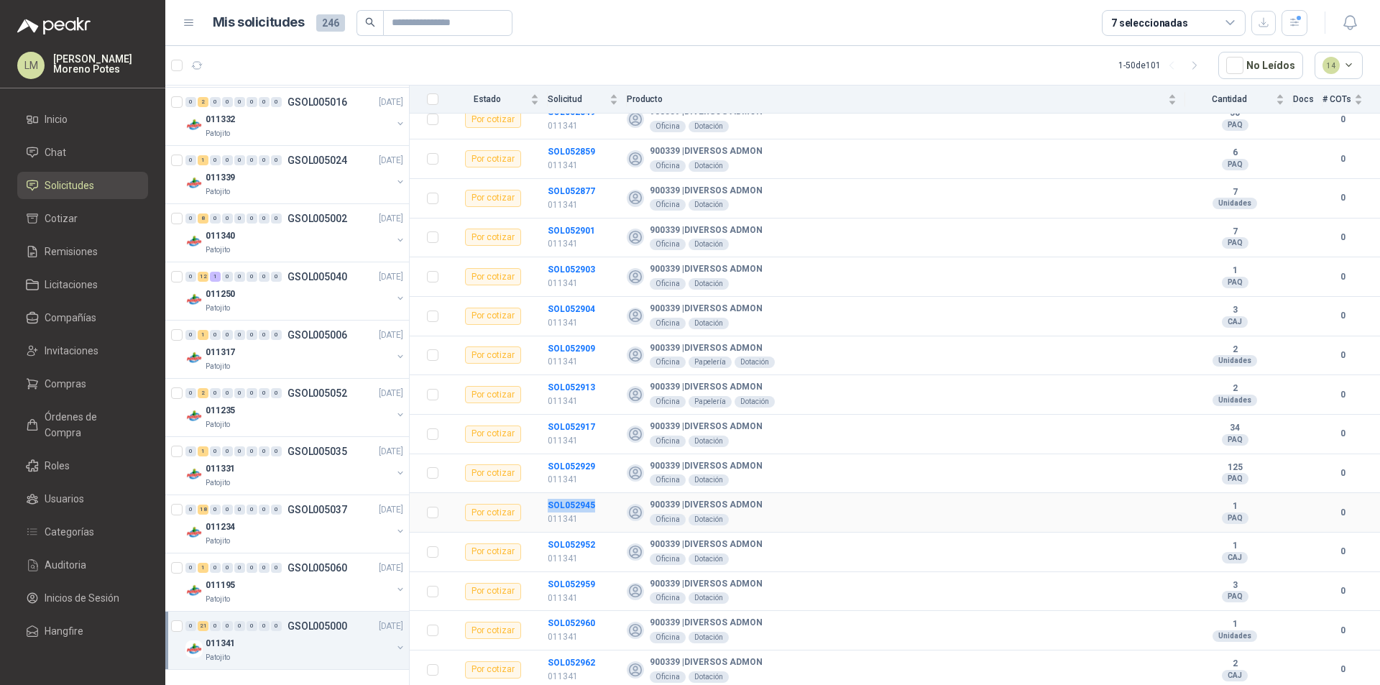
click at [608, 502] on tr "Por cotizar SOL052945 011341 900339 | DIVERSOS ADMON Oficina Dotación 1 PAQ 0" at bounding box center [895, 513] width 970 height 40
drag, startPoint x: 545, startPoint y: 545, endPoint x: 614, endPoint y: 543, distance: 69.0
click at [614, 543] on tr "Por cotizar SOL052952 011341 900339 | DIVERSOS ADMON Oficina Dotación 1 CAJ 0" at bounding box center [895, 552] width 970 height 40
drag, startPoint x: 546, startPoint y: 586, endPoint x: 608, endPoint y: 584, distance: 61.8
click at [608, 584] on tr "Por cotizar SOL052959 011341 900339 | DIVERSOS ADMON Oficina Dotación 3 PAQ 0" at bounding box center [895, 592] width 970 height 40
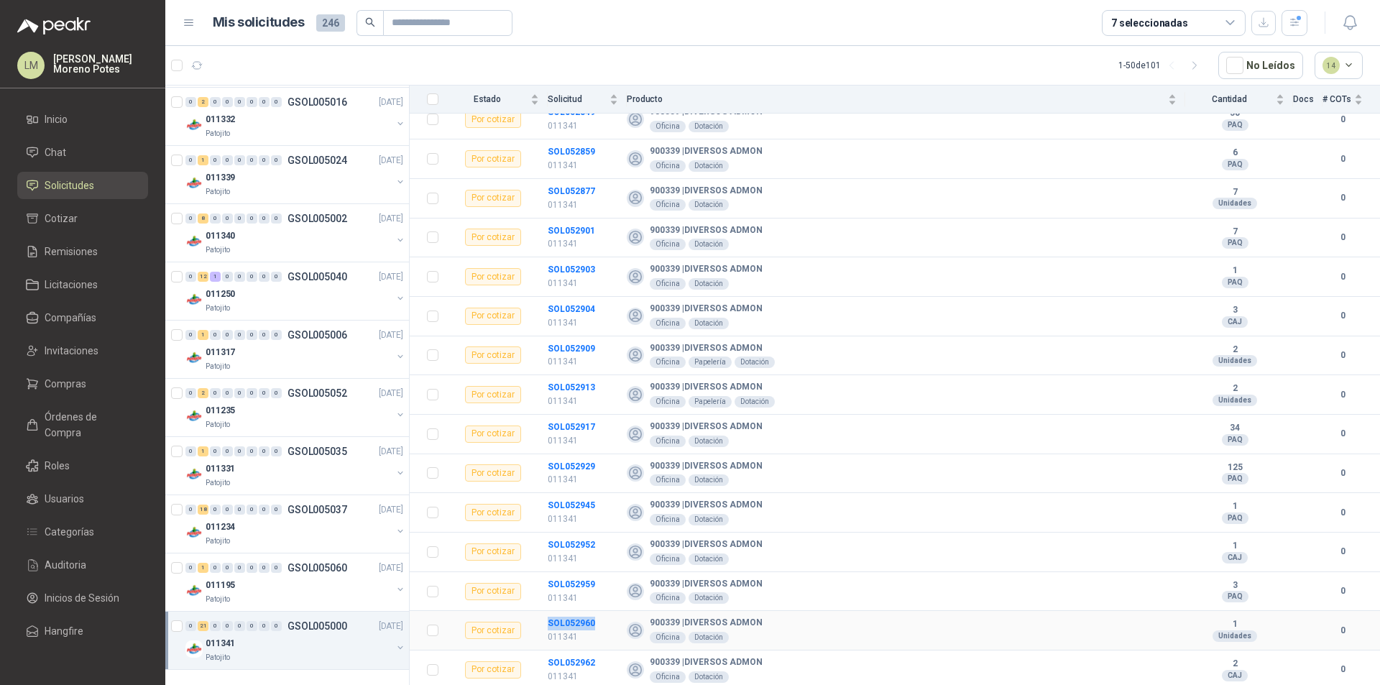
drag, startPoint x: 543, startPoint y: 626, endPoint x: 614, endPoint y: 623, distance: 71.2
click at [614, 623] on tr "Por cotizar SOL052960 011341 900339 | DIVERSOS ADMON Oficina Dotación 1 Unidade…" at bounding box center [895, 631] width 970 height 40
drag, startPoint x: 596, startPoint y: 661, endPoint x: 546, endPoint y: 661, distance: 49.6
click at [546, 660] on tr "Por cotizar SOL052962 011341 900339 | DIVERSOS ADMON Oficina Dotación 2 CAJ 0" at bounding box center [895, 670] width 970 height 40
click at [203, 62] on button "button" at bounding box center [196, 65] width 23 height 23
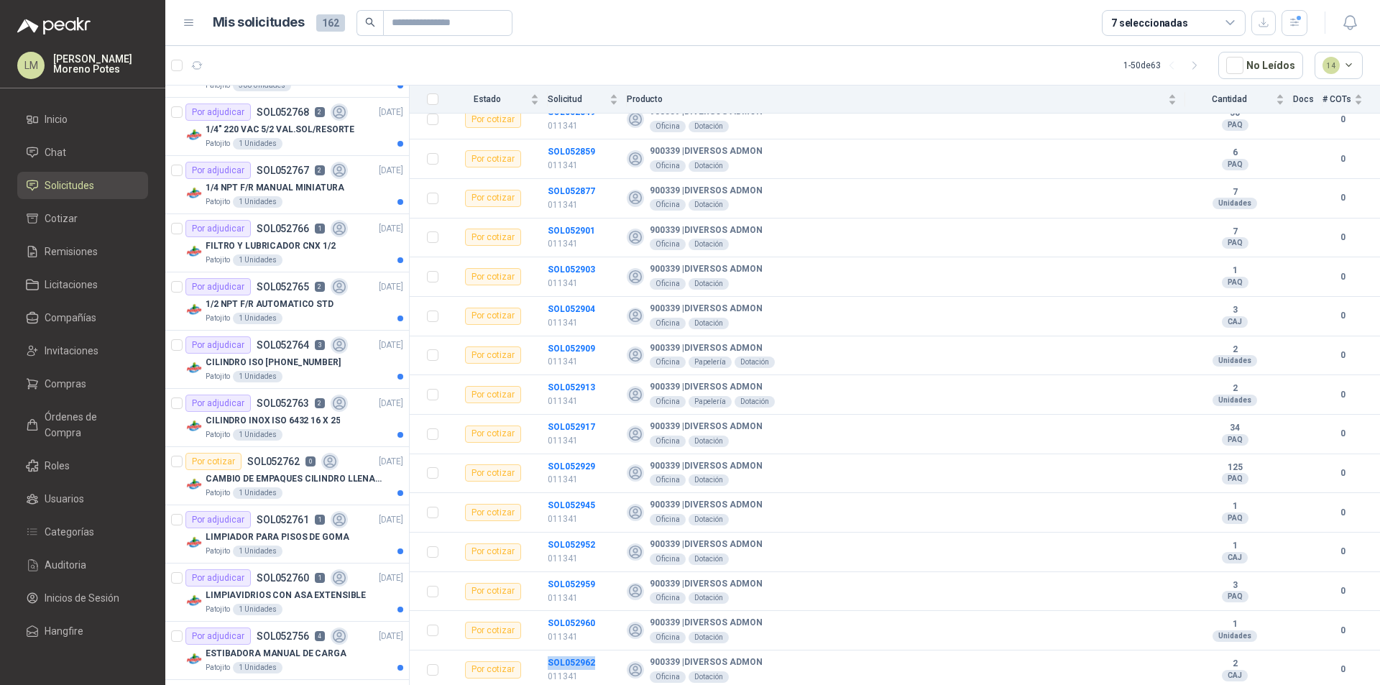
scroll to position [2326, 0]
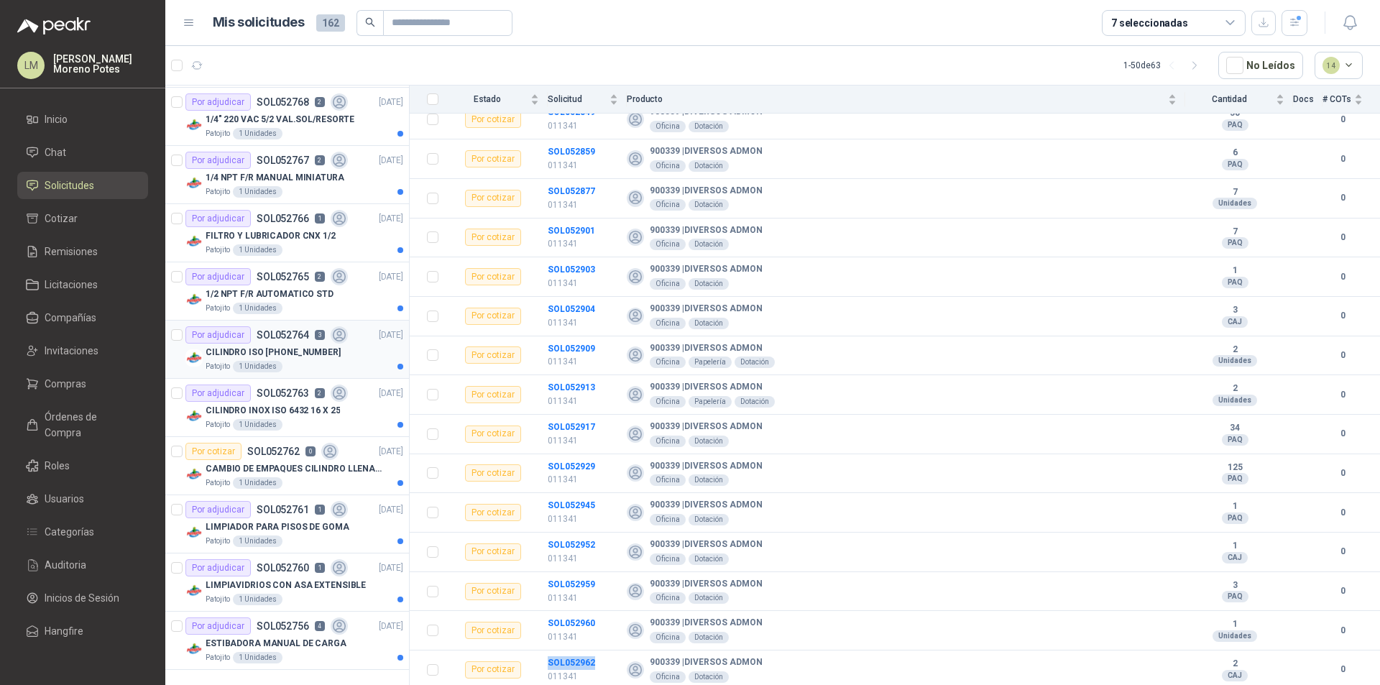
click at [333, 365] on div "Patojito 1 Unidades" at bounding box center [305, 366] width 198 height 11
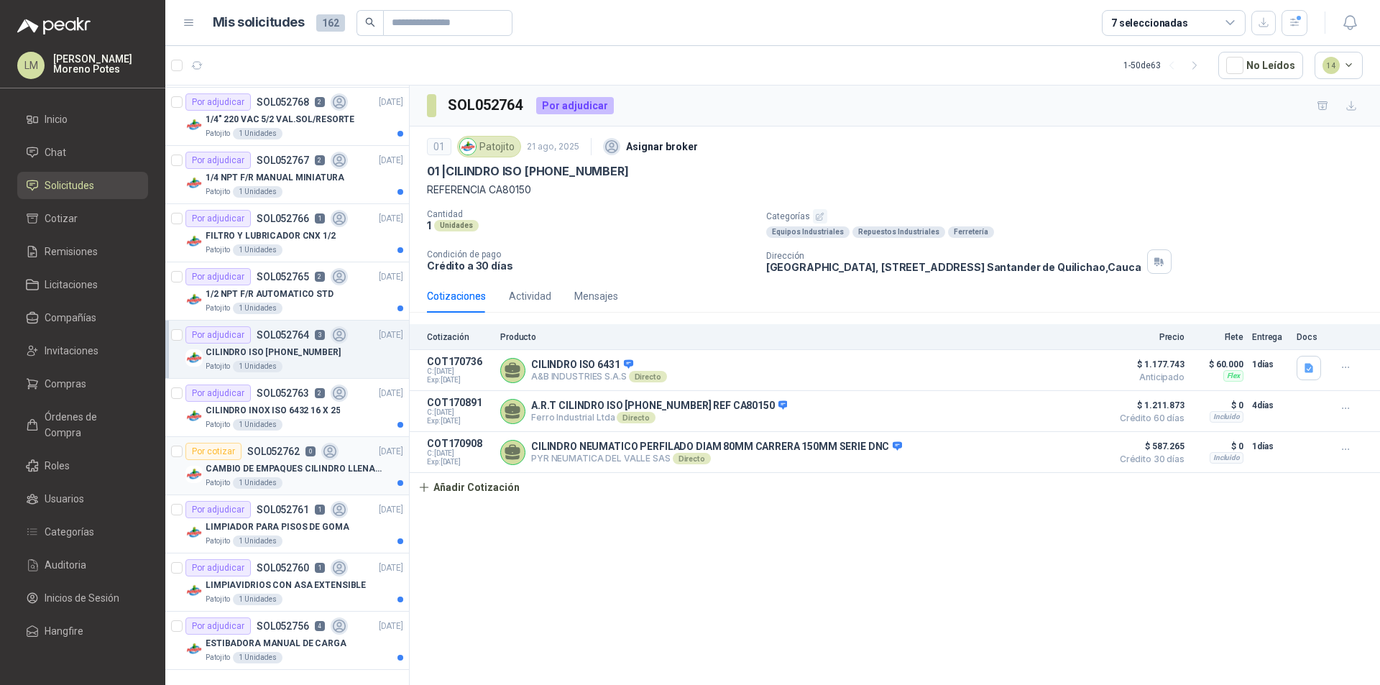
click at [333, 485] on div "Patojito 1 Unidades" at bounding box center [305, 482] width 198 height 11
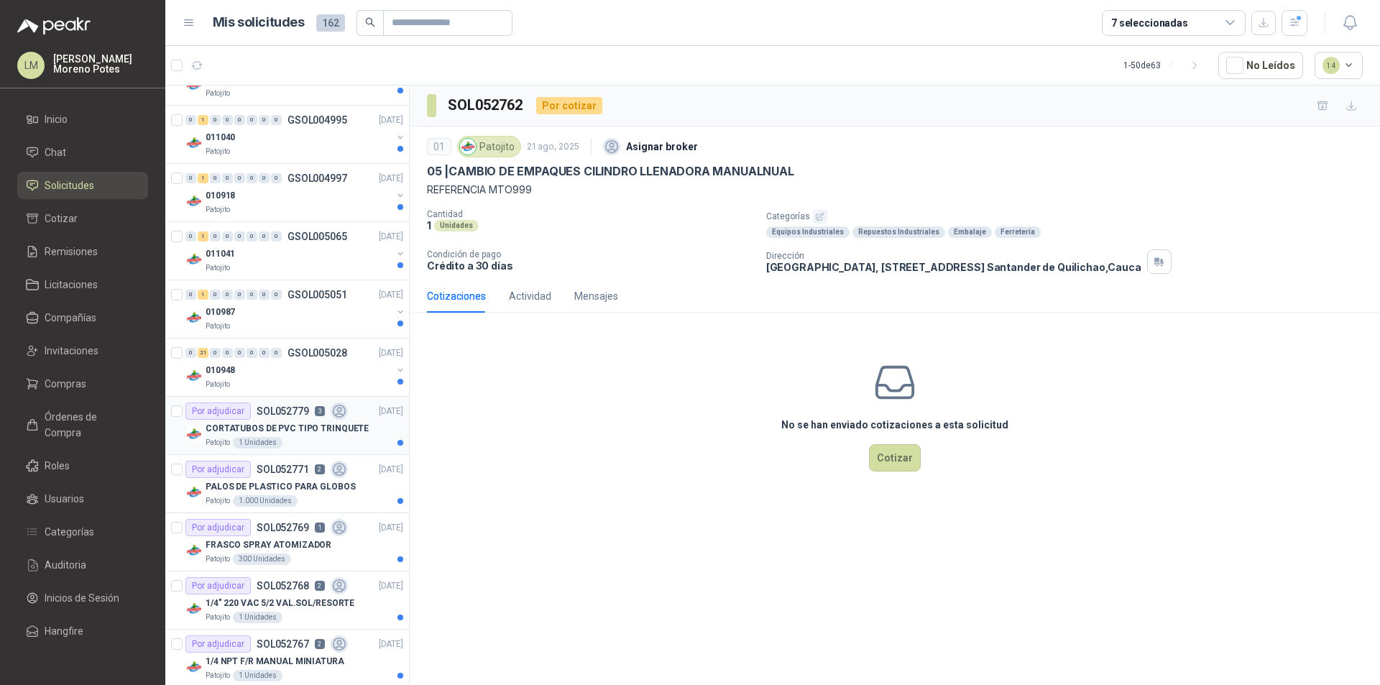
scroll to position [1679, 0]
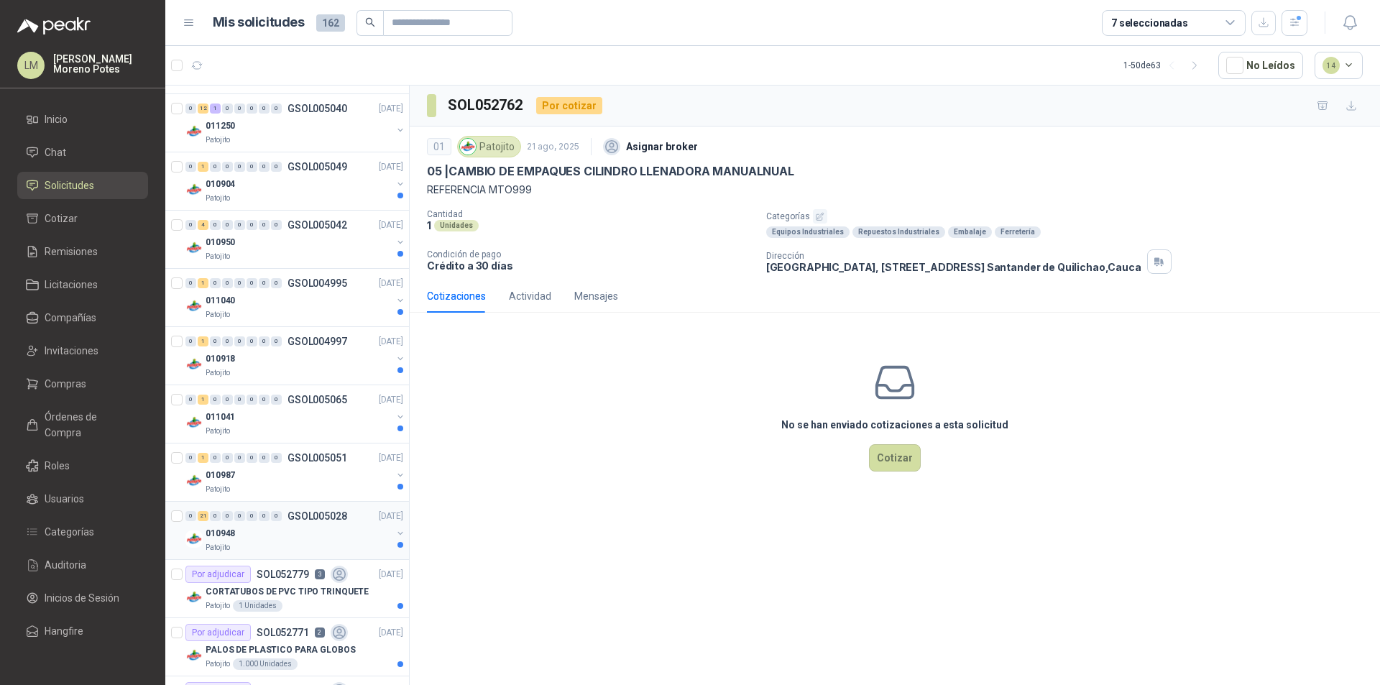
click at [289, 529] on div "010948" at bounding box center [299, 533] width 186 height 17
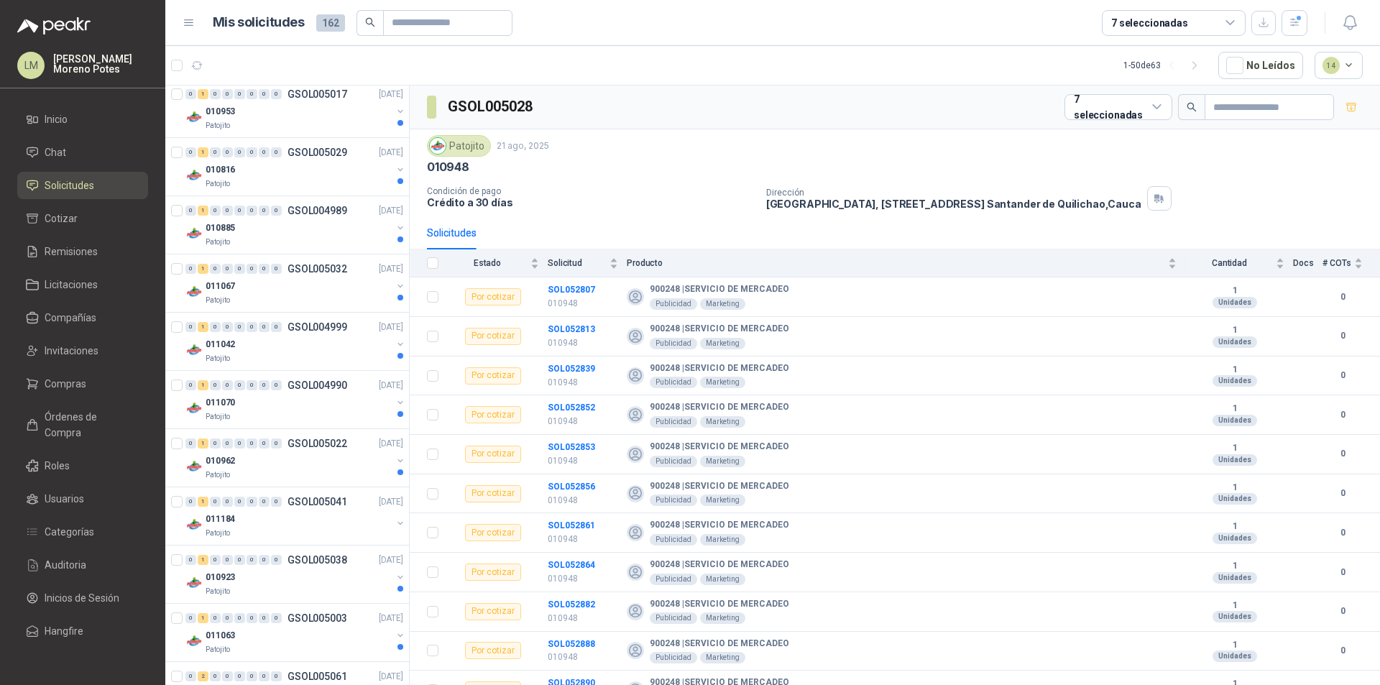
scroll to position [98, 0]
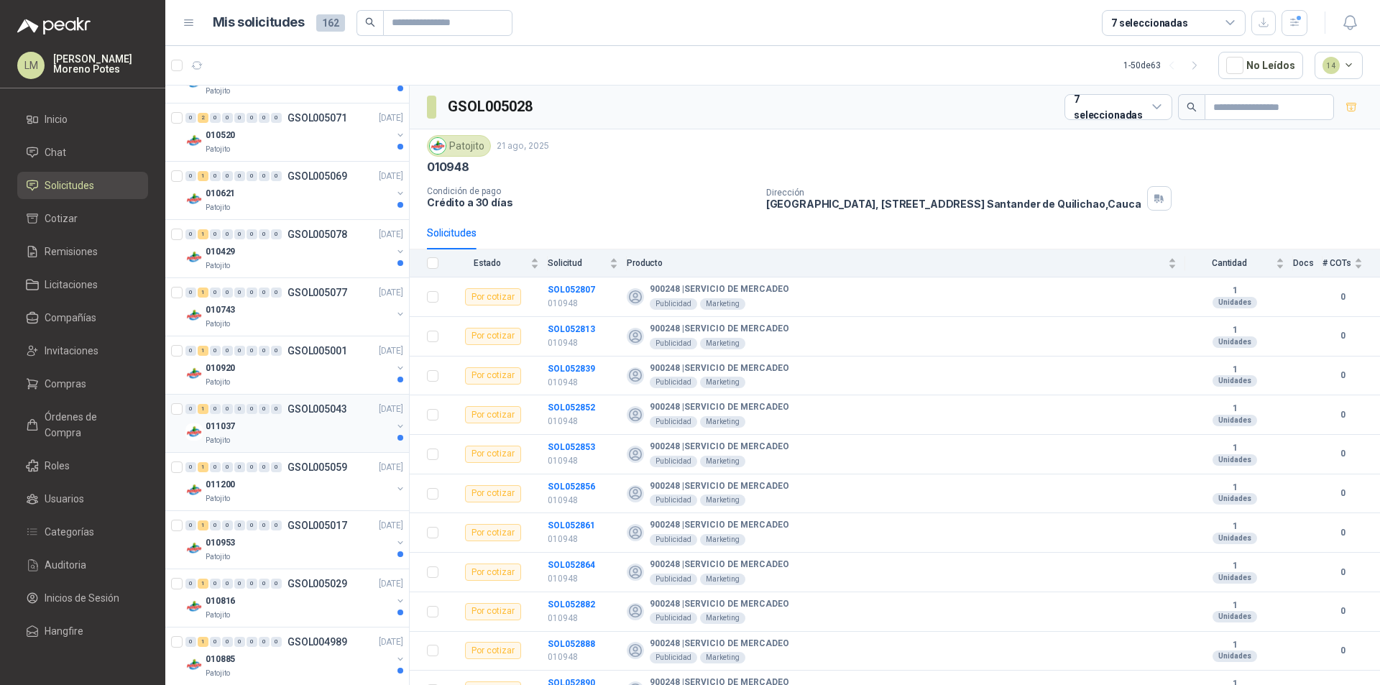
click at [308, 439] on div "Patojito" at bounding box center [299, 440] width 186 height 11
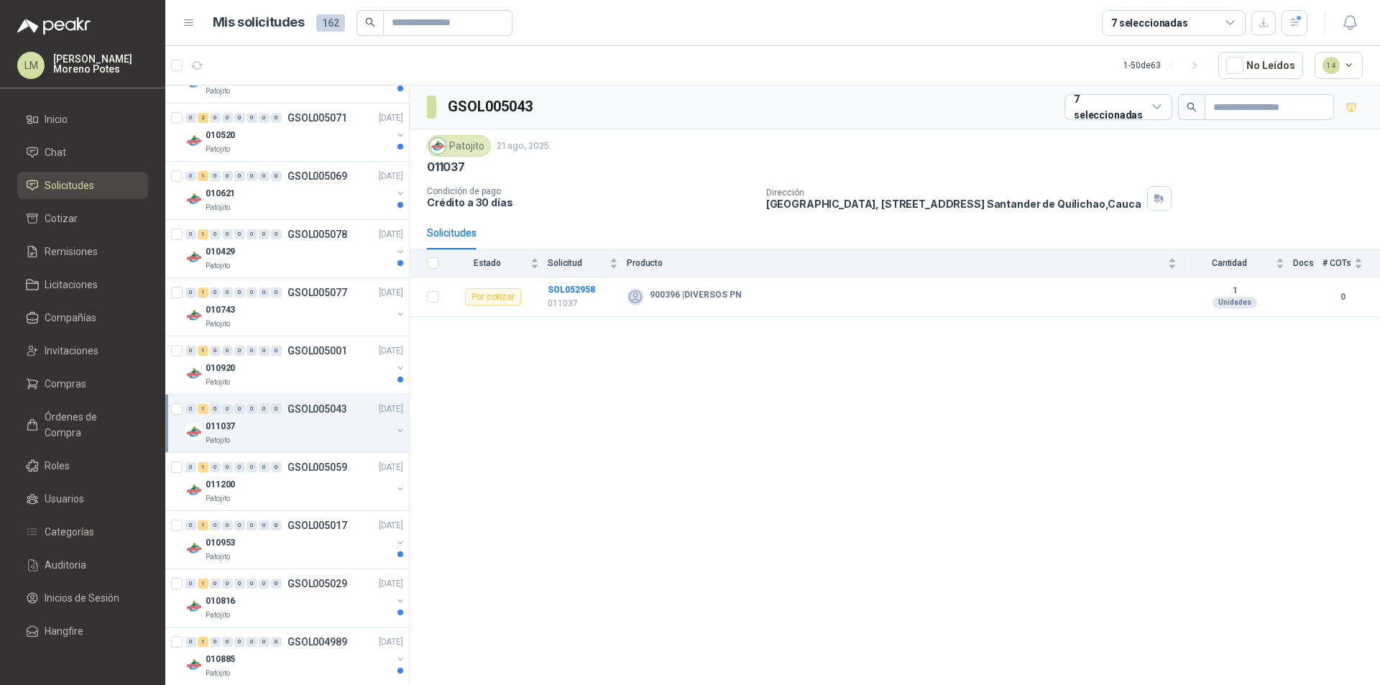
scroll to position [170, 0]
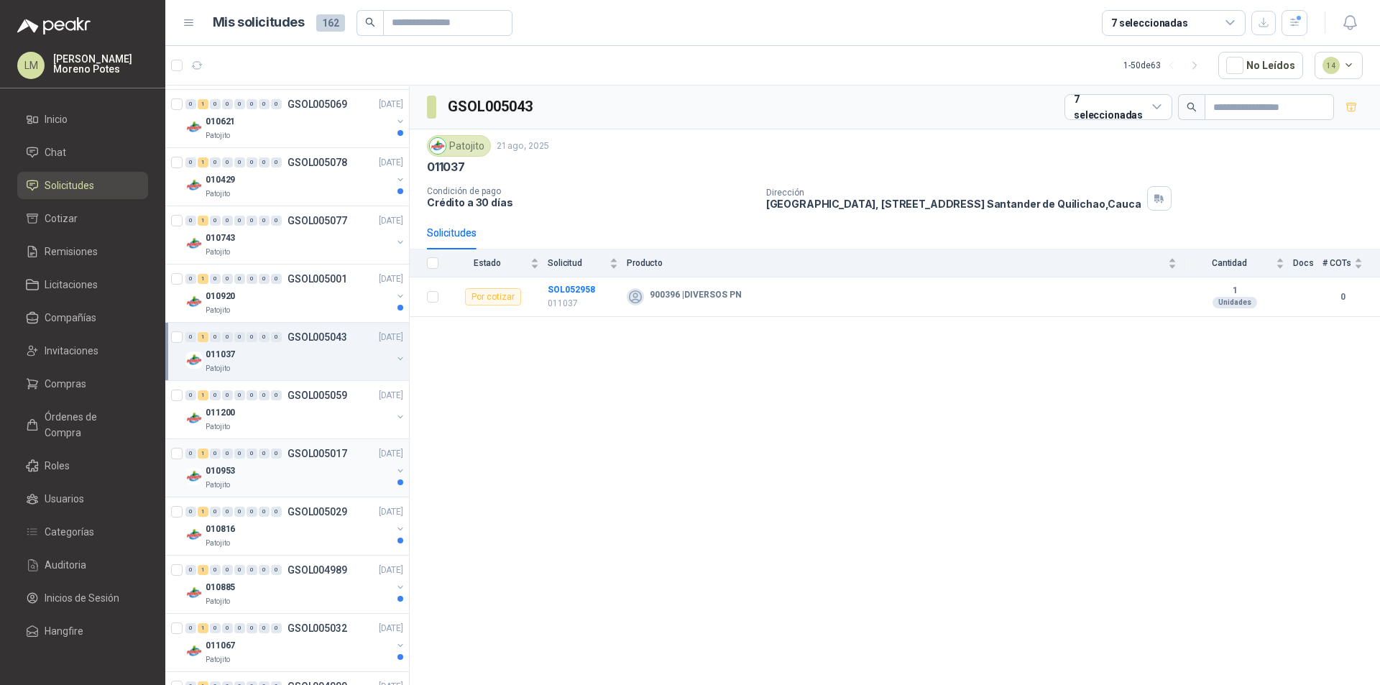
click at [335, 487] on div "Patojito" at bounding box center [299, 484] width 186 height 11
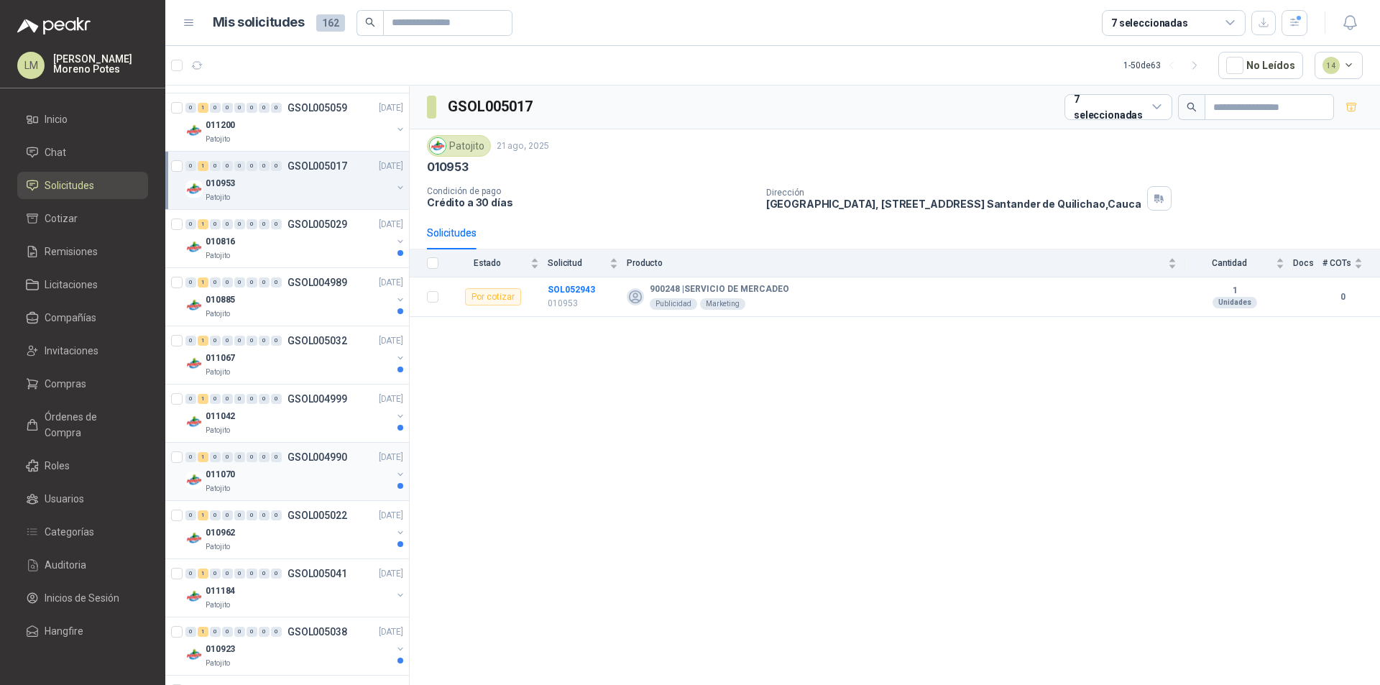
scroll to position [386, 0]
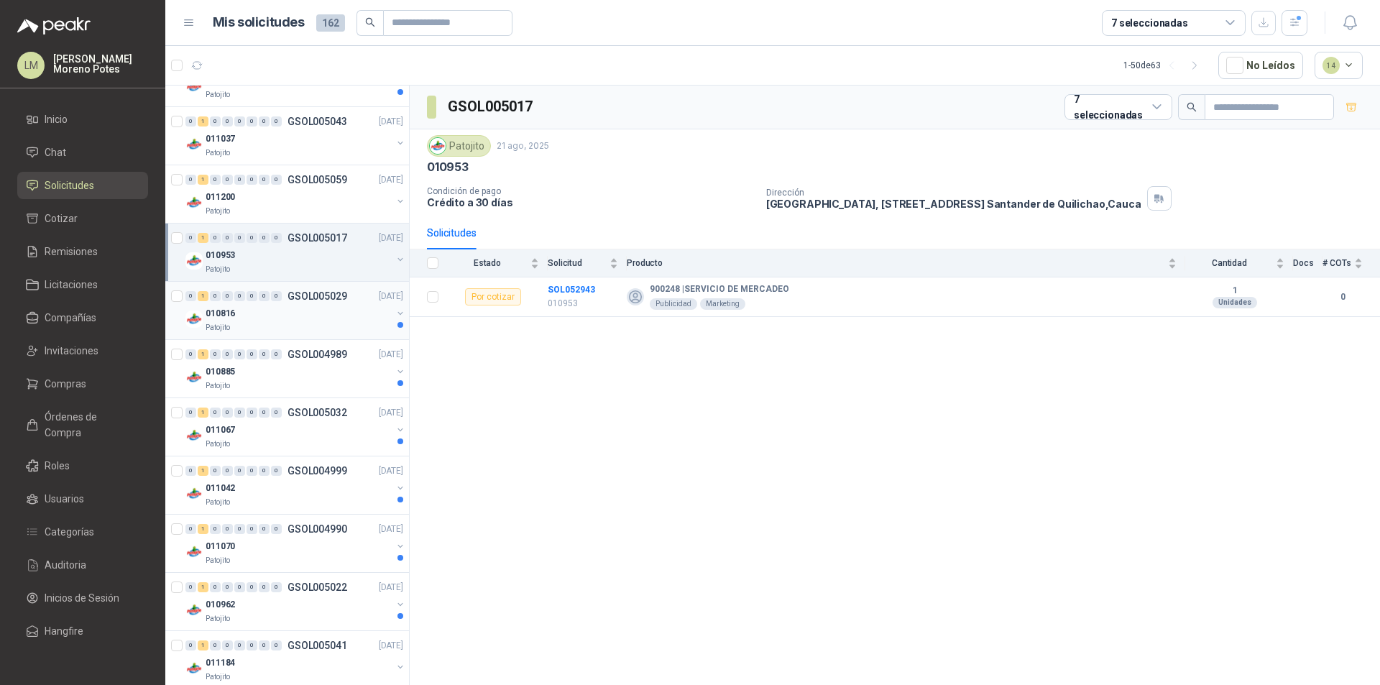
click at [332, 304] on div "0 1 0 0 0 0 0 0 GSOL005029 [DATE]" at bounding box center [295, 295] width 221 height 17
click at [321, 246] on div "010953" at bounding box center [299, 254] width 186 height 17
click at [327, 301] on p "GSOL005029" at bounding box center [317, 296] width 60 height 10
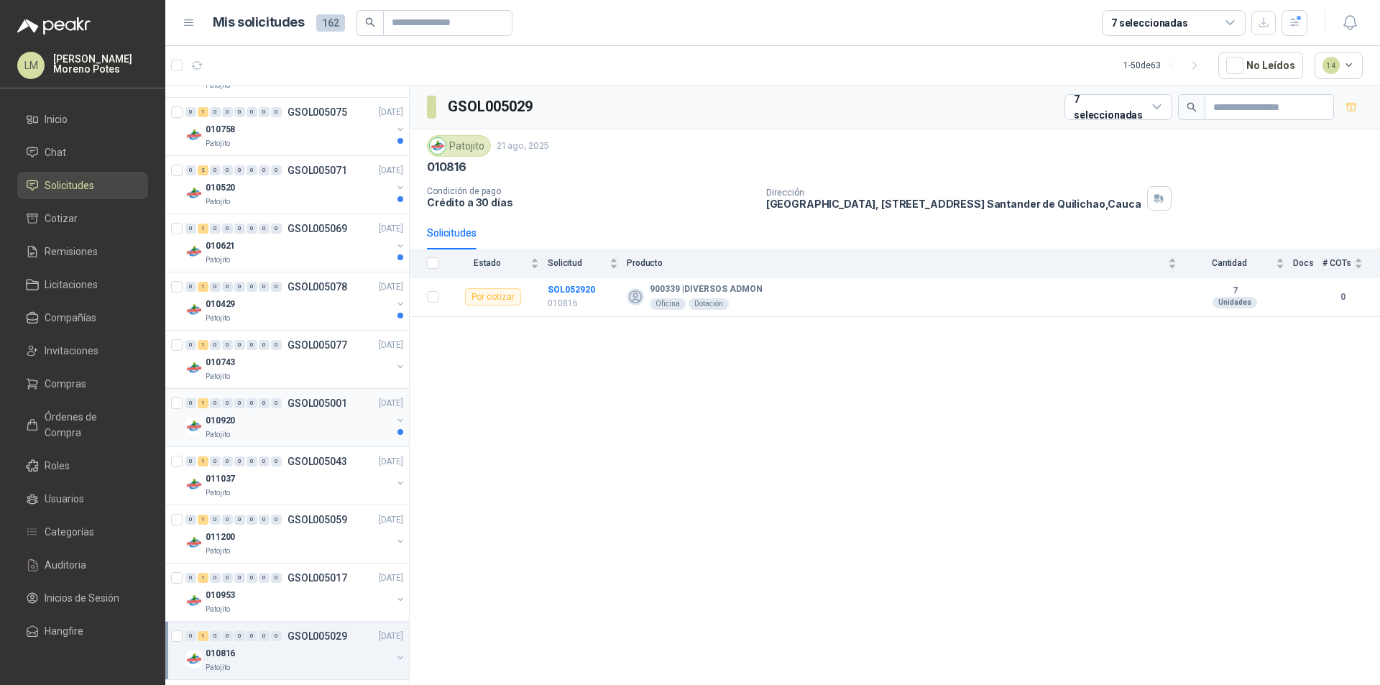
scroll to position [72, 0]
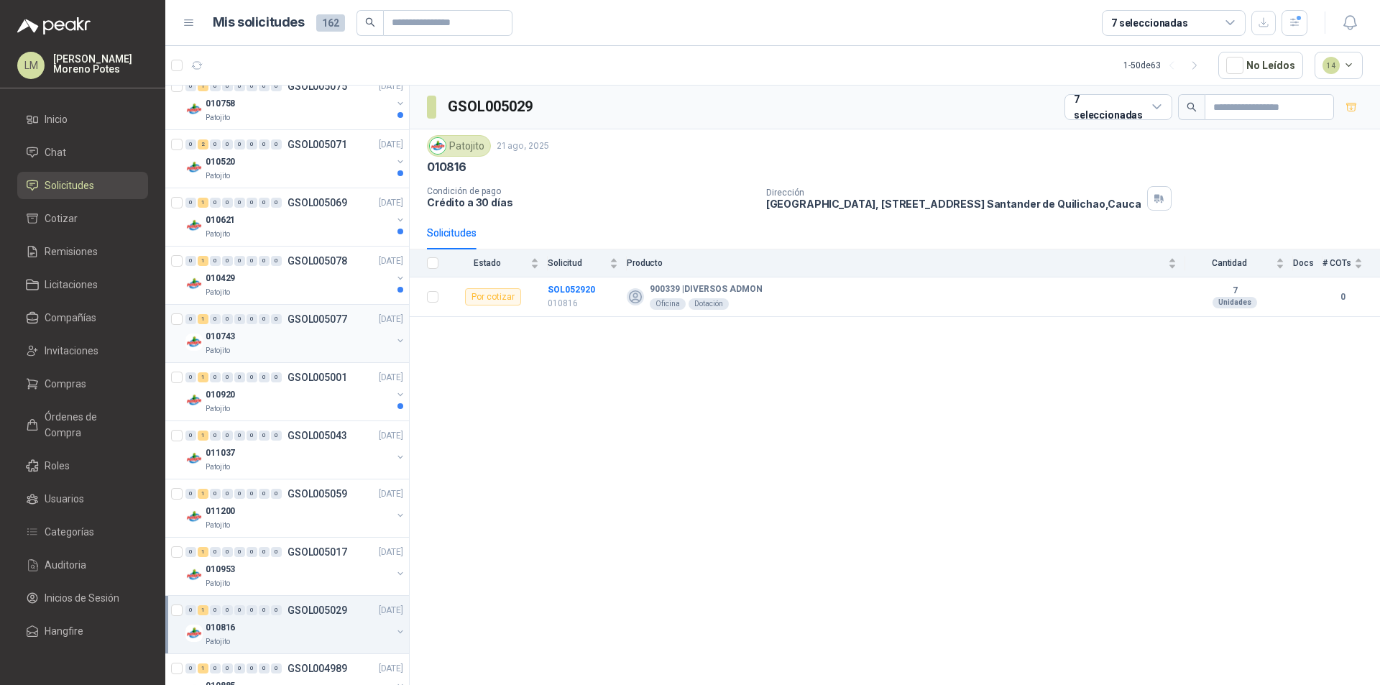
click at [320, 348] on div "Patojito" at bounding box center [299, 350] width 186 height 11
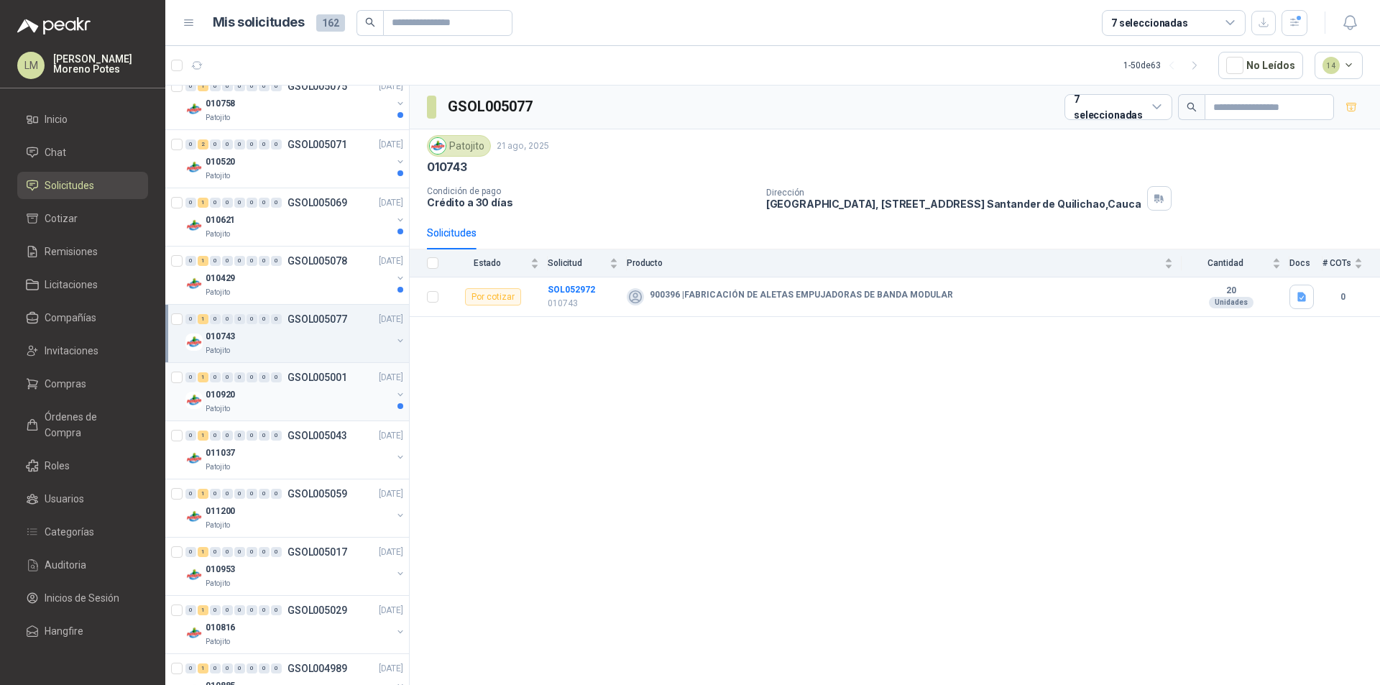
click at [314, 399] on div "010920" at bounding box center [299, 394] width 186 height 17
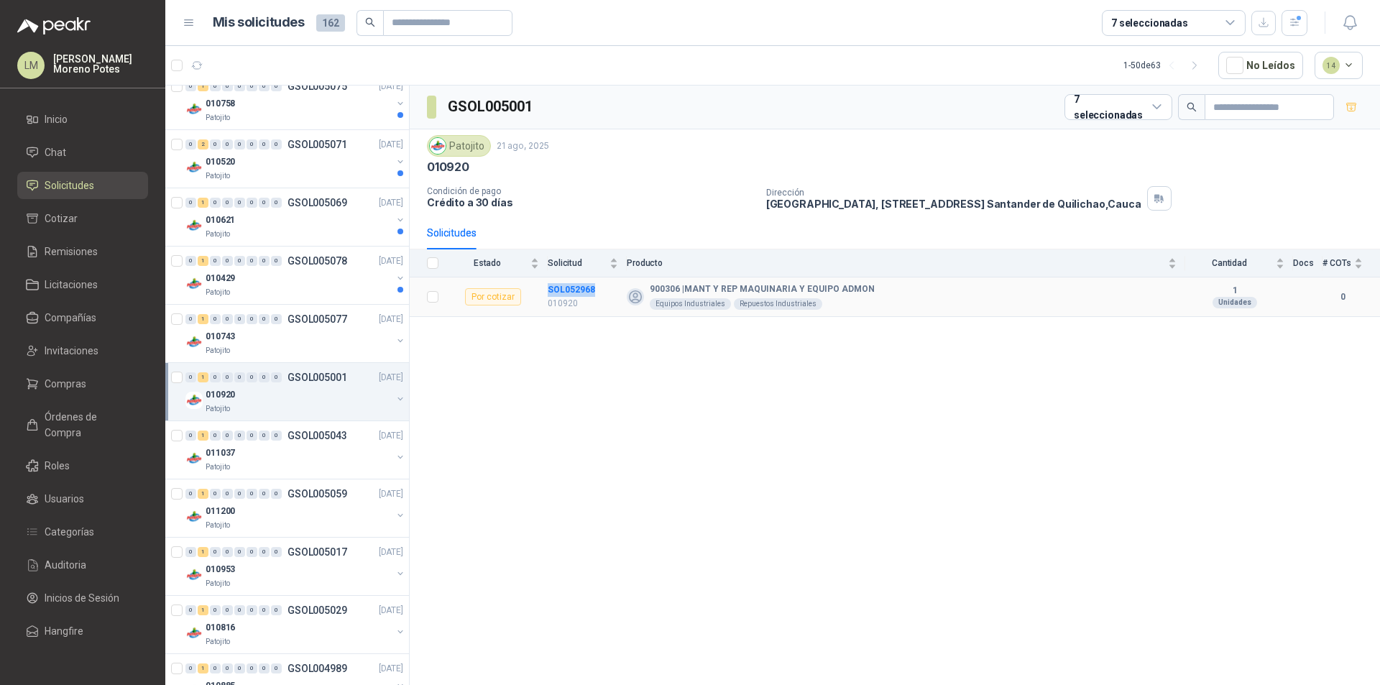
drag, startPoint x: 596, startPoint y: 290, endPoint x: 545, endPoint y: 289, distance: 50.3
click at [545, 289] on tr "Por cotizar SOL052968 010920 900306 | MANT Y REP MAQUINARIA Y EQUIPO ADMON Equi…" at bounding box center [895, 297] width 970 height 40
click at [326, 453] on div "011037" at bounding box center [299, 452] width 186 height 17
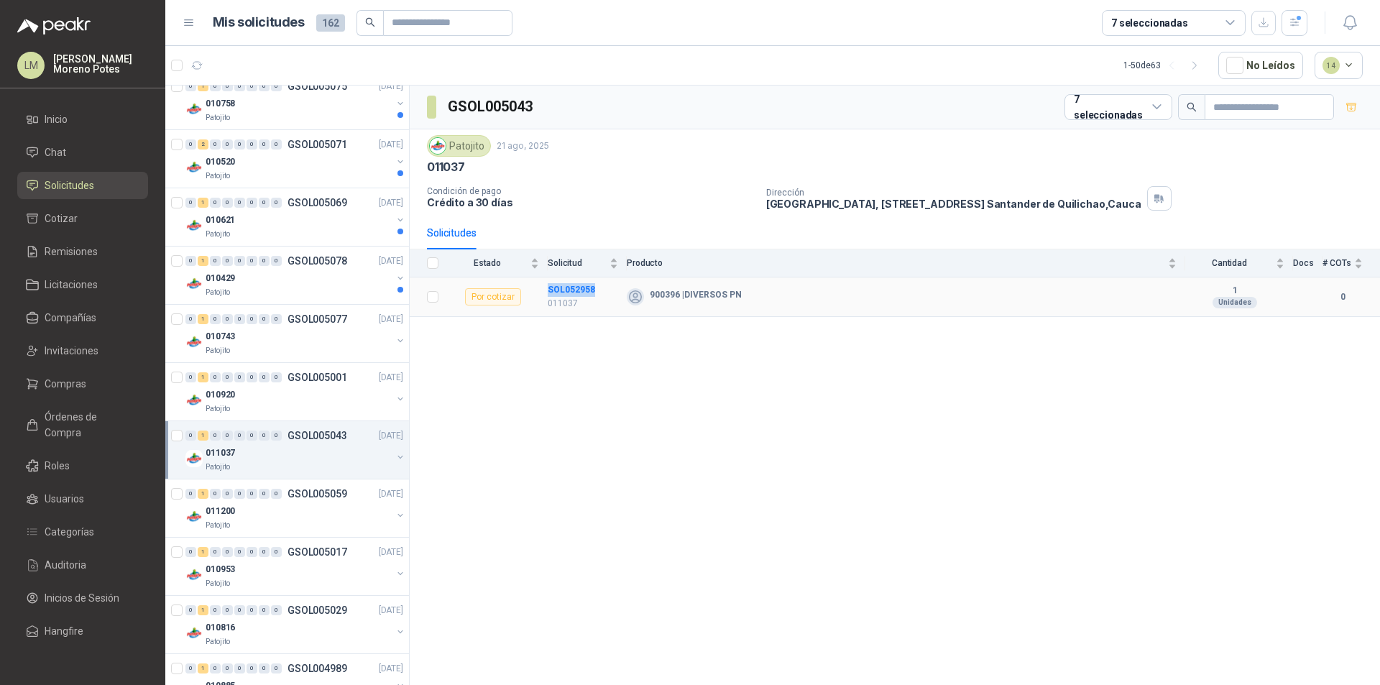
drag, startPoint x: 603, startPoint y: 288, endPoint x: 547, endPoint y: 285, distance: 56.1
click at [547, 285] on tr "Por cotizar SOL052958 011037 900396 | DIVERSOS PN 1 Unidades 0" at bounding box center [895, 297] width 970 height 40
click at [286, 520] on div "Patojito" at bounding box center [299, 525] width 186 height 11
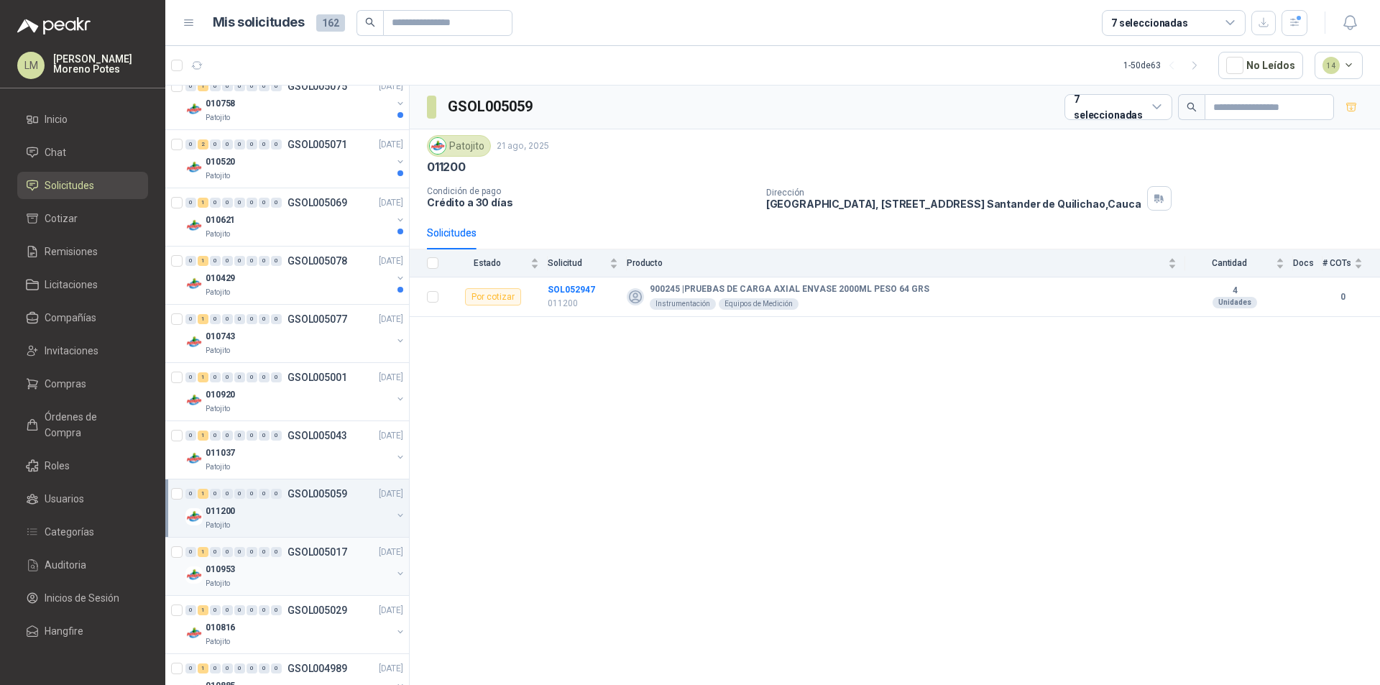
click at [312, 561] on div "010953" at bounding box center [299, 568] width 186 height 17
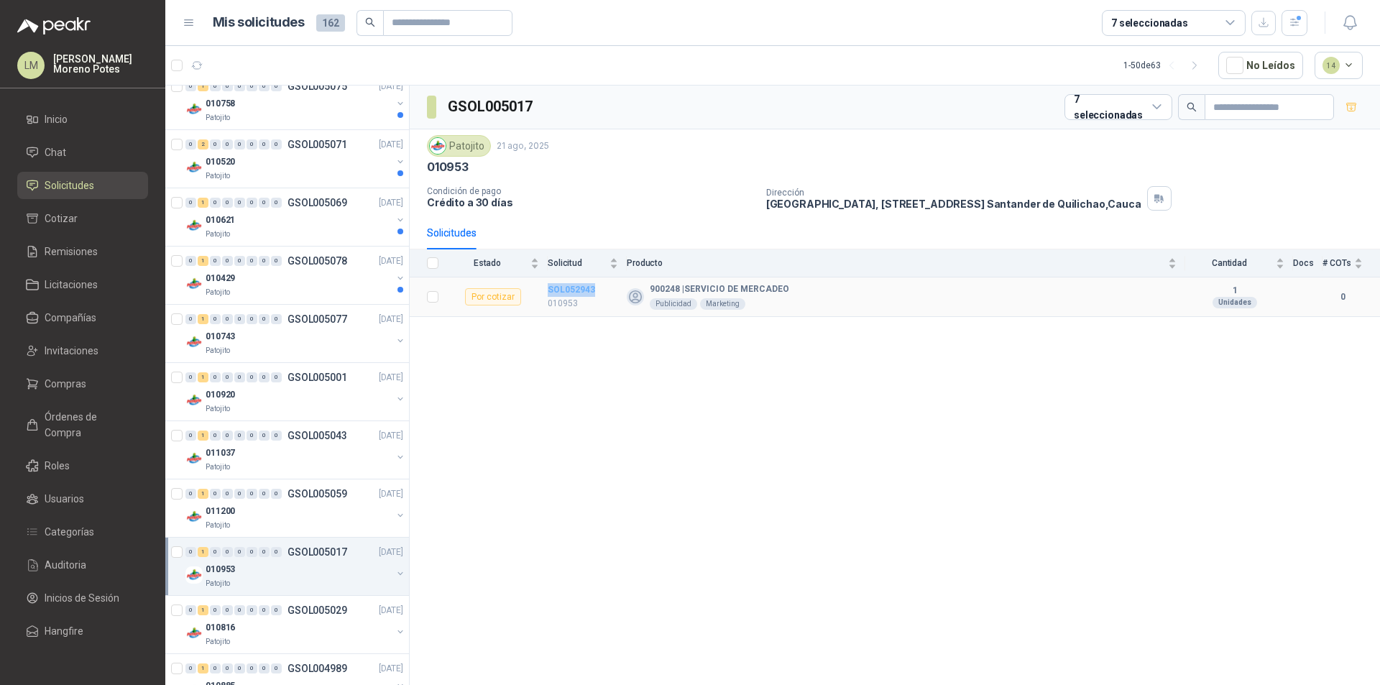
drag, startPoint x: 601, startPoint y: 285, endPoint x: 548, endPoint y: 290, distance: 52.6
click at [548, 290] on td "SOL052943 010953" at bounding box center [587, 297] width 79 height 40
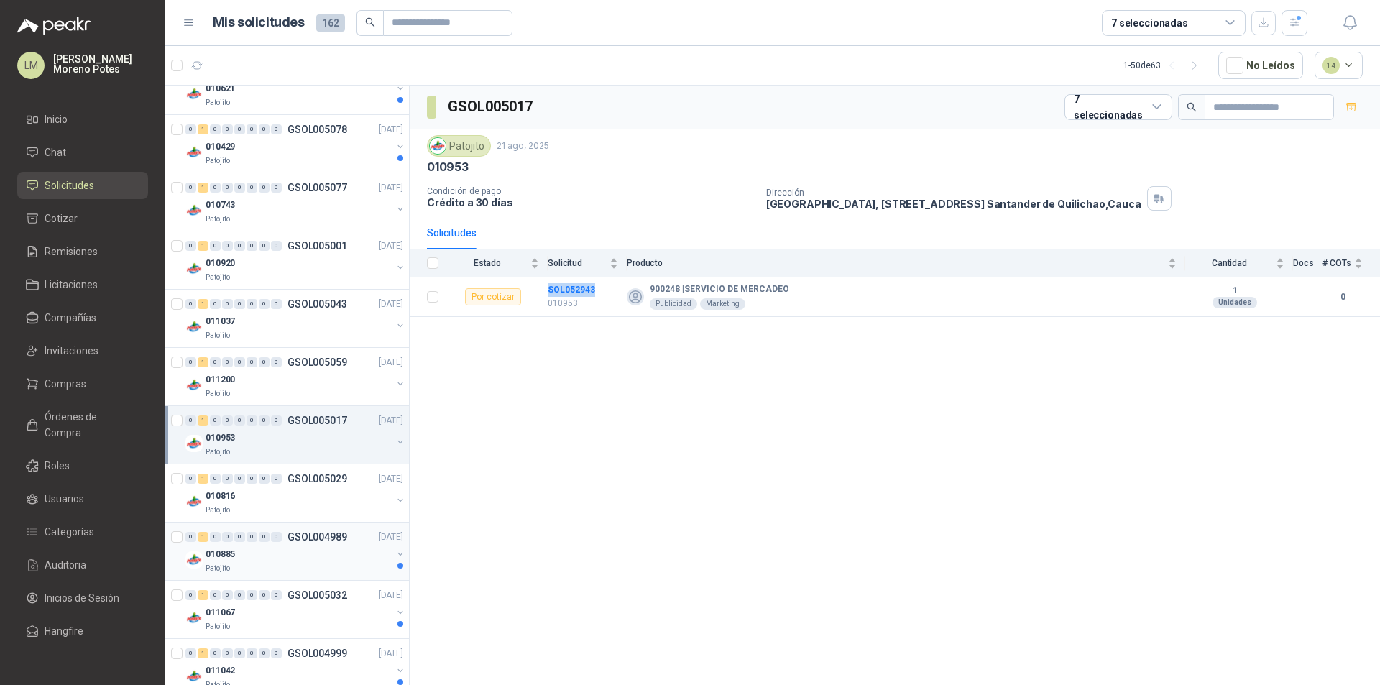
scroll to position [216, 0]
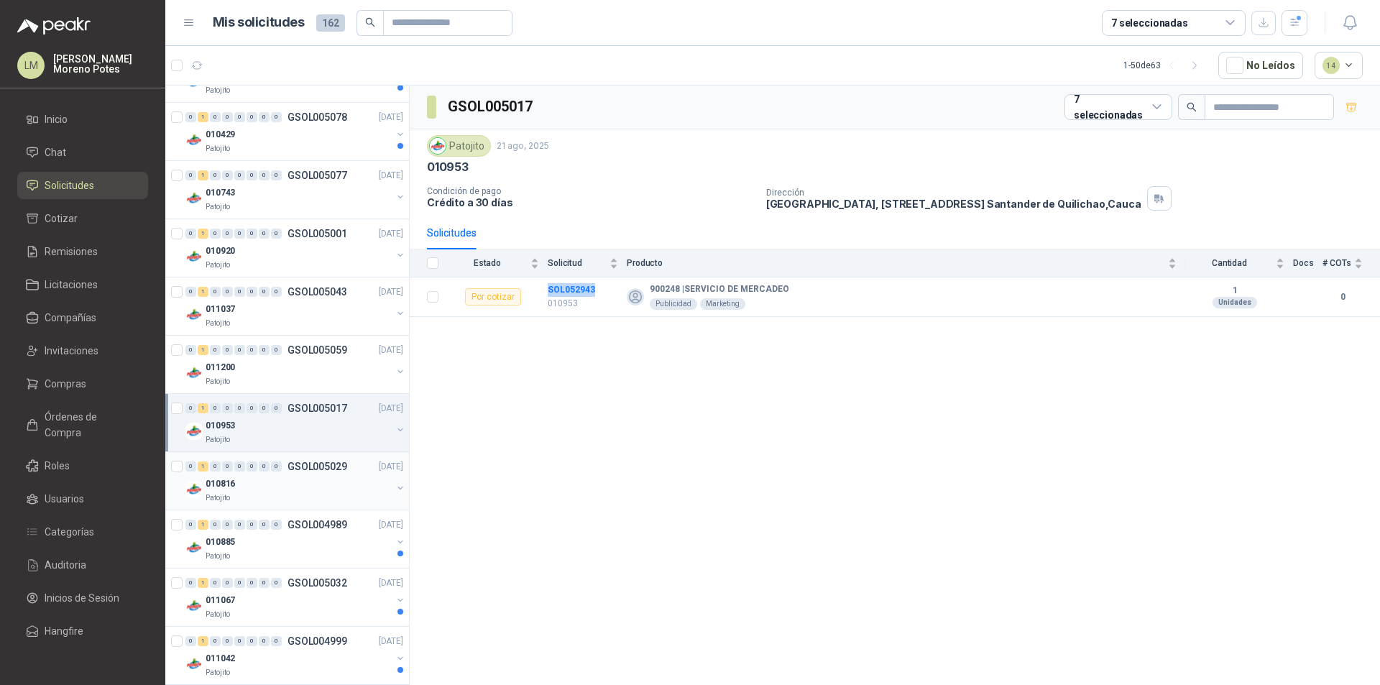
click at [320, 473] on div "0 1 0 0 0 0 0 0 GSOL005029 [DATE]" at bounding box center [295, 466] width 221 height 17
drag, startPoint x: 601, startPoint y: 287, endPoint x: 543, endPoint y: 294, distance: 57.8
click at [543, 294] on tr "Por cotizar SOL052920 010816 900339 | DIVERSOS ADMON Oficina Dotación 7 Unidade…" at bounding box center [895, 297] width 970 height 40
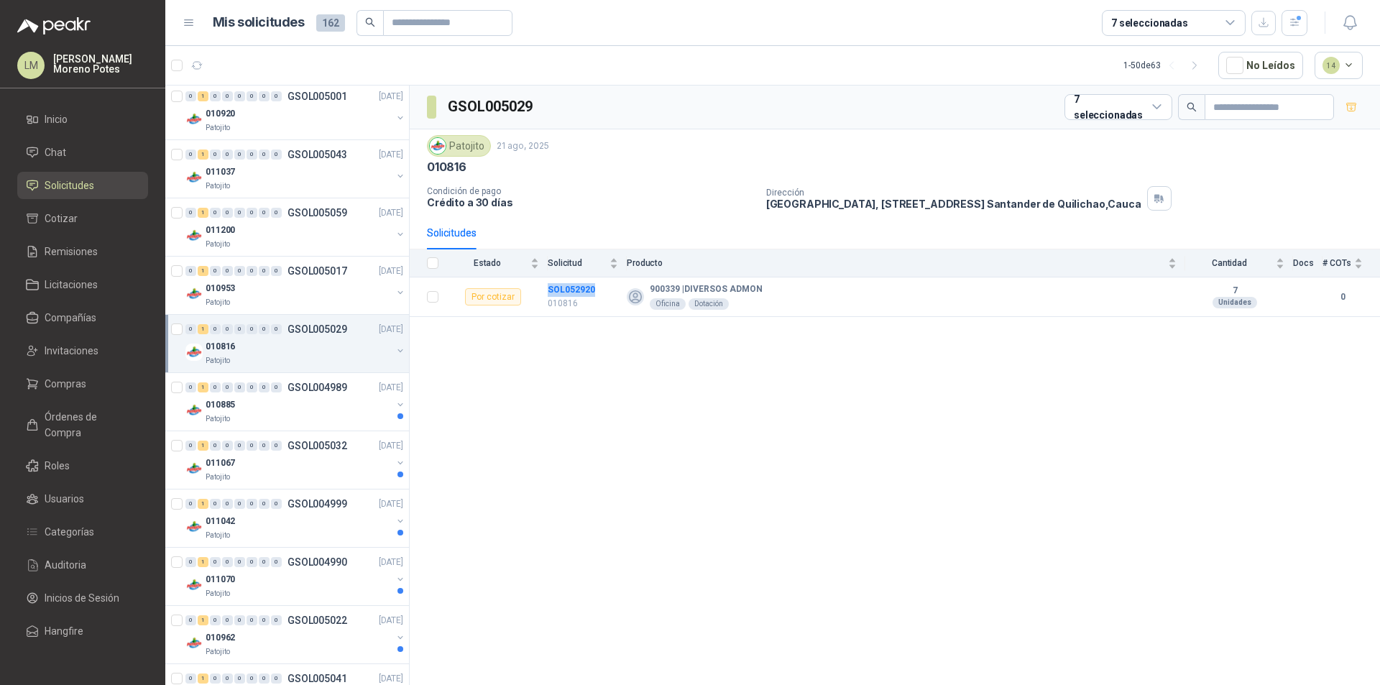
scroll to position [359, 0]
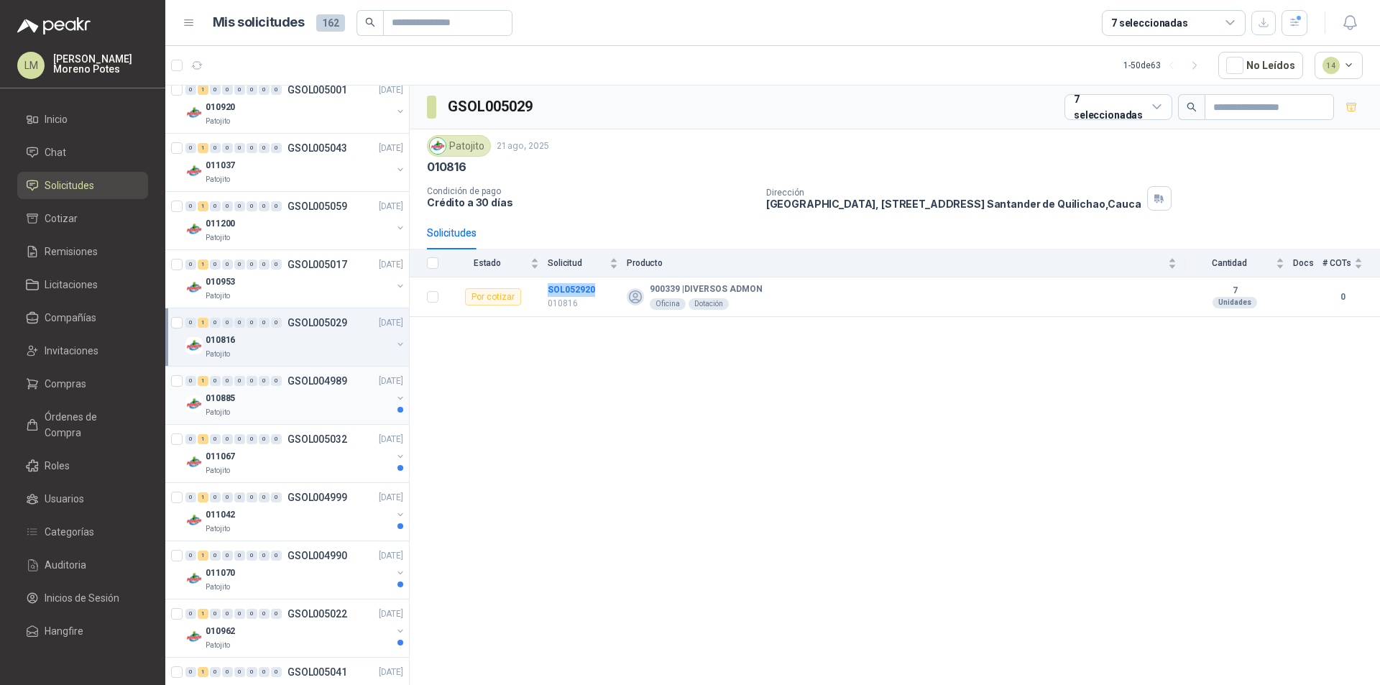
click at [297, 410] on div "Patojito" at bounding box center [299, 412] width 186 height 11
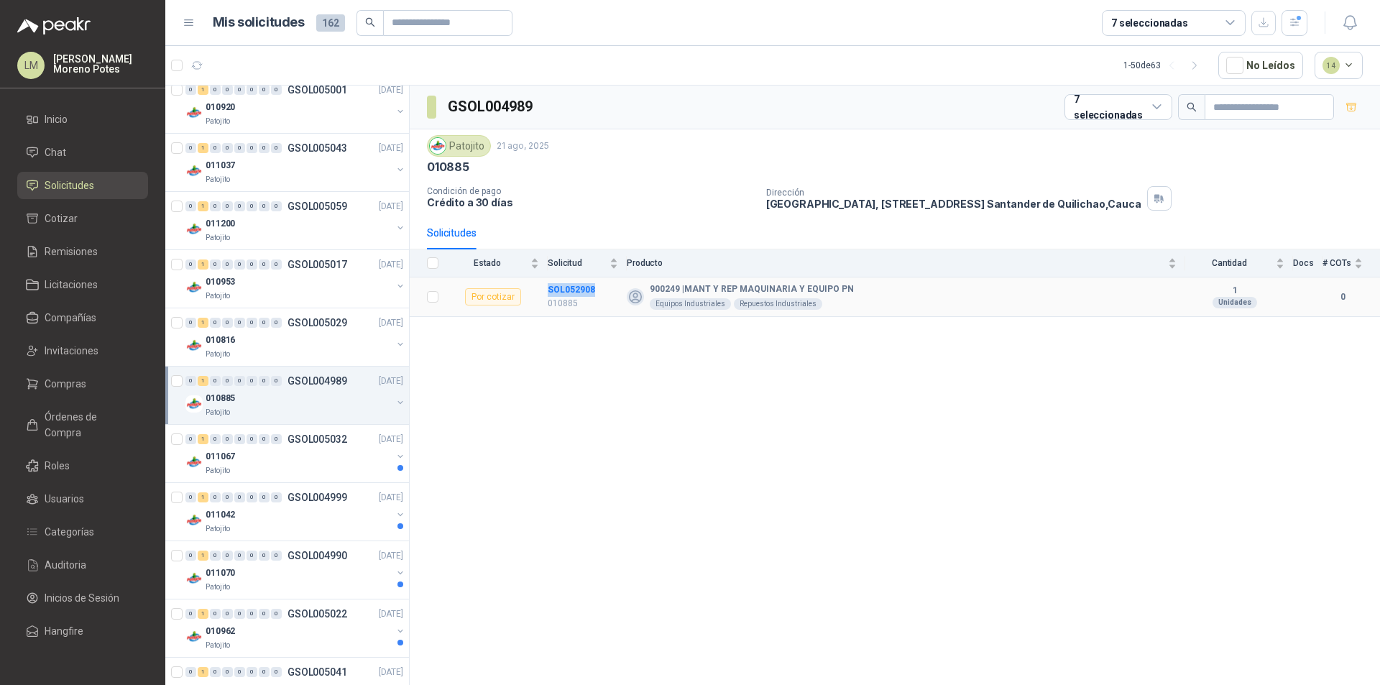
drag, startPoint x: 591, startPoint y: 290, endPoint x: 546, endPoint y: 290, distance: 45.3
click at [546, 290] on tr "Por cotizar SOL052908 010885 900249 | MANT Y REP MAQUINARIA Y EQUIPO PN Equipos…" at bounding box center [895, 297] width 970 height 40
click at [338, 473] on div "Patojito" at bounding box center [299, 470] width 186 height 11
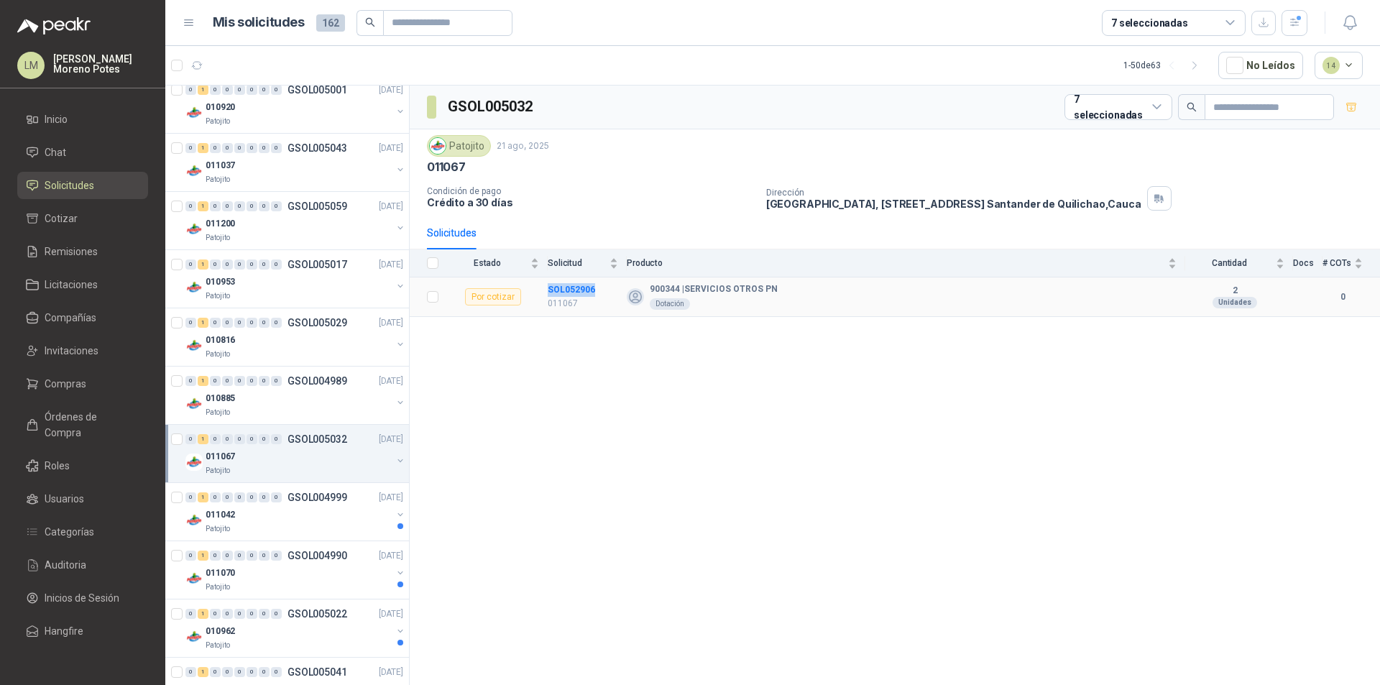
drag, startPoint x: 556, startPoint y: 292, endPoint x: 539, endPoint y: 292, distance: 17.2
click at [539, 292] on tr "Por cotizar SOL052906 011067 900344 | SERVICIOS OTROS PN Dotación 2 Unidades 0" at bounding box center [895, 297] width 970 height 40
click at [304, 520] on div "011042" at bounding box center [299, 514] width 186 height 17
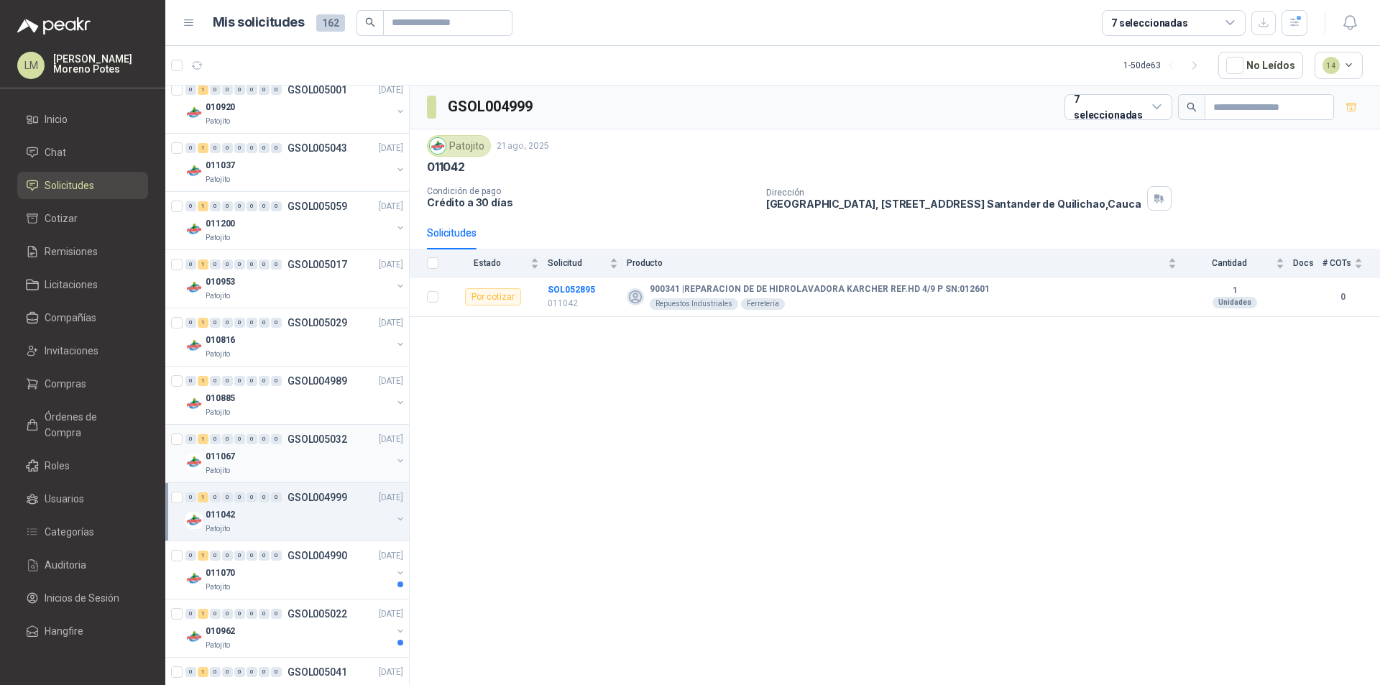
scroll to position [431, 0]
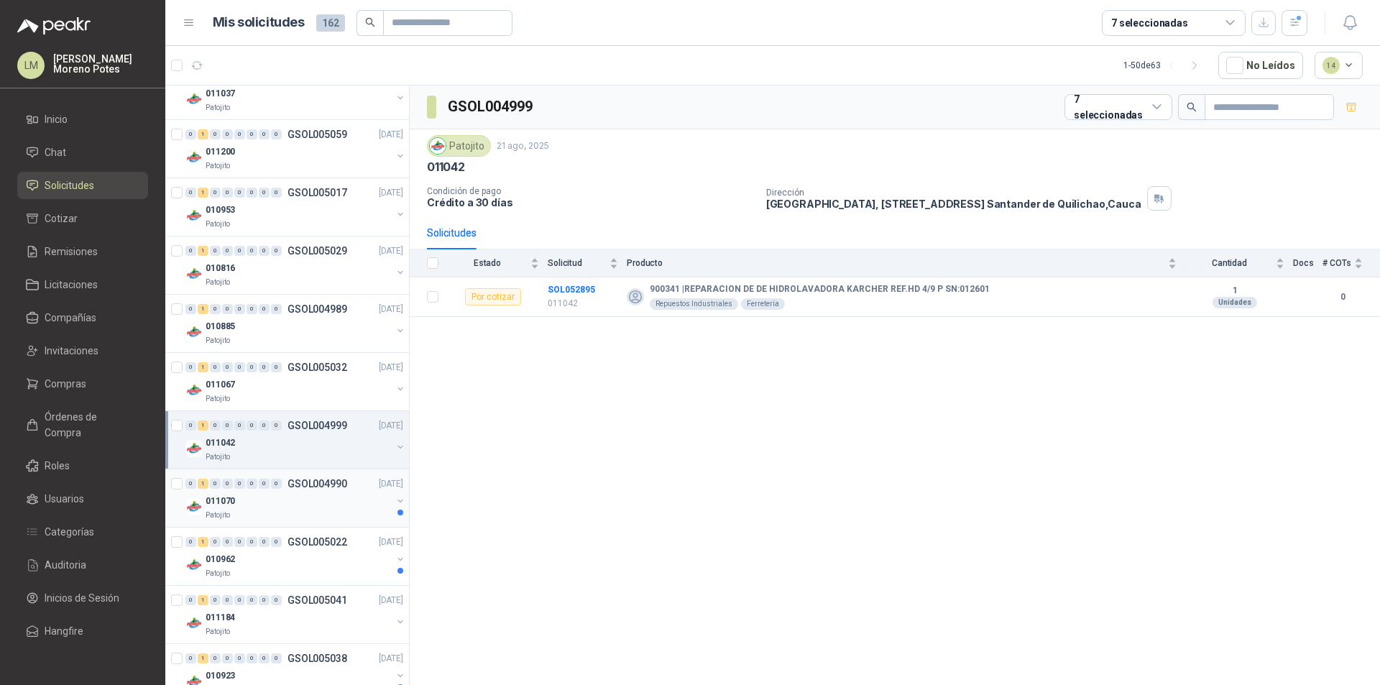
click at [336, 493] on div "011070" at bounding box center [299, 500] width 186 height 17
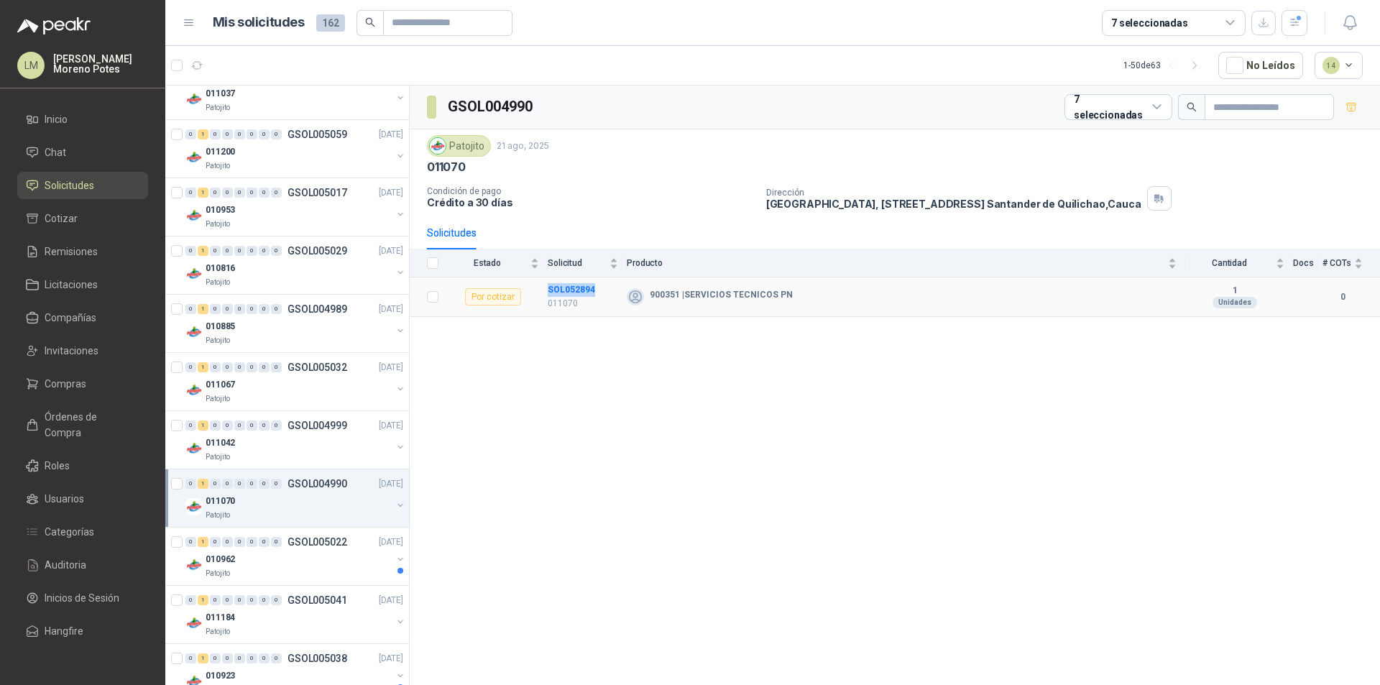
drag, startPoint x: 583, startPoint y: 290, endPoint x: 545, endPoint y: 287, distance: 38.9
click at [545, 287] on tr "Por cotizar SOL052894 011070 900351 | SERVICIOS TECNICOS PN 1 Unidades 0" at bounding box center [895, 297] width 970 height 40
click at [335, 557] on div "010962" at bounding box center [299, 558] width 186 height 17
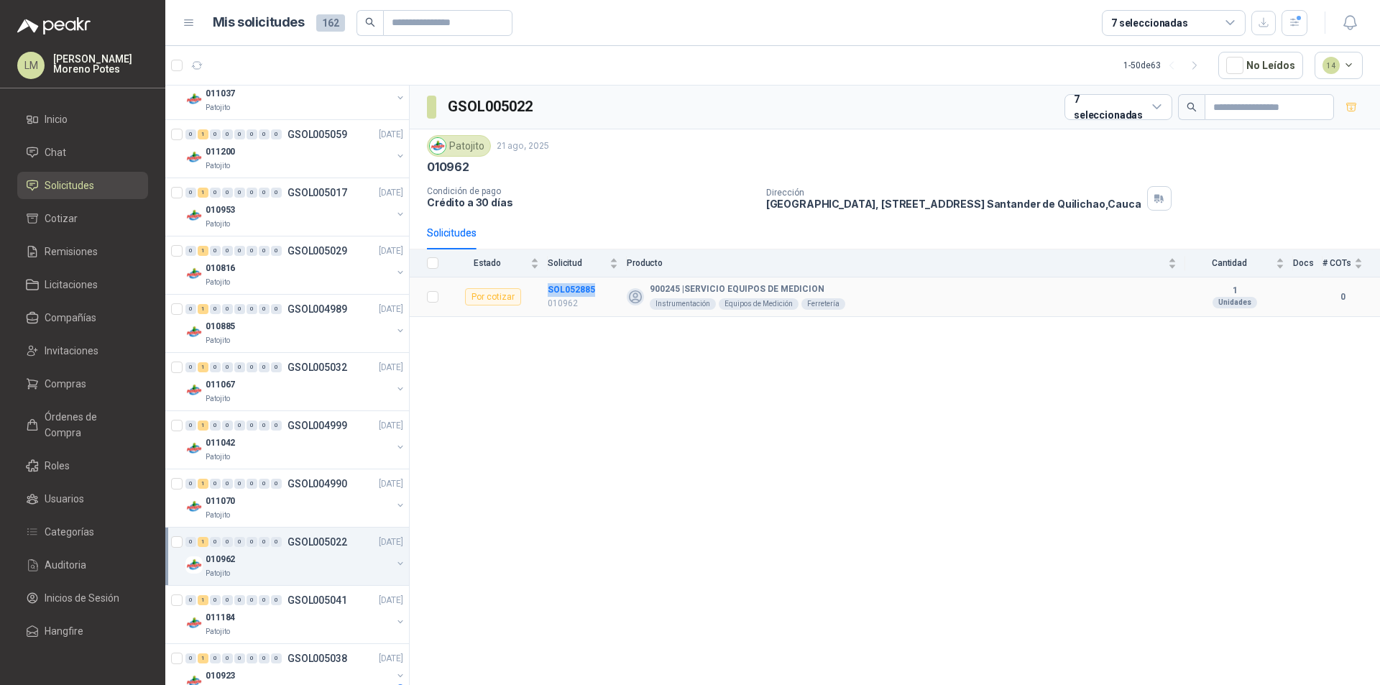
drag, startPoint x: 602, startPoint y: 284, endPoint x: 547, endPoint y: 292, distance: 55.9
click at [547, 292] on tr "Por cotizar SOL052885 010962 900245 | SERVICIO EQUIPOS DE MEDICION Instrumentac…" at bounding box center [895, 297] width 970 height 40
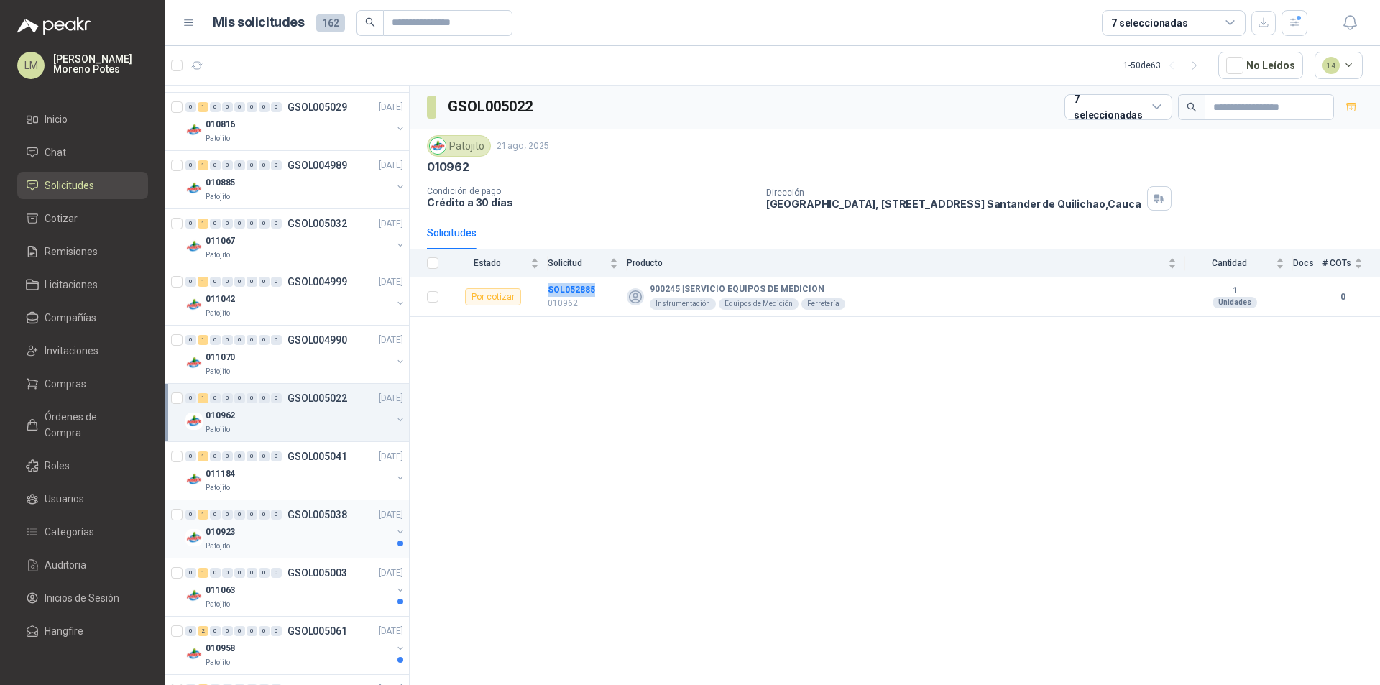
click at [323, 537] on div "010923" at bounding box center [299, 531] width 186 height 17
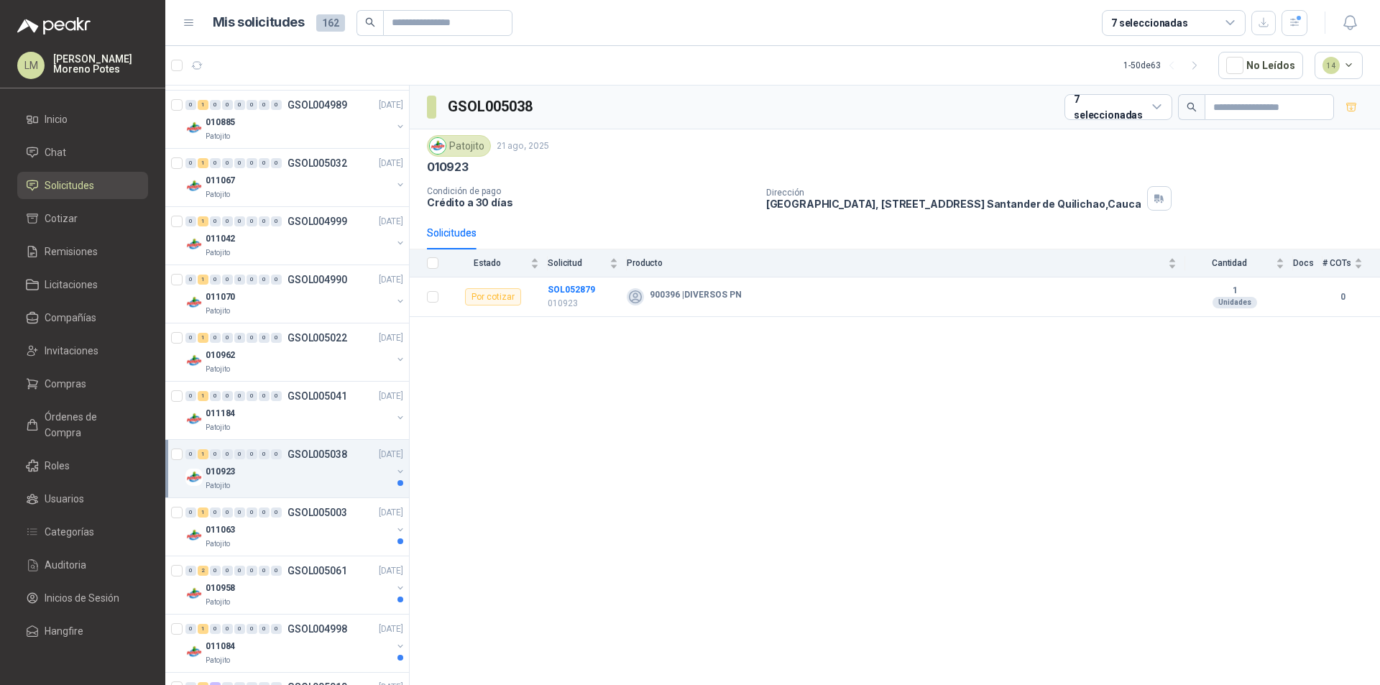
scroll to position [719, 0]
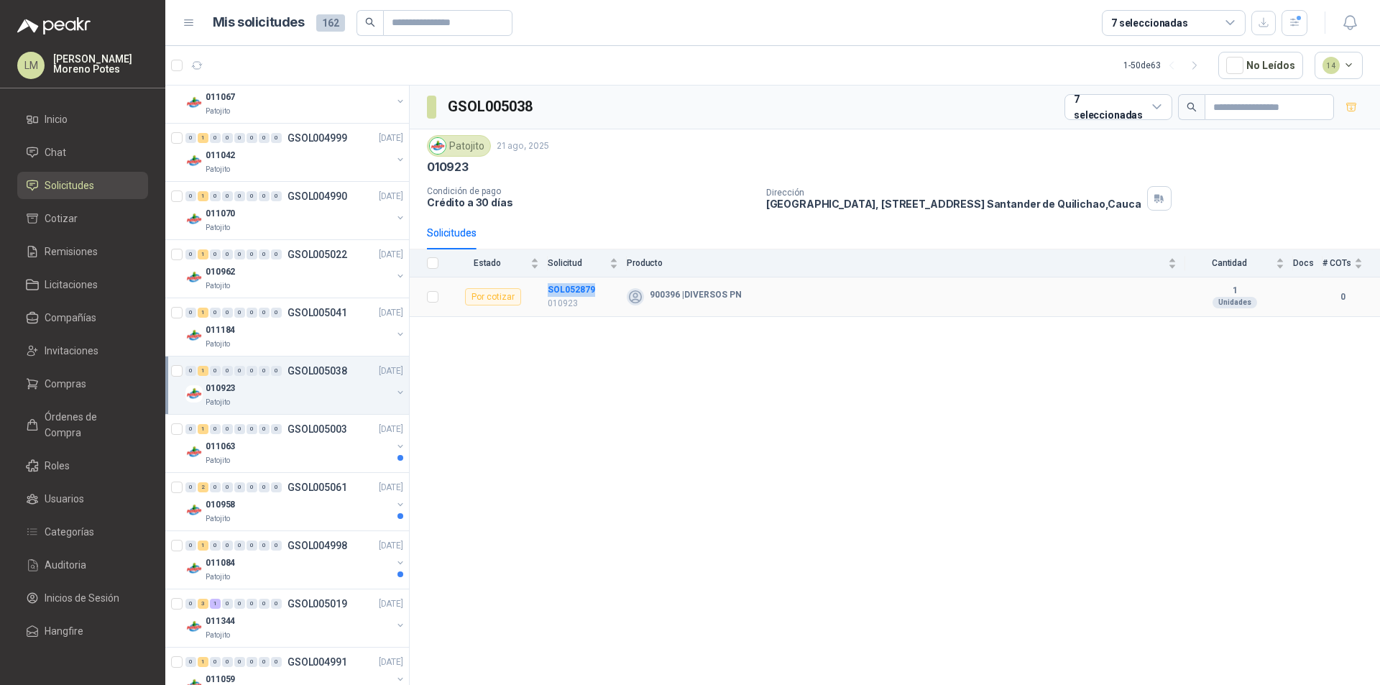
drag, startPoint x: 599, startPoint y: 290, endPoint x: 535, endPoint y: 290, distance: 64.0
click at [535, 290] on tr "Por cotizar SOL052879 010923 900396 | DIVERSOS PN 1 Unidades 0" at bounding box center [895, 297] width 970 height 40
click at [302, 441] on div "011063" at bounding box center [299, 446] width 186 height 17
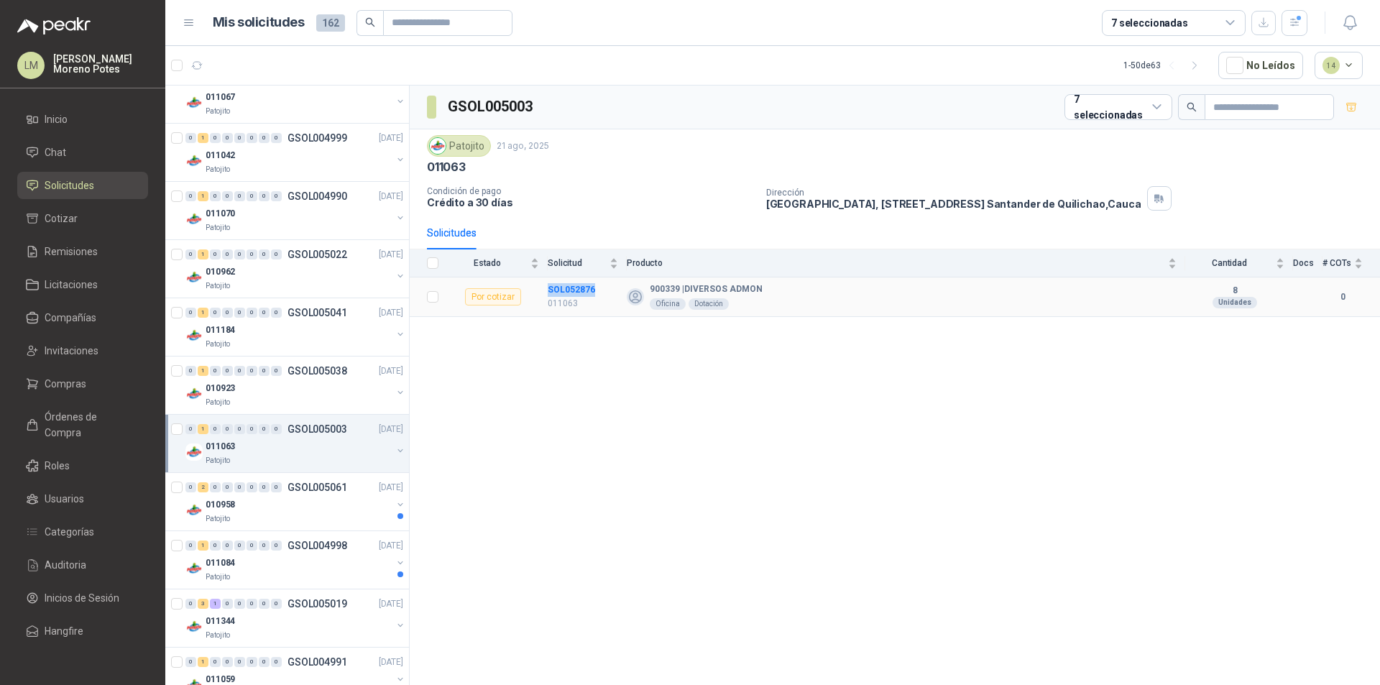
drag, startPoint x: 597, startPoint y: 290, endPoint x: 543, endPoint y: 289, distance: 54.6
click at [543, 289] on tr "Por cotizar SOL052876 011063 900339 | DIVERSOS ADMON Oficina Dotación 8 Unidade…" at bounding box center [895, 297] width 970 height 40
click at [321, 514] on div "Patojito" at bounding box center [299, 518] width 186 height 11
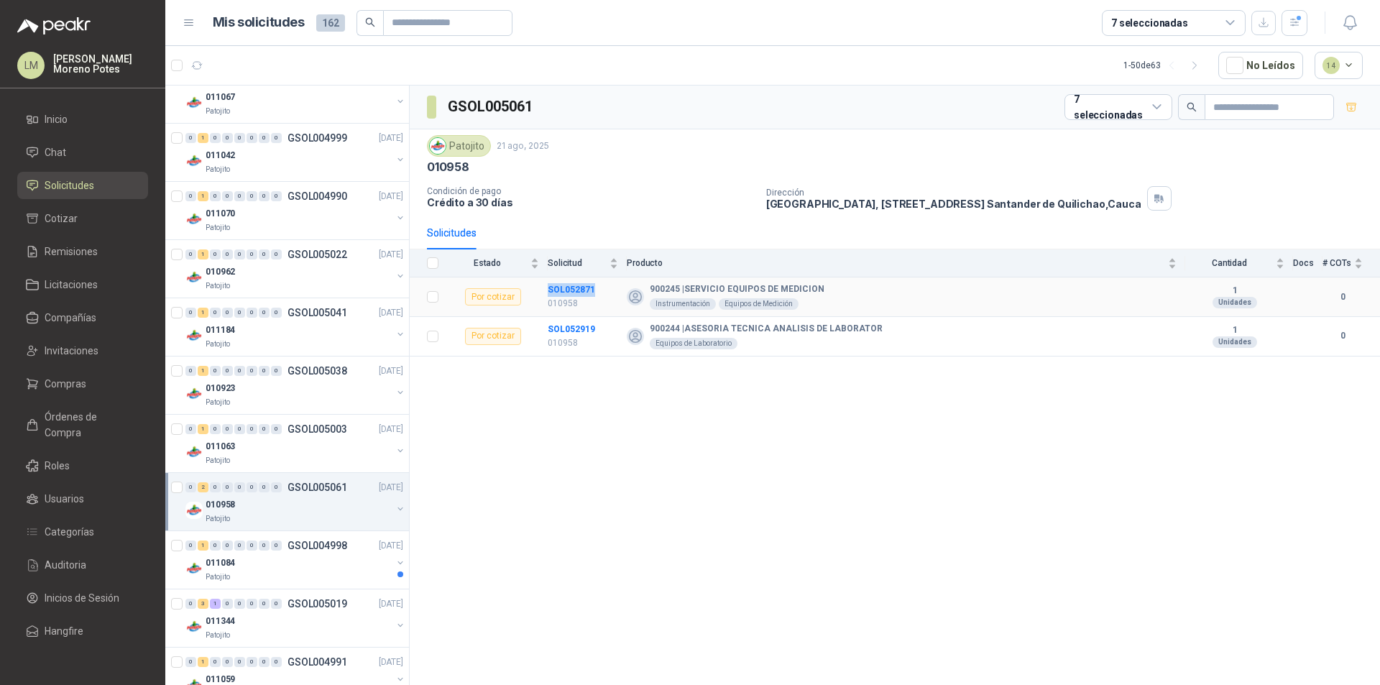
drag, startPoint x: 599, startPoint y: 291, endPoint x: 544, endPoint y: 285, distance: 54.9
click at [544, 285] on tr "Por cotizar SOL052871 010958 900245 | SERVICIO EQUIPOS DE MEDICION Instrumentac…" at bounding box center [895, 297] width 970 height 40
drag, startPoint x: 603, startPoint y: 318, endPoint x: 548, endPoint y: 324, distance: 54.9
click at [548, 324] on td "SOL052919 010958" at bounding box center [587, 337] width 79 height 40
click at [310, 574] on div "Patojito" at bounding box center [299, 576] width 186 height 11
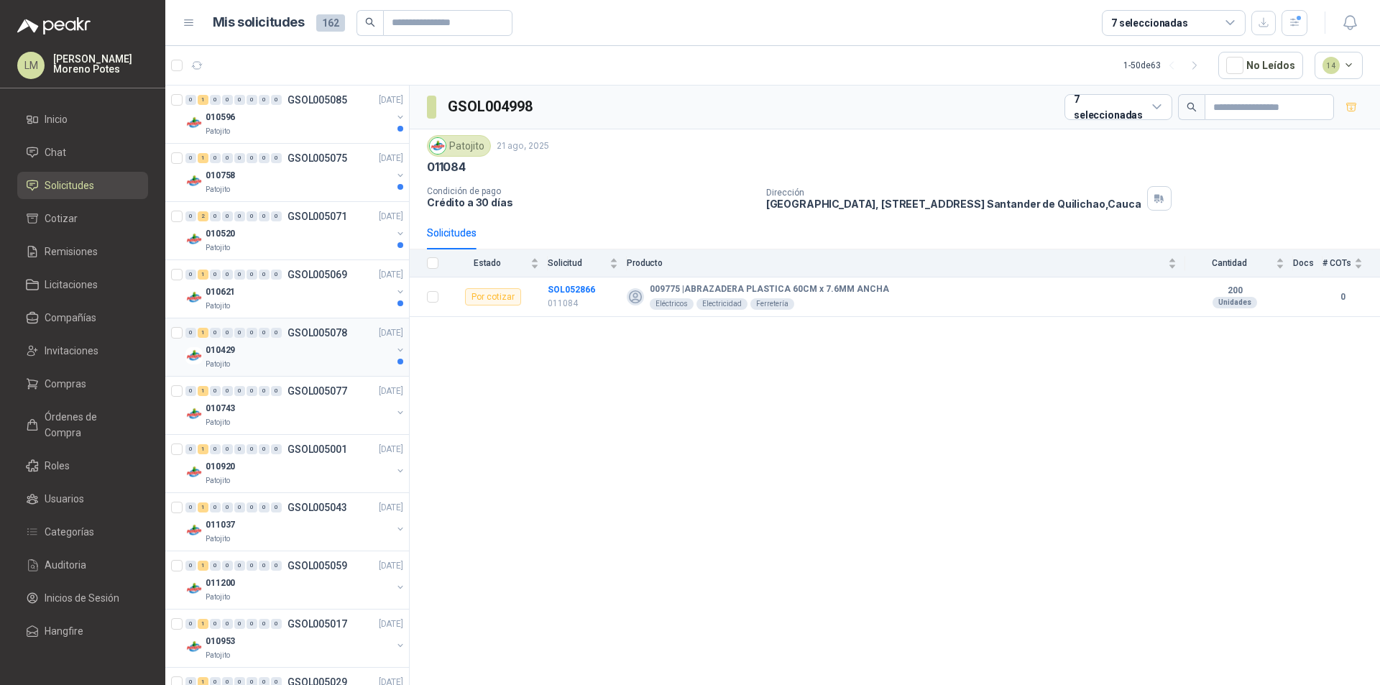
click at [336, 367] on div "Patojito" at bounding box center [299, 364] width 186 height 11
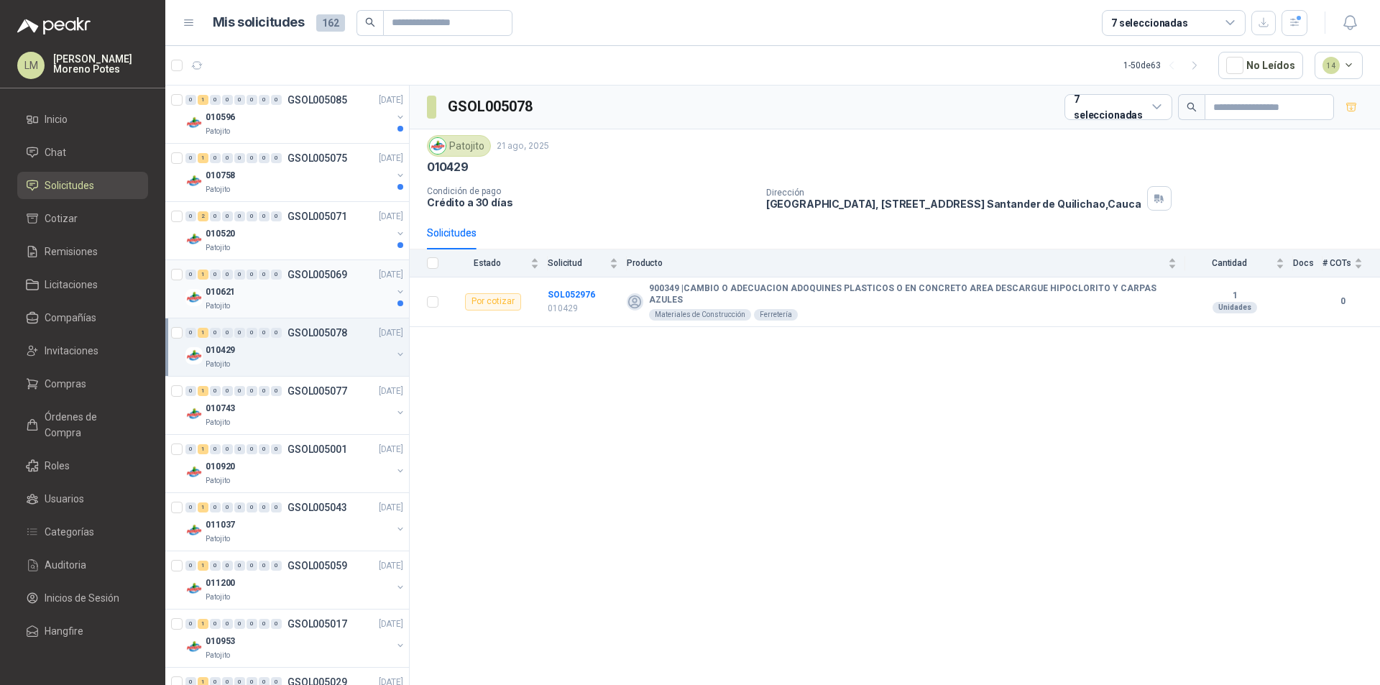
click at [305, 292] on div "010621" at bounding box center [299, 291] width 186 height 17
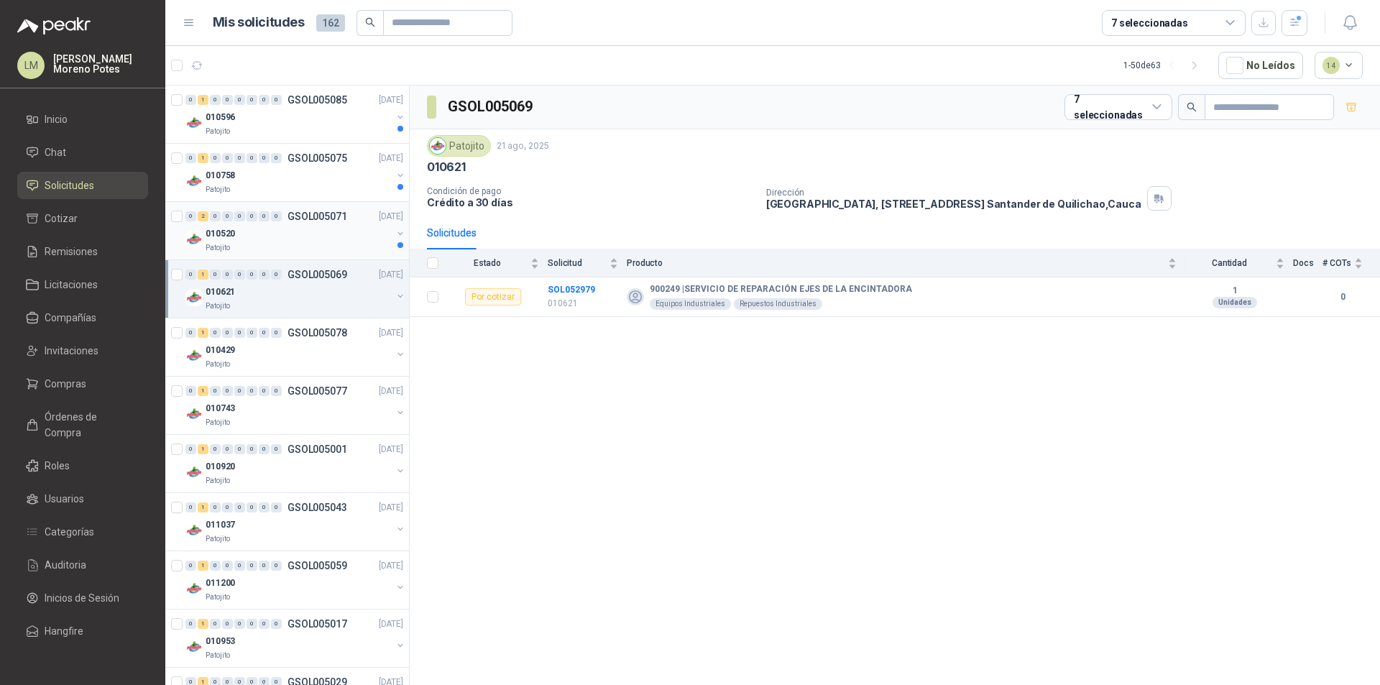
click at [298, 232] on div "010520" at bounding box center [299, 233] width 186 height 17
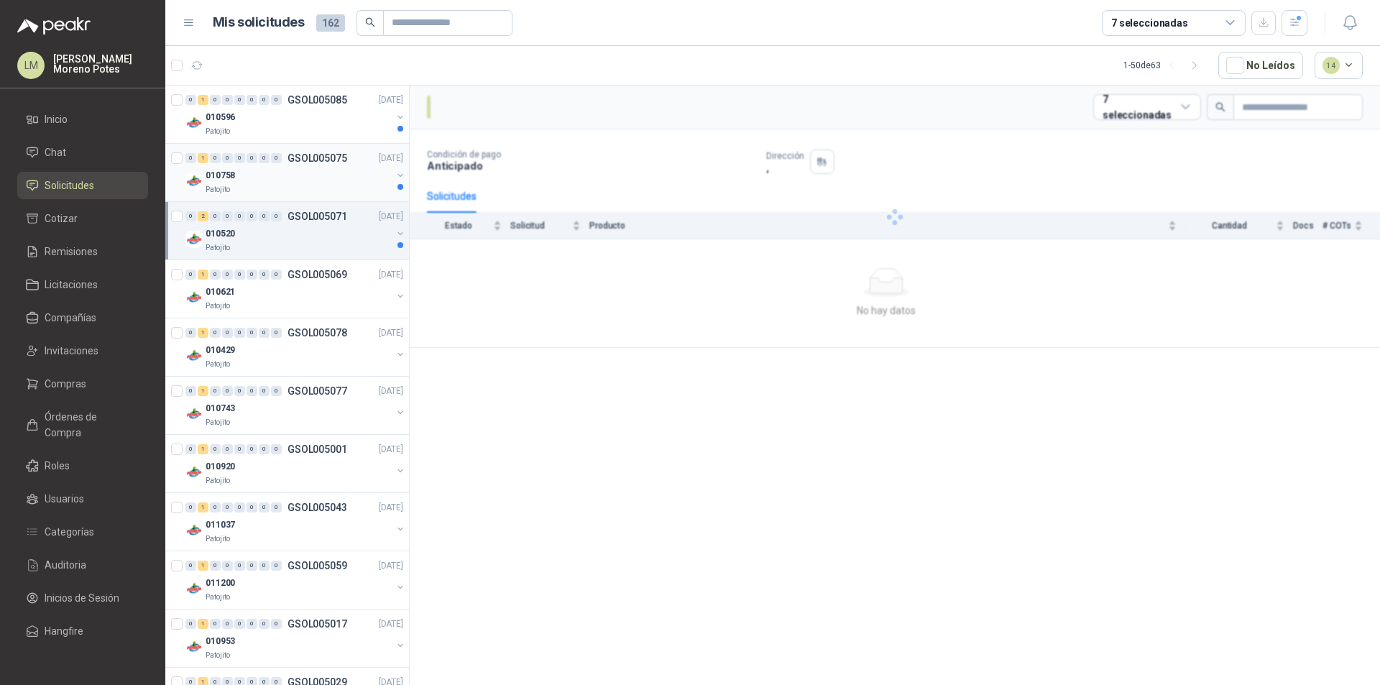
click at [310, 184] on div "Patojito" at bounding box center [299, 189] width 186 height 11
click at [315, 131] on div "Patojito" at bounding box center [299, 131] width 186 height 11
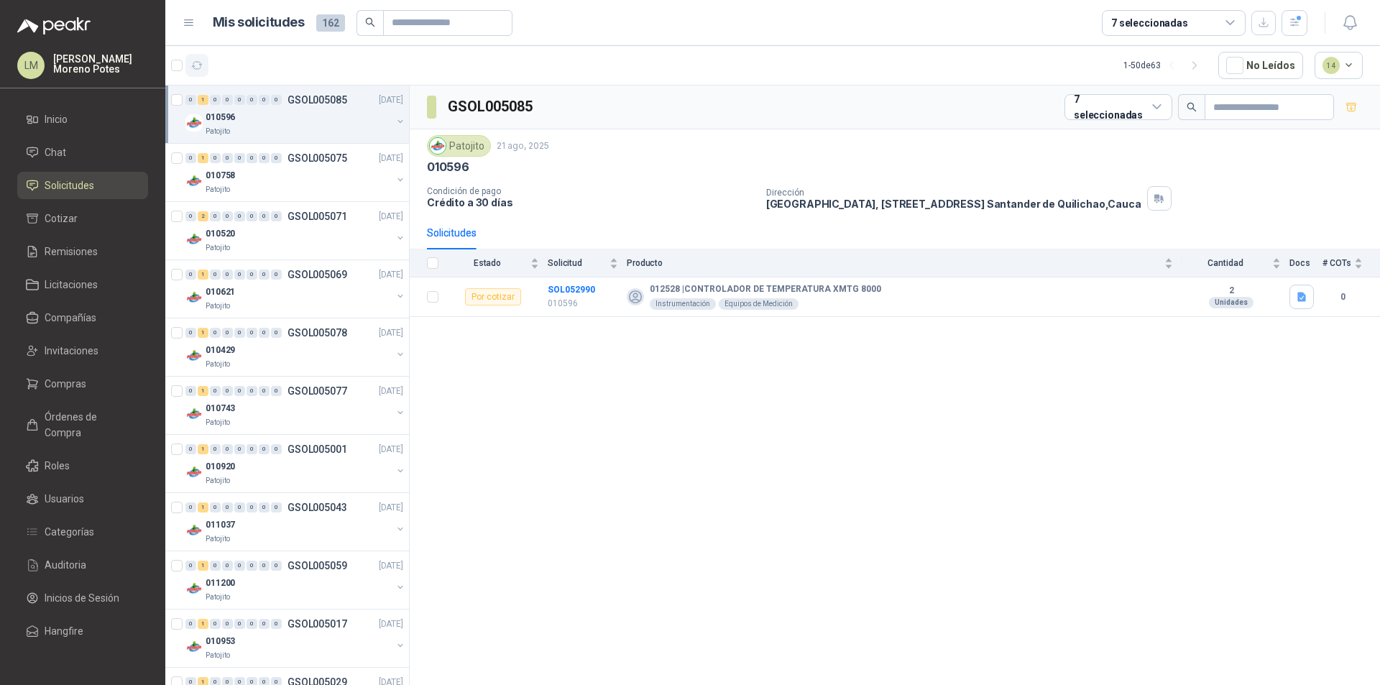
click at [198, 65] on icon "button" at bounding box center [197, 66] width 12 height 12
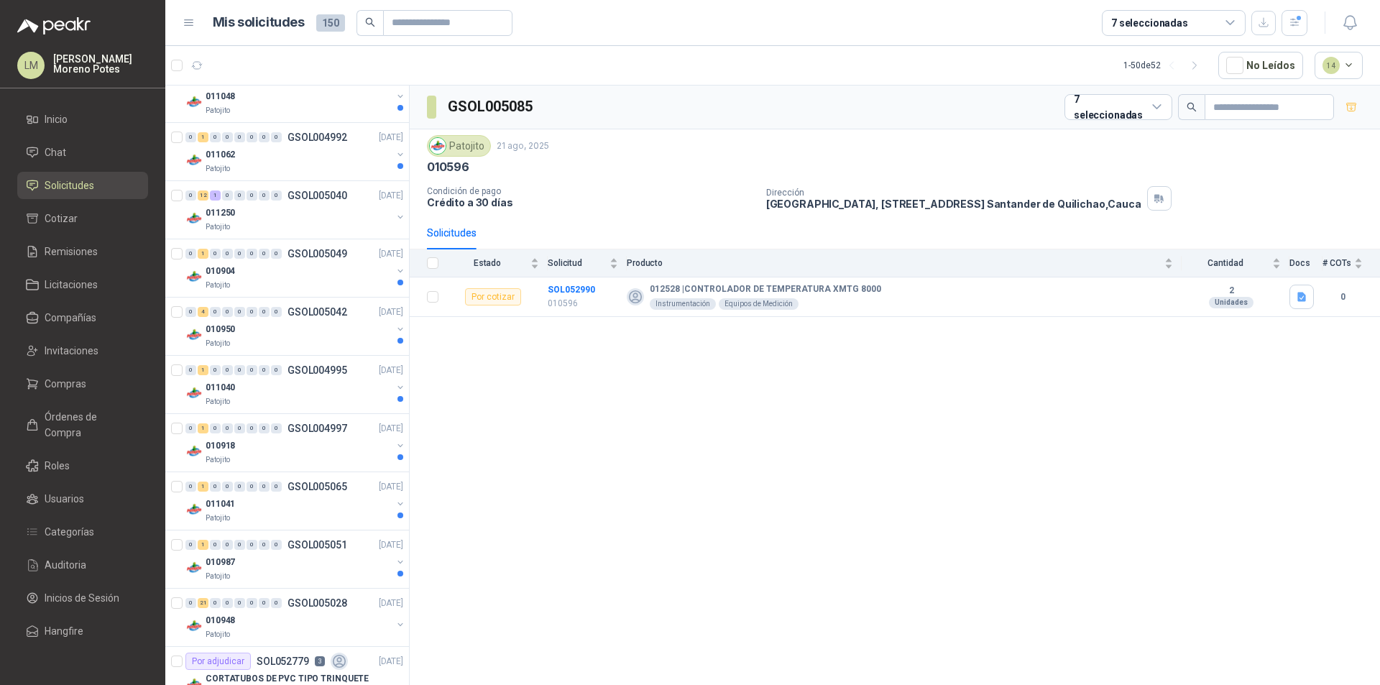
scroll to position [1150, 0]
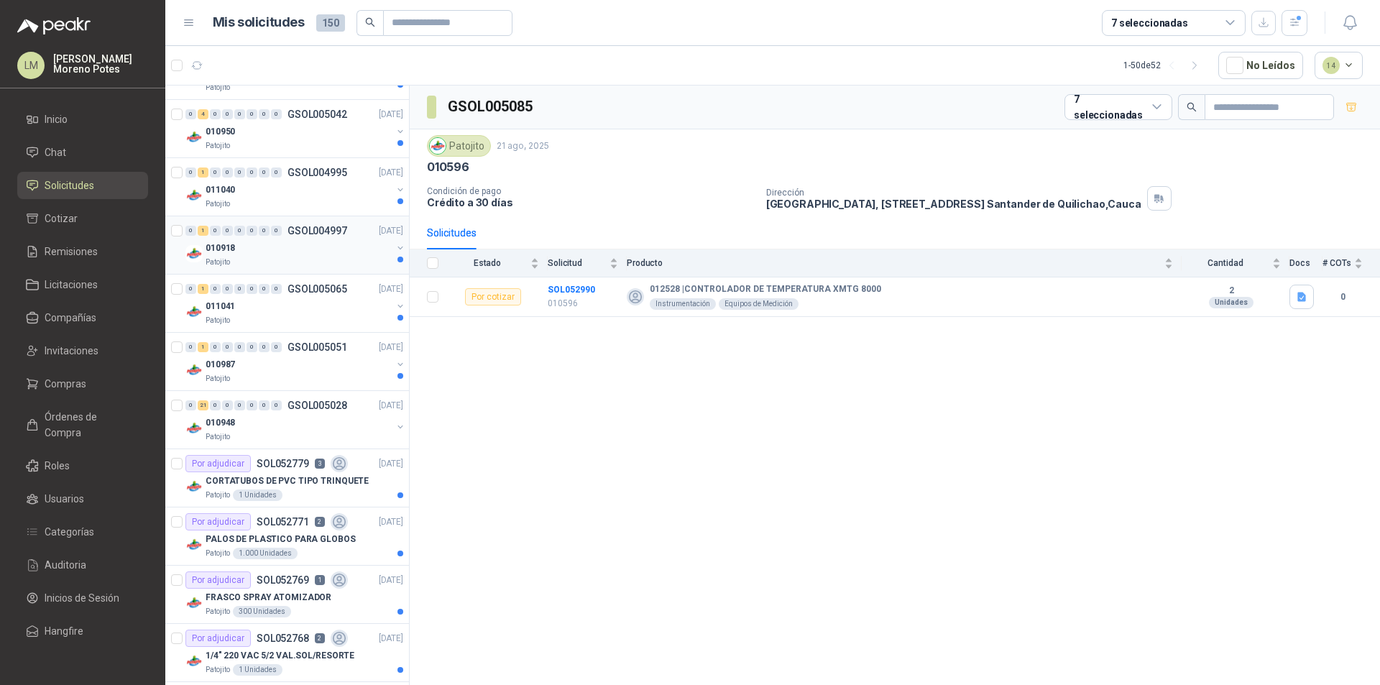
click at [303, 261] on div "Patojito" at bounding box center [299, 262] width 186 height 11
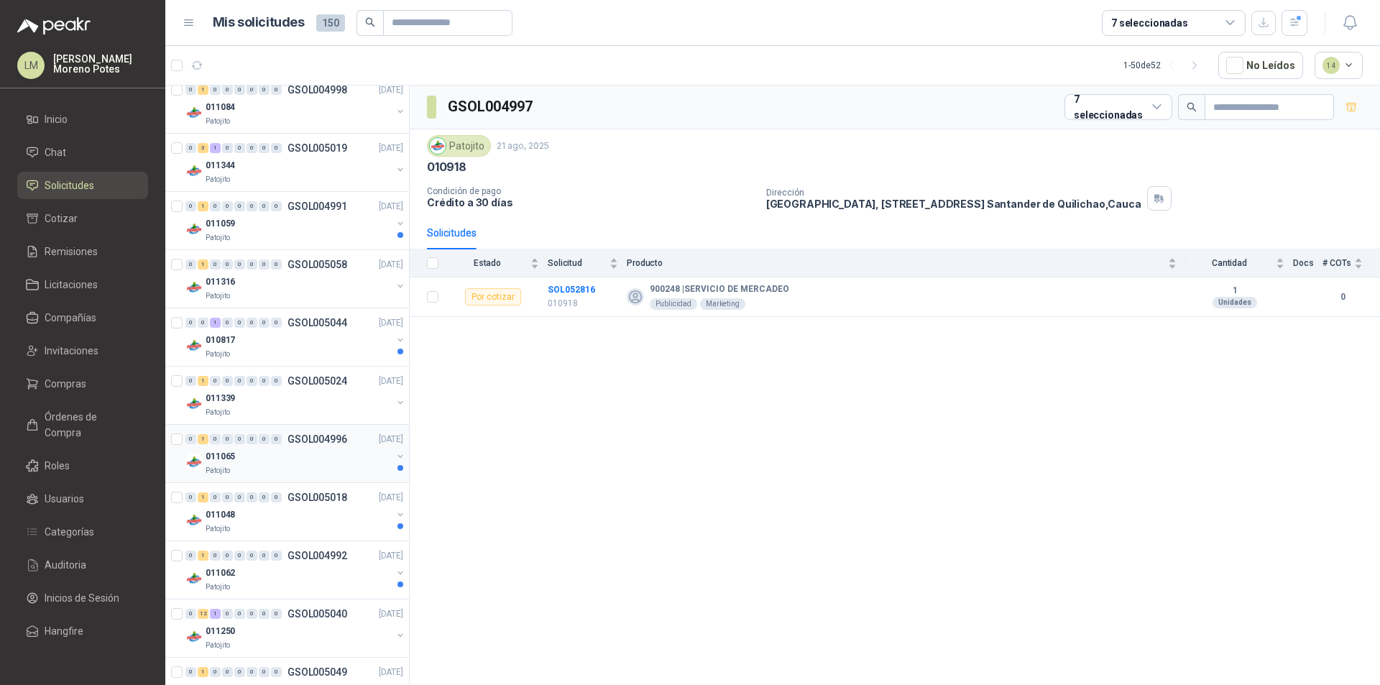
scroll to position [719, 0]
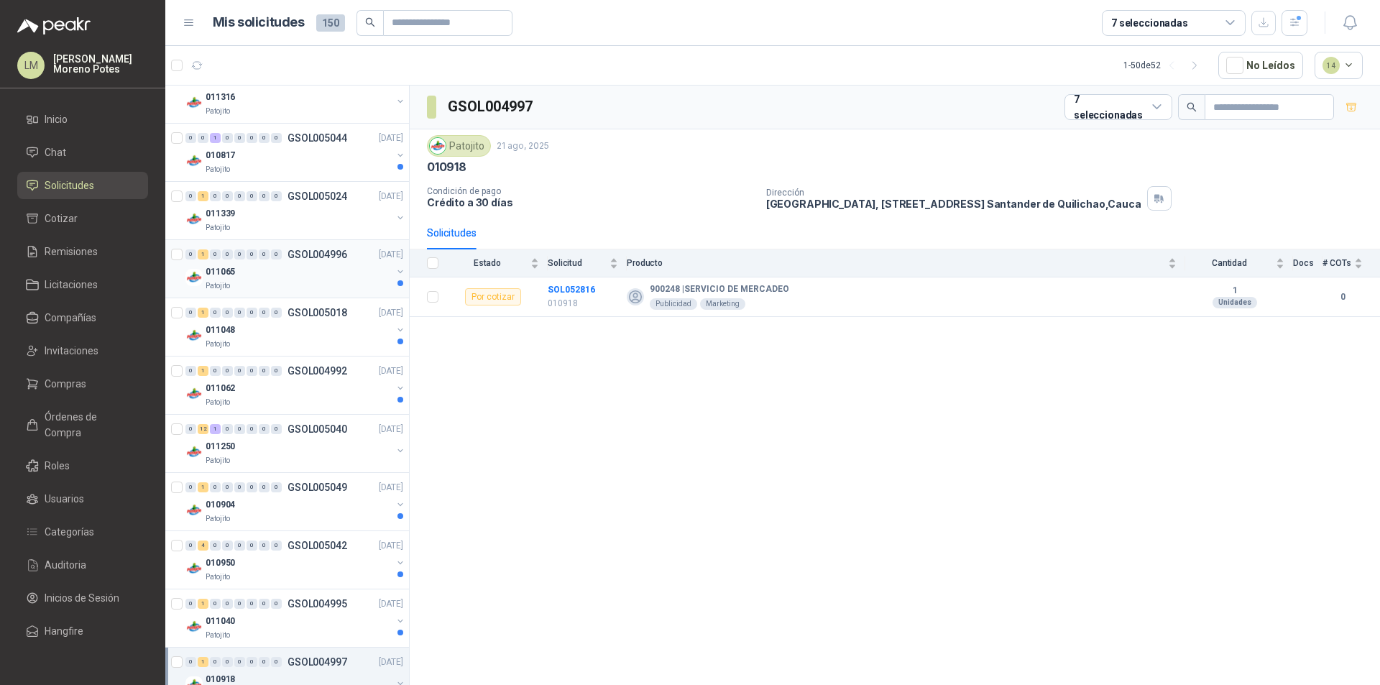
click at [288, 284] on div "Patojito" at bounding box center [299, 285] width 186 height 11
drag, startPoint x: 779, startPoint y: 292, endPoint x: 679, endPoint y: 293, distance: 99.9
click at [679, 293] on div "900344 | SERVICIOS OTROS PN" at bounding box center [902, 296] width 550 height 17
click at [583, 356] on div "GSOL004996 7 seleccionadas Patojito [DATE] 011065 Condición de pago Crédito a 3…" at bounding box center [895, 388] width 970 height 604
drag, startPoint x: 599, startPoint y: 292, endPoint x: 548, endPoint y: 288, distance: 51.9
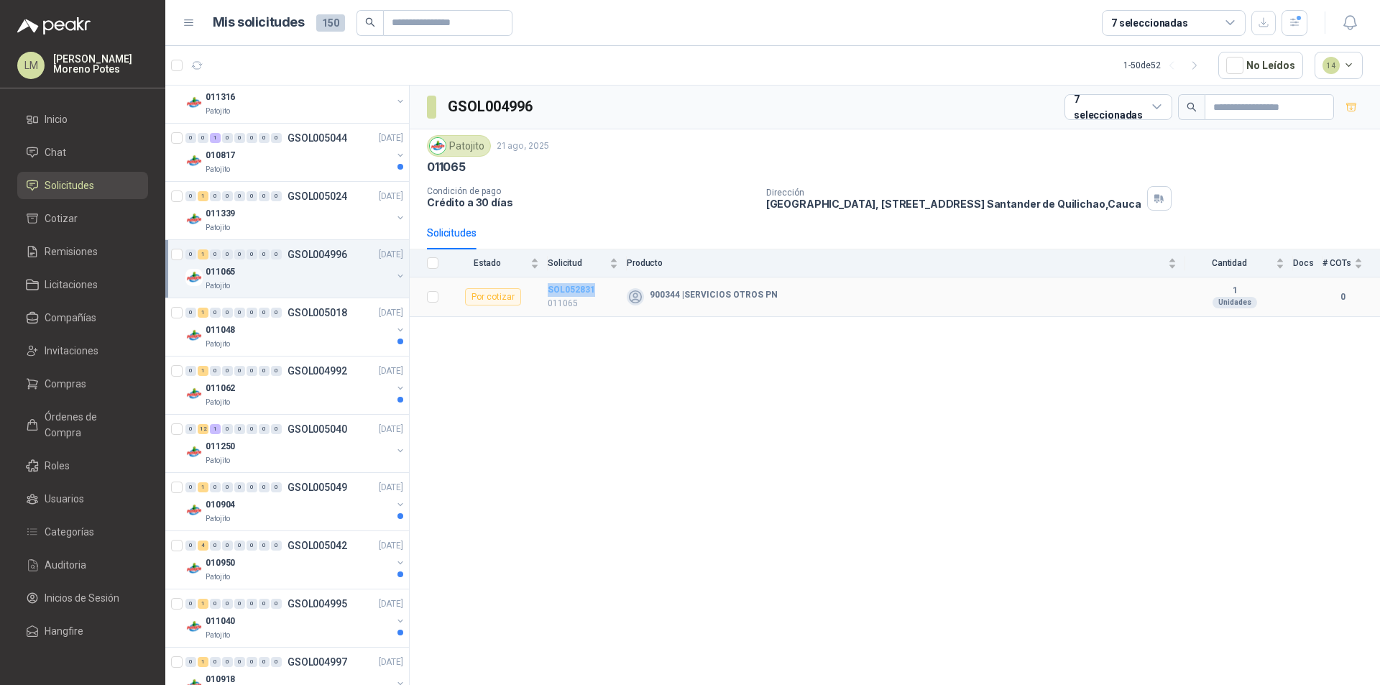
click at [548, 288] on td "SOL052831 011065" at bounding box center [587, 297] width 79 height 40
click at [319, 341] on div "Patojito" at bounding box center [299, 343] width 186 height 11
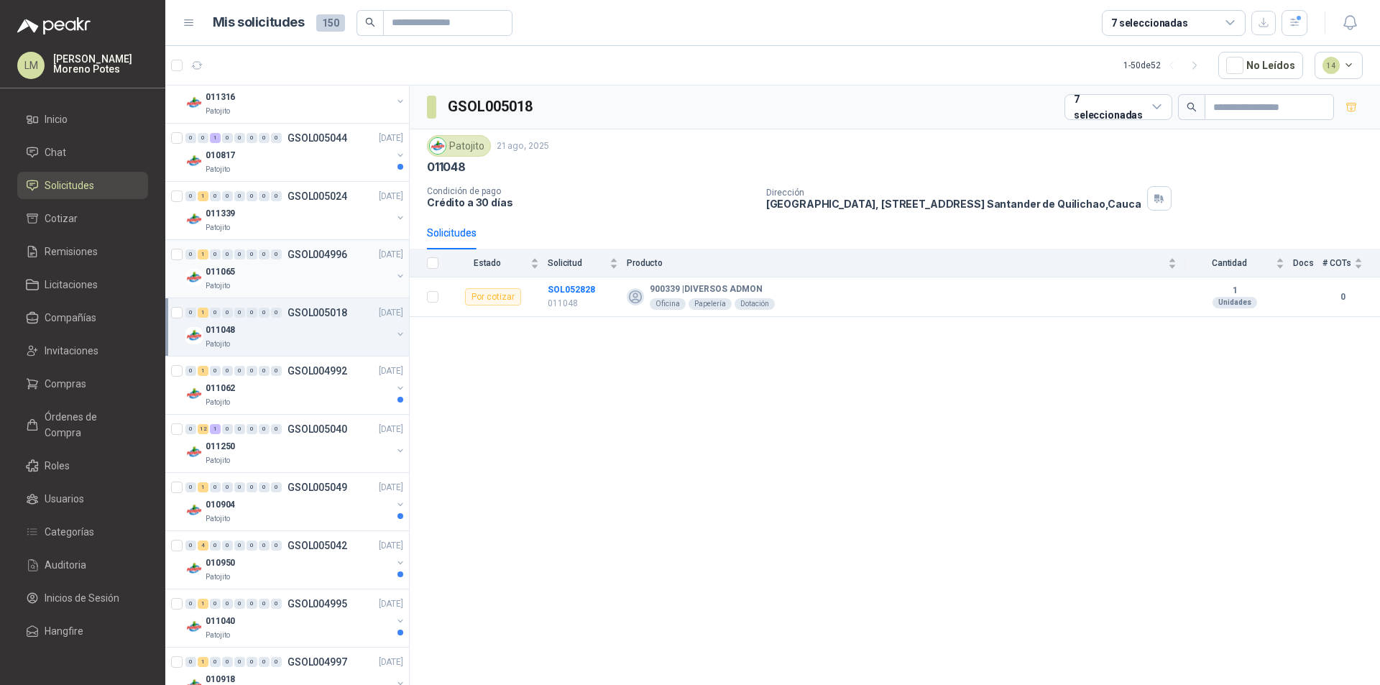
click at [332, 282] on div "Patojito" at bounding box center [299, 285] width 186 height 11
click at [318, 335] on div "011048" at bounding box center [299, 329] width 186 height 17
drag, startPoint x: 591, startPoint y: 292, endPoint x: 547, endPoint y: 289, distance: 44.6
click at [547, 289] on tr "Por cotizar SOL052828 011048 900339 | DIVERSOS ADMON Oficina Papelería Dotación…" at bounding box center [895, 297] width 970 height 40
click at [308, 400] on div "Patojito" at bounding box center [299, 402] width 186 height 11
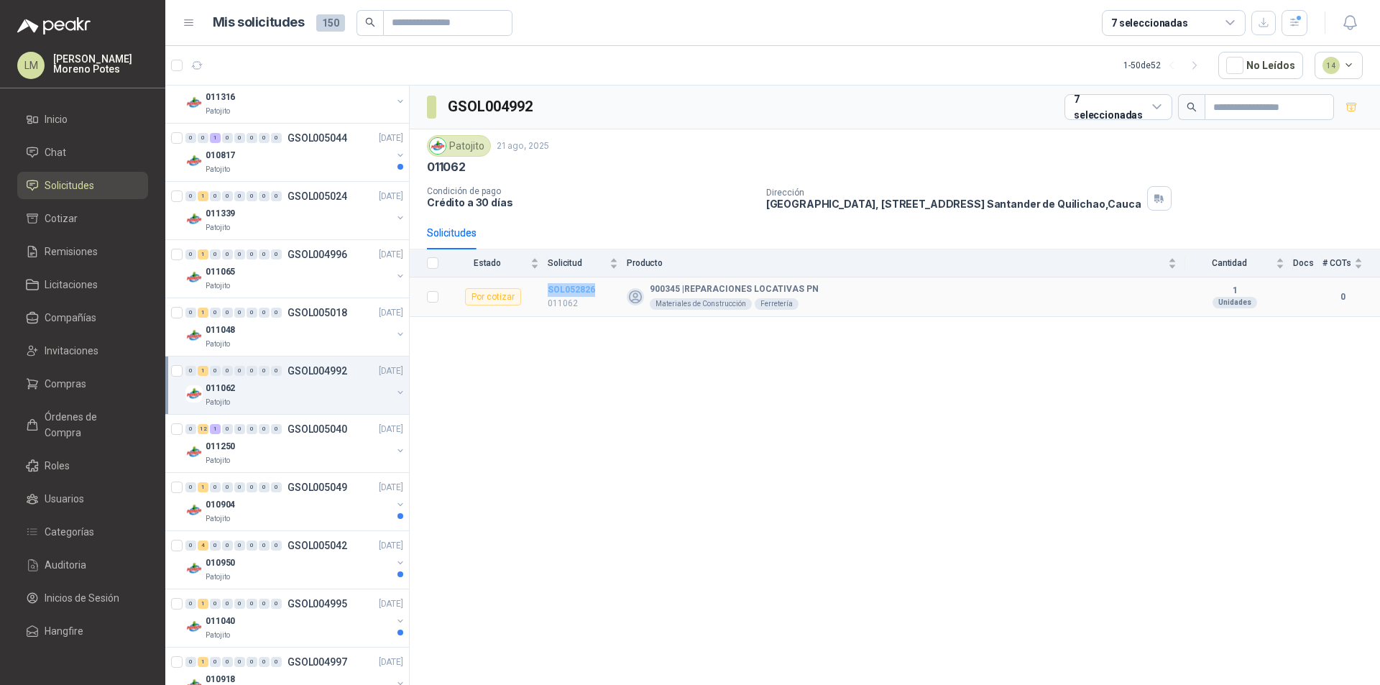
drag, startPoint x: 596, startPoint y: 292, endPoint x: 550, endPoint y: 290, distance: 46.7
click at [550, 290] on td "SOL052826 011062" at bounding box center [587, 297] width 79 height 40
click at [308, 512] on div "010904" at bounding box center [299, 504] width 186 height 17
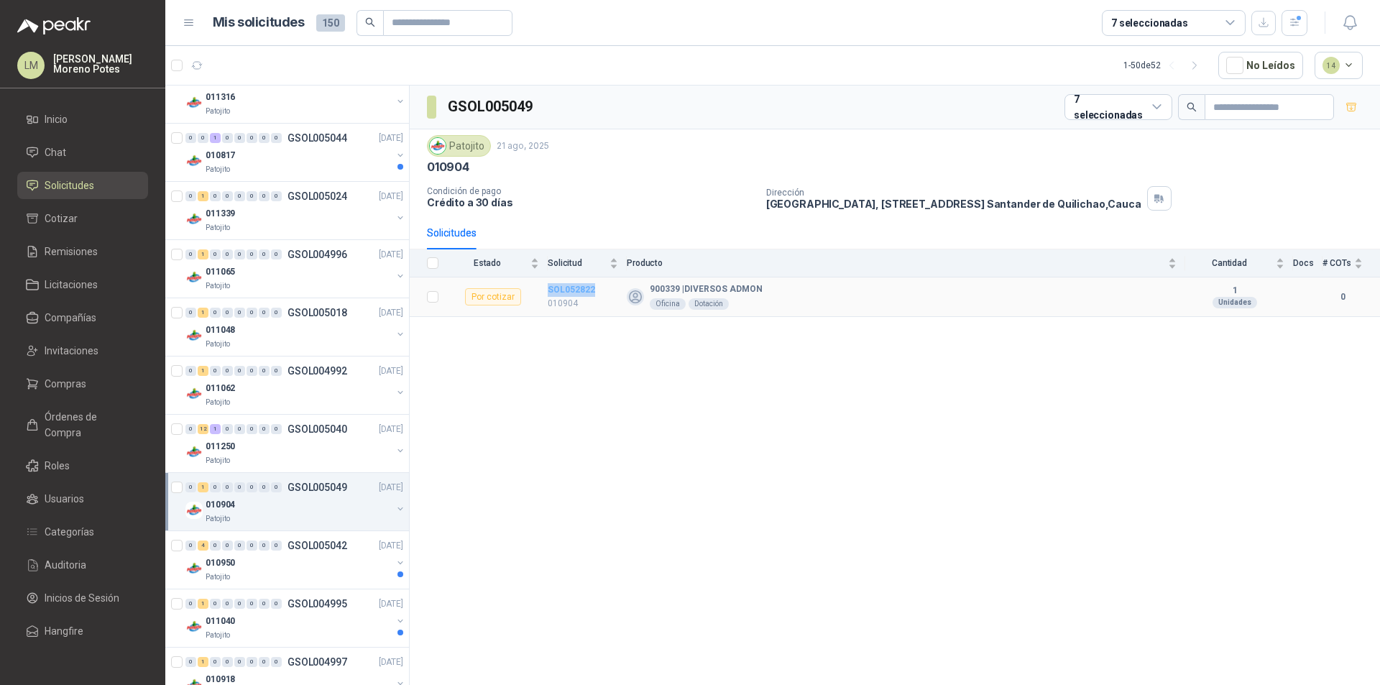
drag, startPoint x: 602, startPoint y: 287, endPoint x: 548, endPoint y: 287, distance: 53.9
click at [548, 287] on td "SOL052822 010904" at bounding box center [587, 297] width 79 height 40
click at [312, 552] on div "0 4 0 0 0 0 0 0 GSOL005042 [DATE]" at bounding box center [295, 545] width 221 height 17
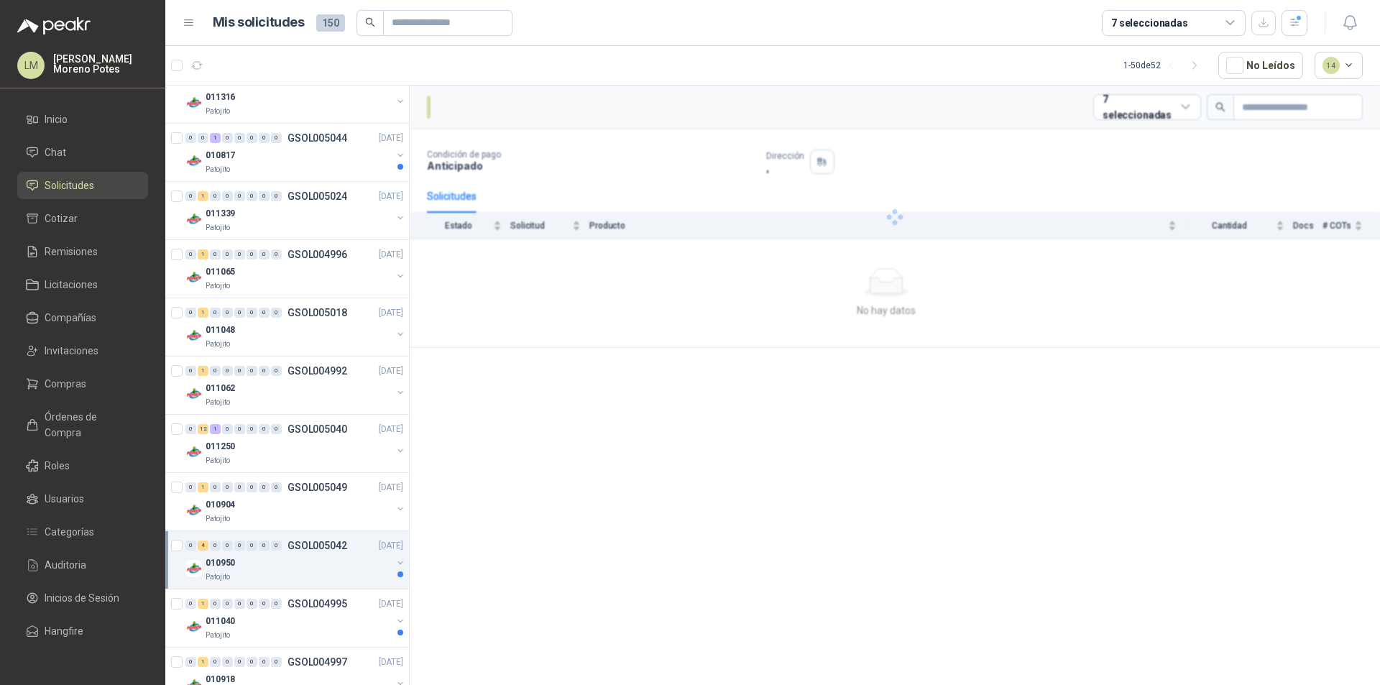
scroll to position [790, 0]
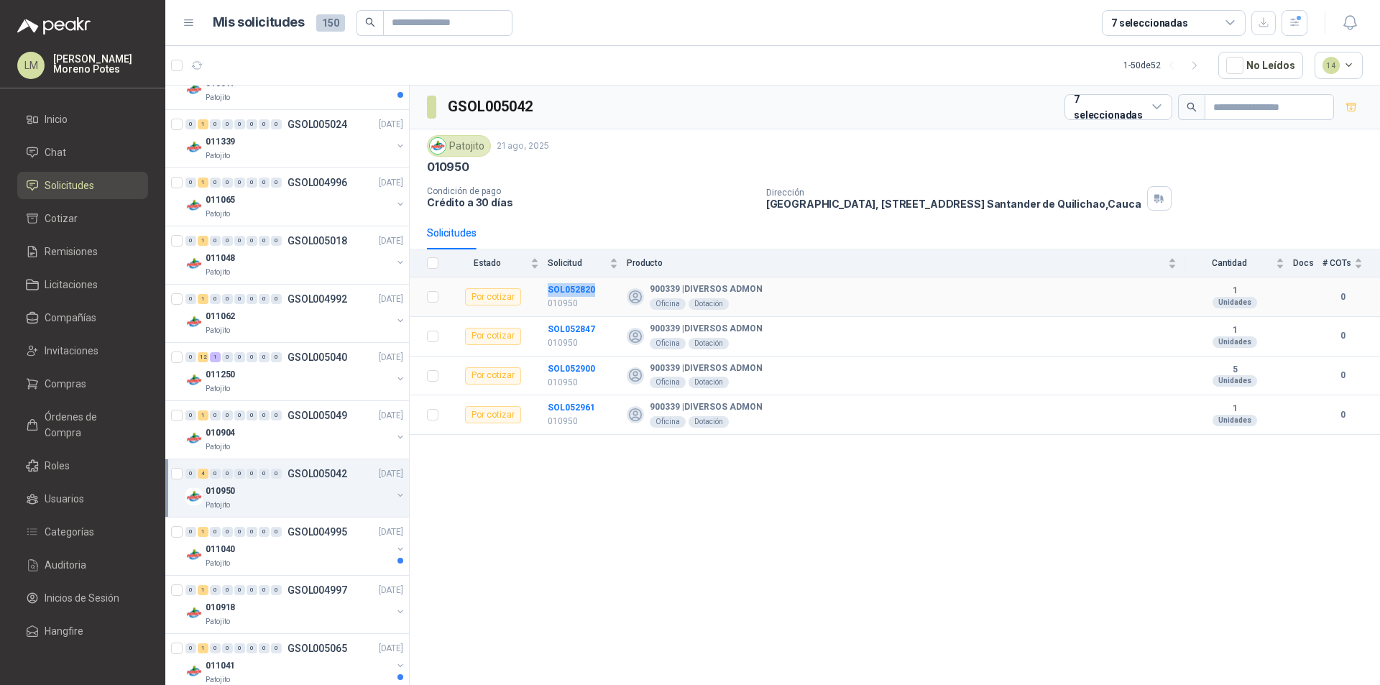
drag, startPoint x: 594, startPoint y: 291, endPoint x: 547, endPoint y: 292, distance: 46.7
click at [547, 292] on tr "Por cotizar SOL052820 010950 900339 | DIVERSOS ADMON Oficina Dotación 1 Unidade…" at bounding box center [895, 297] width 970 height 40
drag, startPoint x: 596, startPoint y: 333, endPoint x: 543, endPoint y: 323, distance: 54.7
click at [543, 323] on tr "Por cotizar SOL052847 010950 900339 | DIVERSOS ADMON Oficina Dotación 1 Unidade…" at bounding box center [895, 337] width 970 height 40
drag, startPoint x: 601, startPoint y: 371, endPoint x: 546, endPoint y: 368, distance: 54.7
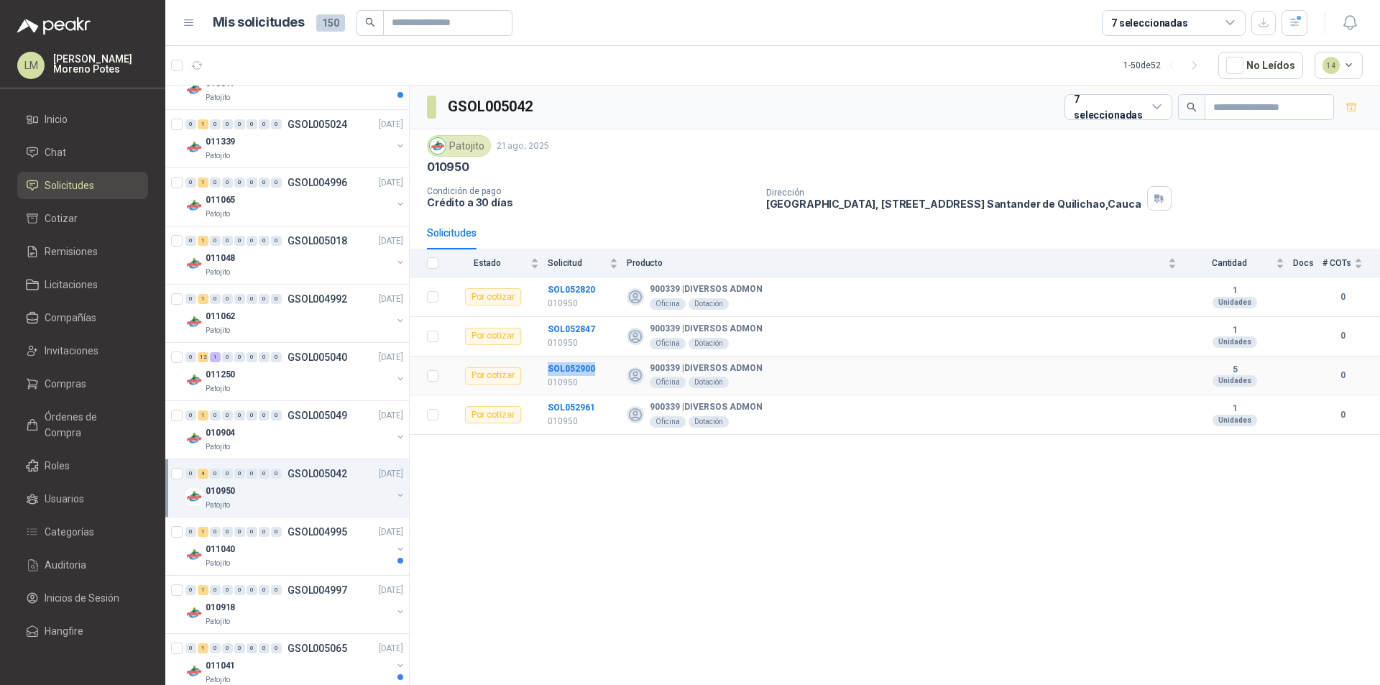
click at [546, 368] on tr "Por cotizar SOL052900 010950 900339 | DIVERSOS ADMON Oficina Dotación 5 Unidade…" at bounding box center [895, 376] width 970 height 40
drag, startPoint x: 594, startPoint y: 406, endPoint x: 548, endPoint y: 408, distance: 46.8
click at [548, 408] on td "SOL052961 010950" at bounding box center [587, 415] width 79 height 40
click at [320, 559] on div "Patojito" at bounding box center [299, 563] width 186 height 11
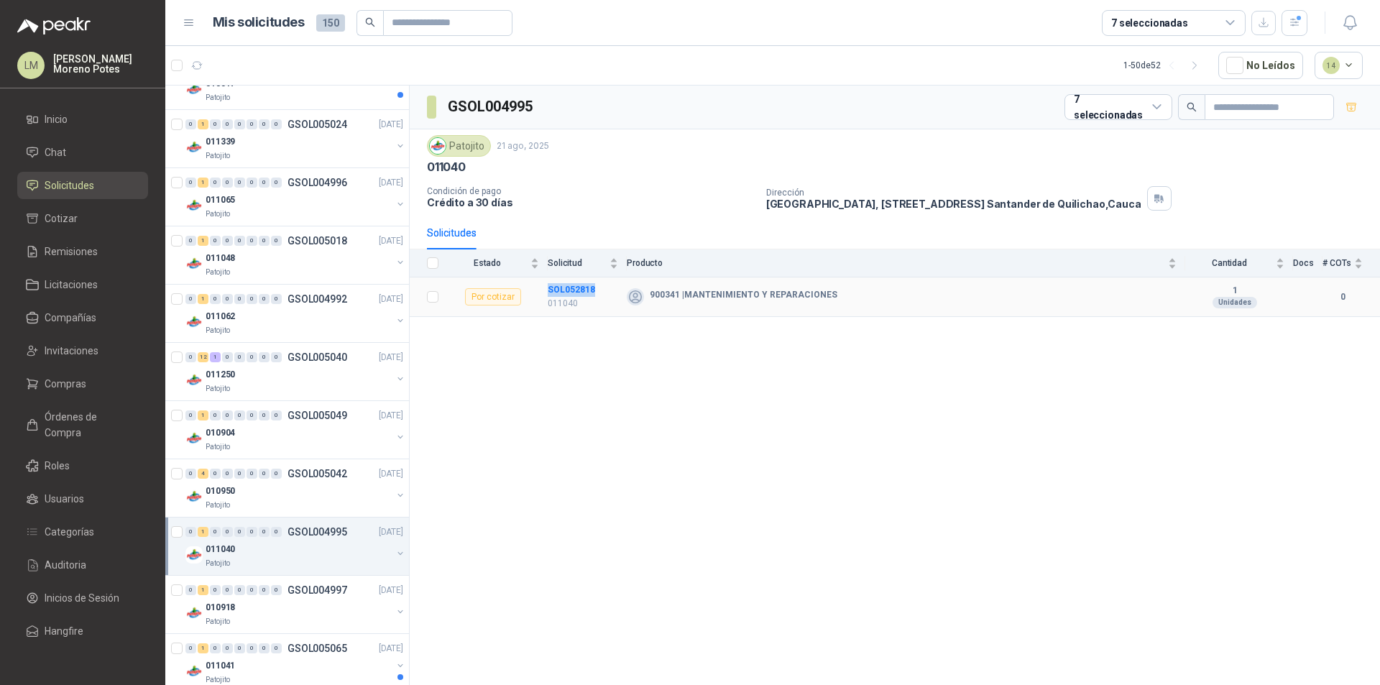
drag, startPoint x: 592, startPoint y: 287, endPoint x: 540, endPoint y: 292, distance: 51.9
click at [540, 292] on tr "Por cotizar SOL052818 011040 900341 | MANTENIMIENTO Y REPARACIONES 1 Unidades 0" at bounding box center [895, 297] width 970 height 40
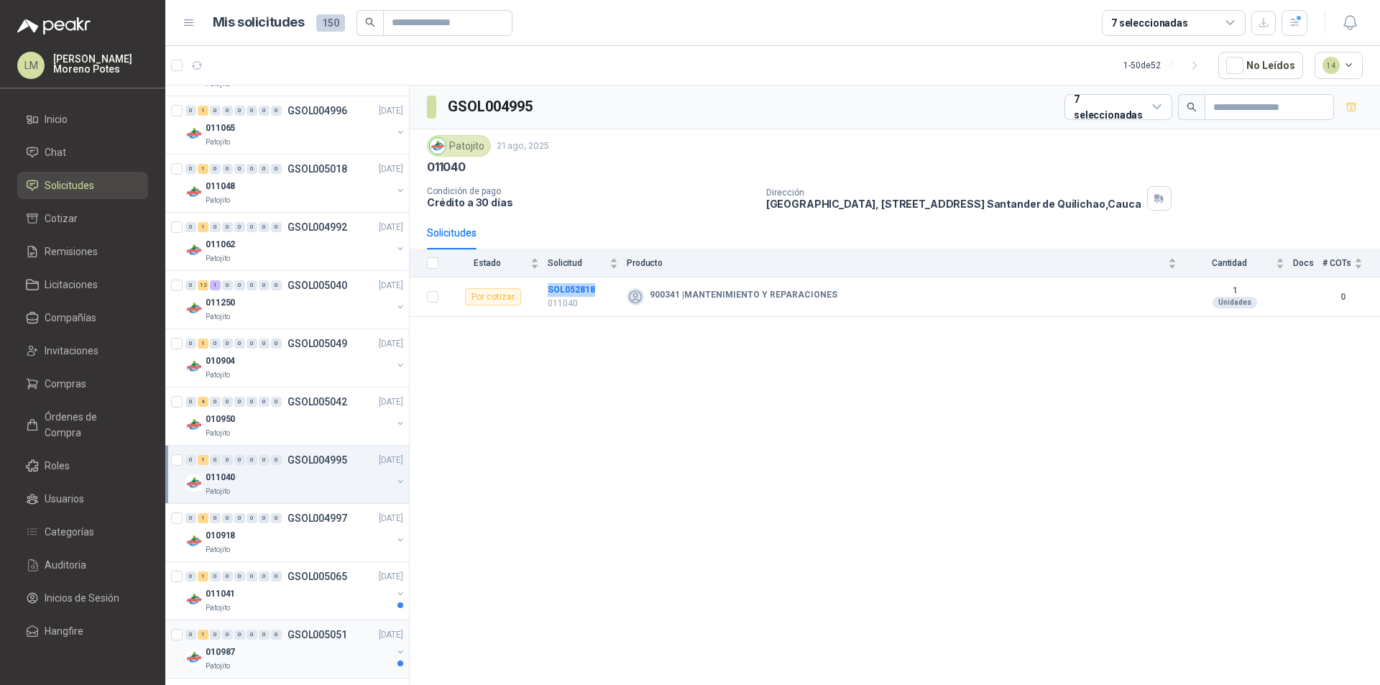
scroll to position [934, 0]
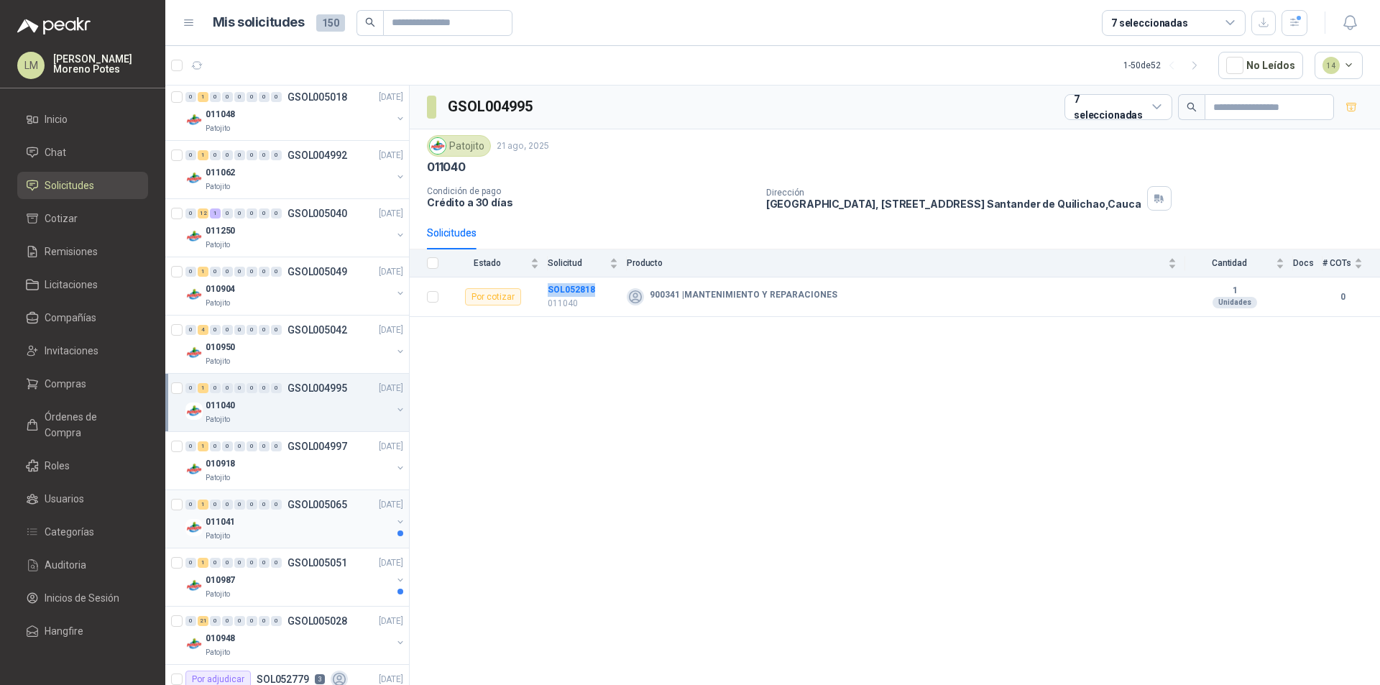
click at [335, 533] on div "Patojito" at bounding box center [299, 535] width 186 height 11
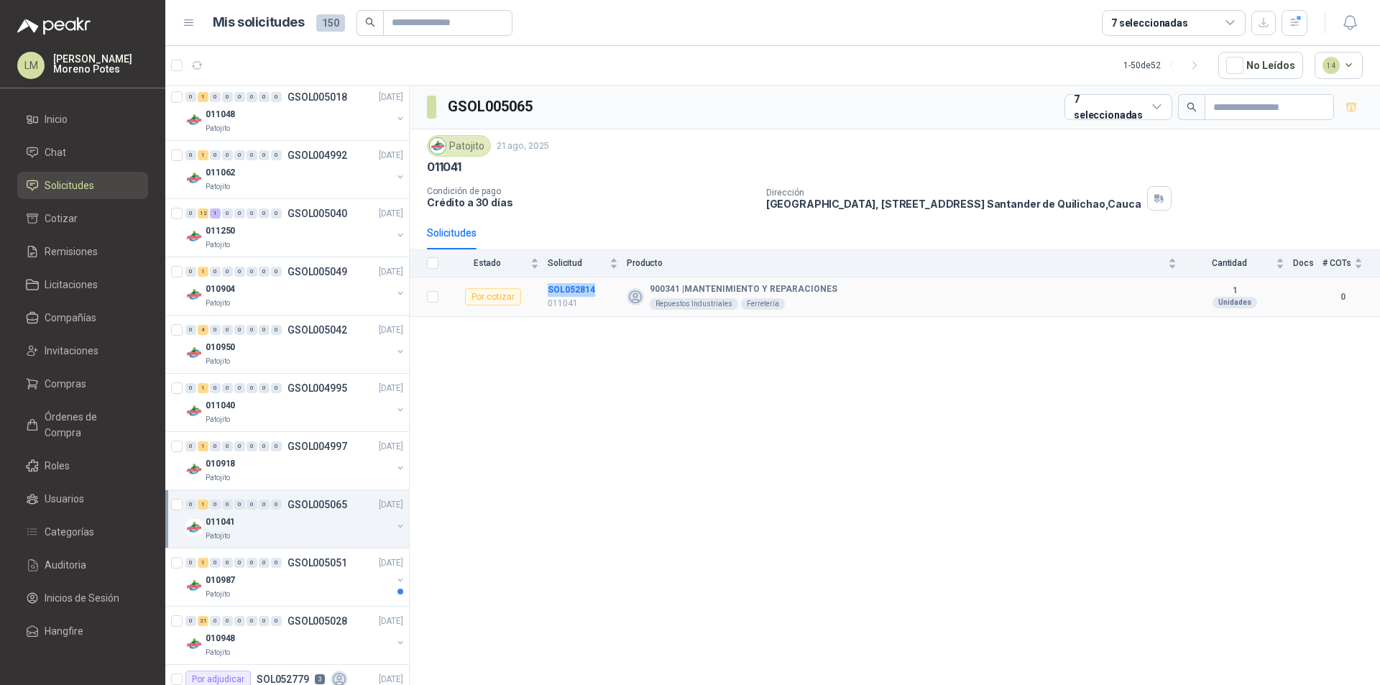
drag, startPoint x: 601, startPoint y: 288, endPoint x: 547, endPoint y: 288, distance: 54.6
click at [547, 288] on tr "Por cotizar SOL052814 011041 900341 | MANTENIMIENTO Y REPARACIONES Repuestos In…" at bounding box center [895, 297] width 970 height 40
click at [285, 579] on div "010987" at bounding box center [299, 579] width 186 height 17
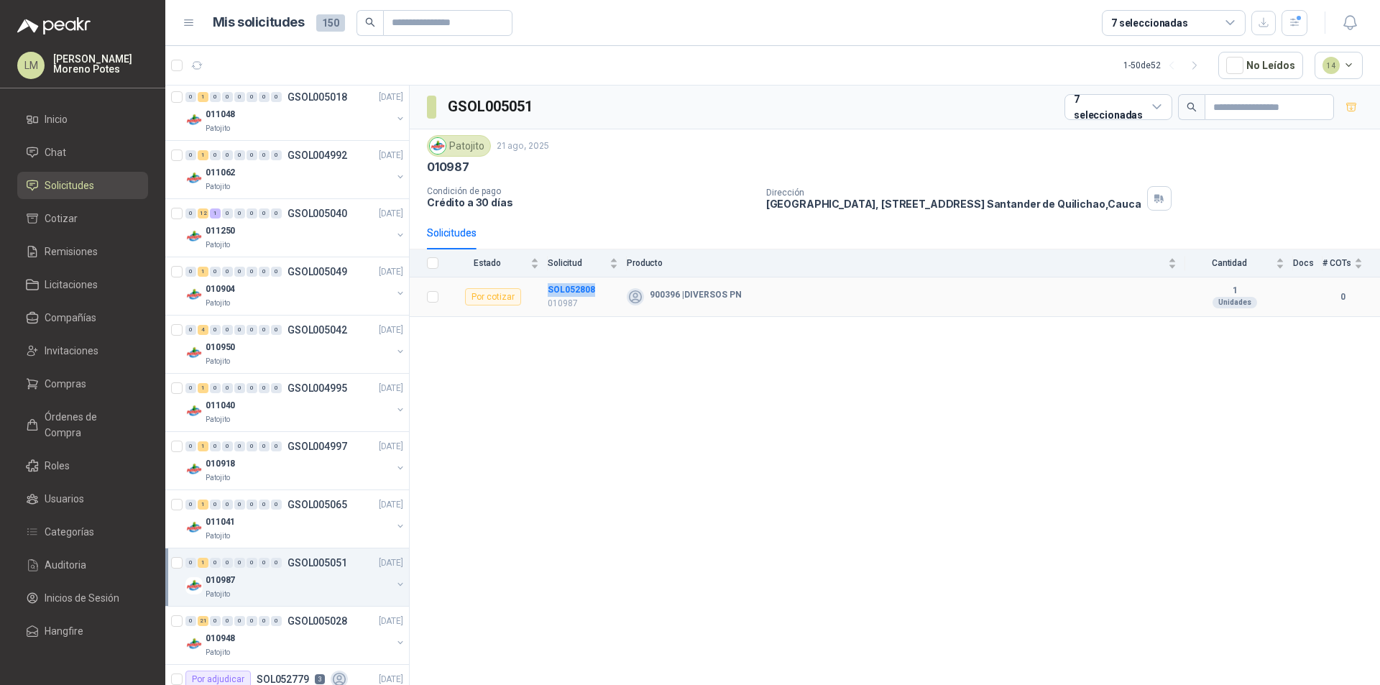
drag, startPoint x: 601, startPoint y: 291, endPoint x: 545, endPoint y: 292, distance: 55.3
click at [545, 292] on tr "Por cotizar SOL052808 010987 900396 | DIVERSOS PN 1 Unidades 0" at bounding box center [895, 297] width 970 height 40
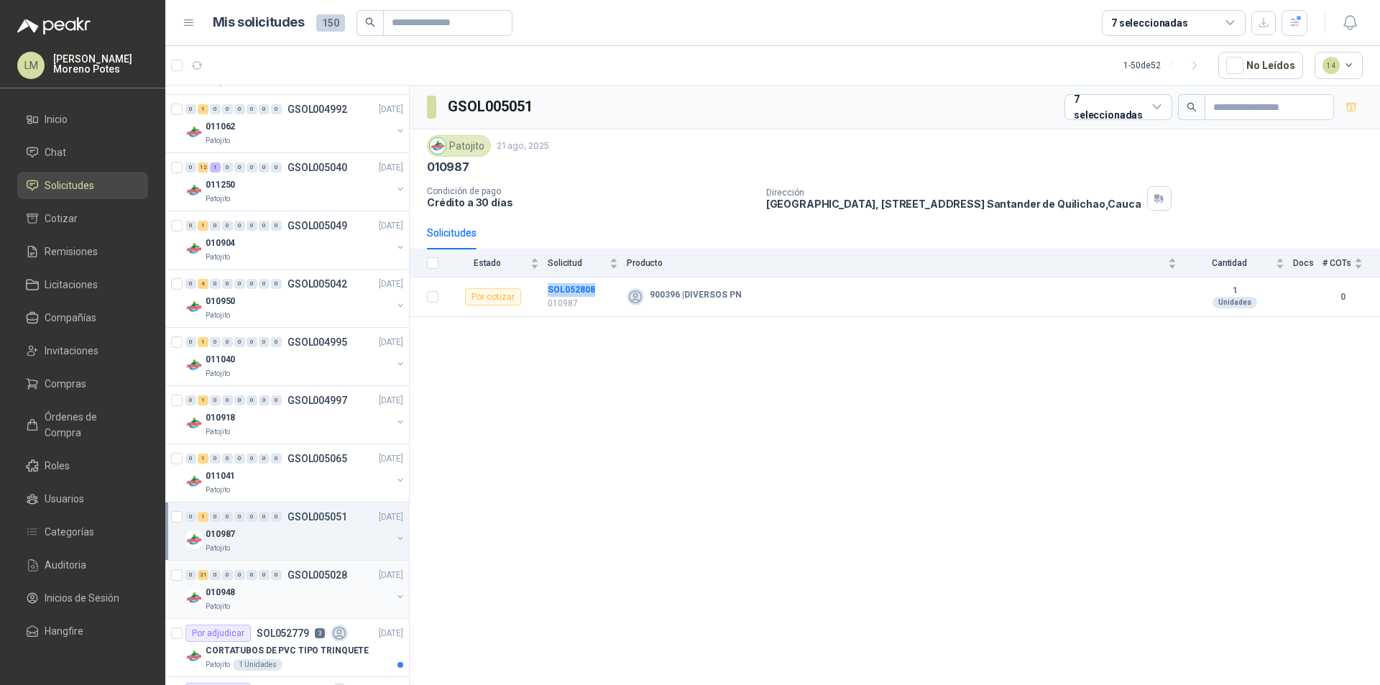
scroll to position [1006, 0]
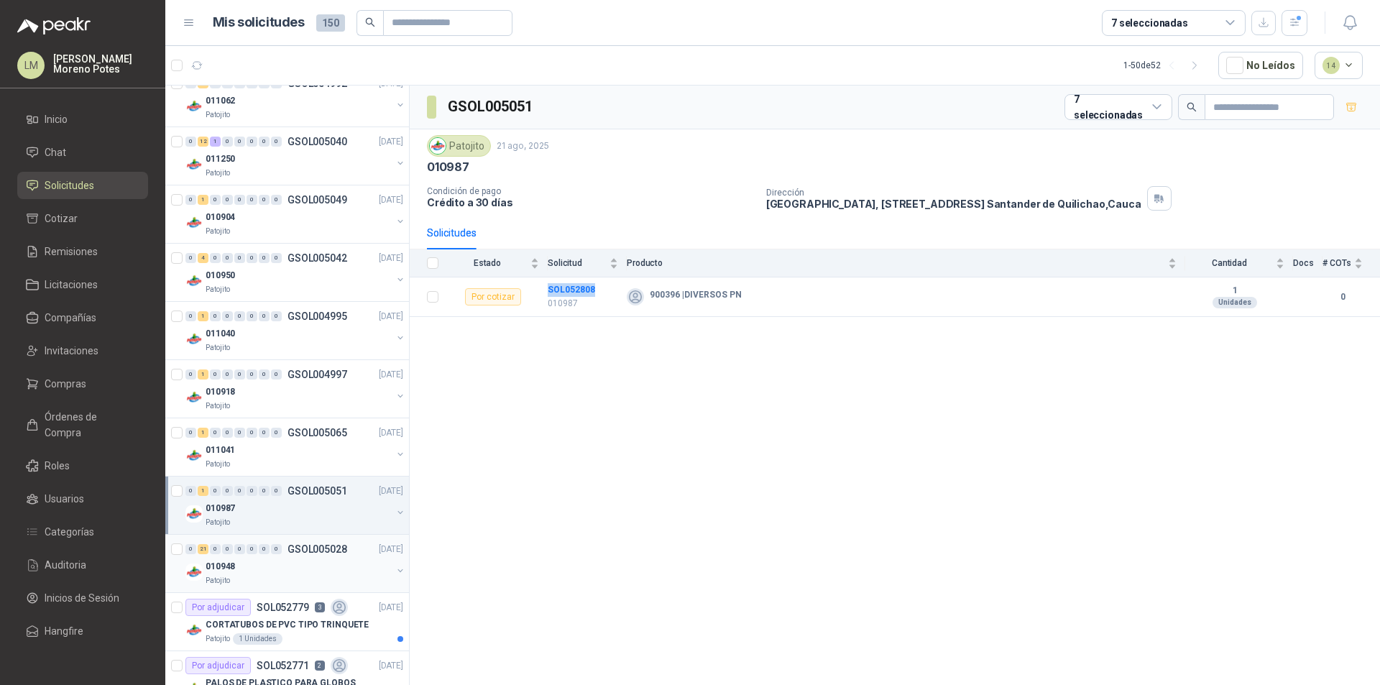
click at [331, 566] on div "010948" at bounding box center [299, 566] width 186 height 17
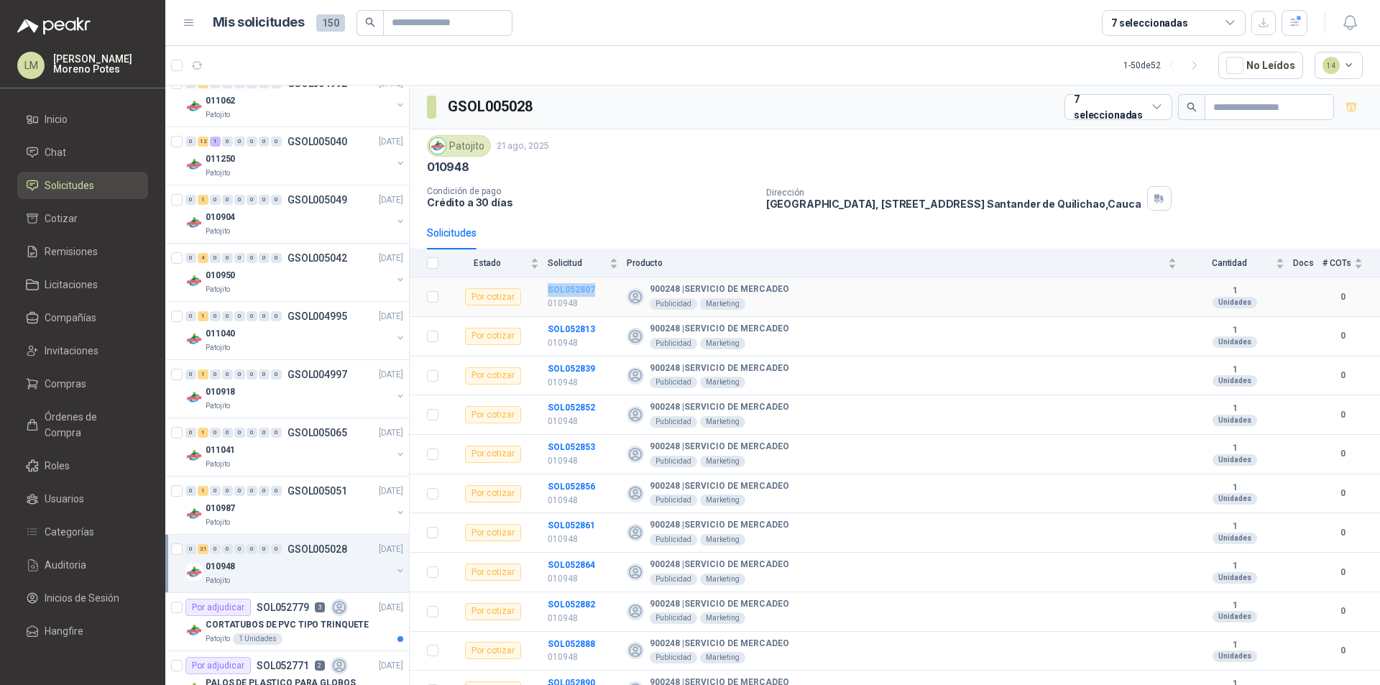
drag, startPoint x: 600, startPoint y: 290, endPoint x: 548, endPoint y: 285, distance: 52.7
click at [548, 285] on td "SOL052807 010948" at bounding box center [587, 297] width 79 height 40
click at [594, 226] on div "Solicitudes" at bounding box center [895, 232] width 936 height 33
drag, startPoint x: 571, startPoint y: 294, endPoint x: 544, endPoint y: 295, distance: 26.6
click at [544, 295] on tr "Por cotizar SOL052807 010948 900248 | SERVICIO DE MERCADEO Publicidad Marketing…" at bounding box center [895, 297] width 970 height 40
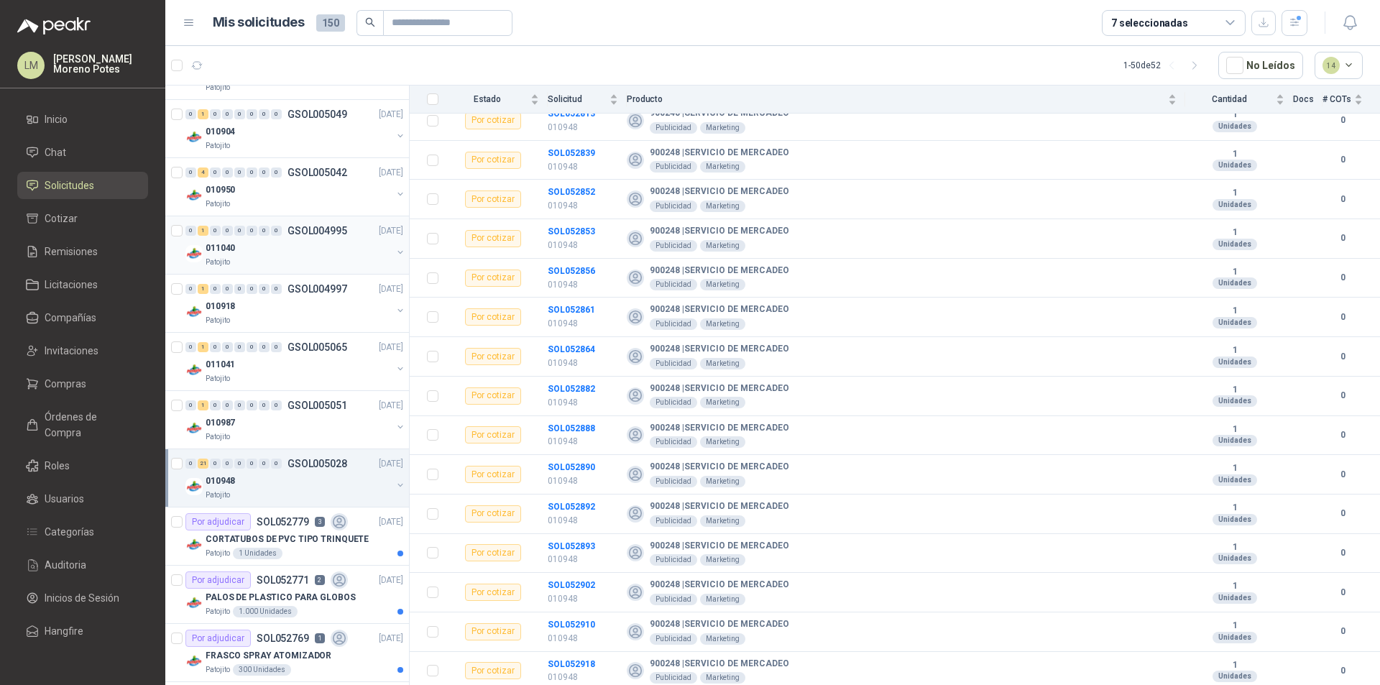
scroll to position [1006, 0]
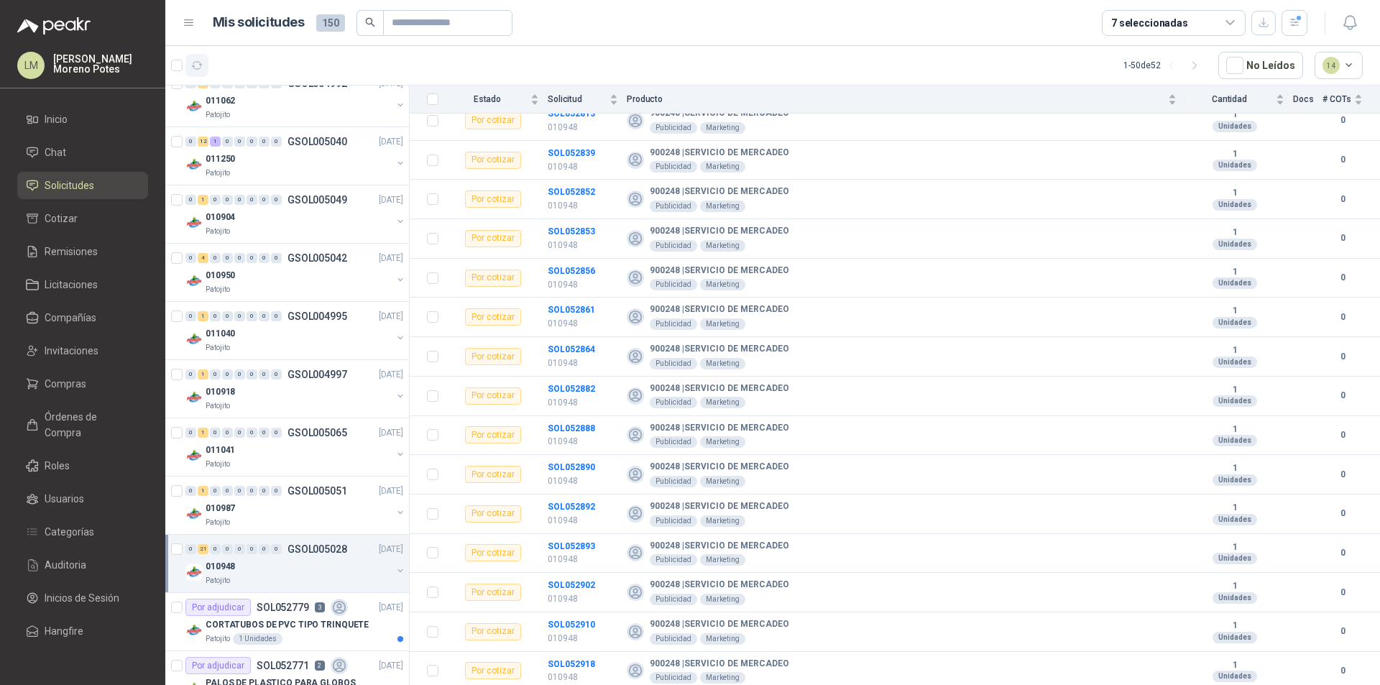
click at [203, 69] on icon "button" at bounding box center [197, 66] width 12 height 12
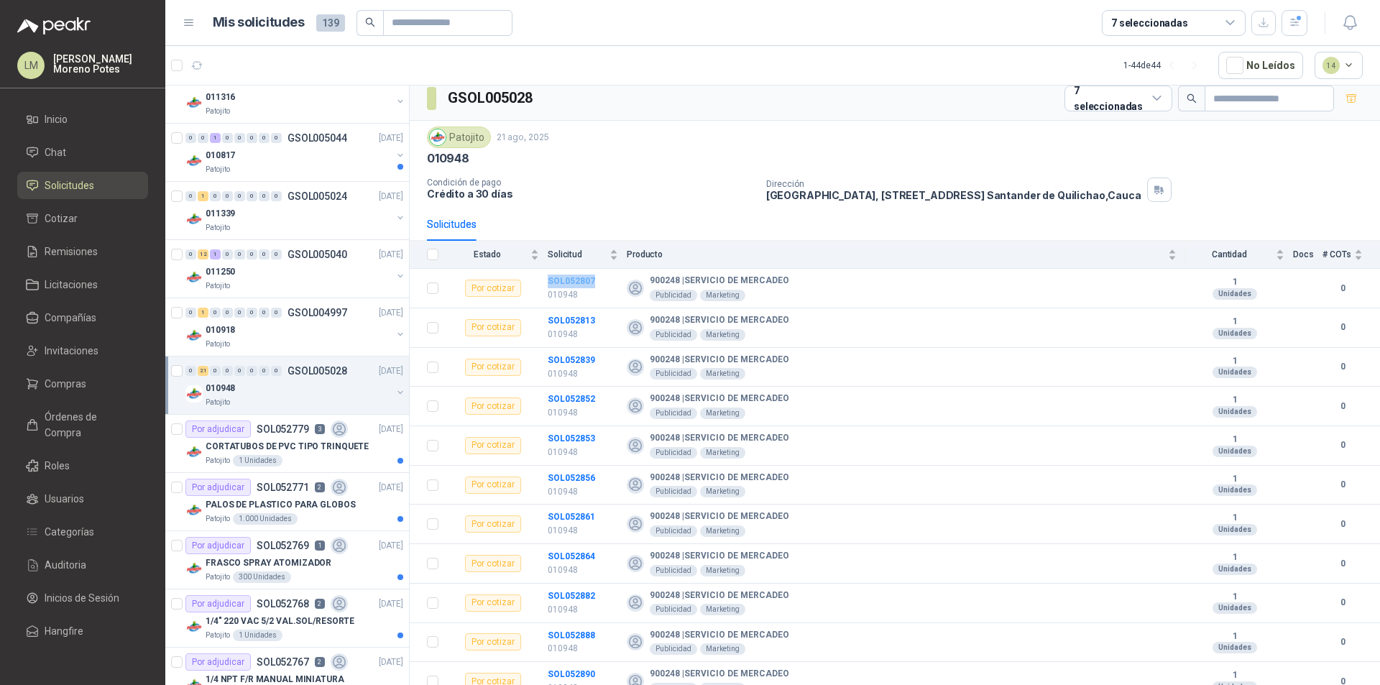
scroll to position [0, 0]
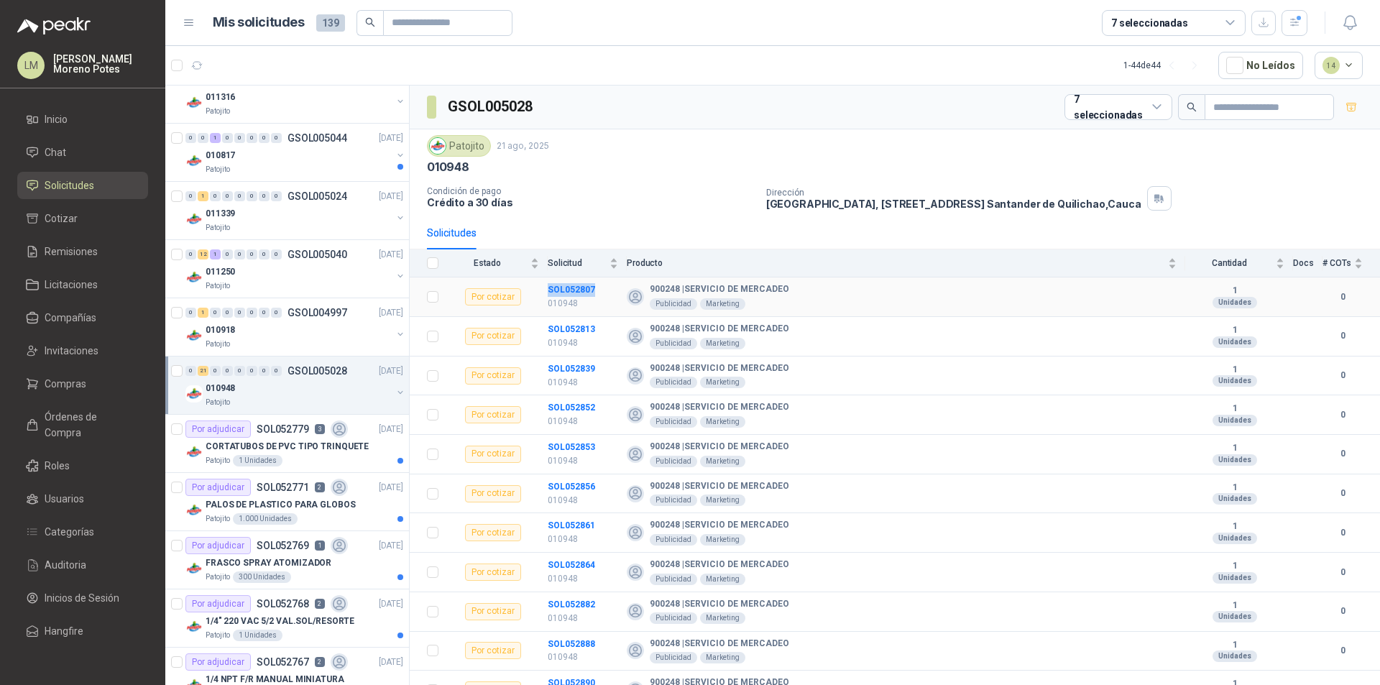
click at [597, 308] on p "010948" at bounding box center [583, 304] width 70 height 14
drag, startPoint x: 601, startPoint y: 293, endPoint x: 546, endPoint y: 290, distance: 55.4
click at [546, 290] on tr "Por cotizar SOL052807 010948 900248 | SERVICIO DE MERCADEO Publicidad Marketing…" at bounding box center [895, 297] width 970 height 40
drag, startPoint x: 599, startPoint y: 327, endPoint x: 548, endPoint y: 327, distance: 51.7
click at [548, 327] on td "SOL052813 010948" at bounding box center [587, 337] width 79 height 40
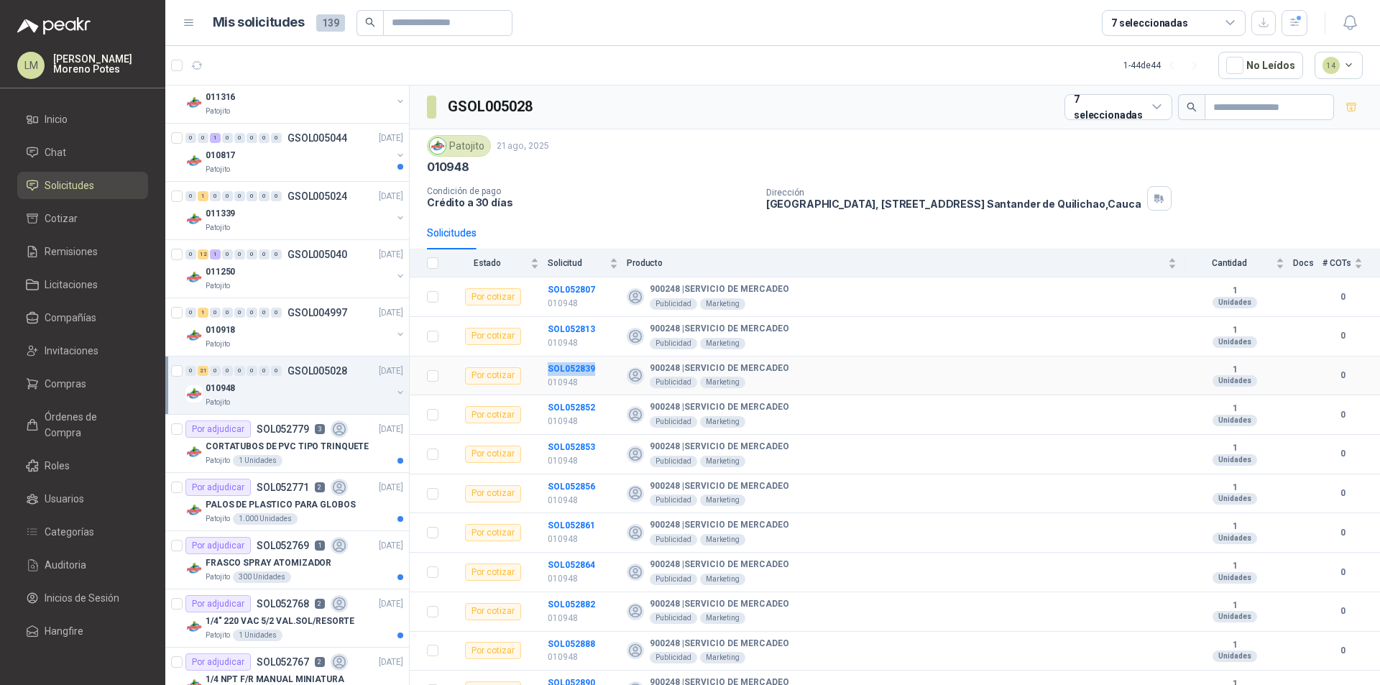
drag, startPoint x: 604, startPoint y: 367, endPoint x: 547, endPoint y: 370, distance: 56.8
click at [547, 370] on tr "Por cotizar SOL052839 010948 900248 | SERVICIO DE MERCADEO Publicidad Marketing…" at bounding box center [895, 376] width 970 height 40
drag, startPoint x: 597, startPoint y: 405, endPoint x: 545, endPoint y: 407, distance: 51.8
click at [545, 407] on tr "Por cotizar SOL052852 010948 900248 | SERVICIO DE MERCADEO Publicidad Marketing…" at bounding box center [895, 415] width 970 height 40
drag, startPoint x: 573, startPoint y: 451, endPoint x: 546, endPoint y: 451, distance: 27.3
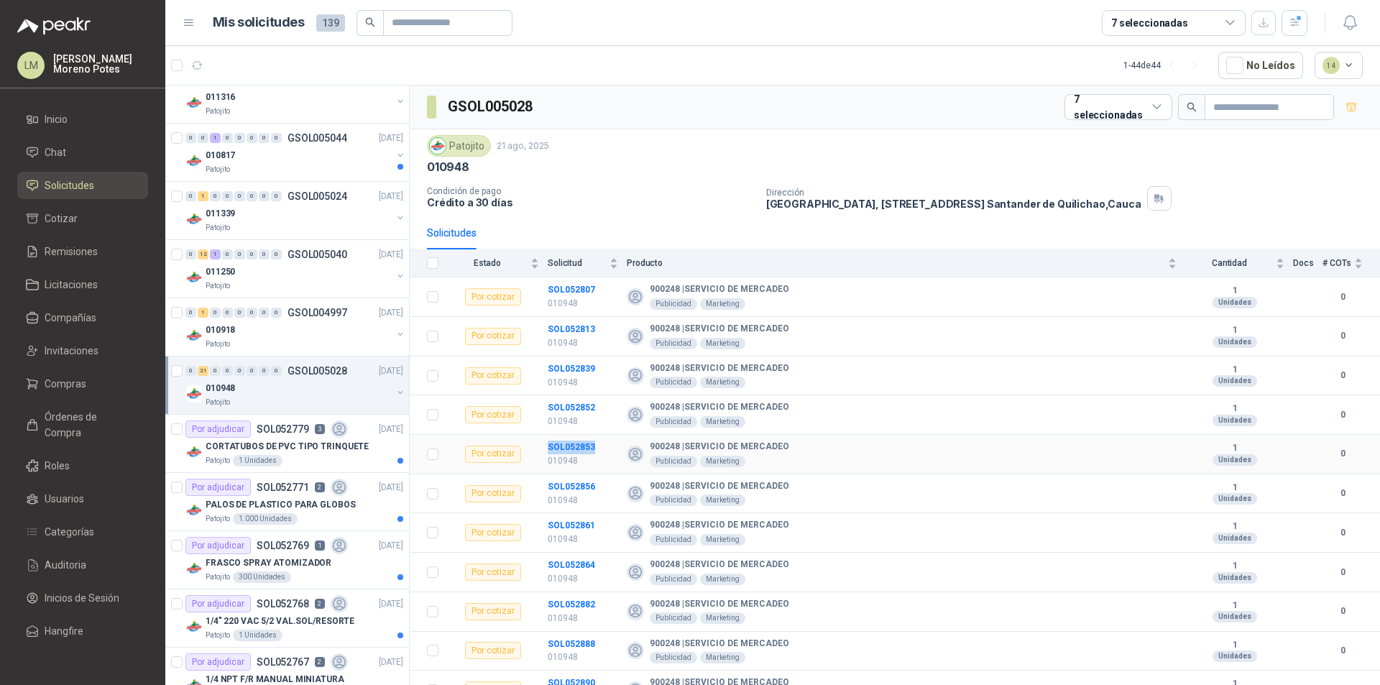
click at [546, 451] on tr "Por cotizar SOL052853 010948 900248 | SERVICIO DE MERCADEO Publicidad Marketing…" at bounding box center [895, 455] width 970 height 40
drag, startPoint x: 599, startPoint y: 489, endPoint x: 541, endPoint y: 487, distance: 58.2
click at [541, 487] on tr "Por cotizar SOL052856 010948 900248 | SERVICIO DE MERCADEO Publicidad Marketing…" at bounding box center [895, 494] width 970 height 40
click at [549, 524] on td "SOL052861 010948" at bounding box center [587, 533] width 79 height 40
drag, startPoint x: 599, startPoint y: 562, endPoint x: 534, endPoint y: 562, distance: 65.4
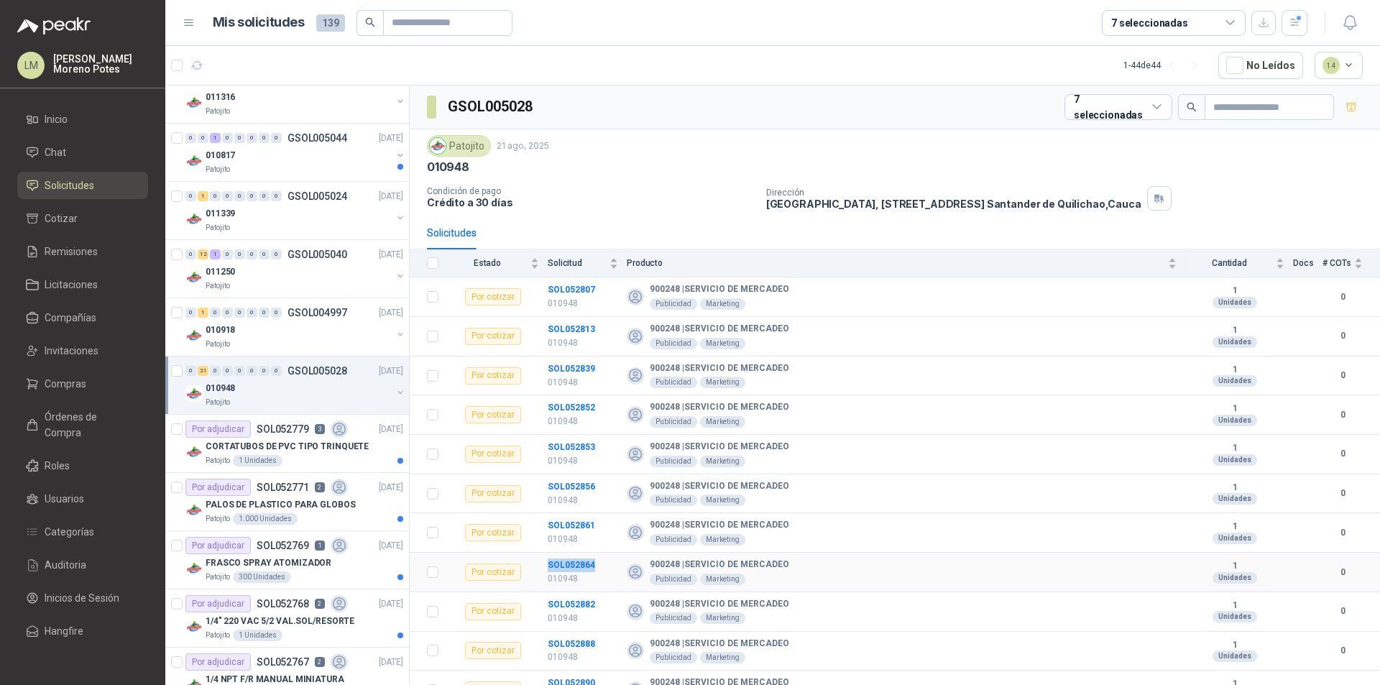
click at [534, 562] on tr "Por cotizar SOL052864 010948 900248 | SERVICIO DE MERCADEO Publicidad Marketing…" at bounding box center [895, 573] width 970 height 40
drag, startPoint x: 600, startPoint y: 606, endPoint x: 542, endPoint y: 604, distance: 58.2
click at [542, 604] on tr "Por cotizar SOL052882 010948 900248 | SERVICIO DE MERCADEO Publicidad Marketing…" at bounding box center [895, 612] width 970 height 40
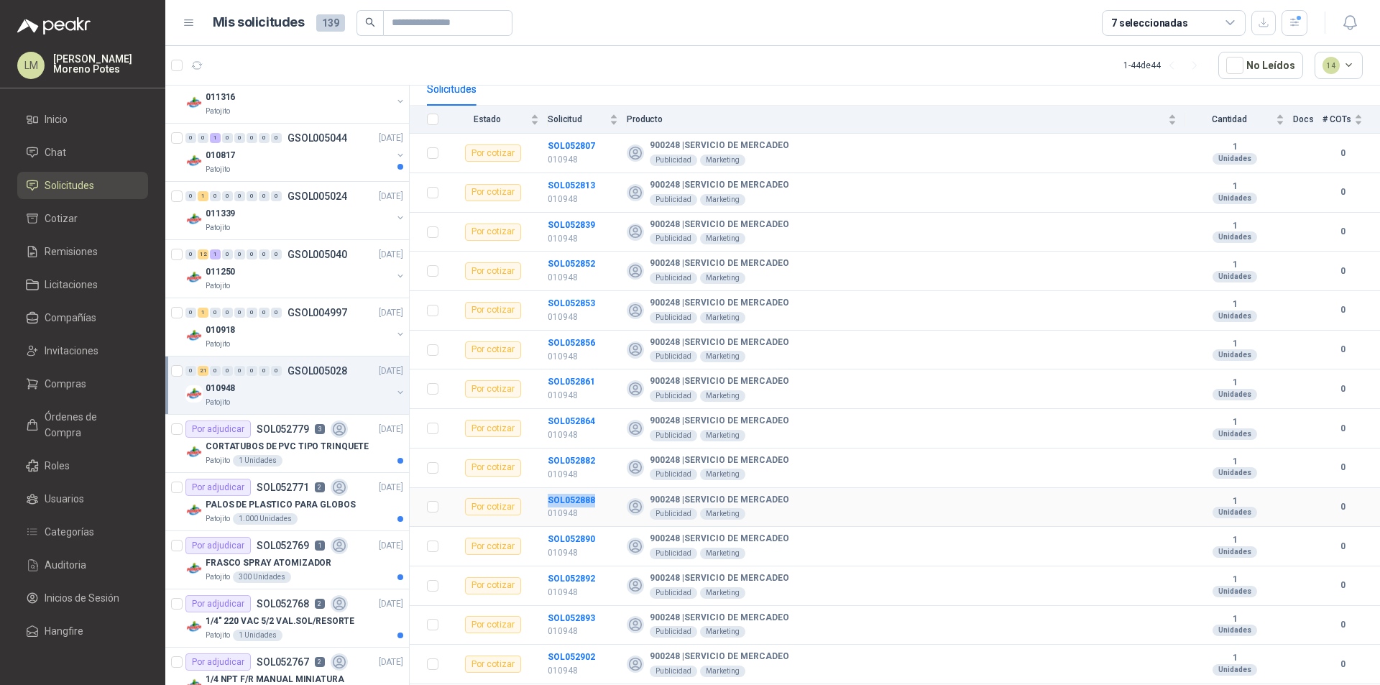
drag, startPoint x: 576, startPoint y: 503, endPoint x: 546, endPoint y: 497, distance: 30.0
click at [546, 497] on tr "Por cotizar SOL052888 010948 900248 | SERVICIO DE MERCADEO Publicidad Marketing…" at bounding box center [895, 508] width 970 height 40
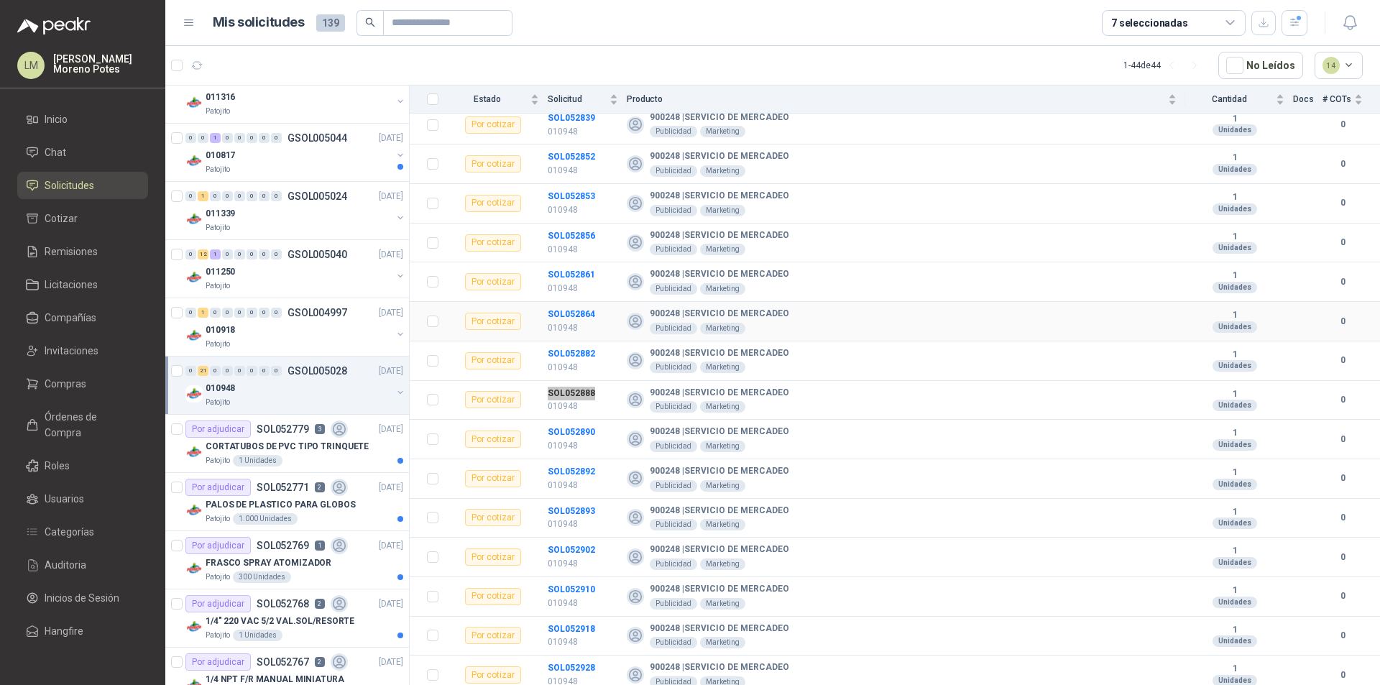
scroll to position [287, 0]
drag, startPoint x: 603, startPoint y: 398, endPoint x: 545, endPoint y: 400, distance: 57.5
click at [545, 400] on tr "Por cotizar SOL052890 010948 900248 | SERVICIO DE MERCADEO Publicidad Marketing…" at bounding box center [895, 403] width 970 height 40
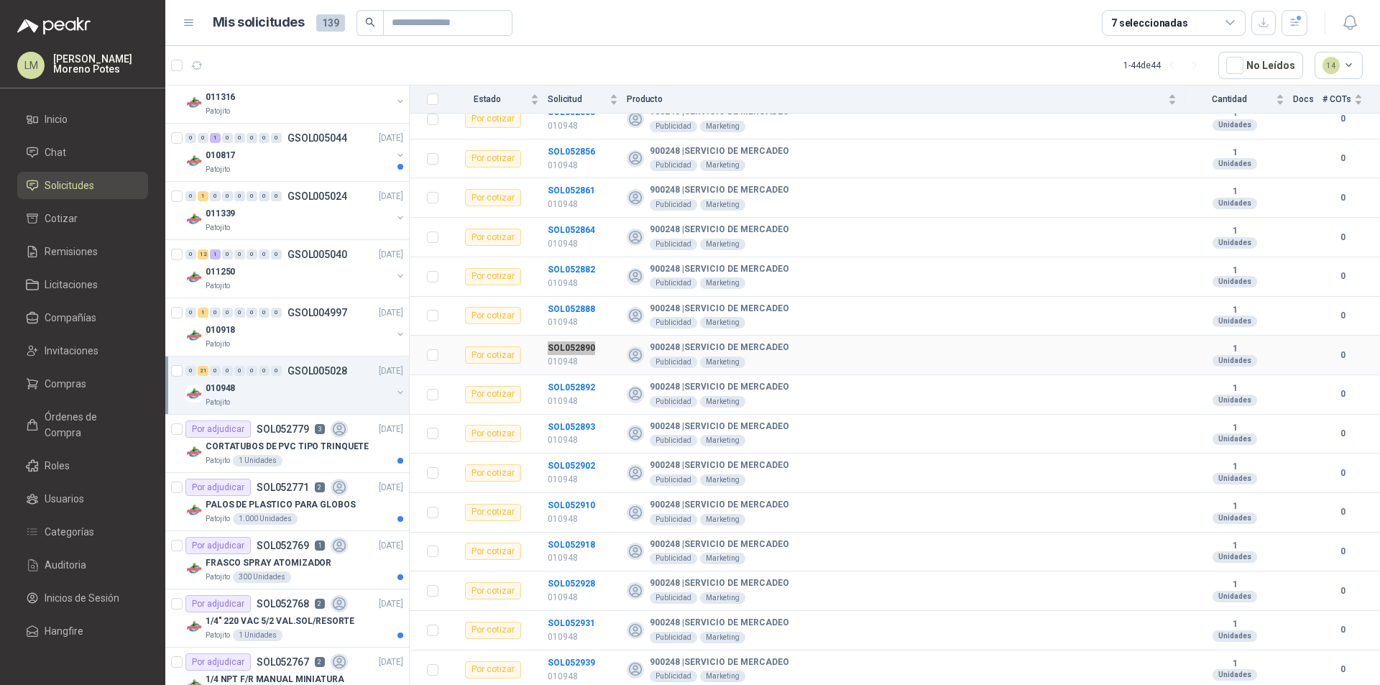
scroll to position [413, 0]
drag, startPoint x: 601, startPoint y: 310, endPoint x: 548, endPoint y: 310, distance: 52.5
click at [548, 310] on td "SOL052892 010948" at bounding box center [587, 317] width 79 height 40
drag, startPoint x: 600, startPoint y: 343, endPoint x: 548, endPoint y: 349, distance: 52.1
click at [548, 349] on td "SOL052893 010948" at bounding box center [587, 356] width 79 height 40
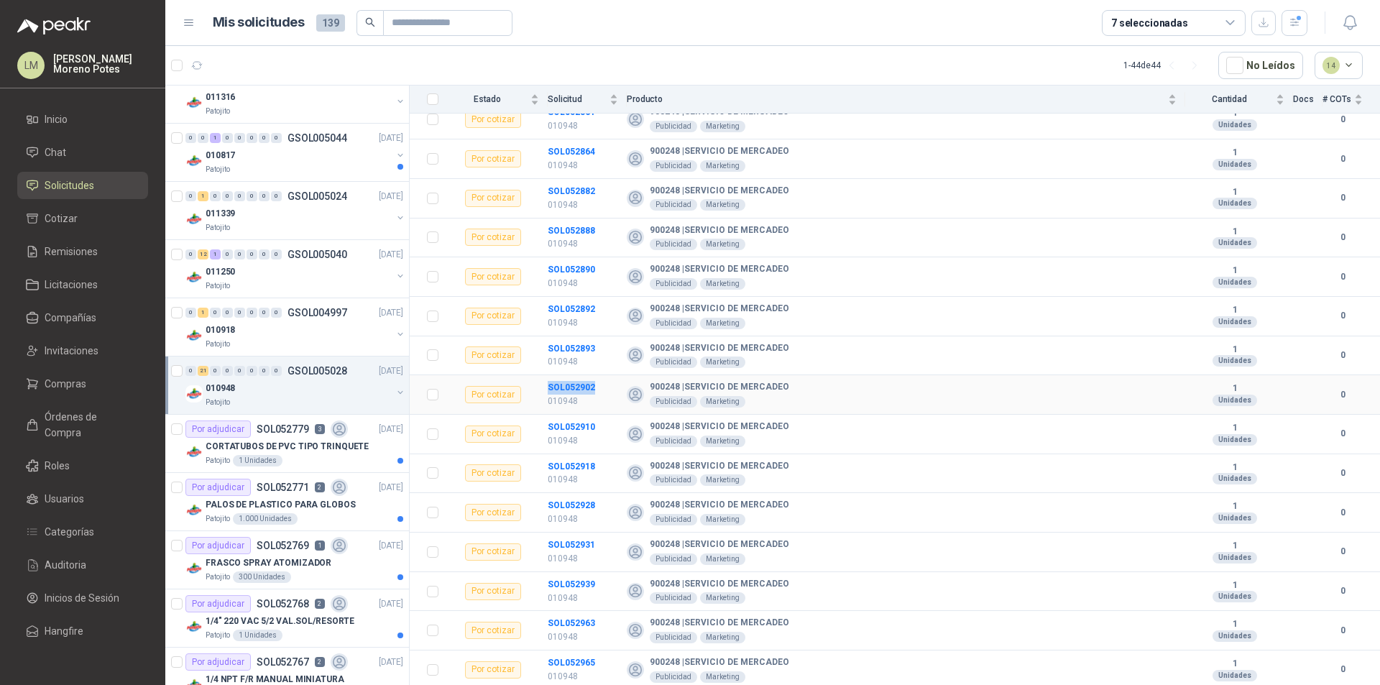
drag, startPoint x: 565, startPoint y: 384, endPoint x: 543, endPoint y: 383, distance: 22.3
click at [543, 383] on tr "Por cotizar SOL052902 010948 900248 | SERVICIO DE MERCADEO Publicidad Marketing…" at bounding box center [895, 395] width 970 height 40
drag, startPoint x: 599, startPoint y: 428, endPoint x: 548, endPoint y: 426, distance: 51.8
click at [548, 426] on td "SOL052910 010948" at bounding box center [587, 435] width 79 height 40
drag, startPoint x: 594, startPoint y: 466, endPoint x: 525, endPoint y: 464, distance: 69.0
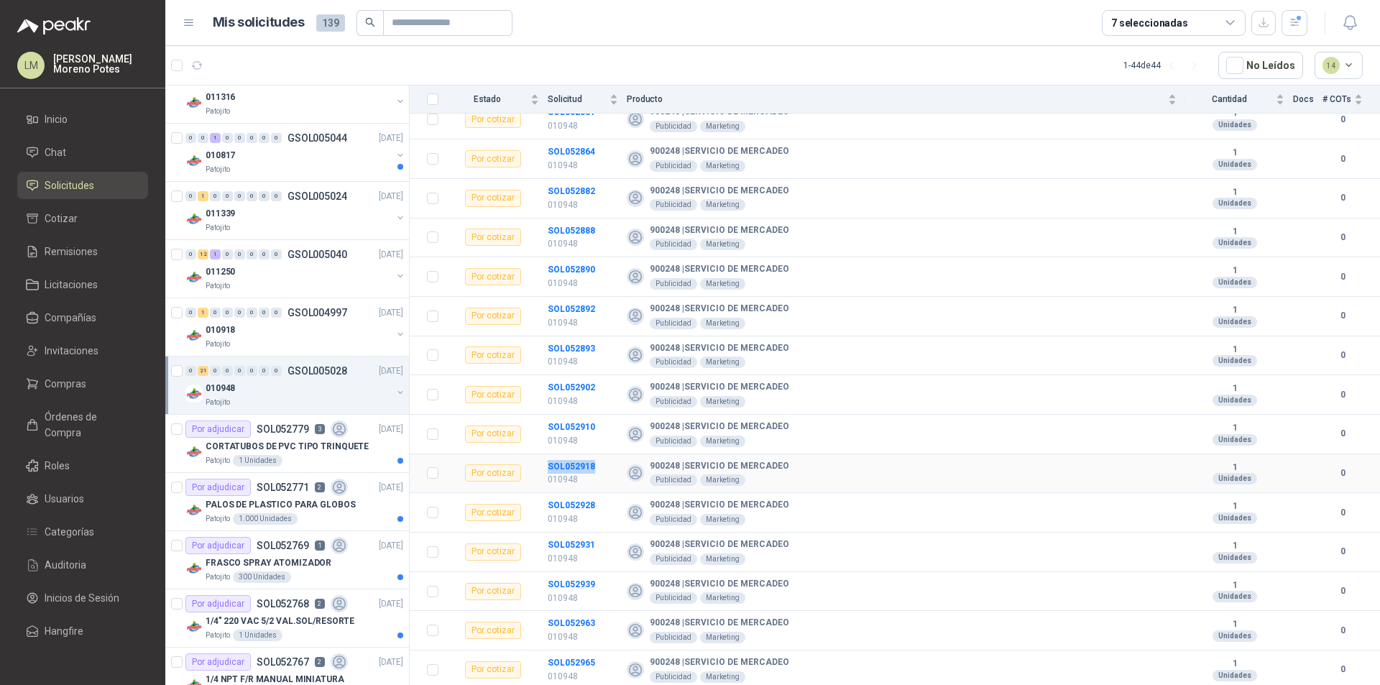
click at [525, 464] on tr "Por cotizar SOL052918 010948 900248 | SERVICIO DE MERCADEO Publicidad Marketing…" at bounding box center [895, 474] width 970 height 40
drag, startPoint x: 600, startPoint y: 504, endPoint x: 544, endPoint y: 502, distance: 56.1
click at [544, 502] on tr "Por cotizar SOL052928 010948 900248 | SERVICIO DE MERCADEO Publicidad Marketing…" at bounding box center [895, 513] width 970 height 40
drag, startPoint x: 604, startPoint y: 543, endPoint x: 546, endPoint y: 540, distance: 57.5
click at [546, 540] on tr "Por cotizar SOL052931 010948 900248 | SERVICIO DE MERCADEO Publicidad Marketing…" at bounding box center [895, 552] width 970 height 40
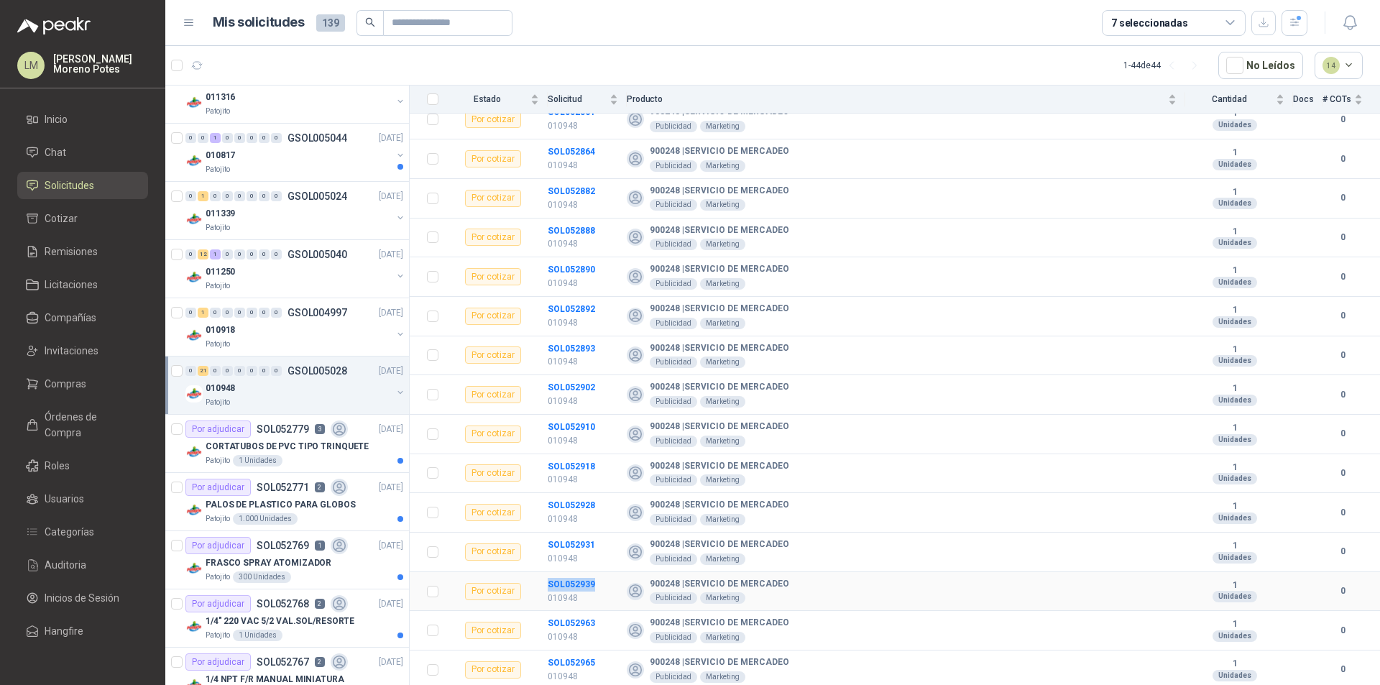
drag, startPoint x: 597, startPoint y: 582, endPoint x: 546, endPoint y: 577, distance: 51.3
click at [546, 577] on tr "Por cotizar SOL052939 010948 900248 | SERVICIO DE MERCADEO Publicidad Marketing…" at bounding box center [895, 592] width 970 height 40
drag, startPoint x: 599, startPoint y: 624, endPoint x: 539, endPoint y: 622, distance: 60.4
click at [539, 622] on tr "Por cotizar SOL052963 010948 900248 | SERVICIO DE MERCADEO Publicidad Marketing…" at bounding box center [895, 631] width 970 height 40
drag, startPoint x: 588, startPoint y: 665, endPoint x: 543, endPoint y: 664, distance: 45.3
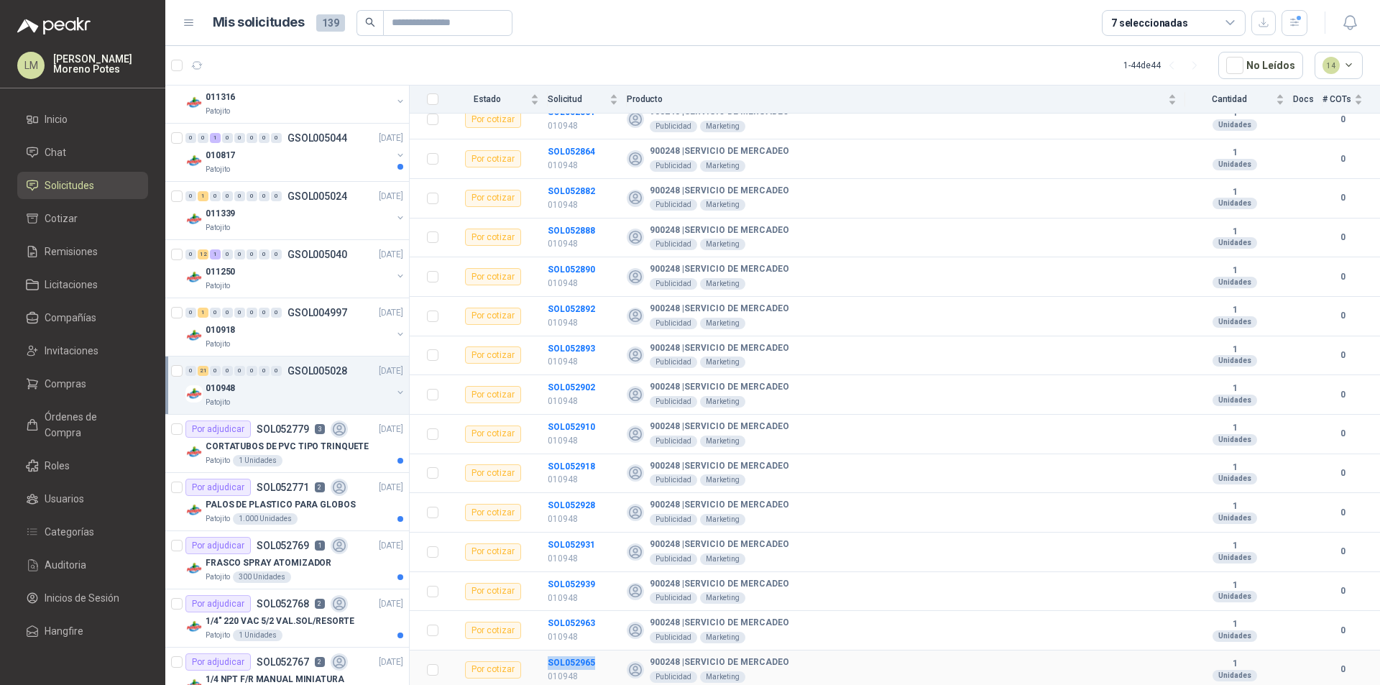
click at [543, 660] on tr "Por cotizar SOL052965 010948 900248 | SERVICIO DE MERCADEO Publicidad Marketing…" at bounding box center [895, 670] width 970 height 40
click at [196, 71] on icon "button" at bounding box center [197, 66] width 12 height 12
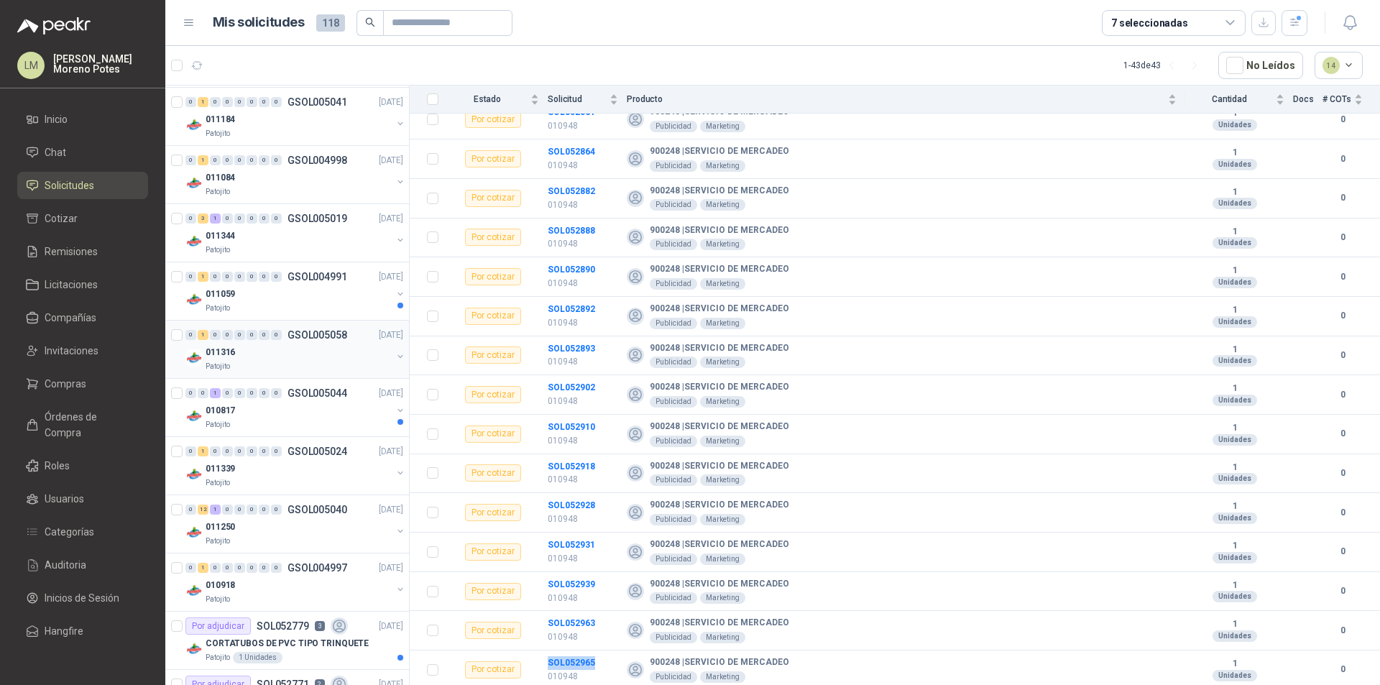
scroll to position [431, 0]
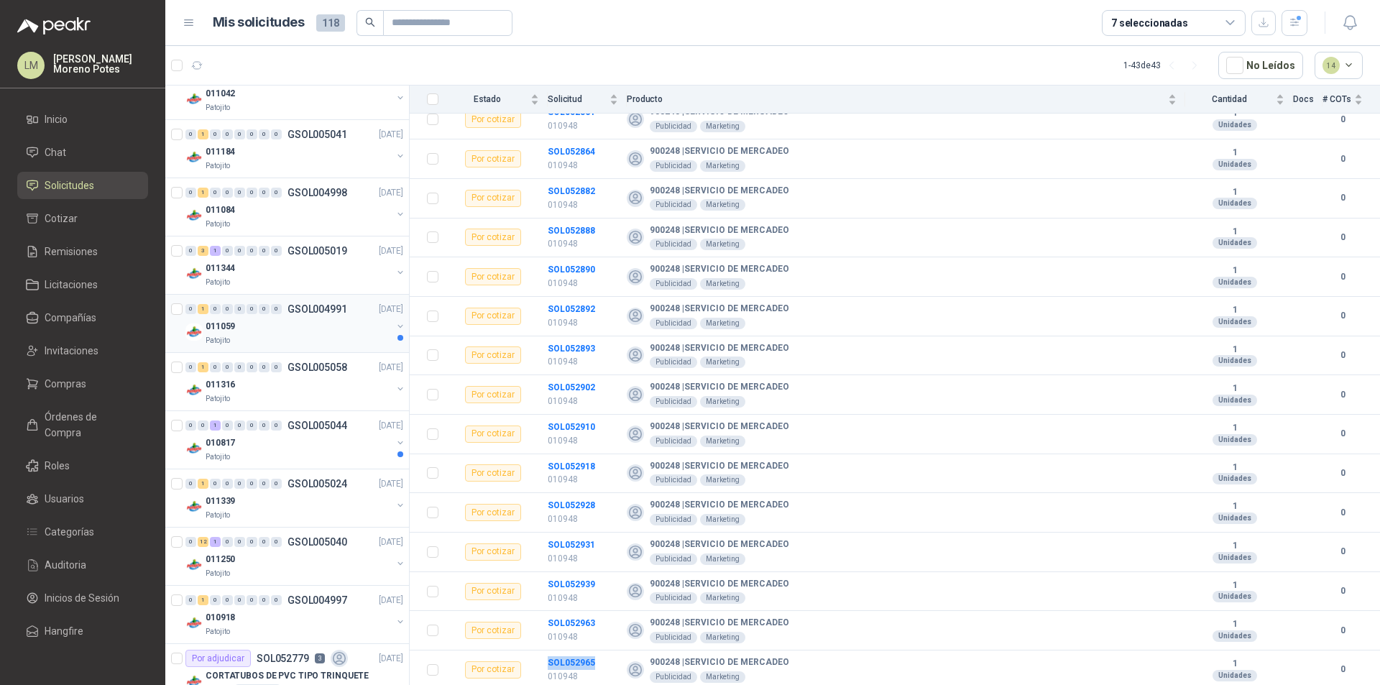
click at [310, 338] on div "Patojito" at bounding box center [299, 340] width 186 height 11
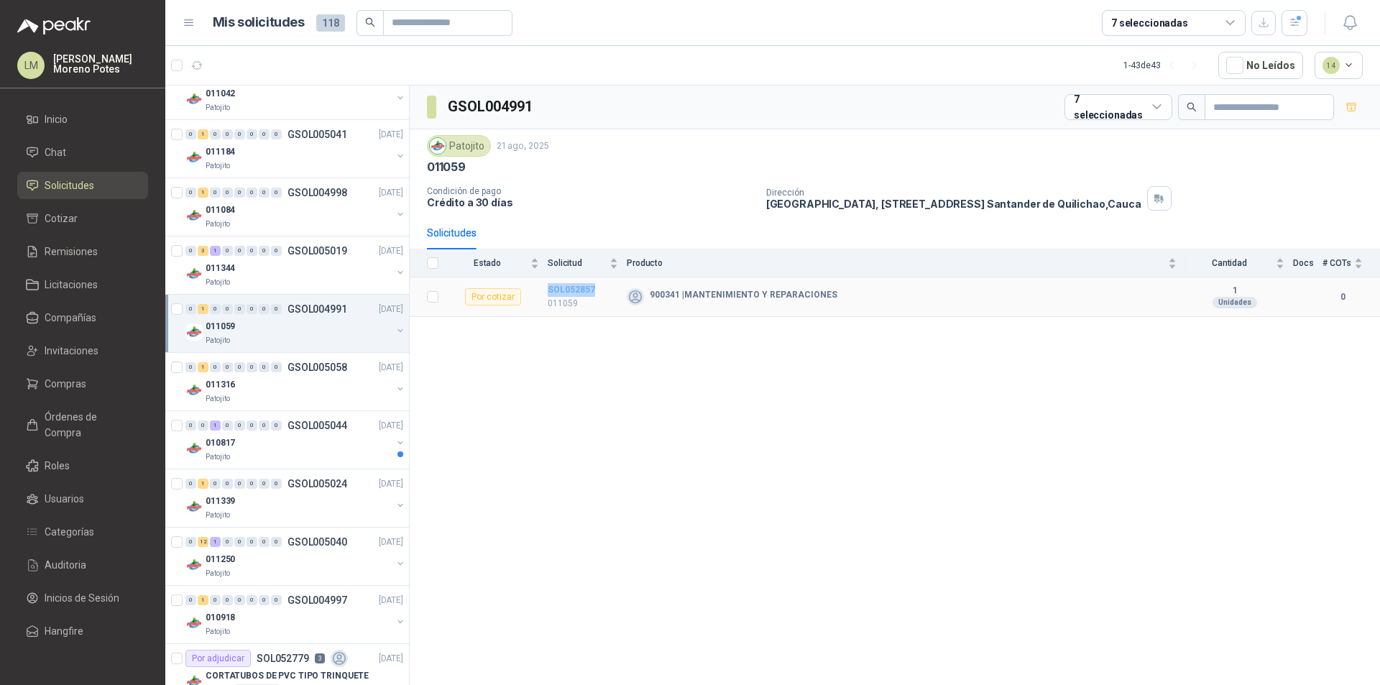
drag, startPoint x: 600, startPoint y: 291, endPoint x: 548, endPoint y: 285, distance: 52.1
click at [548, 285] on td "SOL052857 011059" at bounding box center [587, 297] width 79 height 40
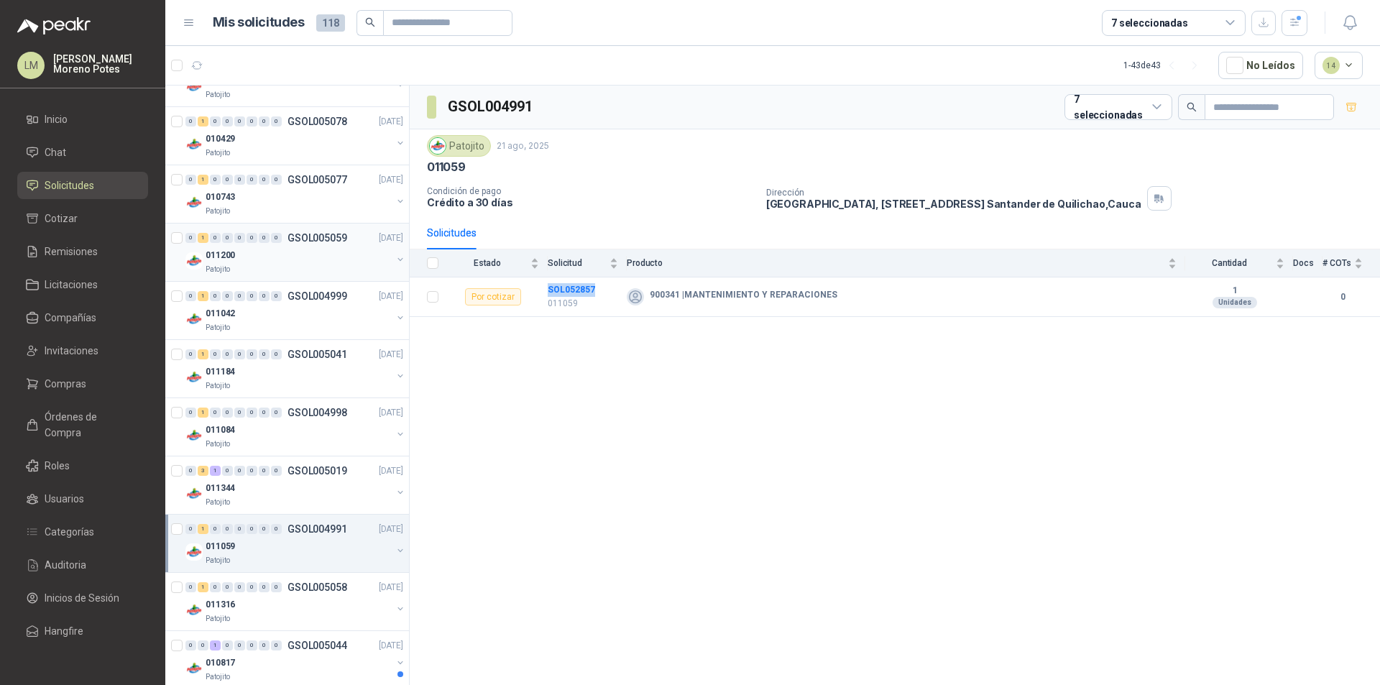
scroll to position [216, 0]
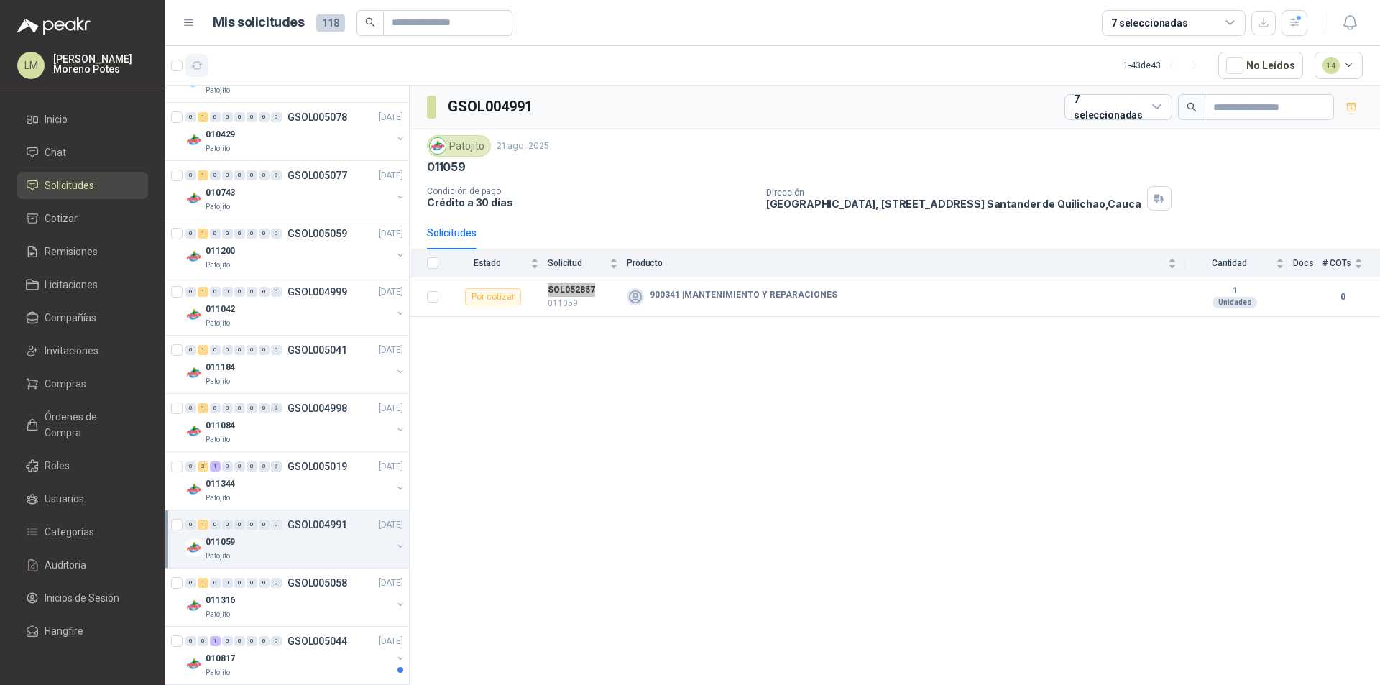
click at [202, 64] on icon "button" at bounding box center [197, 66] width 12 height 12
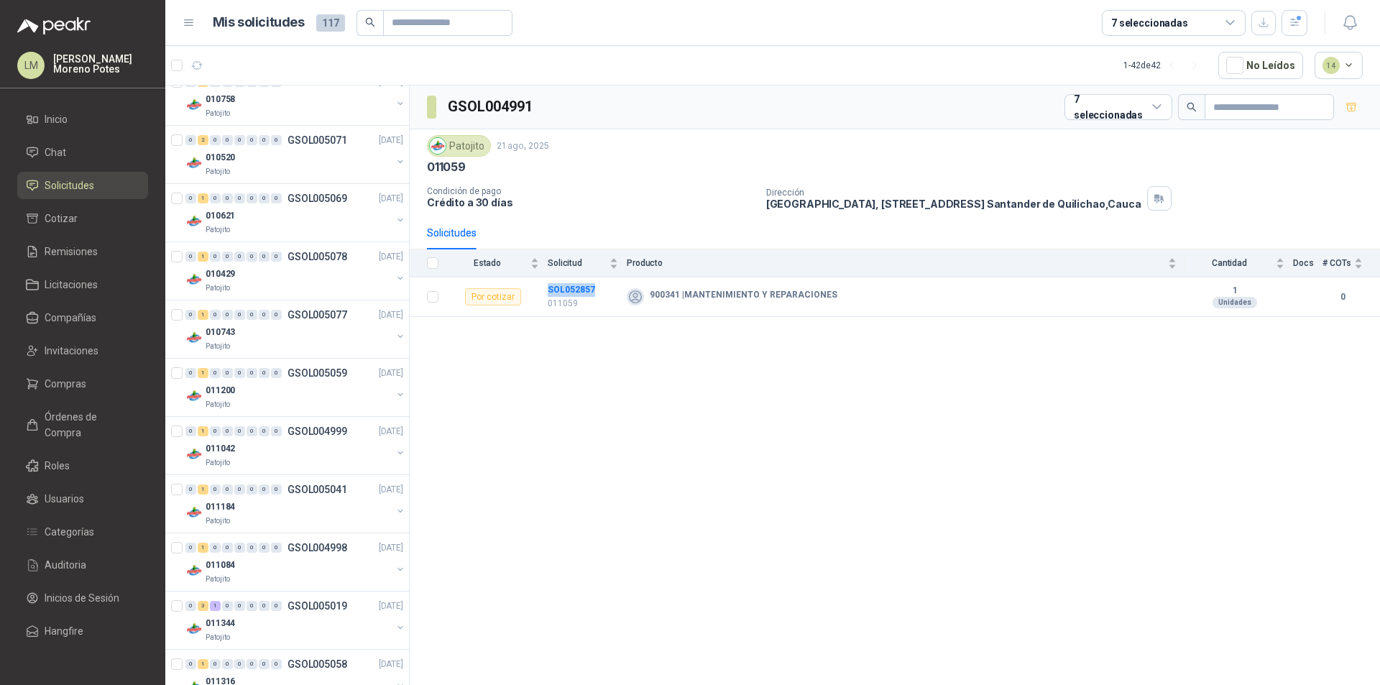
scroll to position [0, 0]
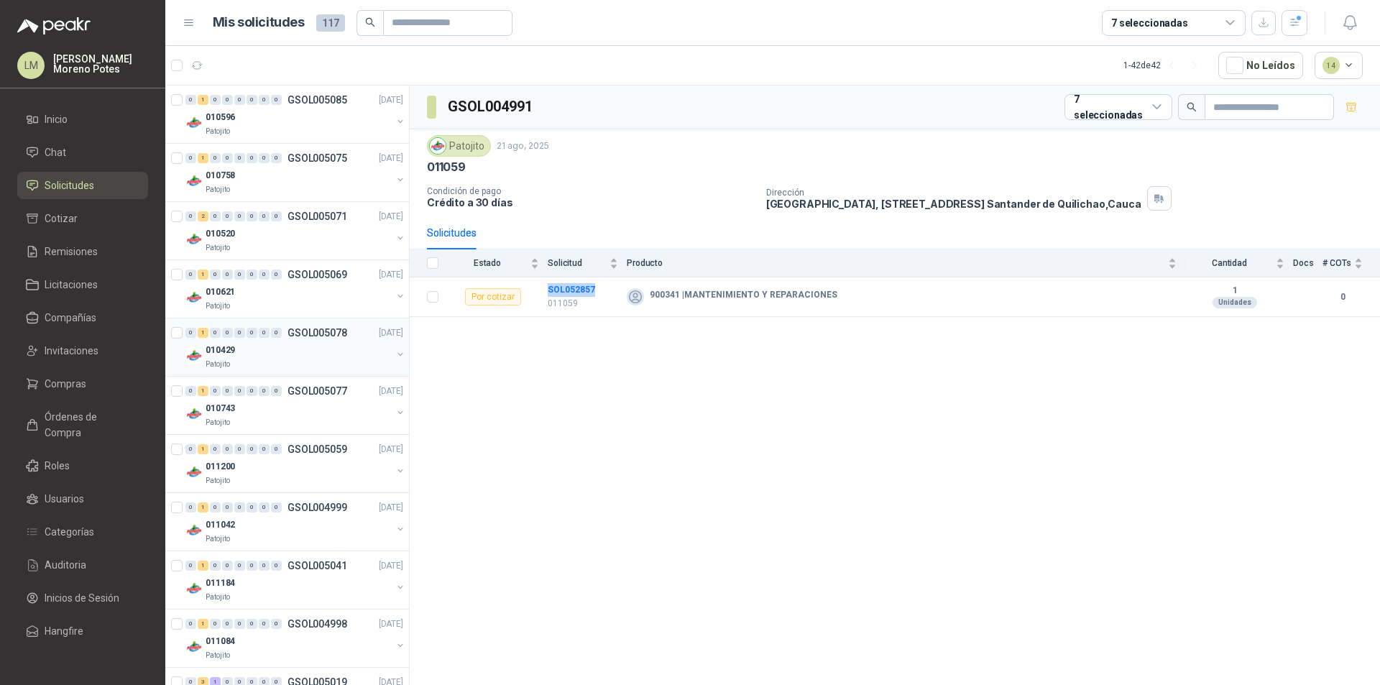
click at [273, 325] on div "0 1 0 0 0 0 0 0 GSOL005078 [DATE]" at bounding box center [295, 332] width 221 height 17
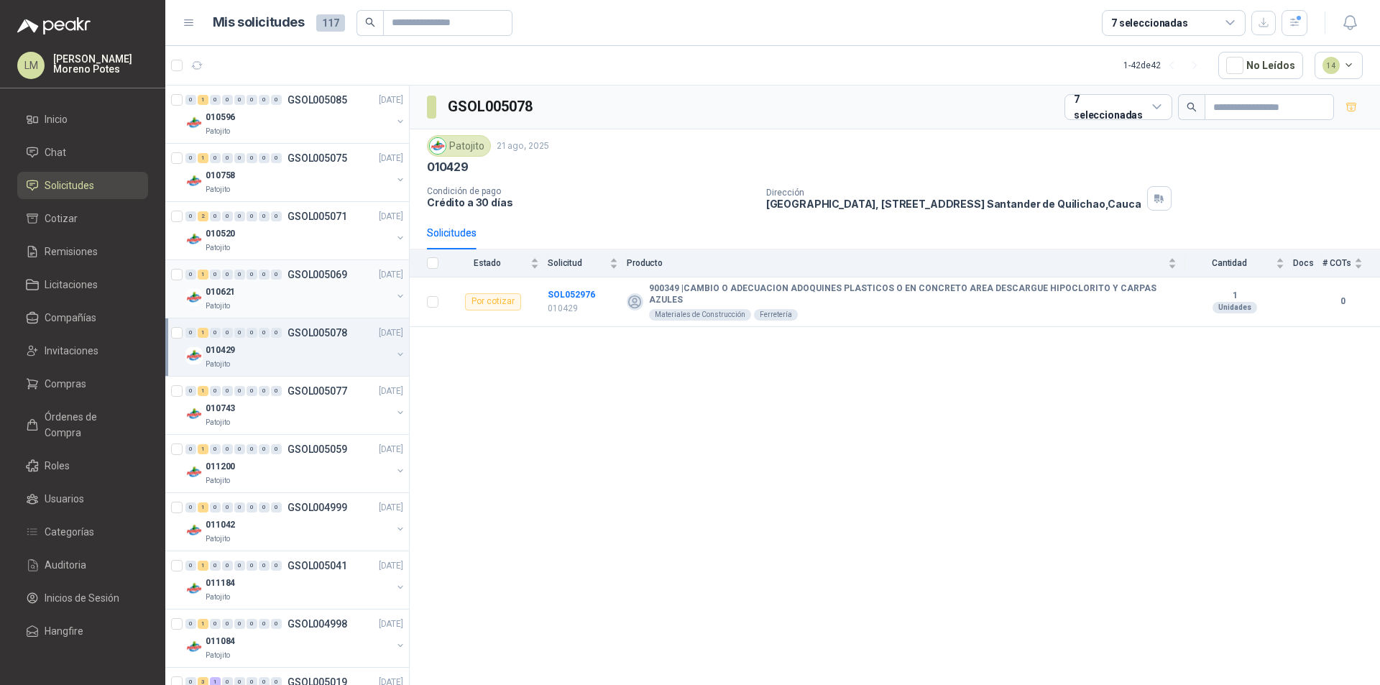
click at [293, 293] on div "010621" at bounding box center [299, 291] width 186 height 17
